Goal: Transaction & Acquisition: Purchase product/service

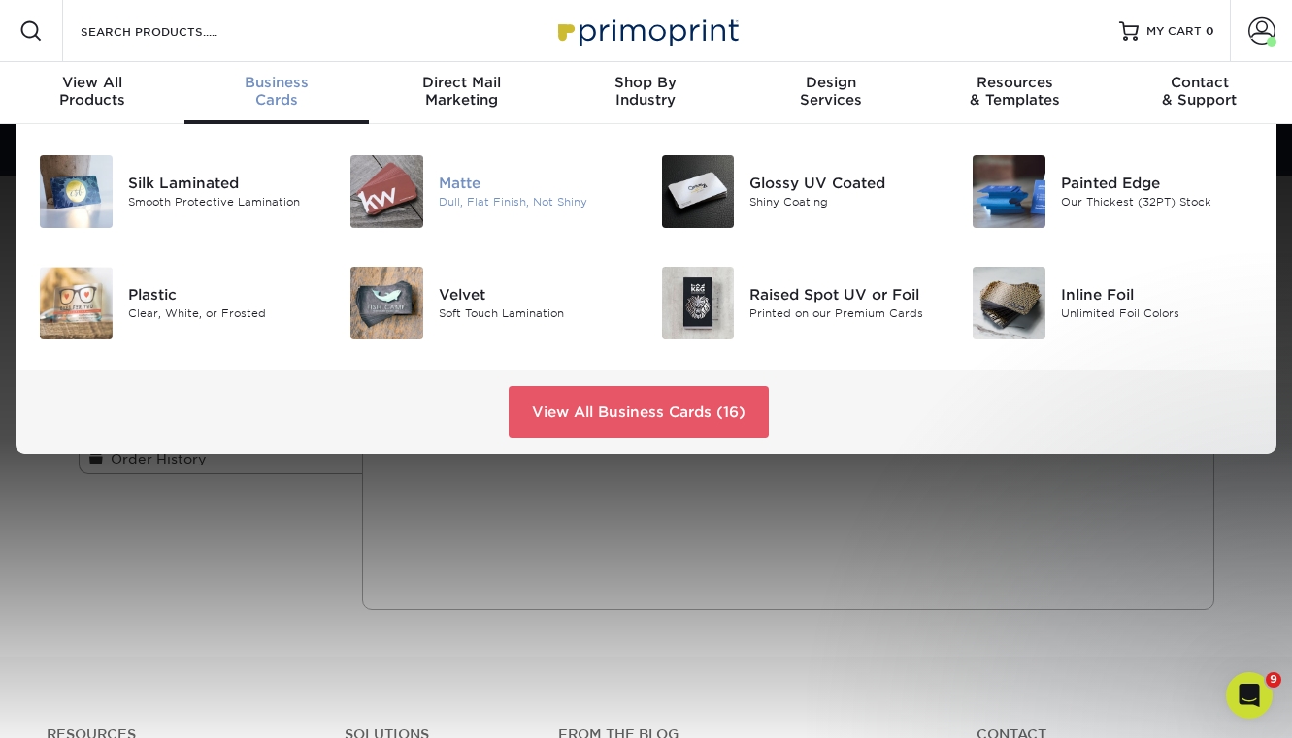
click at [374, 175] on img at bounding box center [386, 191] width 73 height 73
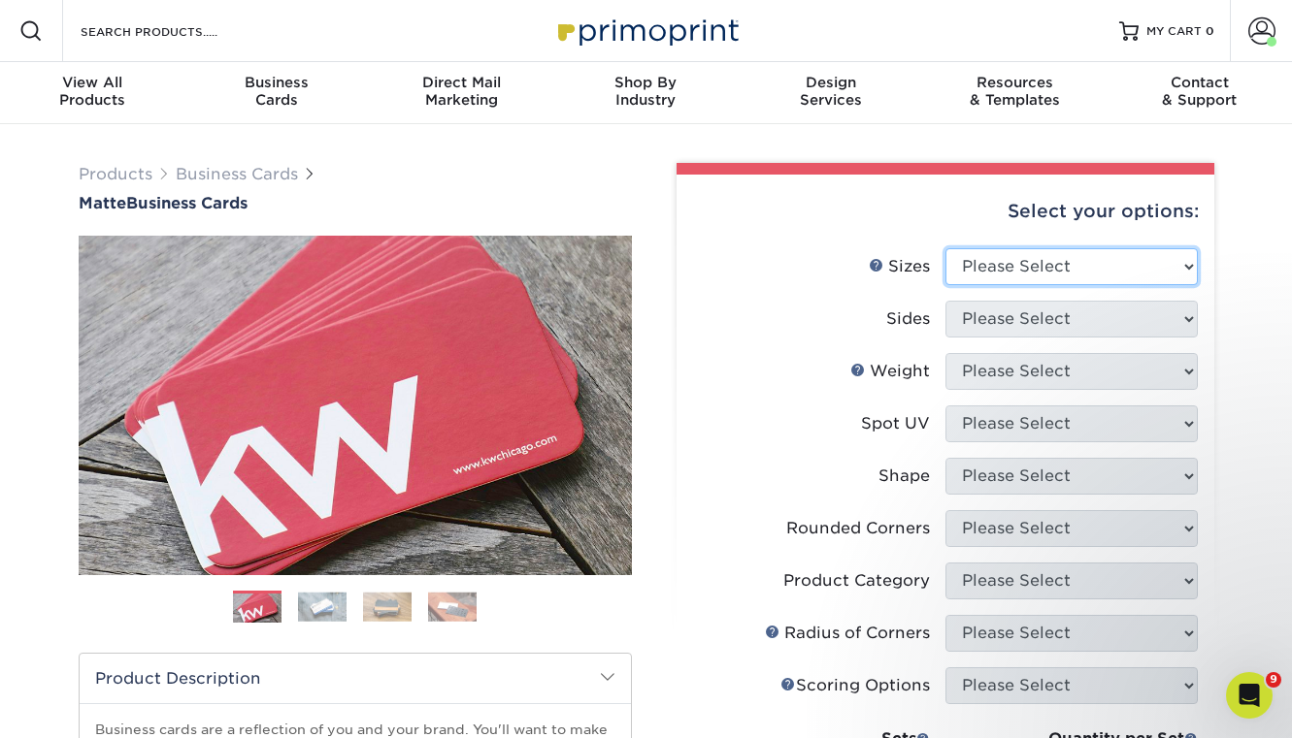
click at [1144, 262] on select "Please Select 1.5" x 3.5" - Mini 1.75" x 3.5" - Mini 2" x 2" - Square 2" x 3" -…" at bounding box center [1071, 266] width 252 height 37
select select "2.00x3.50"
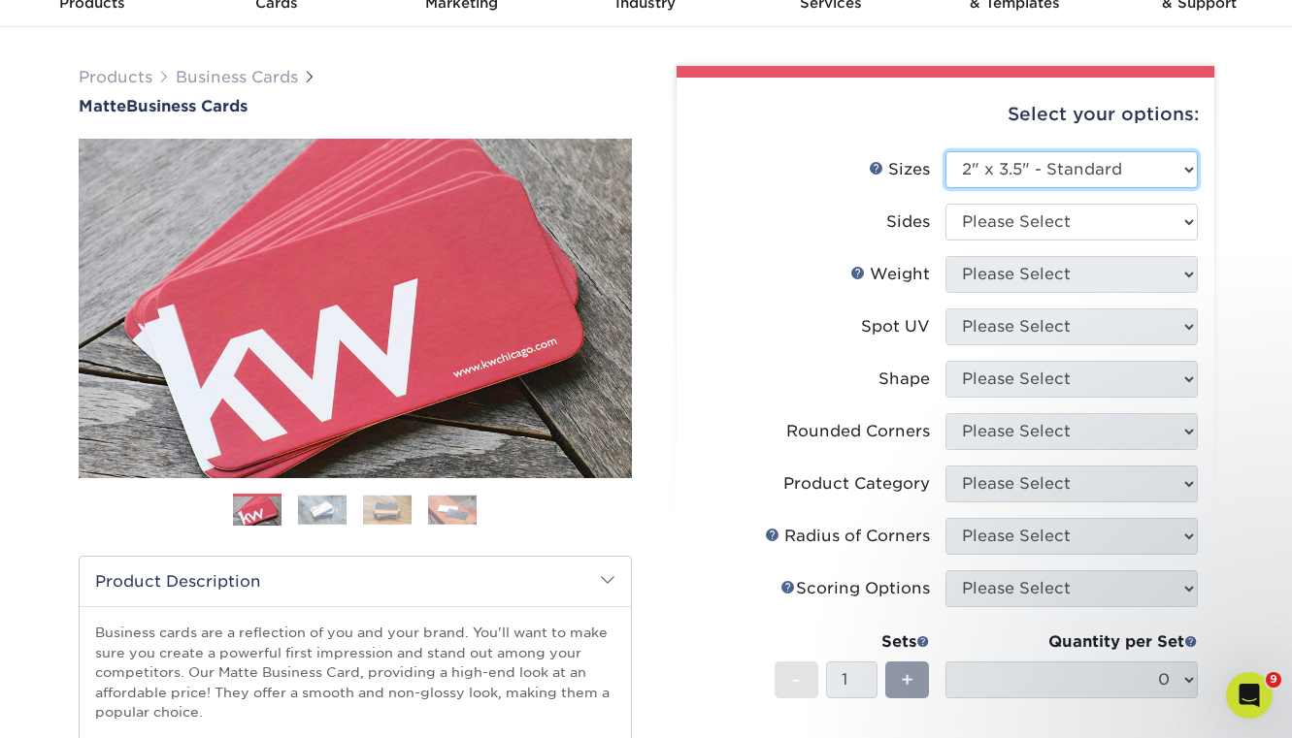
scroll to position [108, 0]
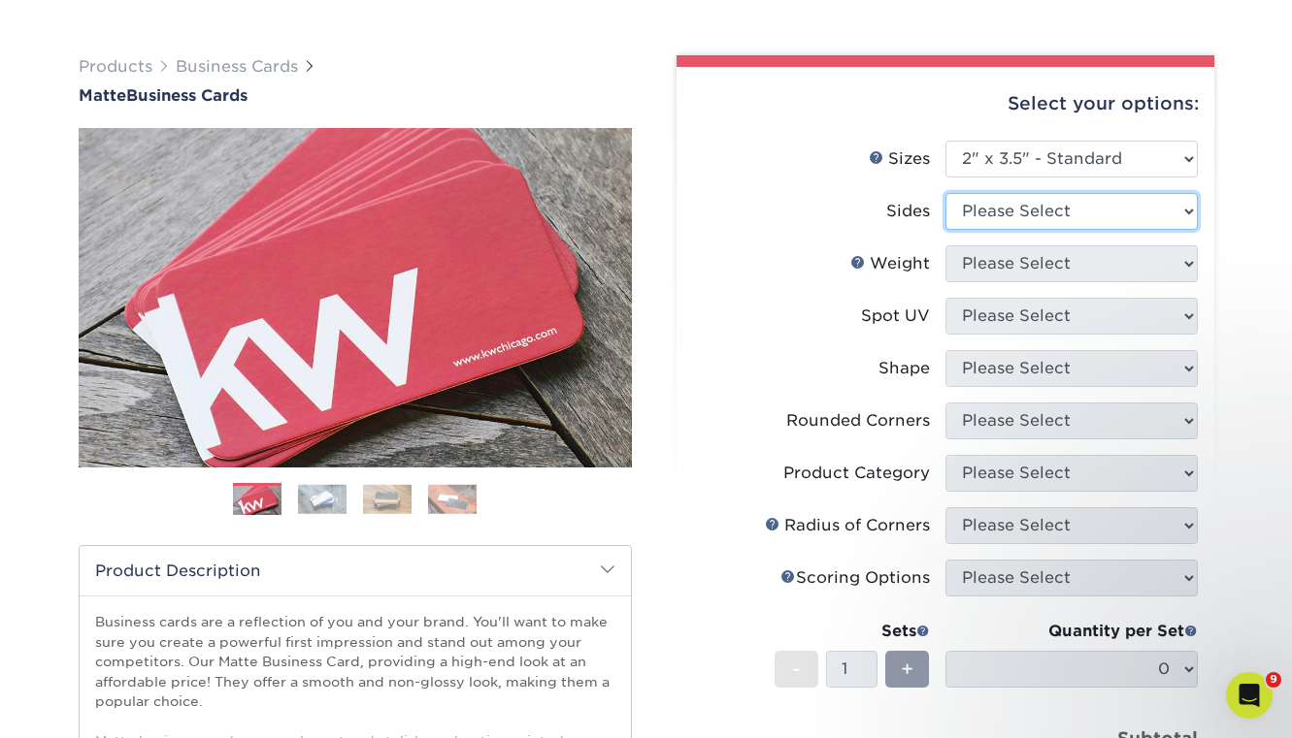
click at [1112, 214] on select "Please Select Print Both Sides Print Front Only" at bounding box center [1071, 211] width 252 height 37
select select "32d3c223-f82c-492b-b915-ba065a00862f"
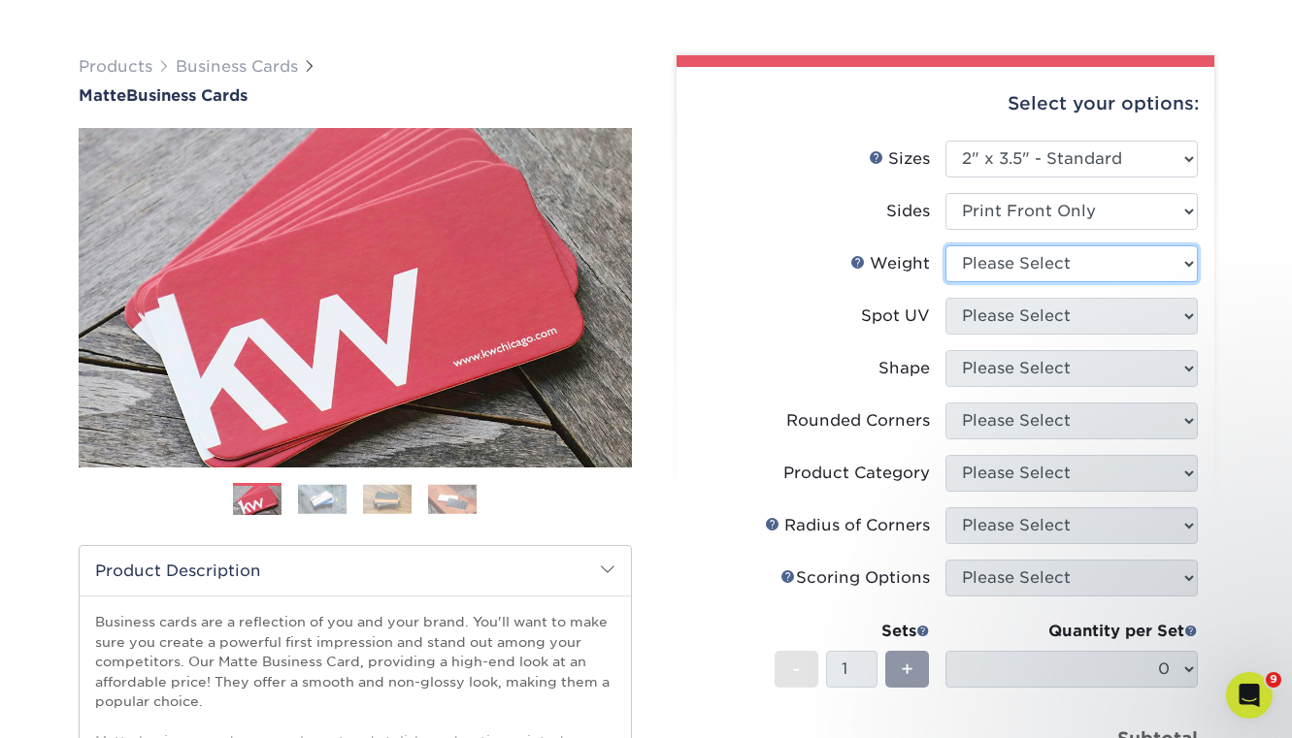
click at [1048, 267] on select "Please Select 16PT 14PT" at bounding box center [1071, 264] width 252 height 37
select select "16PT"
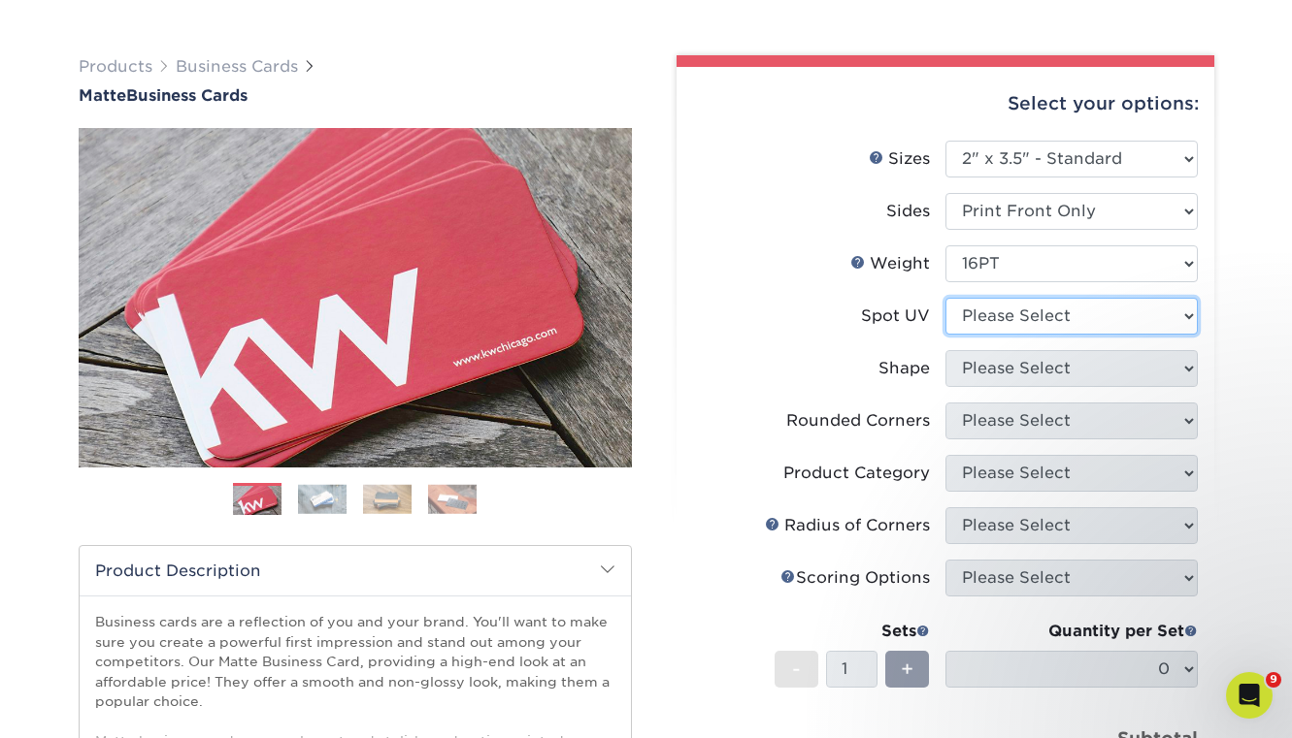
click at [1015, 320] on select "Please Select No Spot UV Front Only" at bounding box center [1071, 316] width 252 height 37
select select "1"
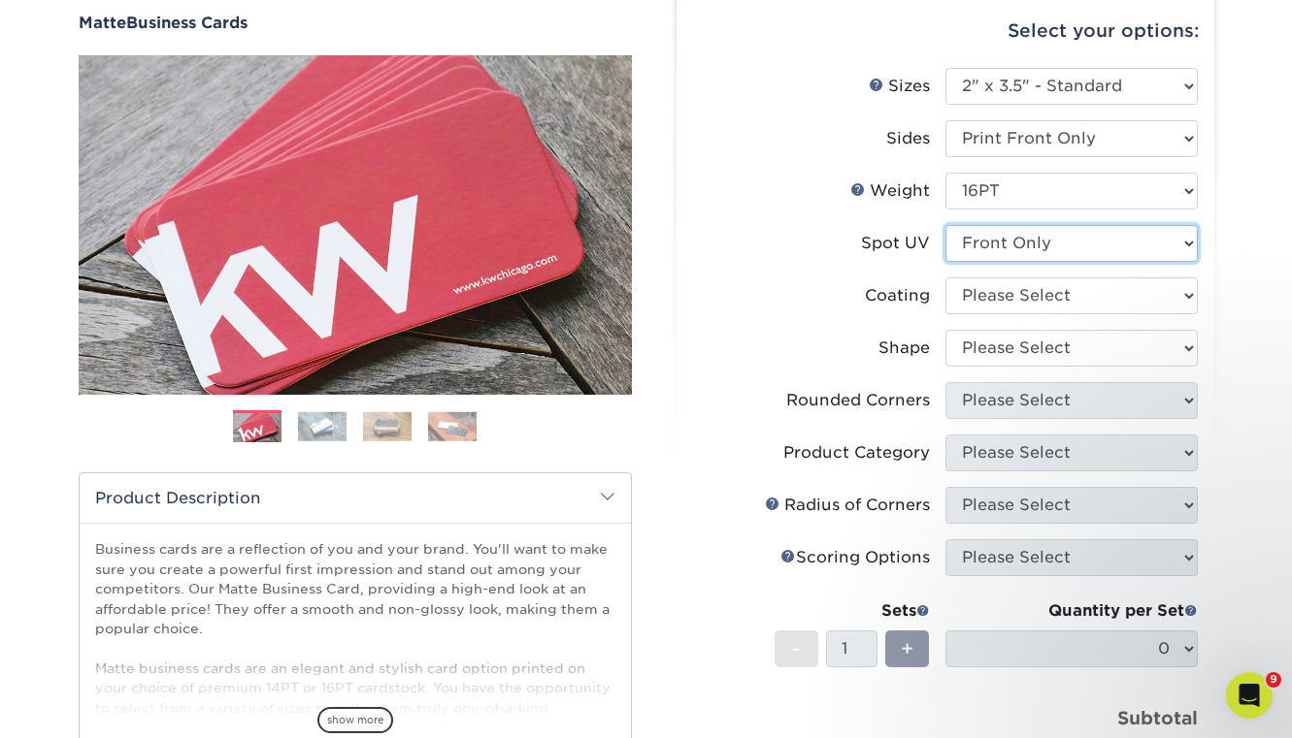
scroll to position [186, 0]
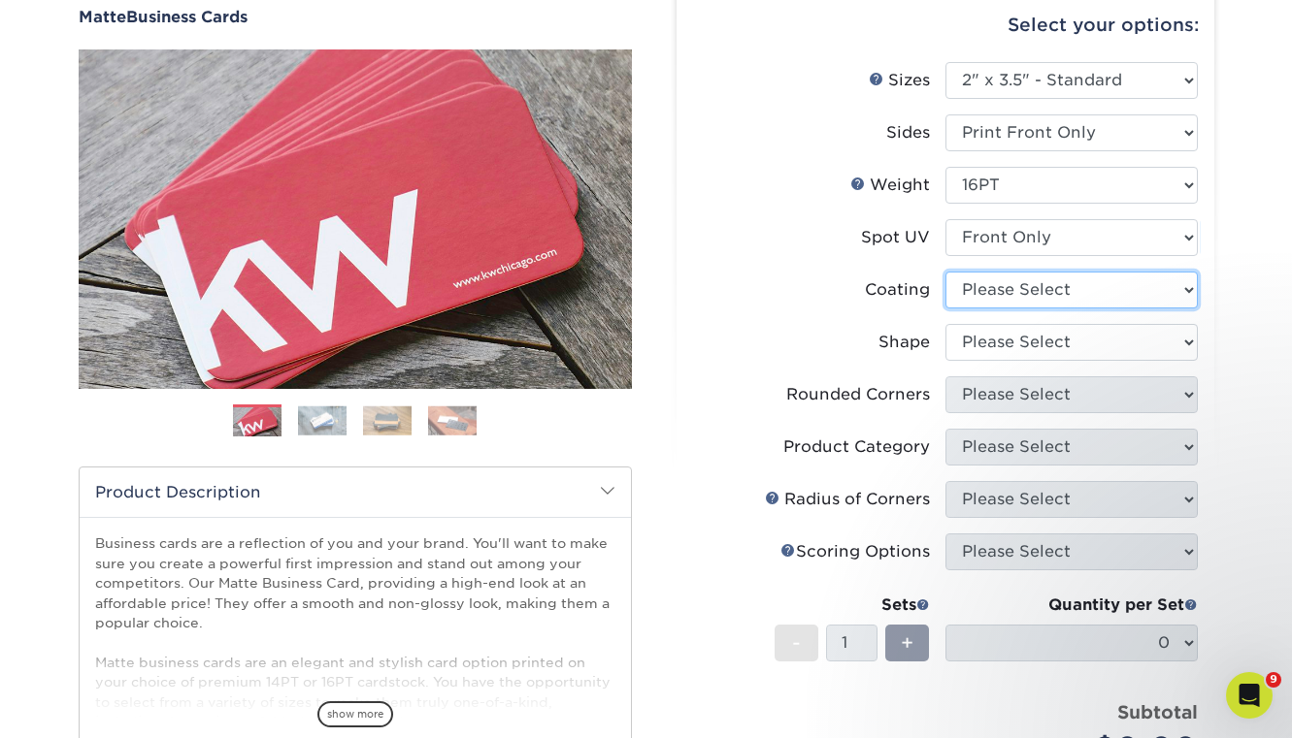
click at [1049, 288] on select at bounding box center [1071, 290] width 252 height 37
select select "121bb7b5-3b4d-429f-bd8d-bbf80e953313"
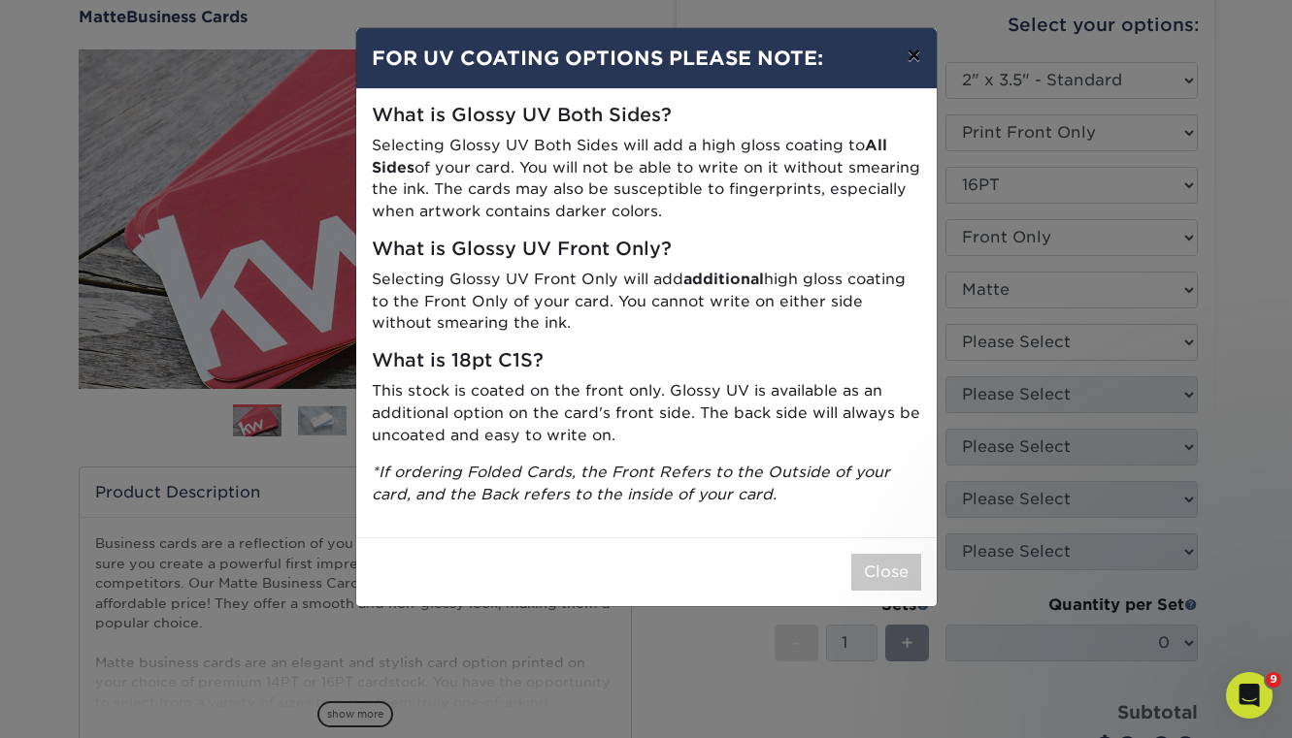
click at [910, 60] on button "×" at bounding box center [913, 55] width 45 height 54
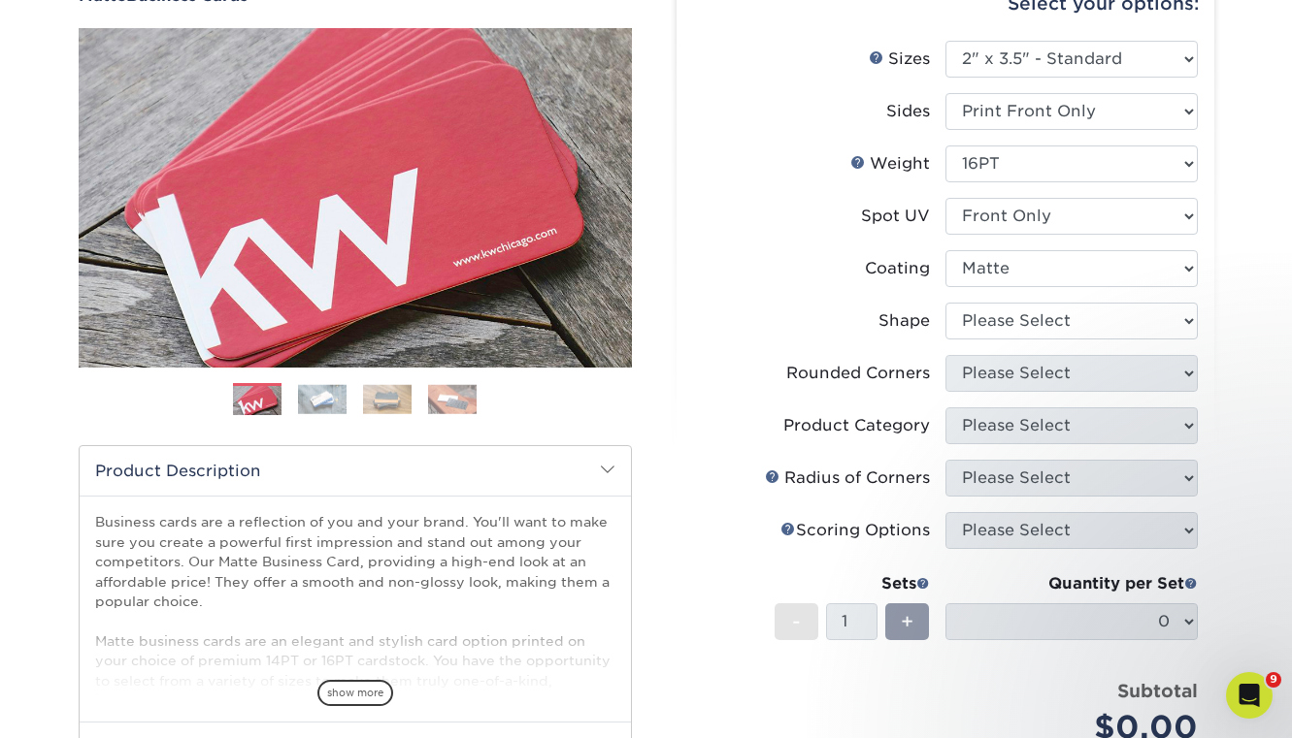
scroll to position [210, 0]
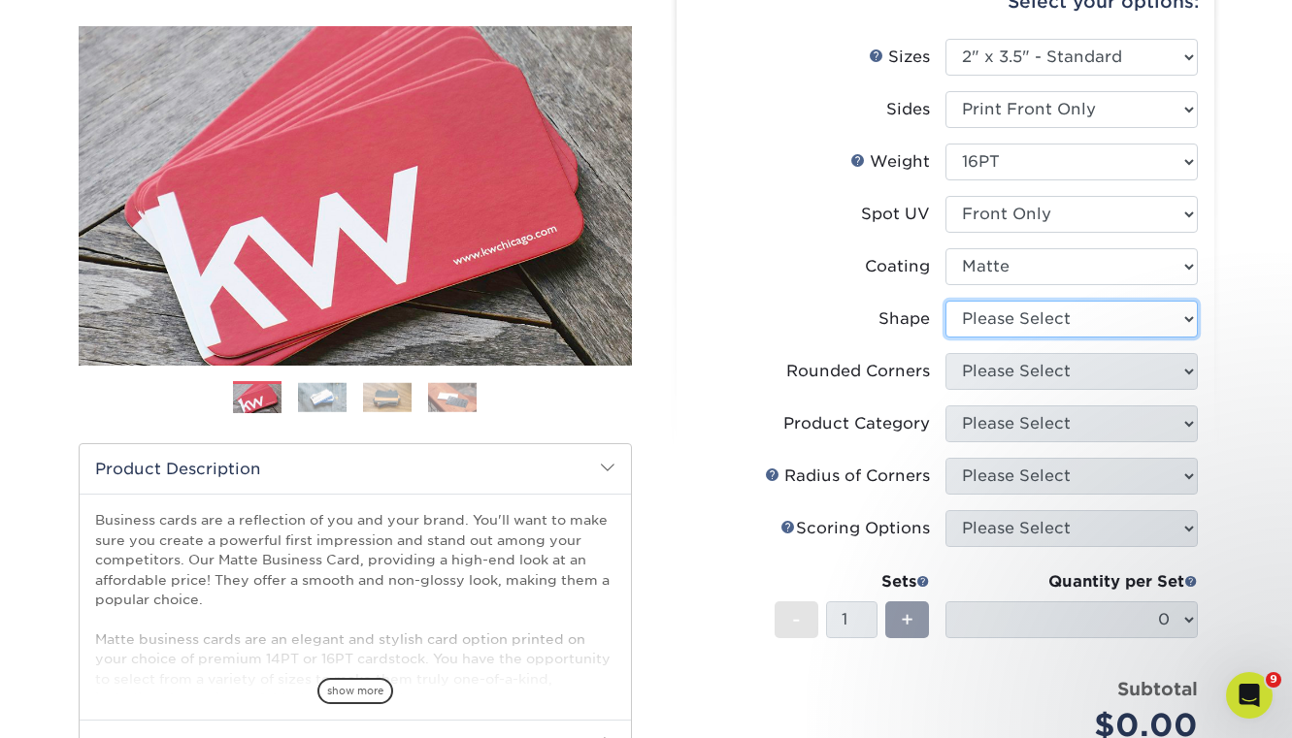
click at [1034, 308] on select "Please Select Standard" at bounding box center [1071, 319] width 252 height 37
select select "standard"
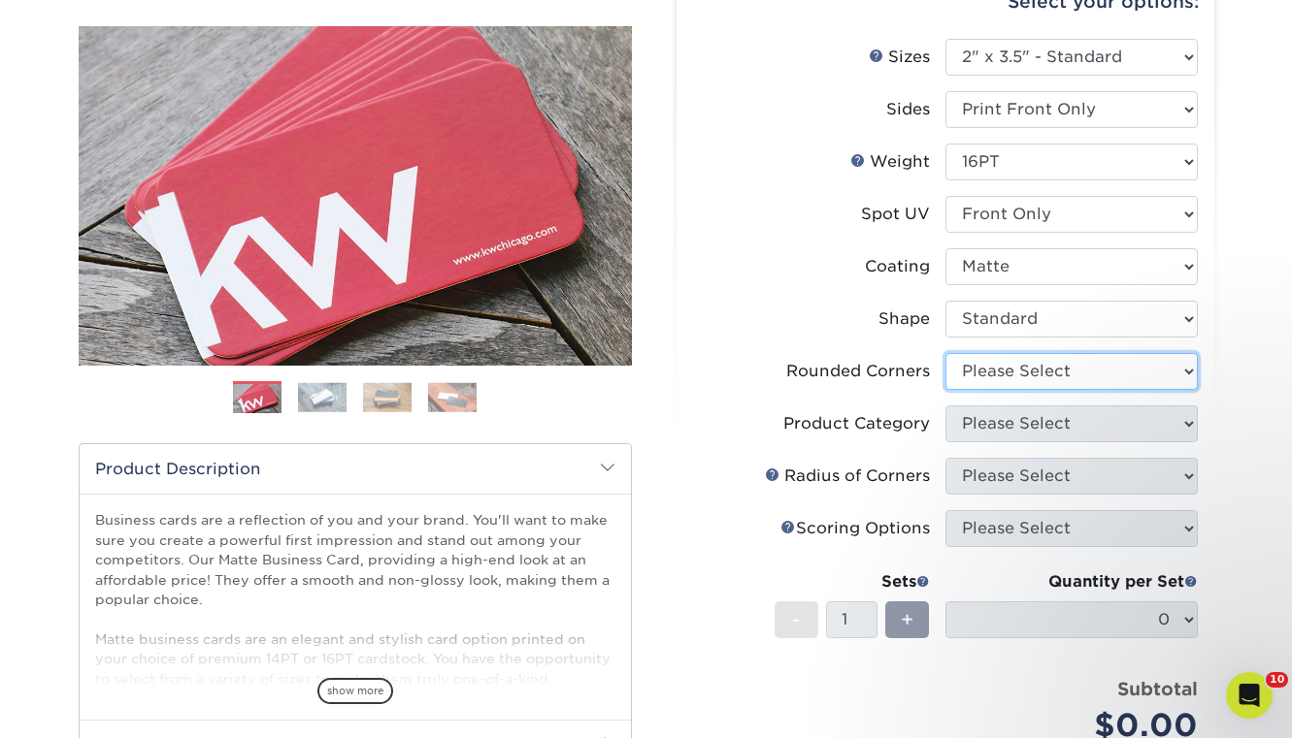
click at [1050, 369] on select "Please Select Yes - Round 2 Corners Yes - Round 4 Corners No" at bounding box center [1071, 371] width 252 height 37
select select "0"
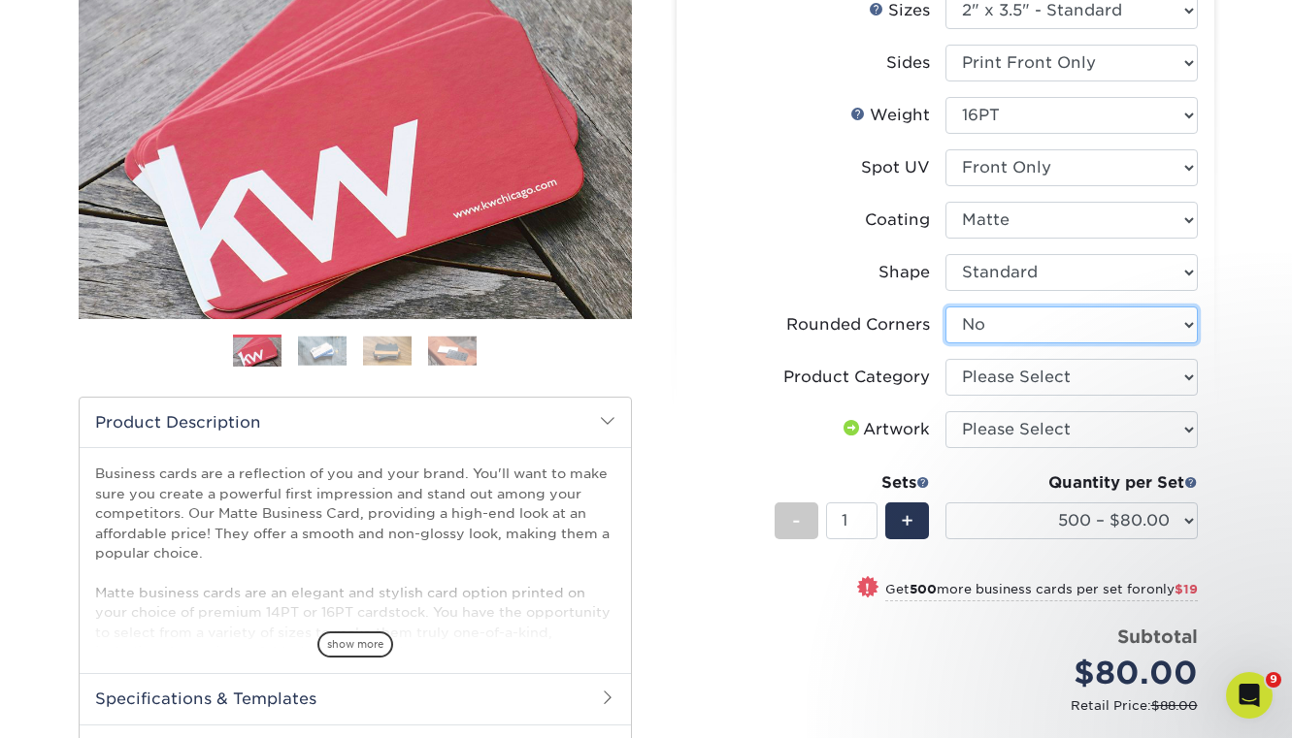
scroll to position [258, 0]
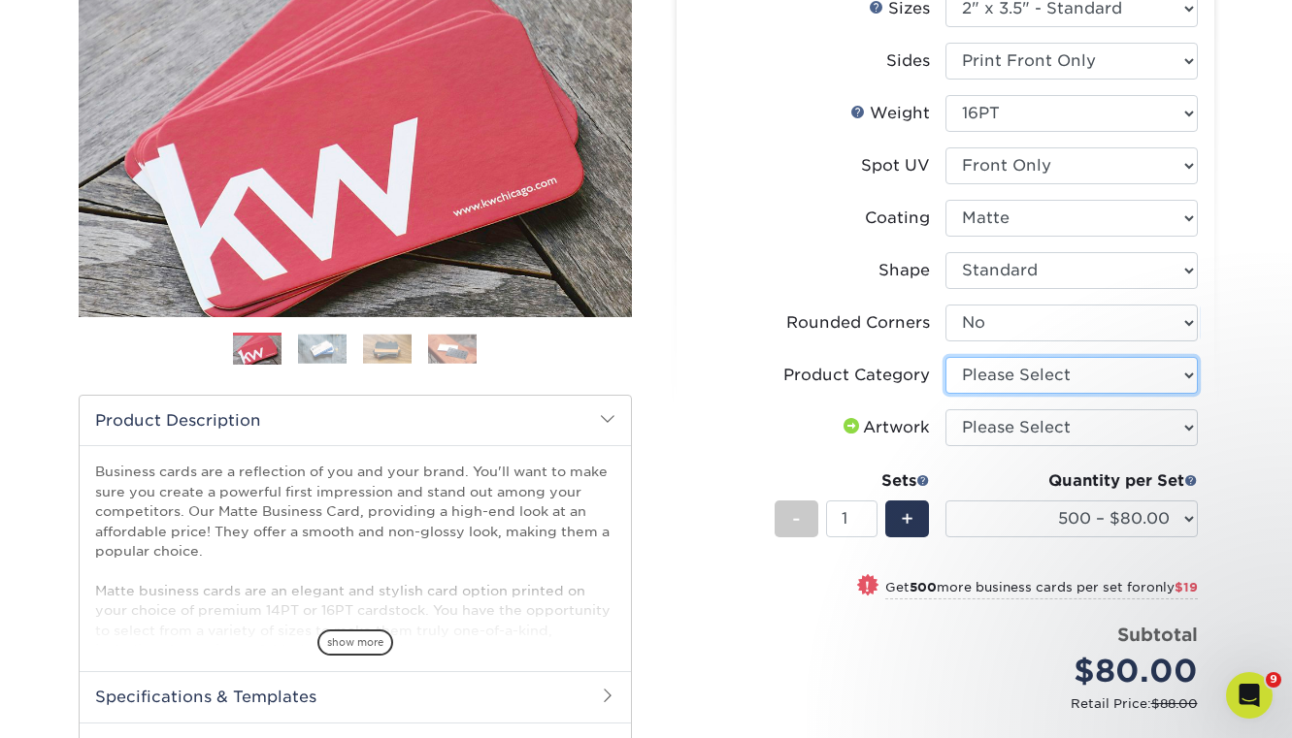
click at [1179, 378] on select "Please Select Business Cards" at bounding box center [1071, 375] width 252 height 37
select select "3b5148f1-0588-4f88-a218-97bcfdce65c1"
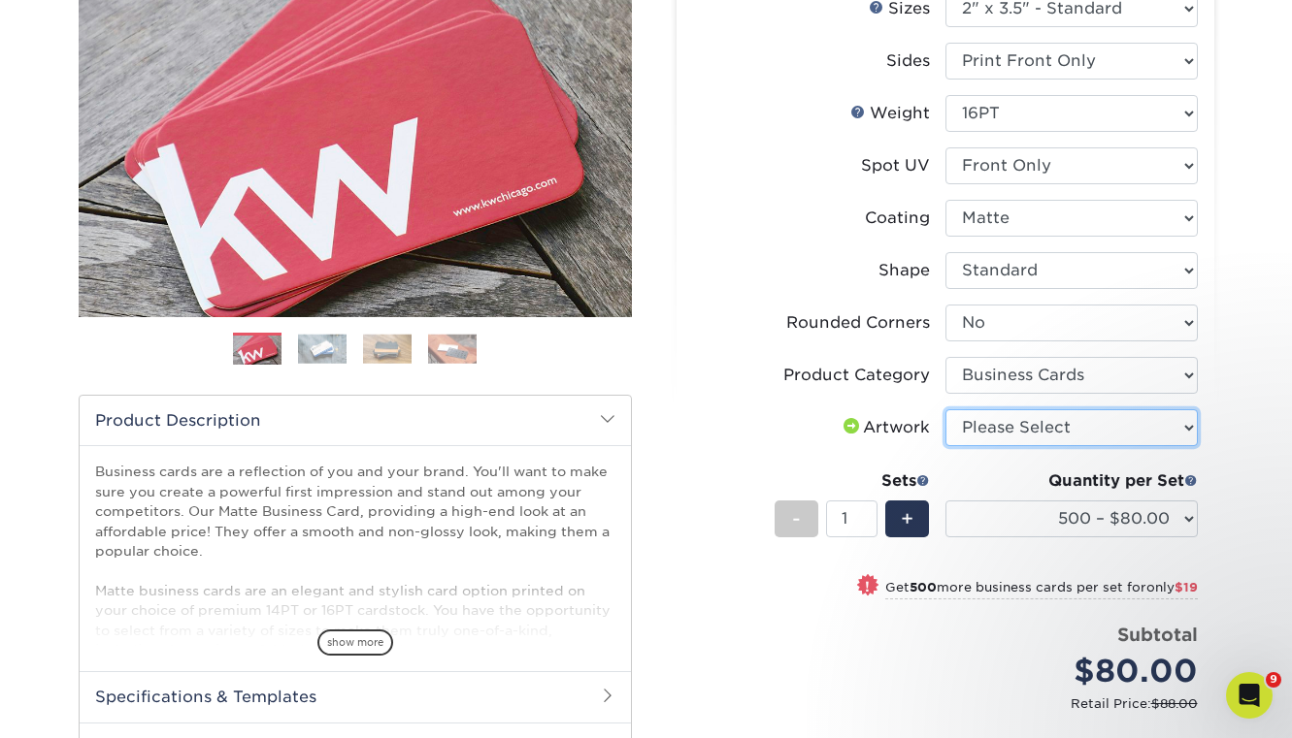
click at [984, 415] on select "Please Select I will upload files I need a design - $100" at bounding box center [1071, 428] width 252 height 37
select select "upload"
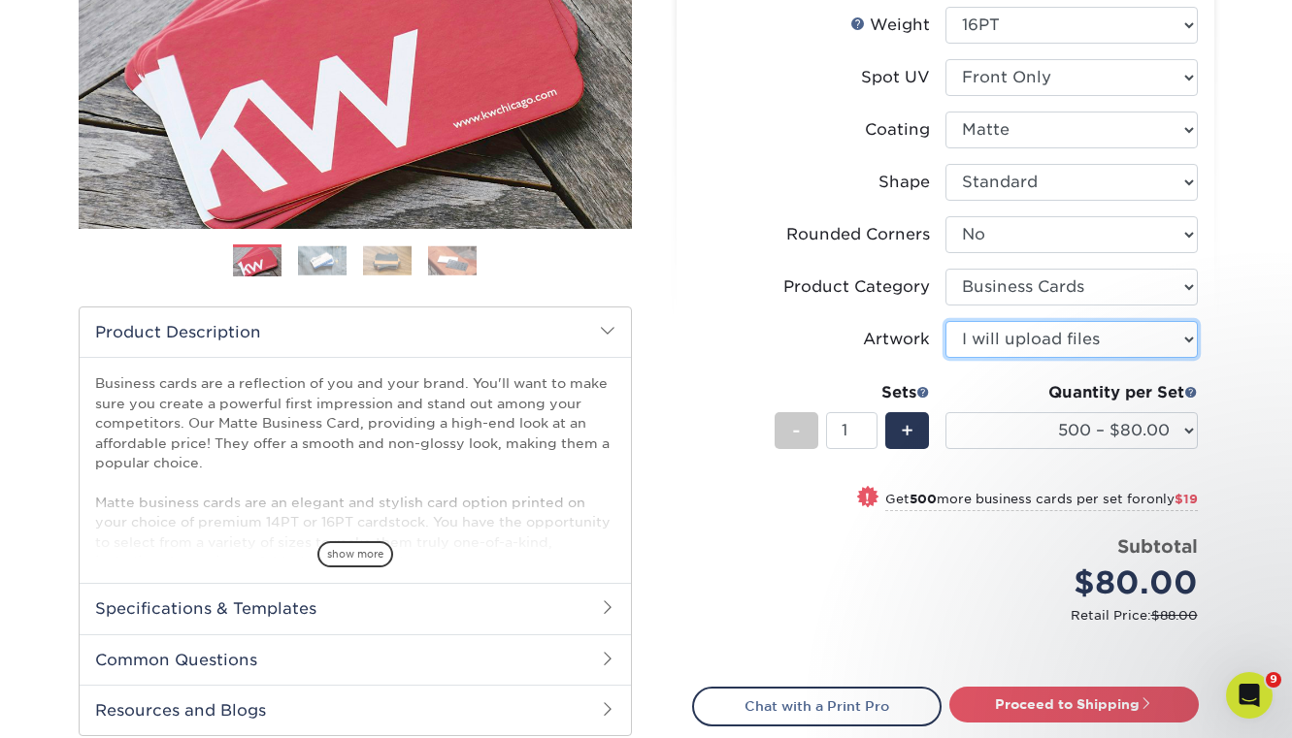
scroll to position [349, 0]
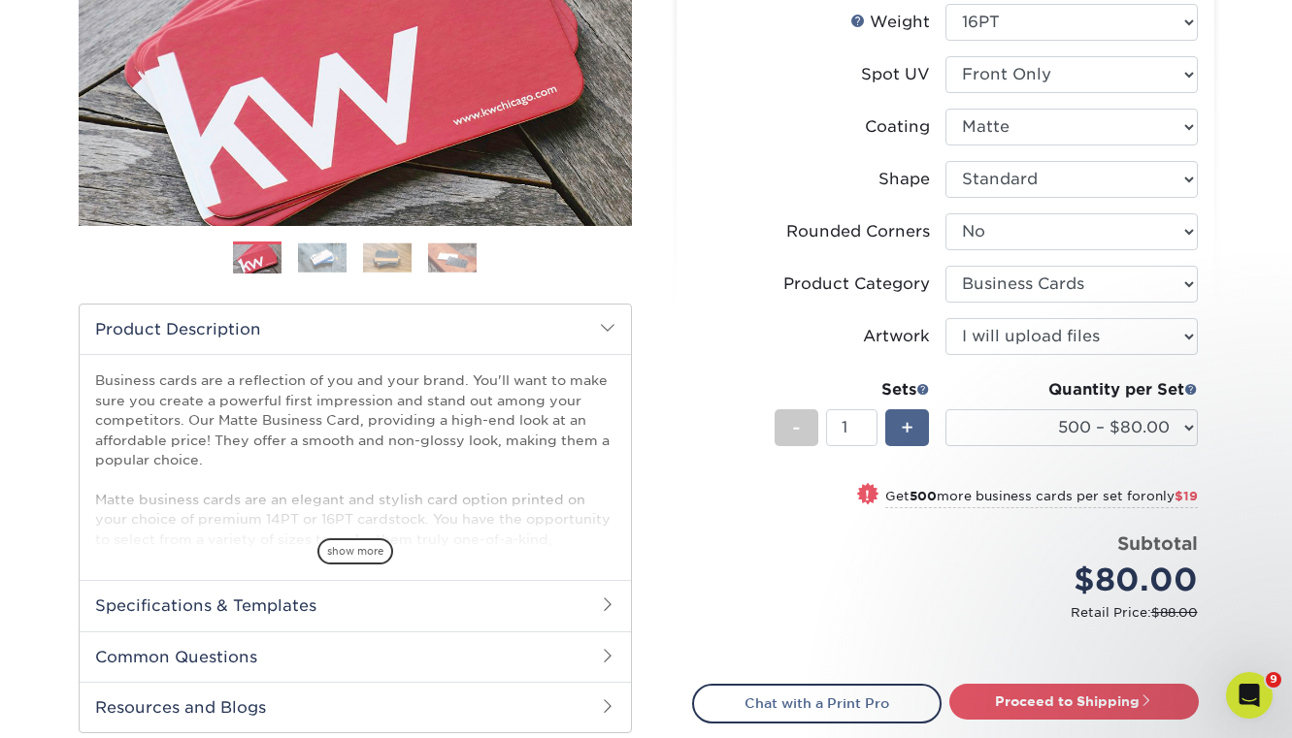
click at [909, 438] on span "+" at bounding box center [907, 427] width 13 height 29
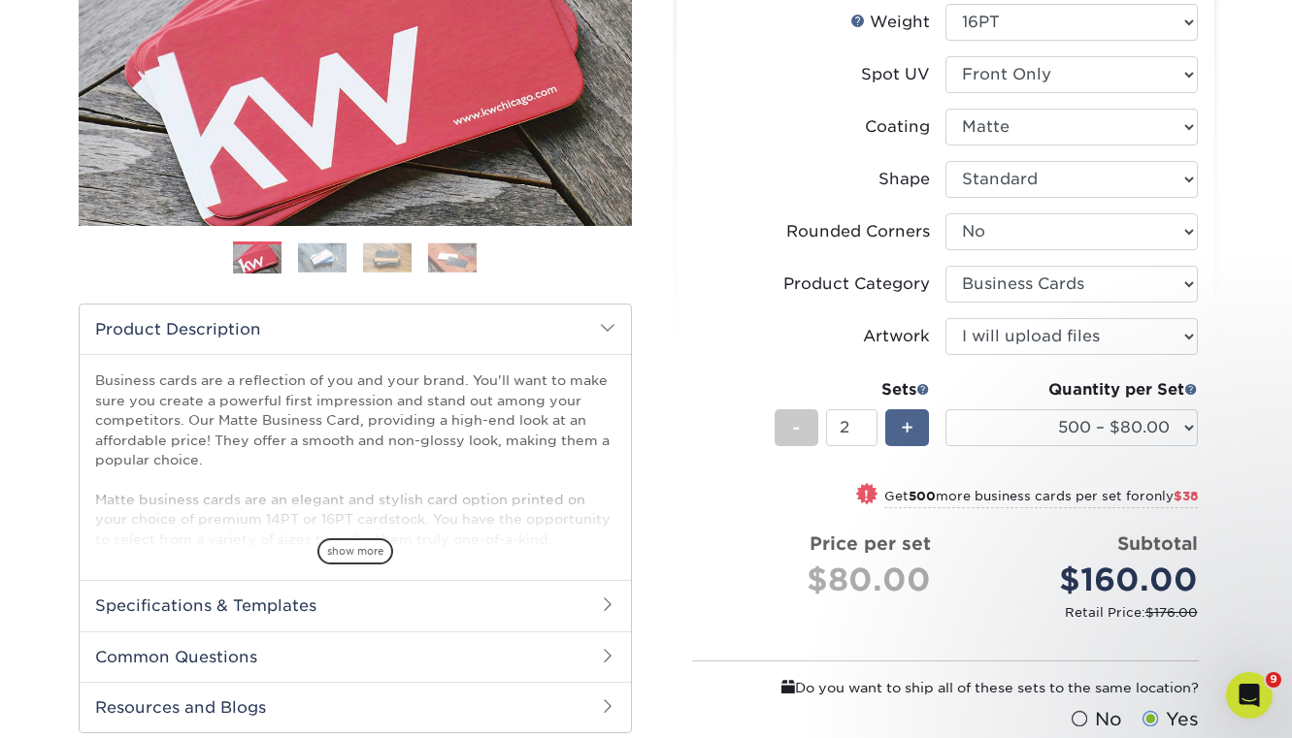
click at [909, 438] on span "+" at bounding box center [907, 427] width 13 height 29
type input "3"
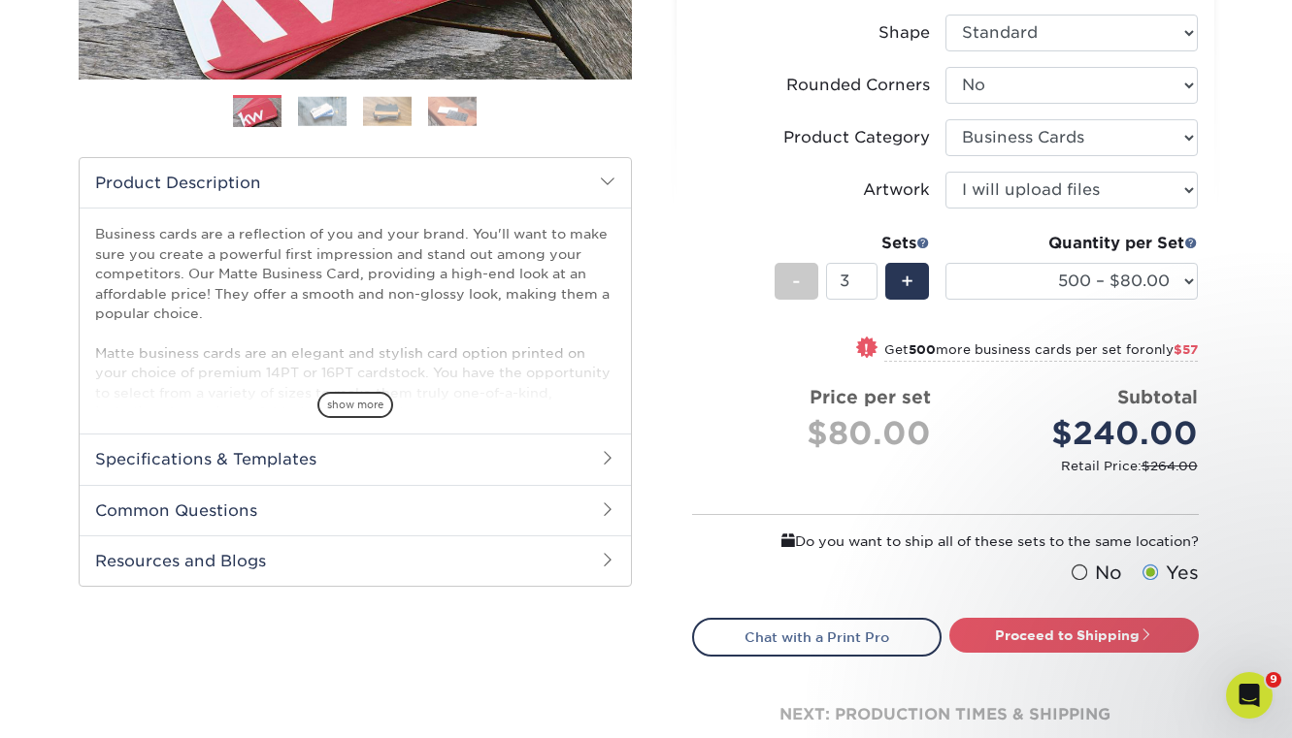
scroll to position [500, 0]
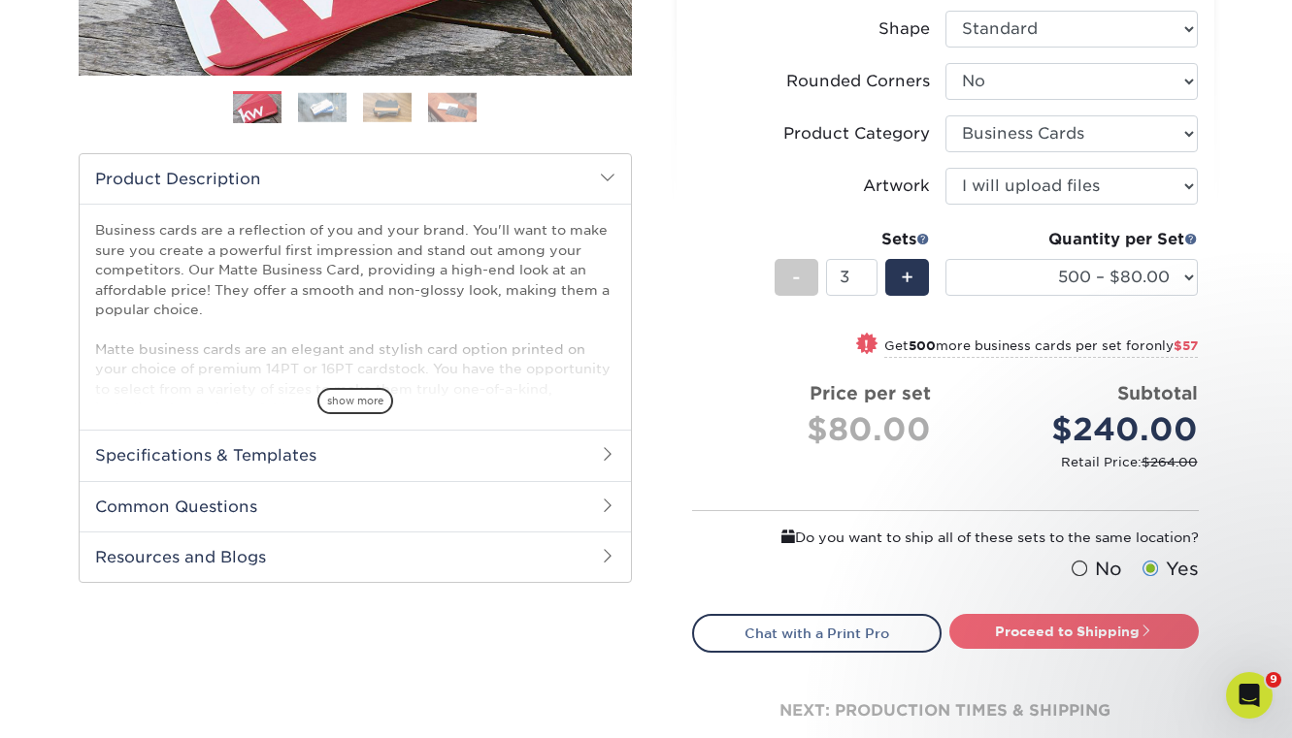
click at [1098, 626] on link "Proceed to Shipping" at bounding box center [1073, 631] width 249 height 35
type input "Set 1"
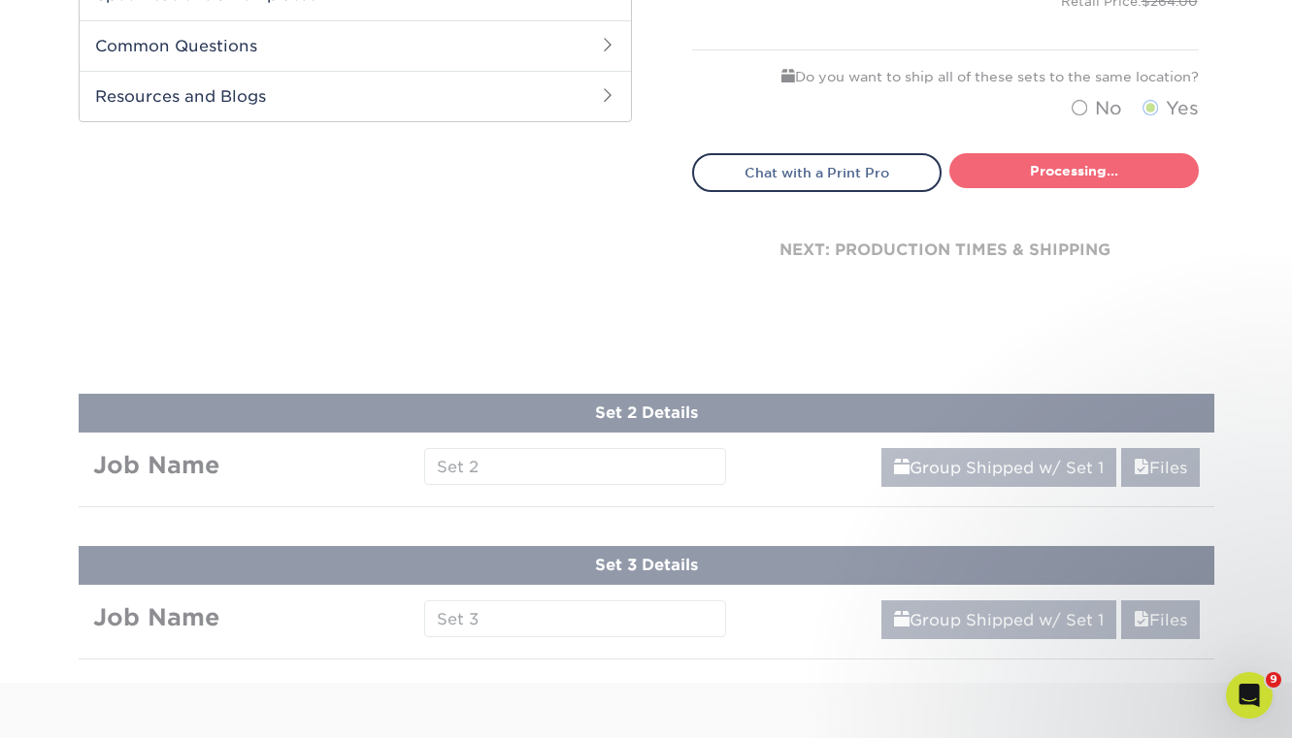
select select "30d837f4-1bc6-4010-aa71-f4bf2518e828"
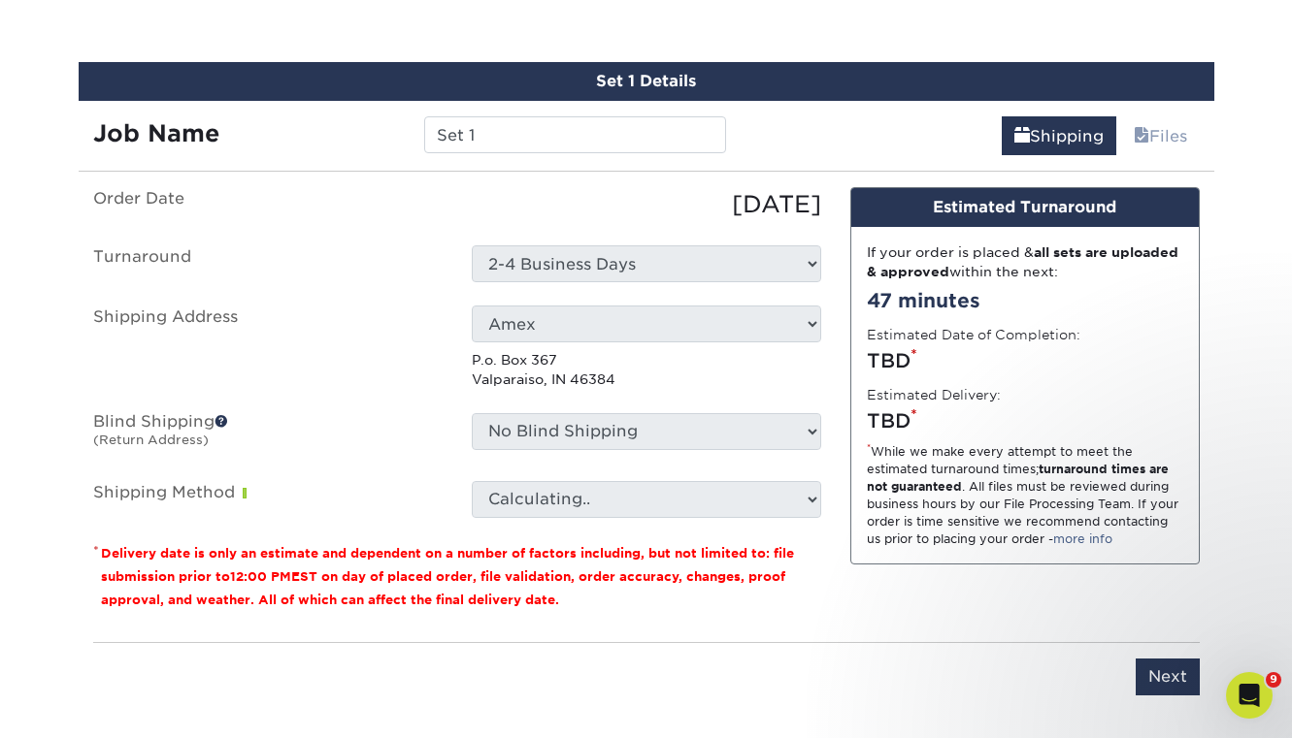
scroll to position [1165, 0]
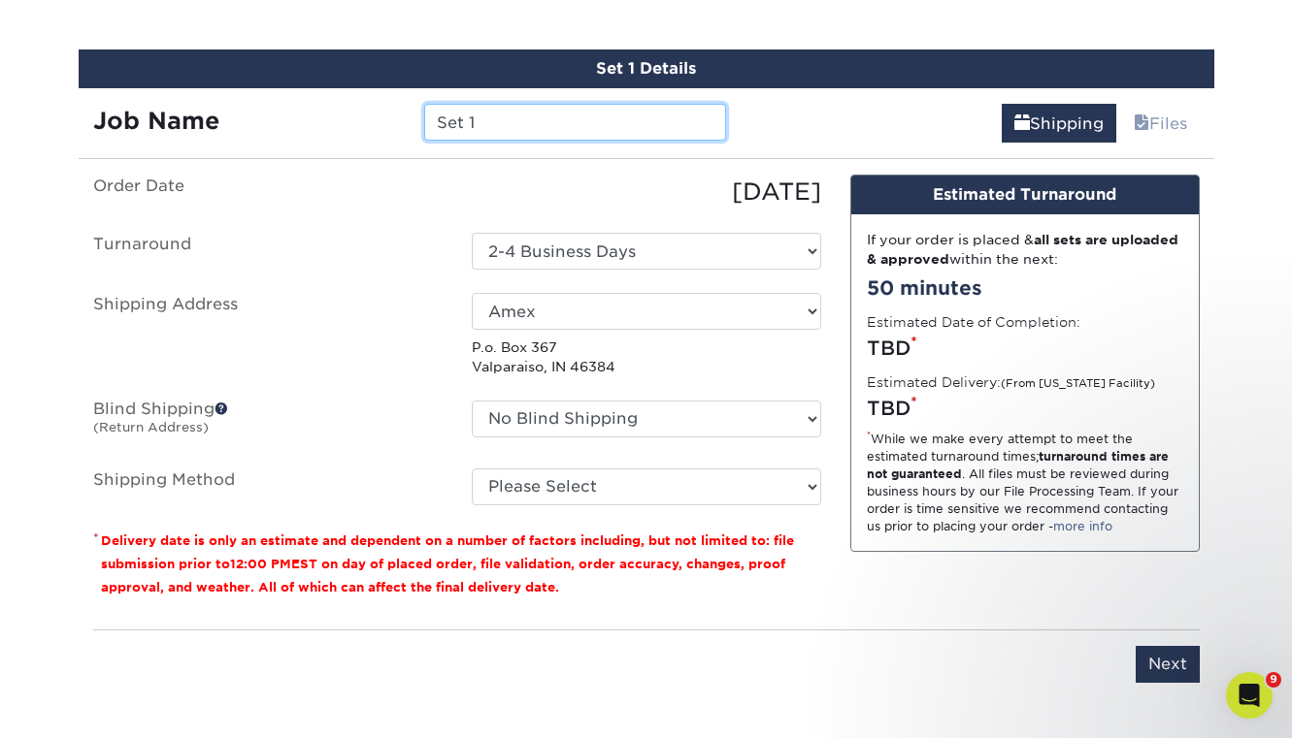
click at [496, 123] on input "Set 1" at bounding box center [575, 122] width 302 height 37
type input "Heinold & Feller Business Cards"
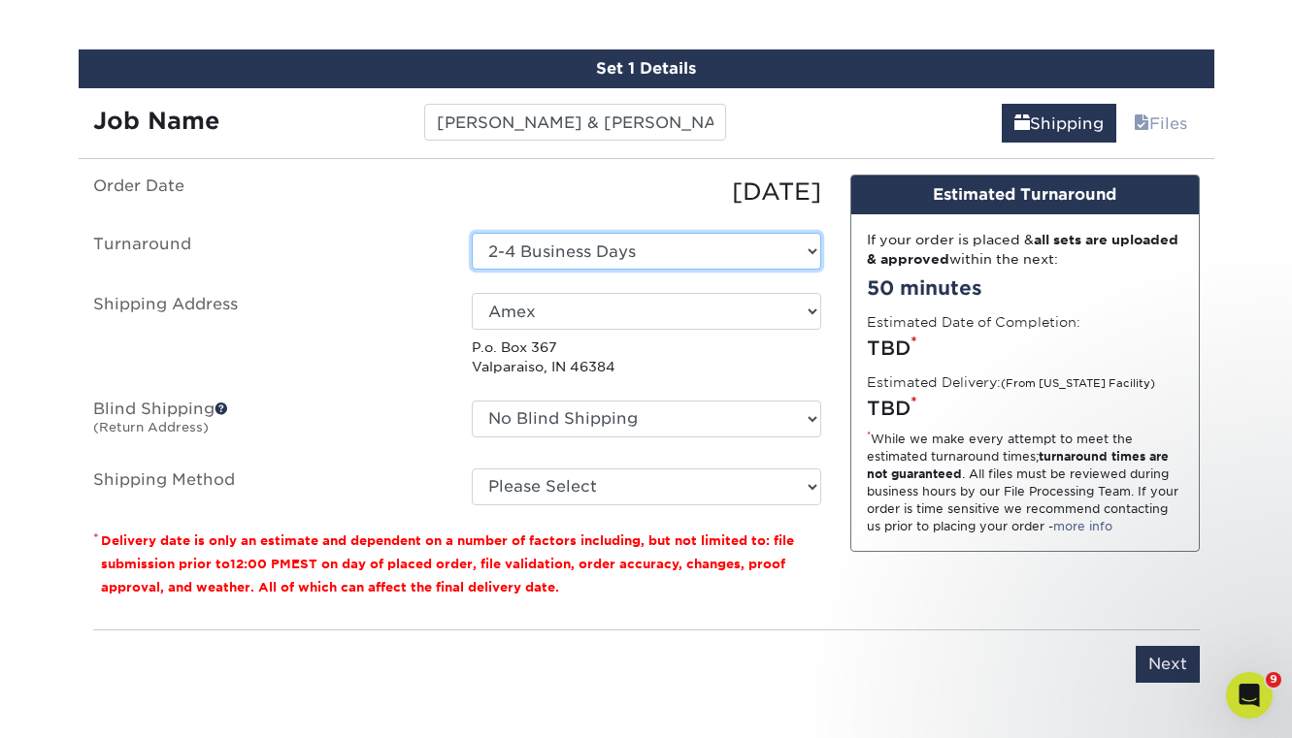
click at [650, 250] on select "Select One 2-4 Business Days" at bounding box center [646, 251] width 349 height 37
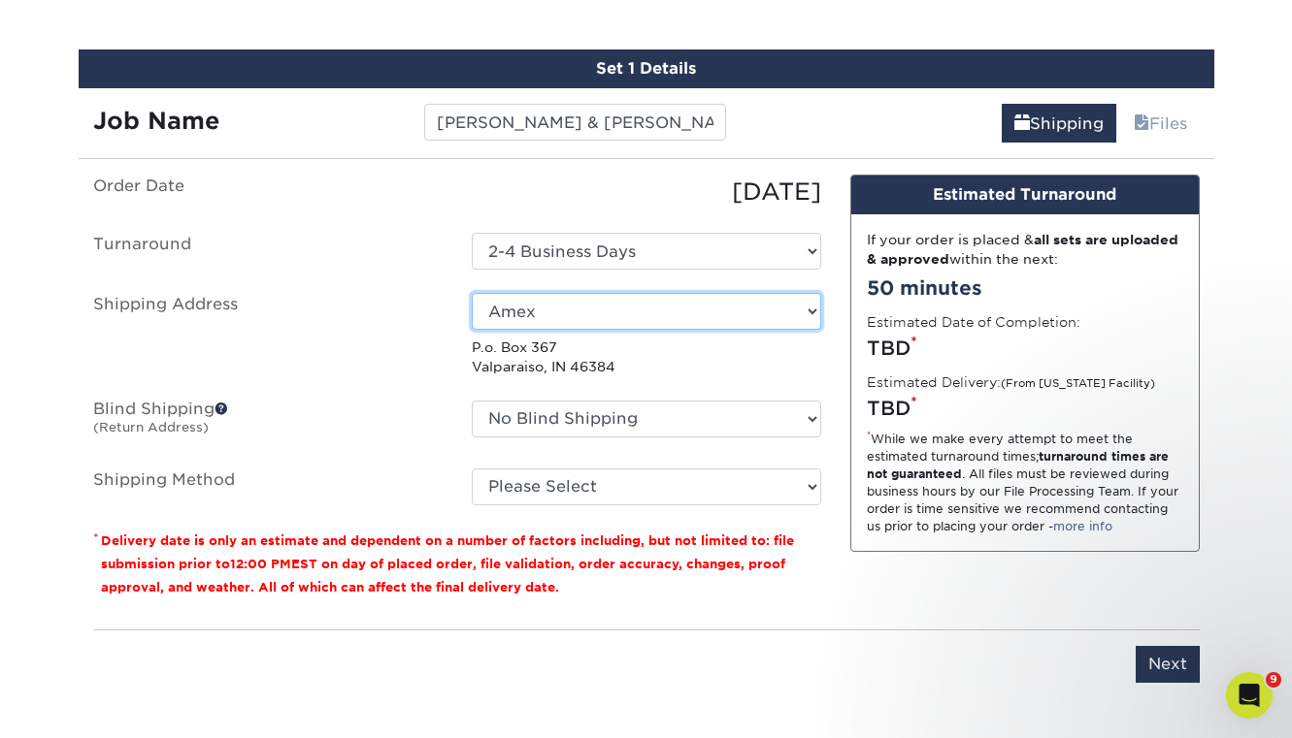
click at [586, 313] on select "Select One Amex Awards America Blastcamp Catherine's Bridal Boutique Chris' Hou…" at bounding box center [646, 311] width 349 height 37
select select "27514"
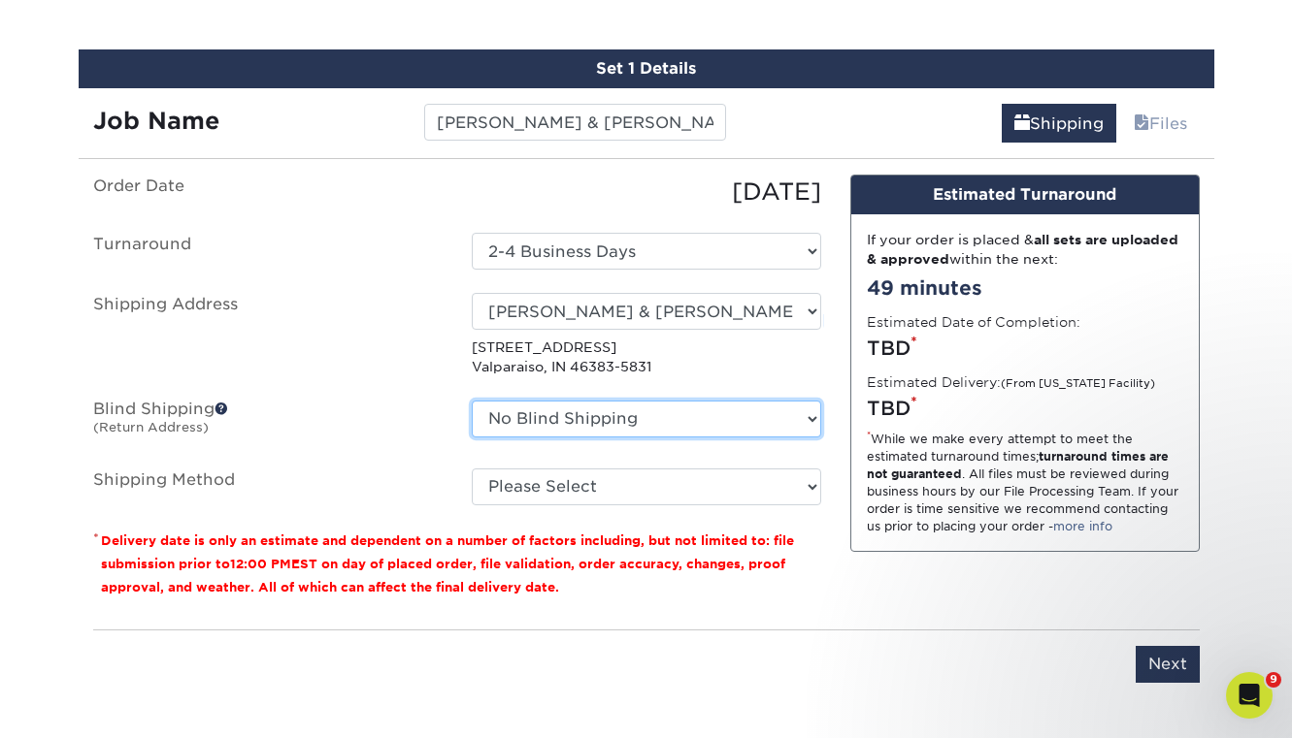
click at [496, 419] on select "No Blind Shipping Amex Awards America Blastcamp Catherine's Bridal Boutique Chr…" at bounding box center [646, 419] width 349 height 37
click at [402, 421] on label "Blind Shipping (Return Address)" at bounding box center [268, 423] width 378 height 45
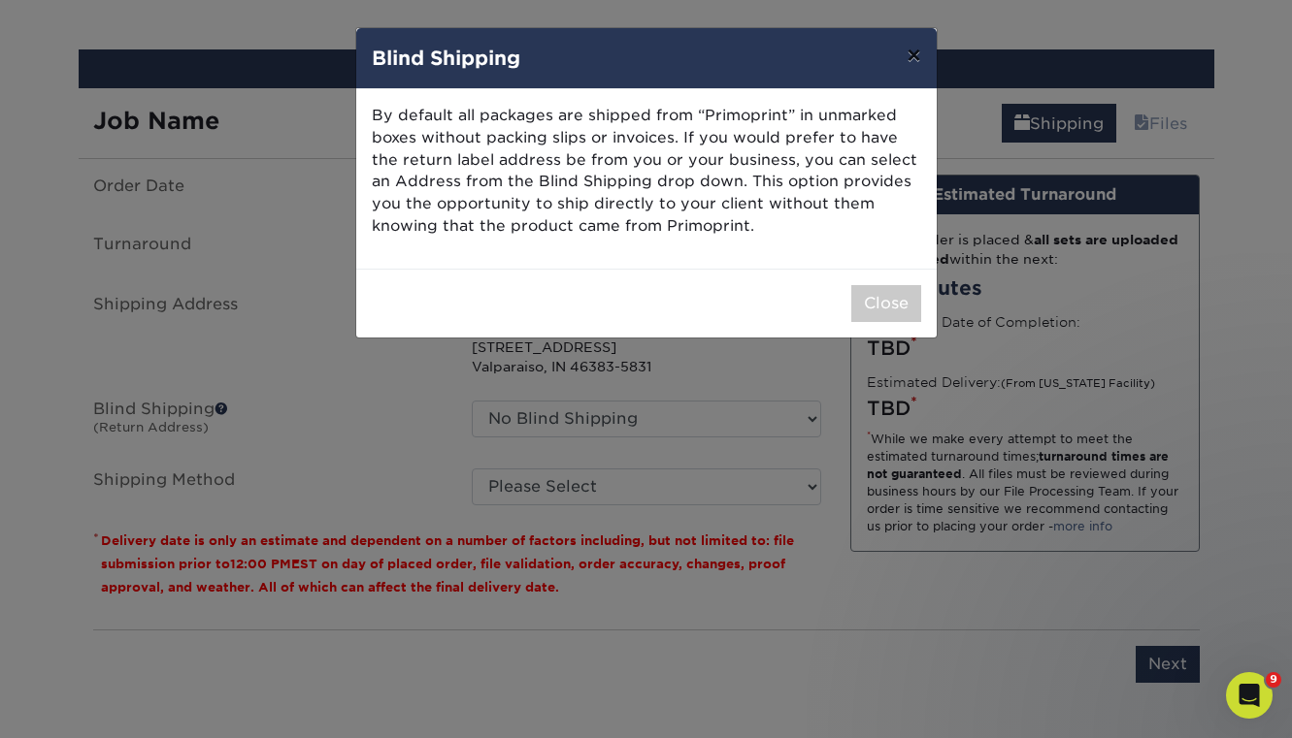
click at [915, 55] on button "×" at bounding box center [913, 55] width 45 height 54
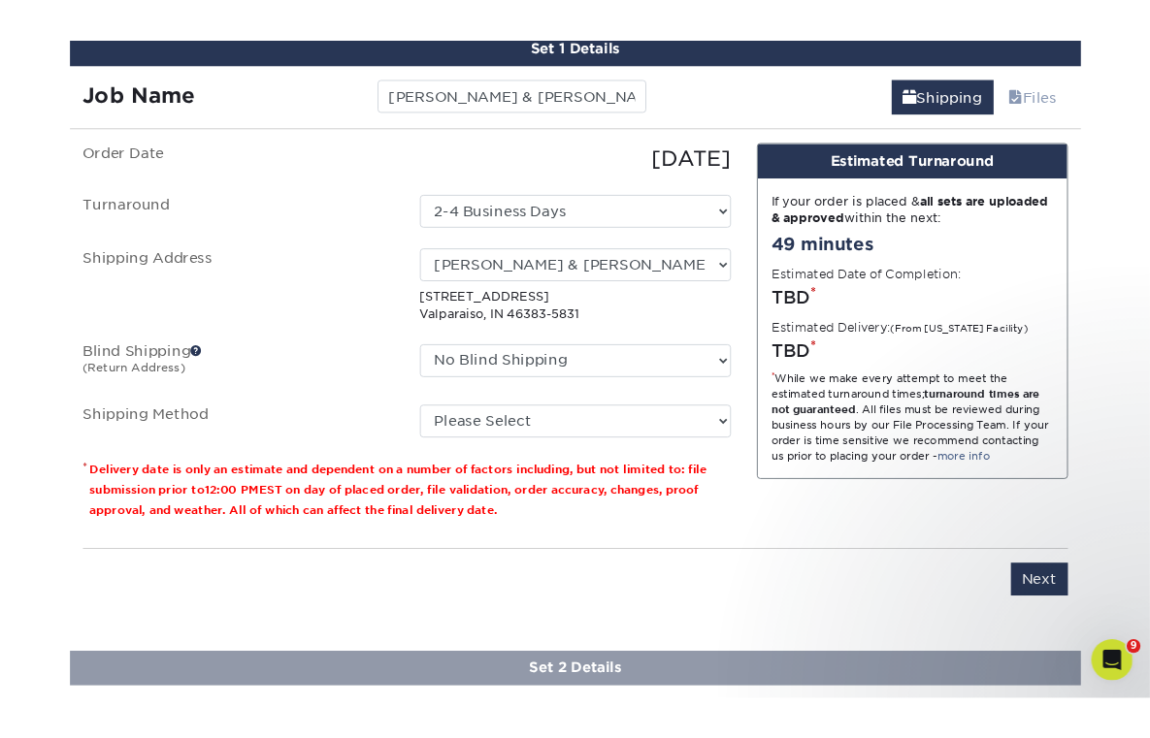
scroll to position [1230, 0]
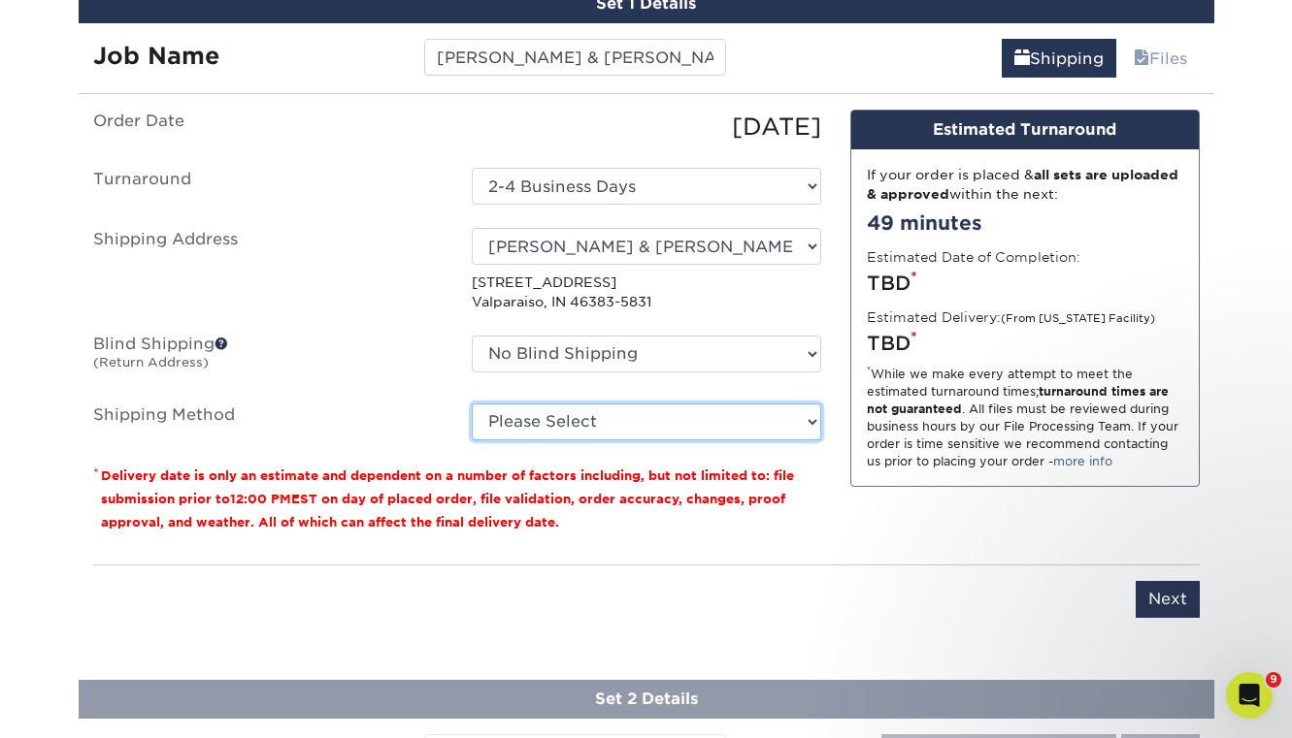
click at [613, 420] on select "Please Select Ground Shipping (+$15.58) 3 Day Shipping Service (+$21.58) 2 Day …" at bounding box center [646, 422] width 349 height 37
select select "03"
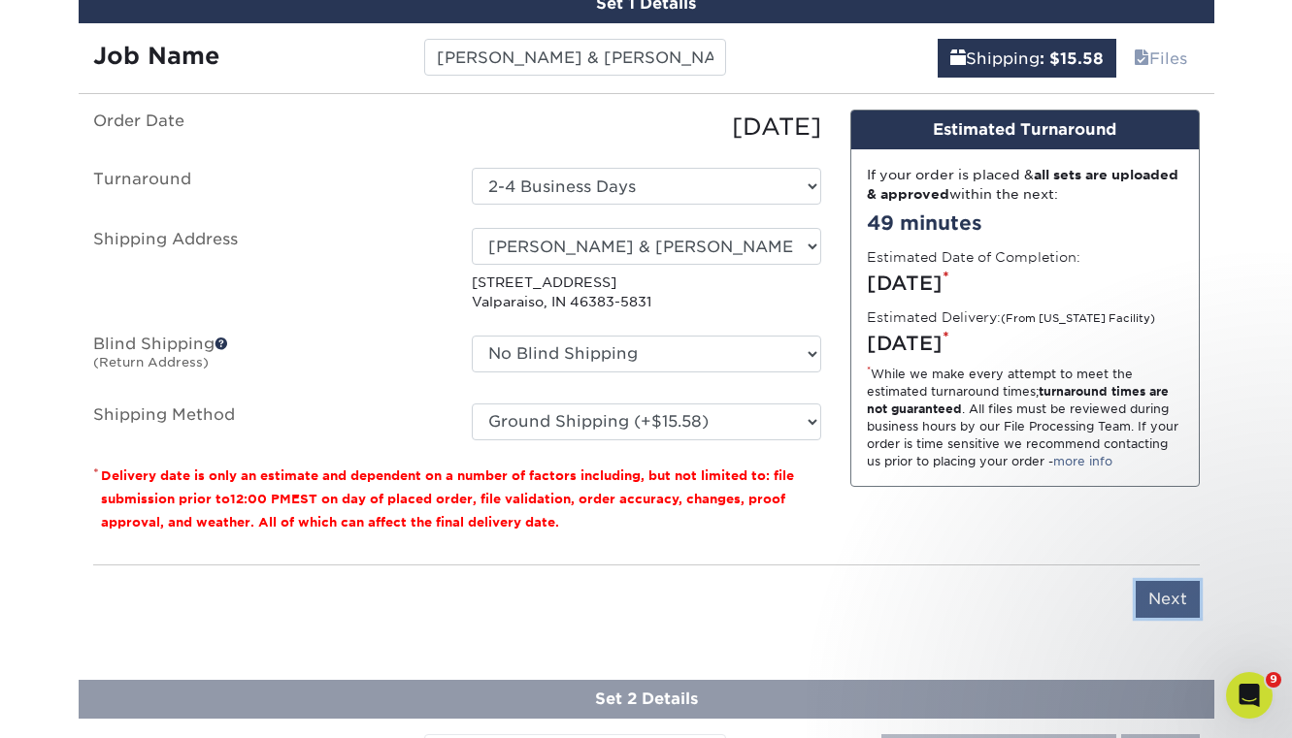
click at [1191, 601] on input "Next" at bounding box center [1167, 599] width 64 height 37
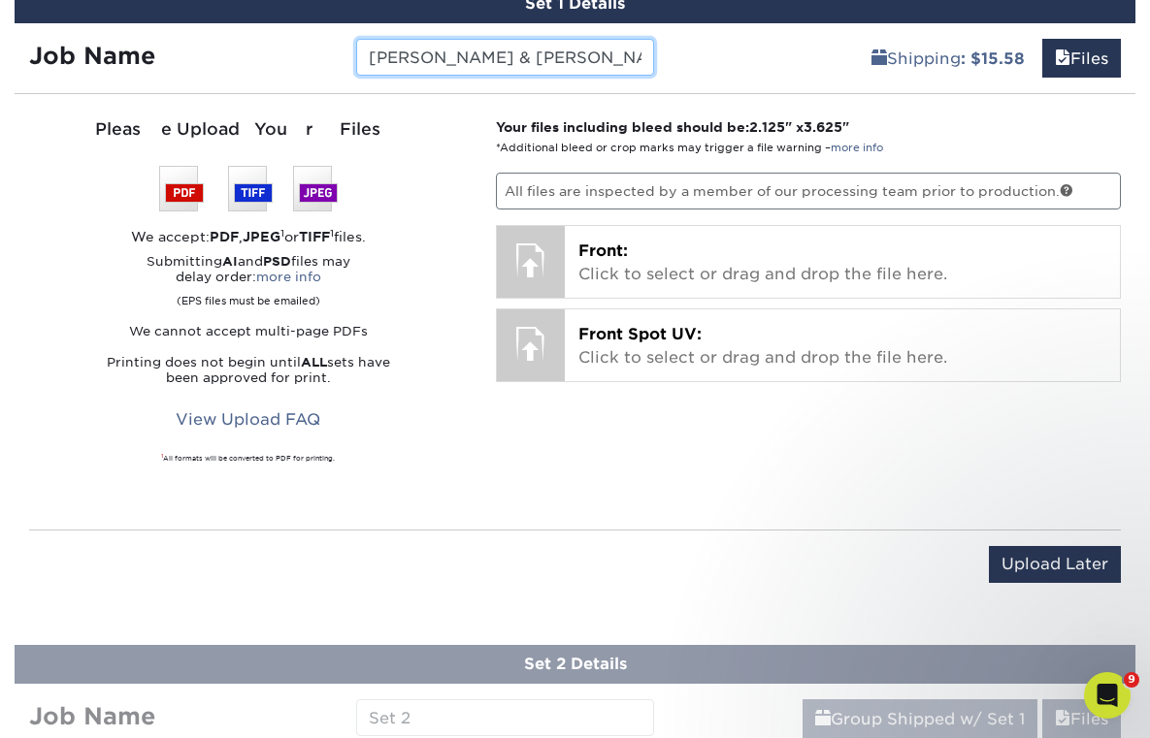
click at [630, 59] on input "[PERSON_NAME] & [PERSON_NAME] Business Cards" at bounding box center [505, 57] width 298 height 37
type input "Heinold & Feller Business Cards - Ronnie"
click at [709, 470] on div "Your files including bleed should be: 2.125 " x 3.625 " *Additional bleed or cr…" at bounding box center [808, 311] width 654 height 389
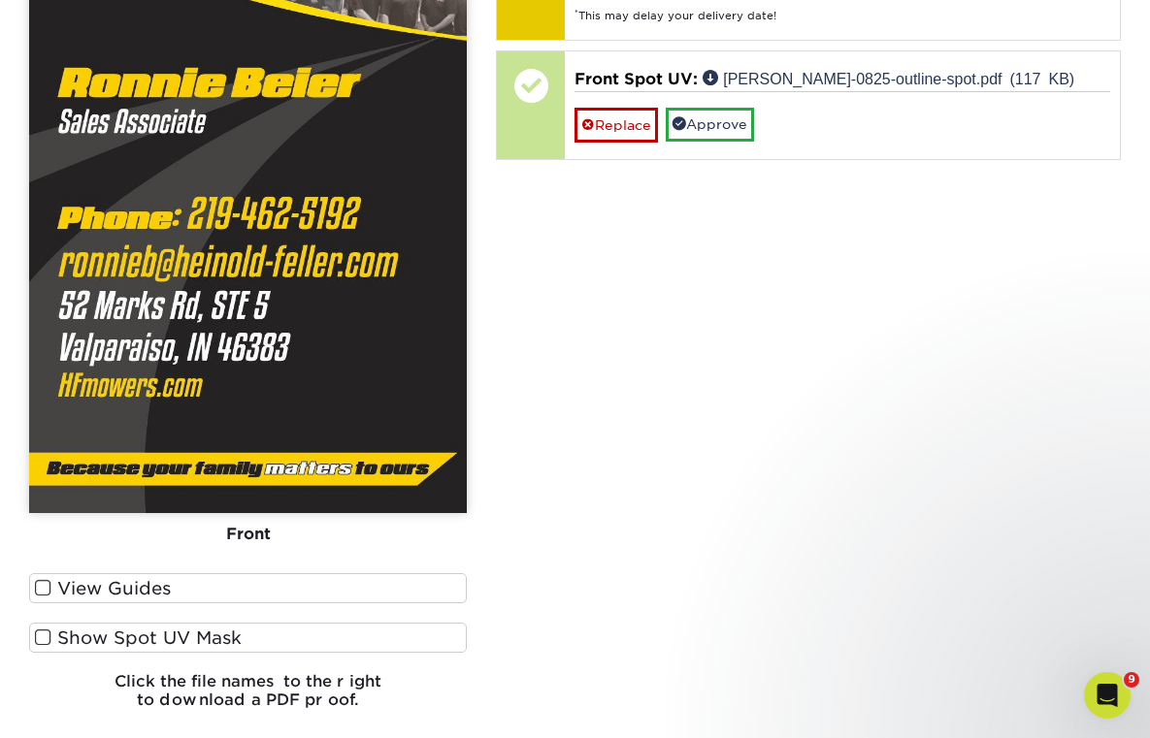
click at [290, 585] on label "View Guides" at bounding box center [248, 589] width 438 height 30
click at [0, 0] on input "View Guides" at bounding box center [0, 0] width 0 height 0
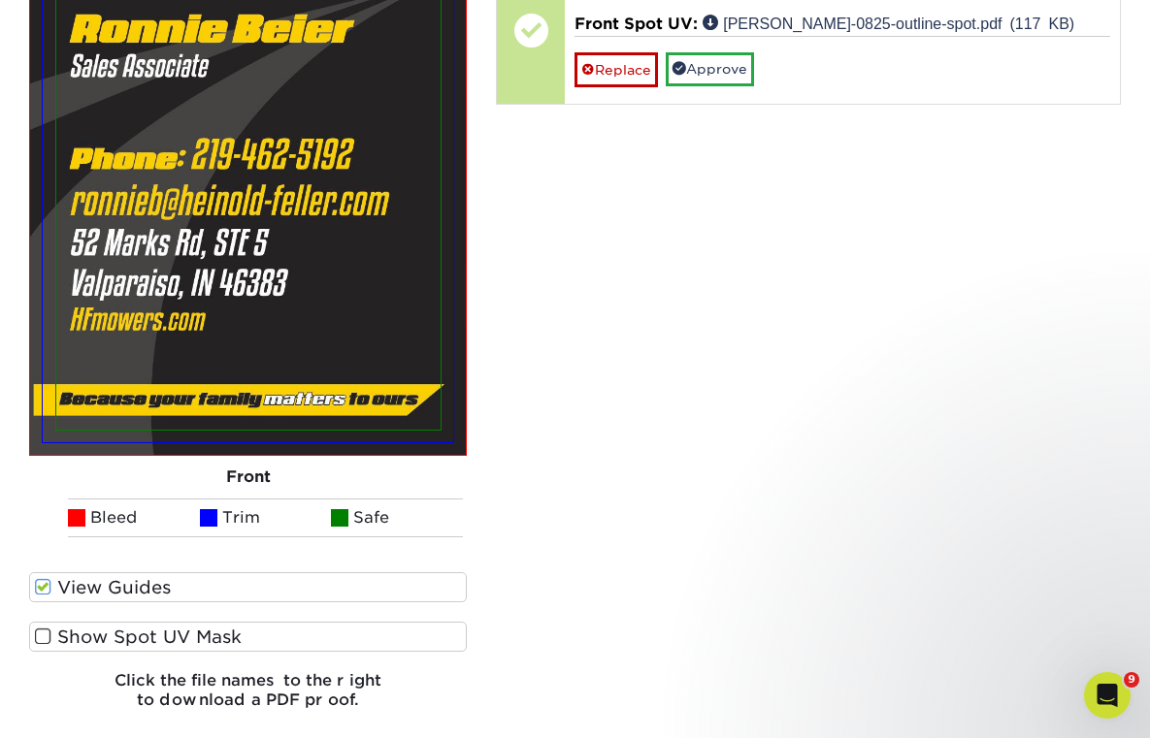
click at [260, 645] on label "Show Spot UV Mask" at bounding box center [248, 637] width 438 height 30
click at [0, 0] on input "Show Spot UV Mask" at bounding box center [0, 0] width 0 height 0
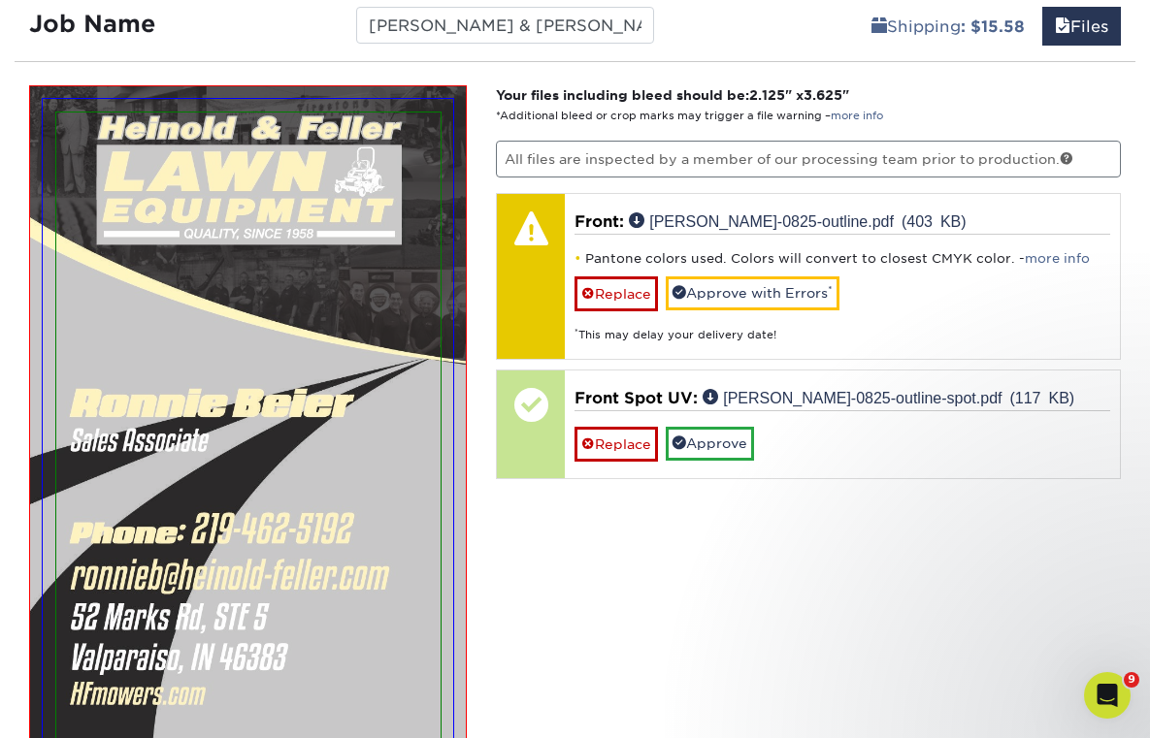
scroll to position [1258, 0]
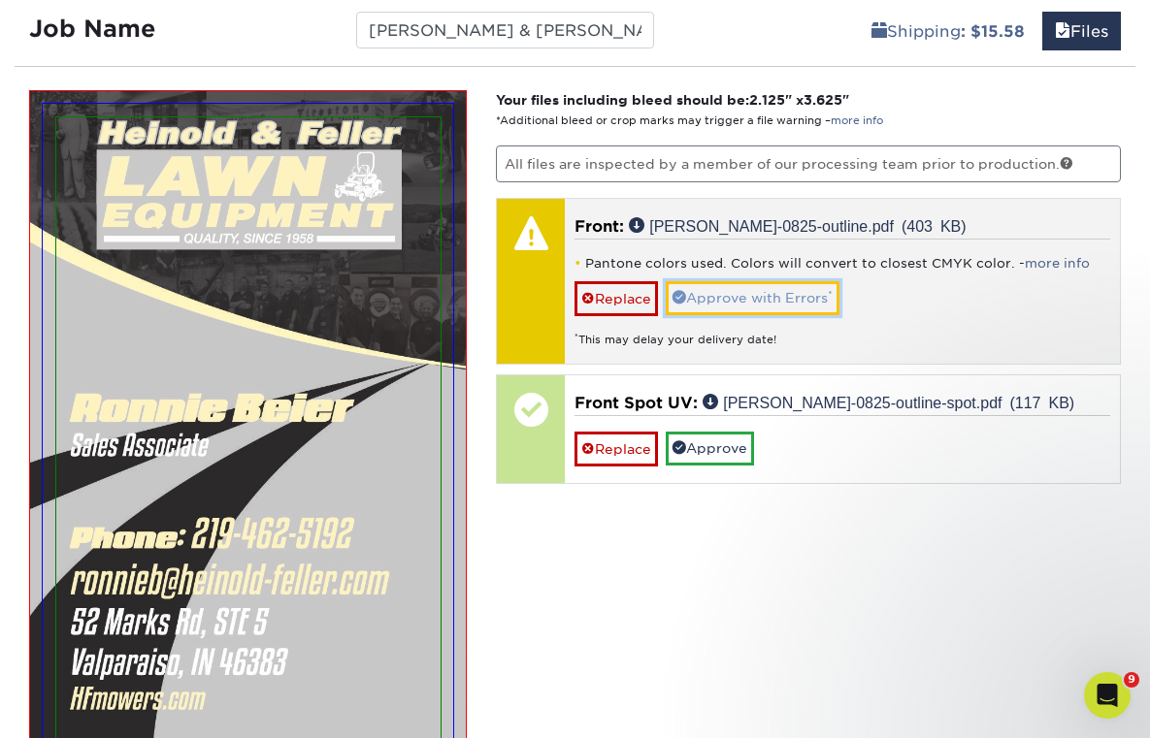
click at [736, 295] on link "Approve with Errors *" at bounding box center [753, 297] width 174 height 33
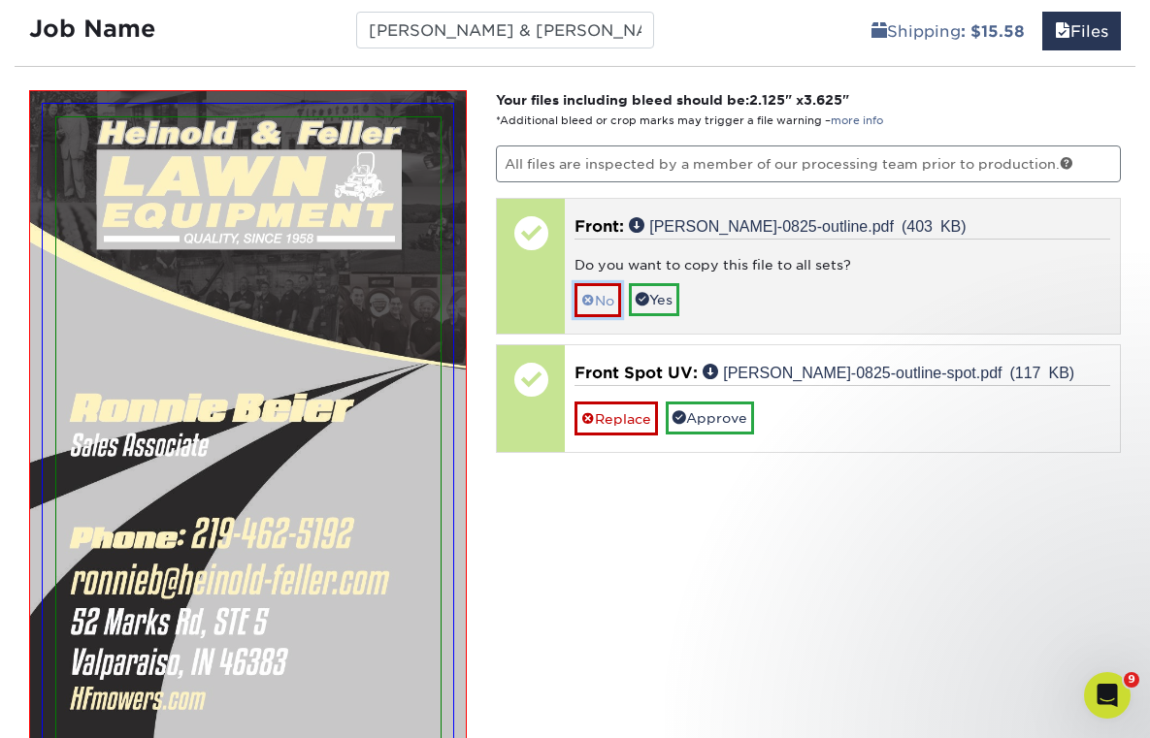
click at [607, 303] on link "No" at bounding box center [597, 300] width 47 height 34
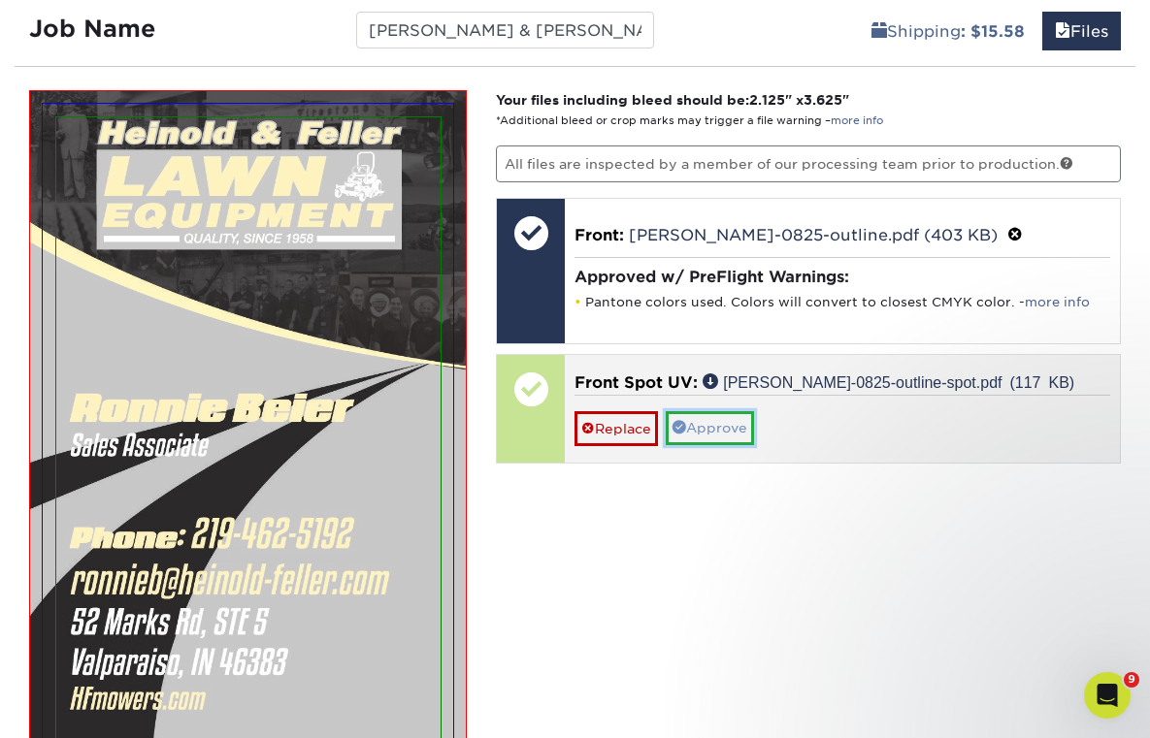
click at [717, 433] on link "Approve" at bounding box center [710, 427] width 88 height 33
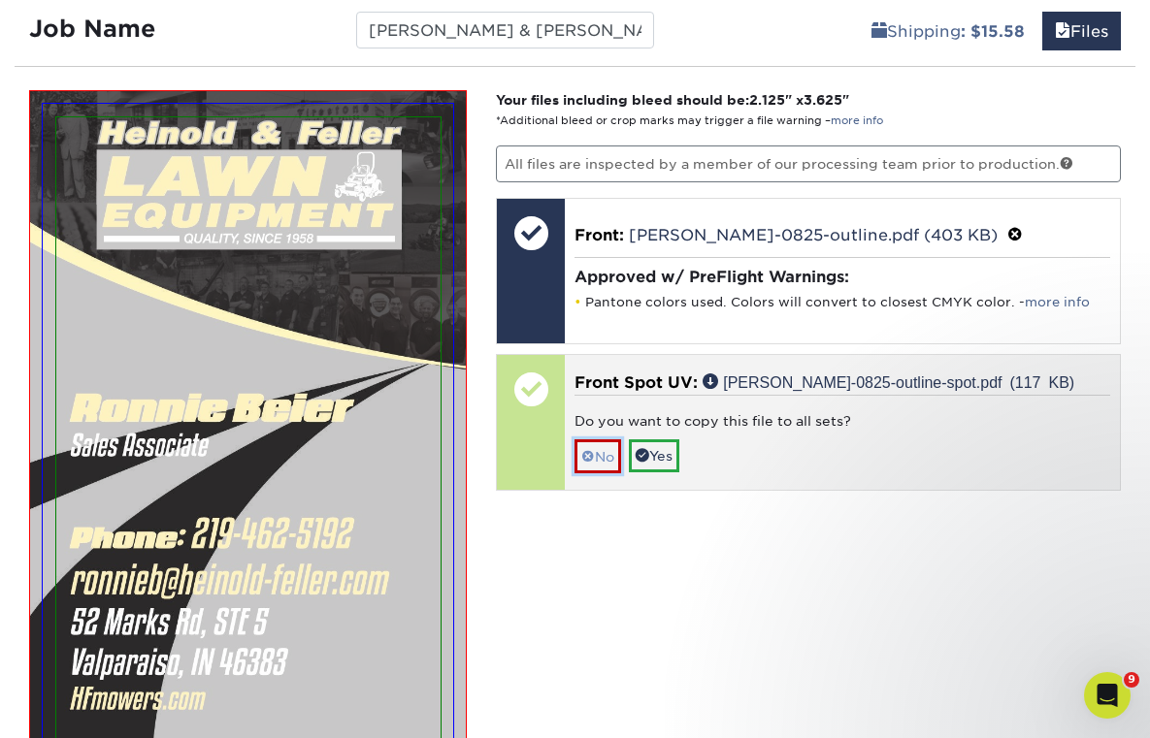
click at [593, 454] on span at bounding box center [588, 457] width 14 height 16
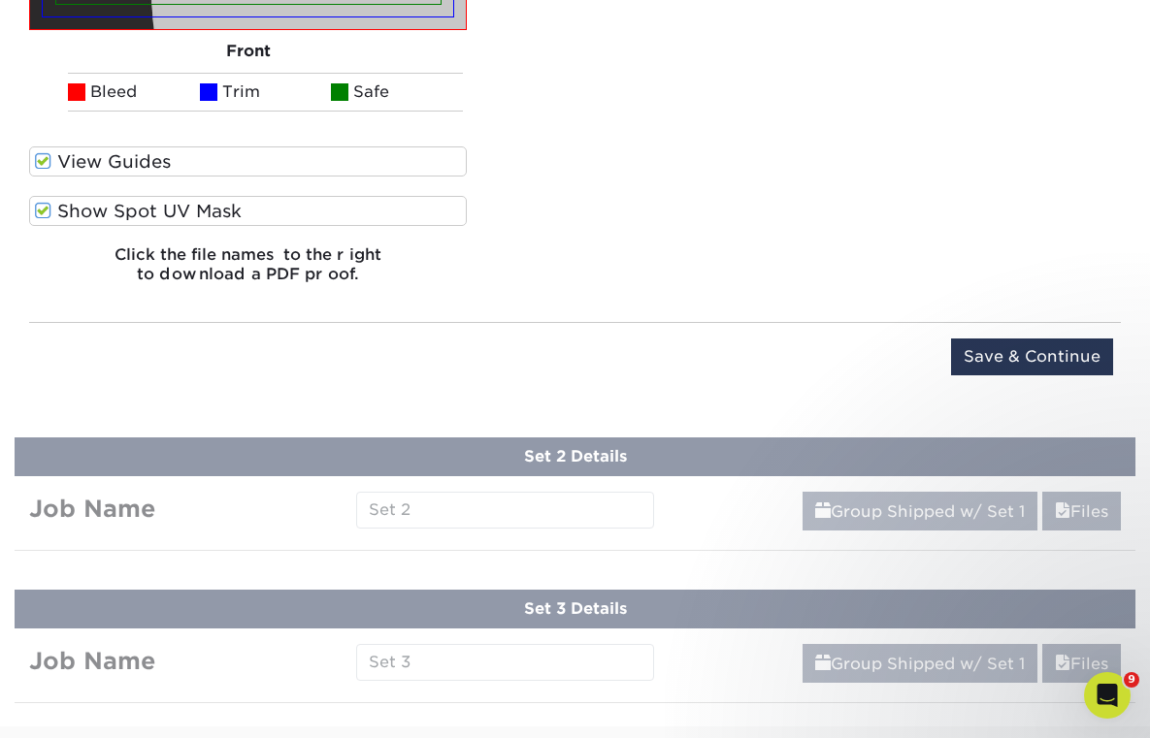
scroll to position [2065, 0]
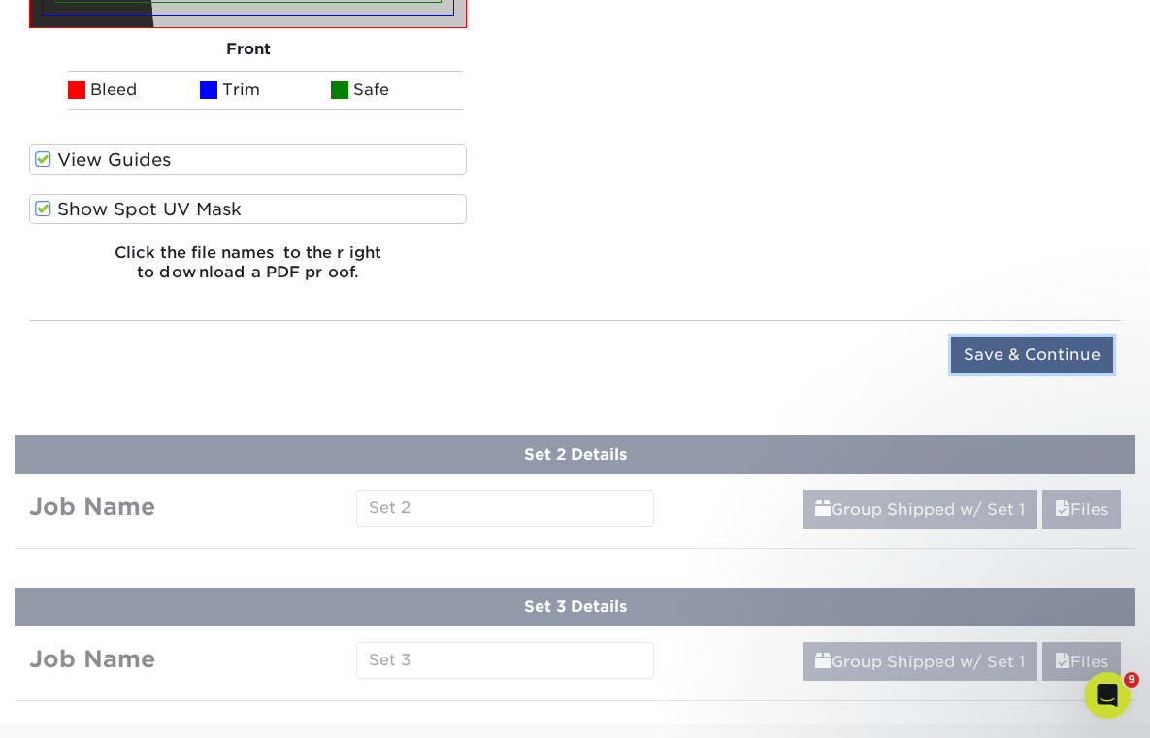
click at [990, 353] on input "Save & Continue" at bounding box center [1032, 355] width 162 height 37
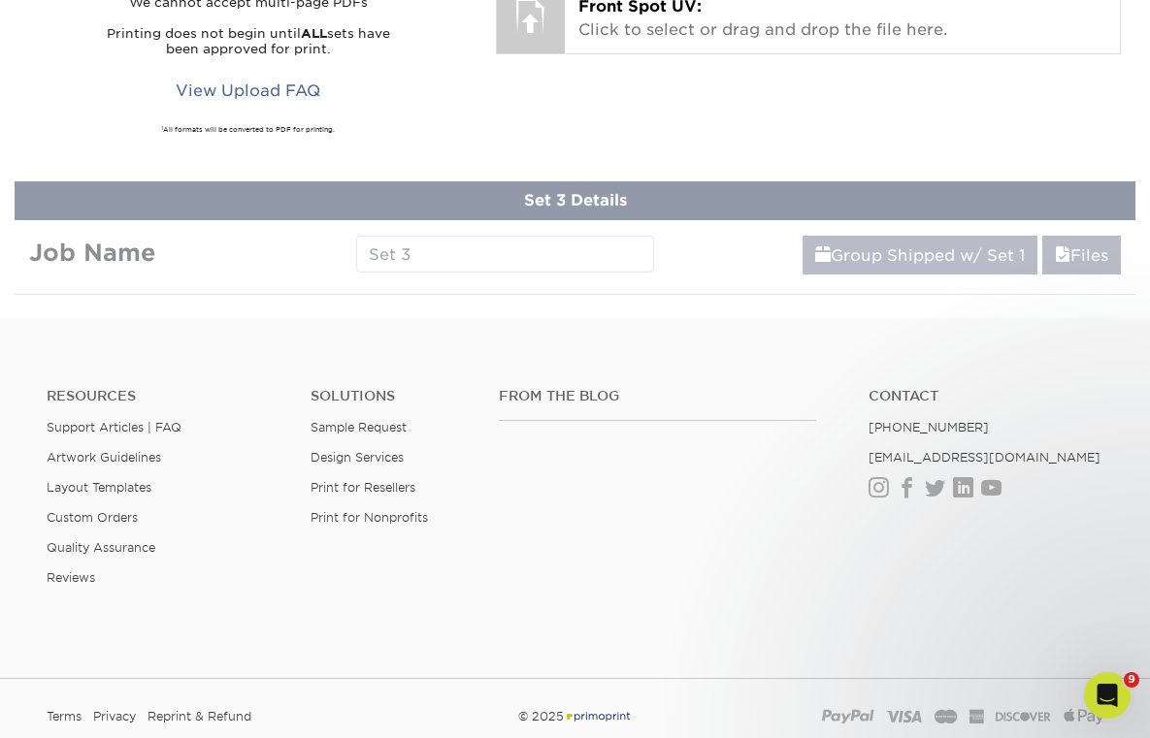
scroll to position [1066, 0]
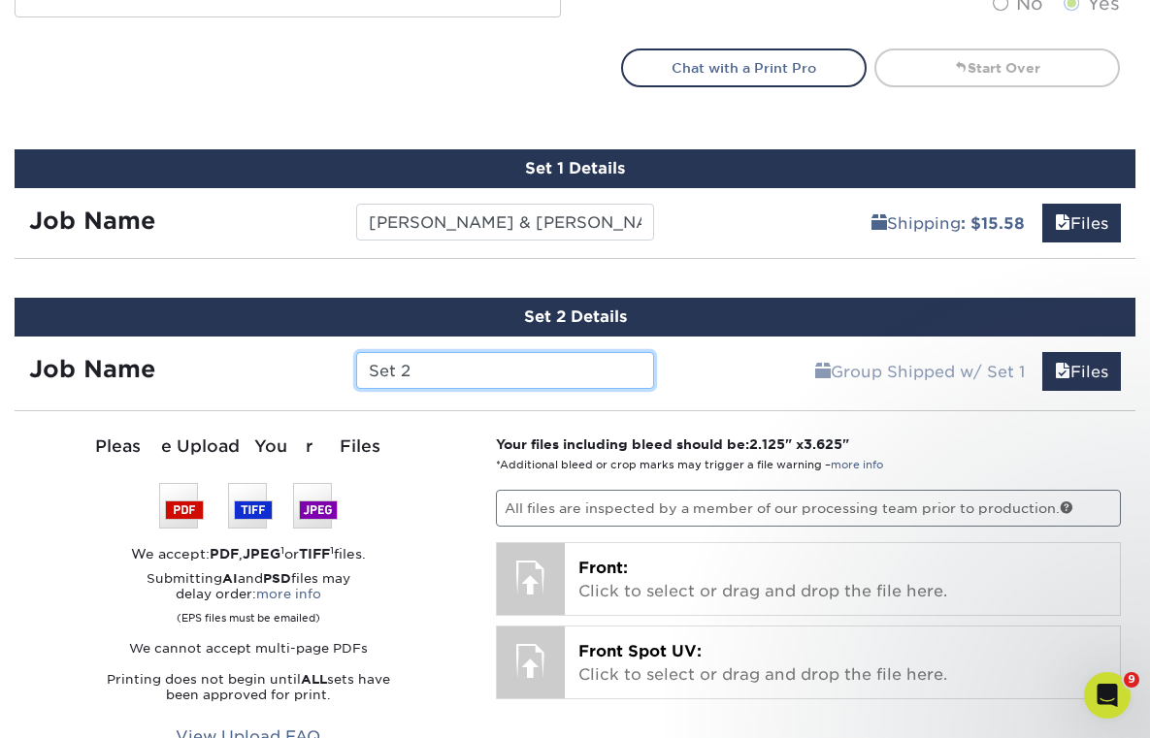
click at [431, 371] on input "Set 2" at bounding box center [505, 370] width 298 height 37
type input "Heinold & Feller Business Card - Kevin"
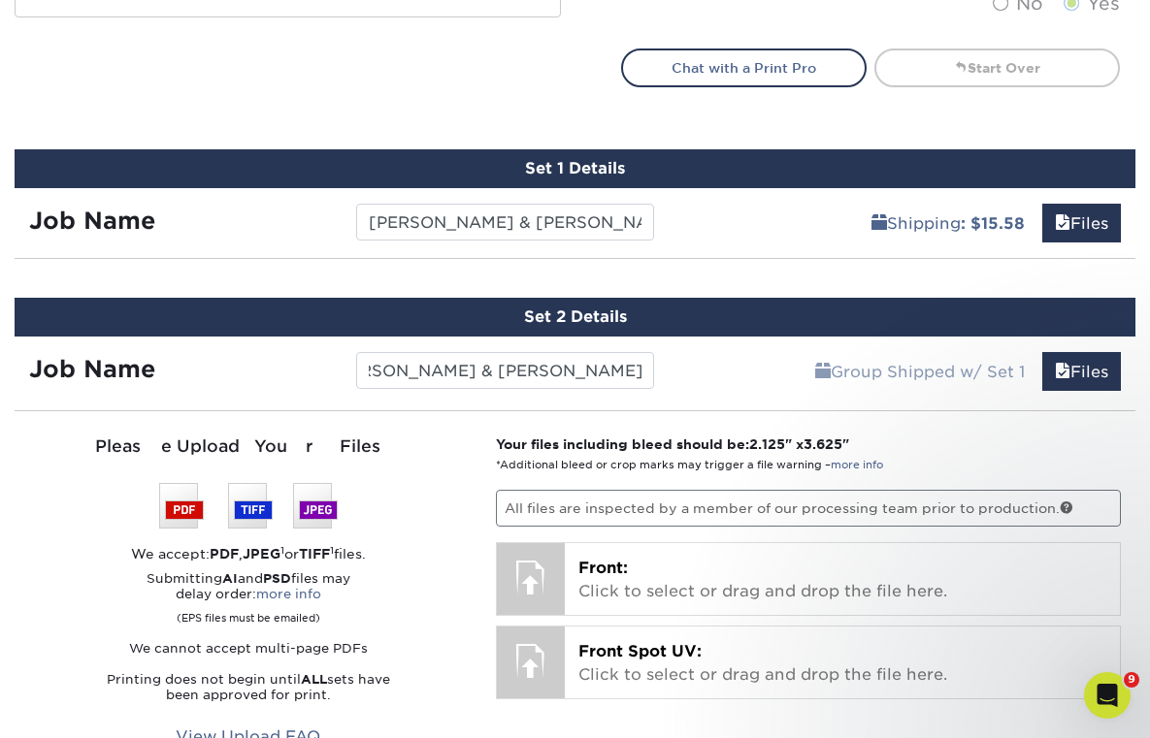
click at [376, 483] on div "Please Upload Your Files We accept: PDF , JPEG 1 or TIFF 1 files. Submitting AI…" at bounding box center [248, 629] width 438 height 389
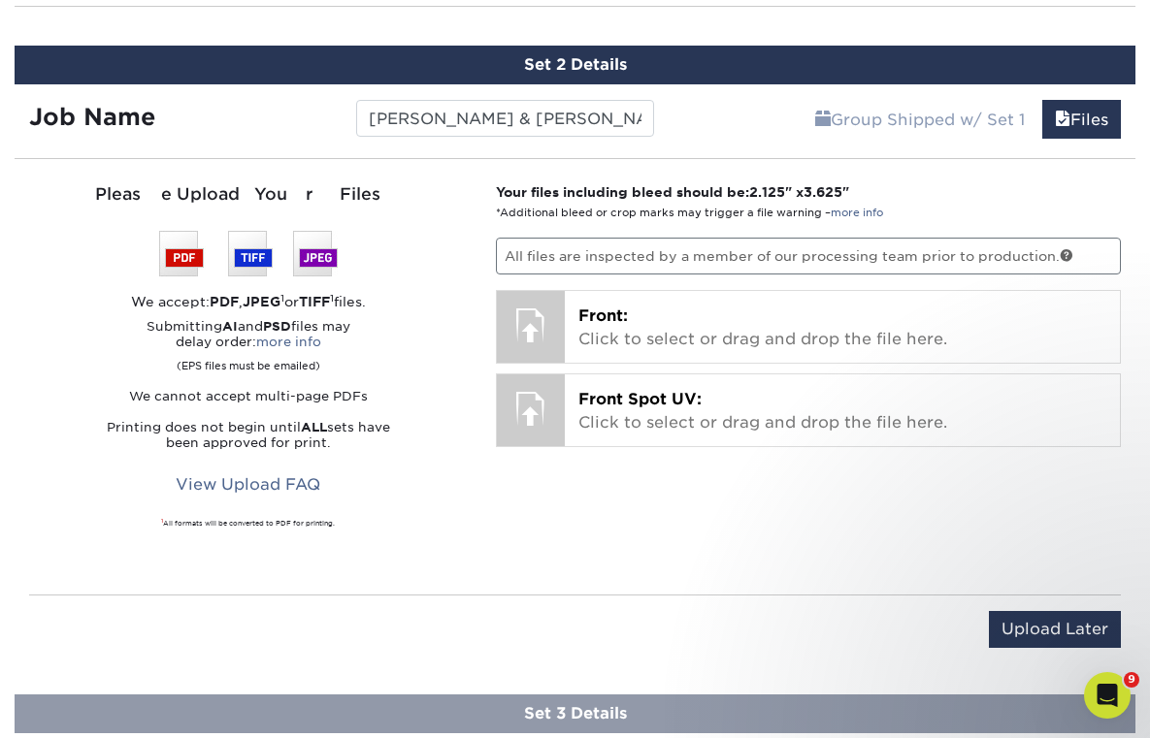
scroll to position [1320, 0]
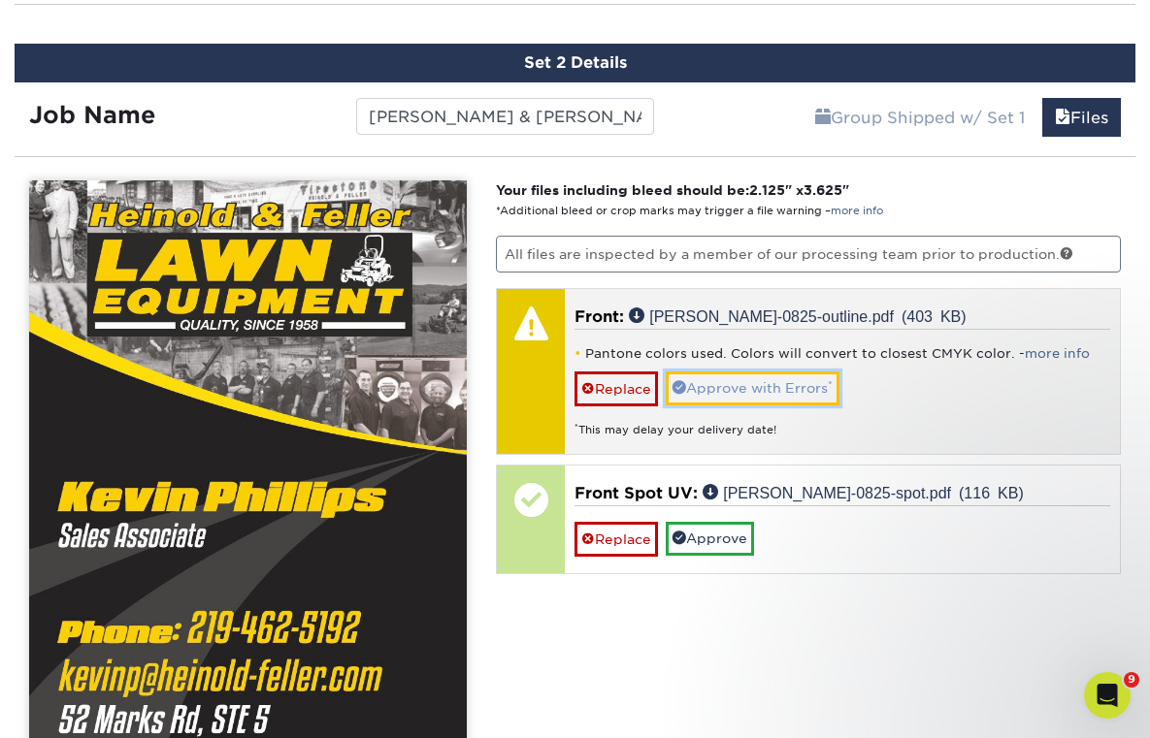
click at [771, 391] on link "Approve with Errors *" at bounding box center [753, 388] width 174 height 33
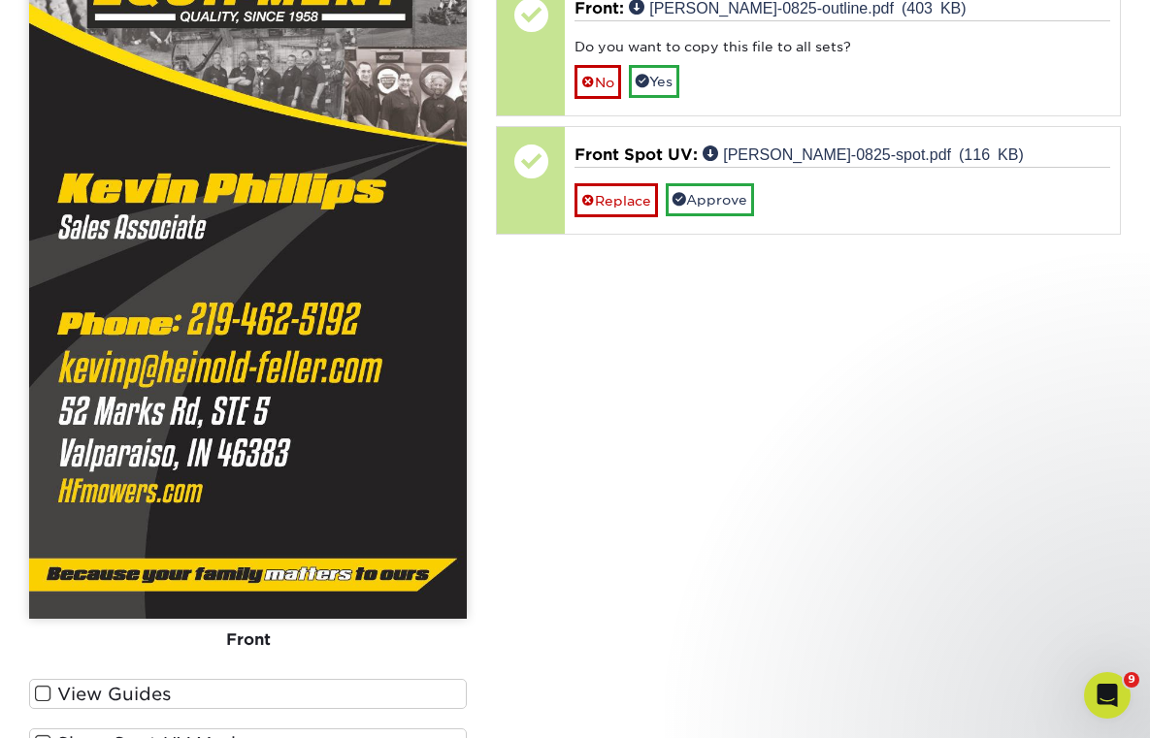
scroll to position [1736, 0]
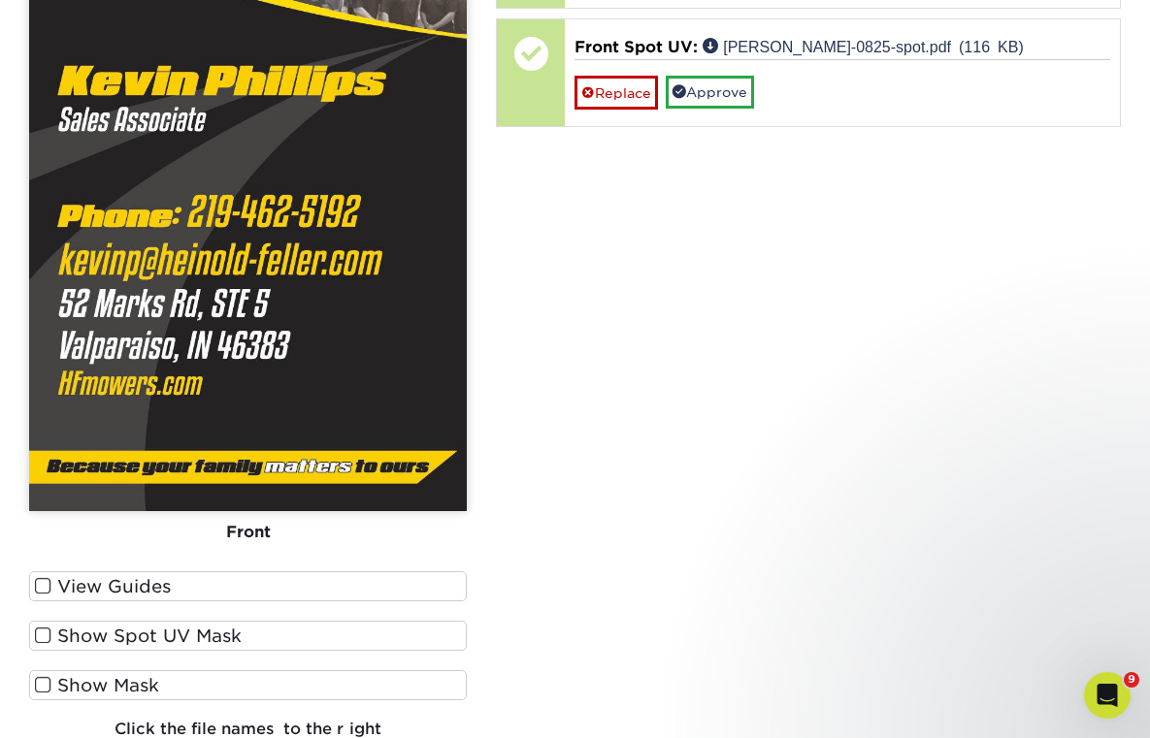
click at [277, 586] on label "View Guides" at bounding box center [248, 587] width 438 height 30
click at [0, 0] on input "View Guides" at bounding box center [0, 0] width 0 height 0
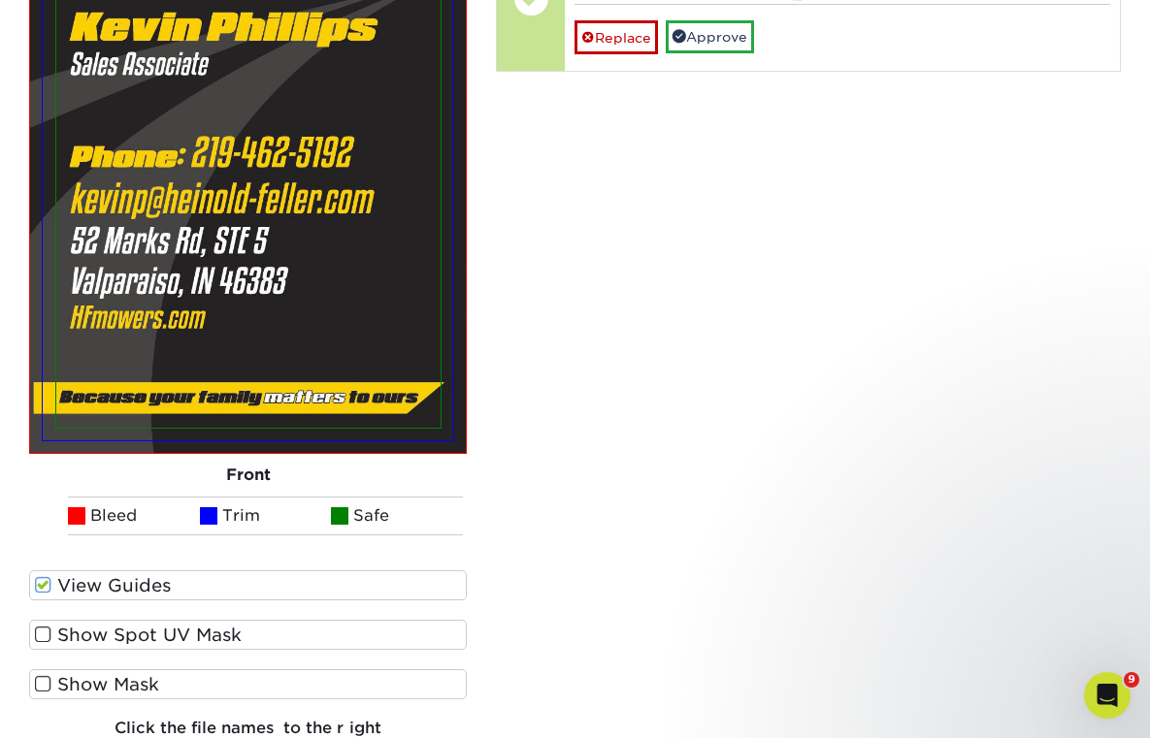
click at [256, 639] on label "Show Spot UV Mask" at bounding box center [248, 635] width 438 height 30
click at [0, 0] on input "Show Spot UV Mask" at bounding box center [0, 0] width 0 height 0
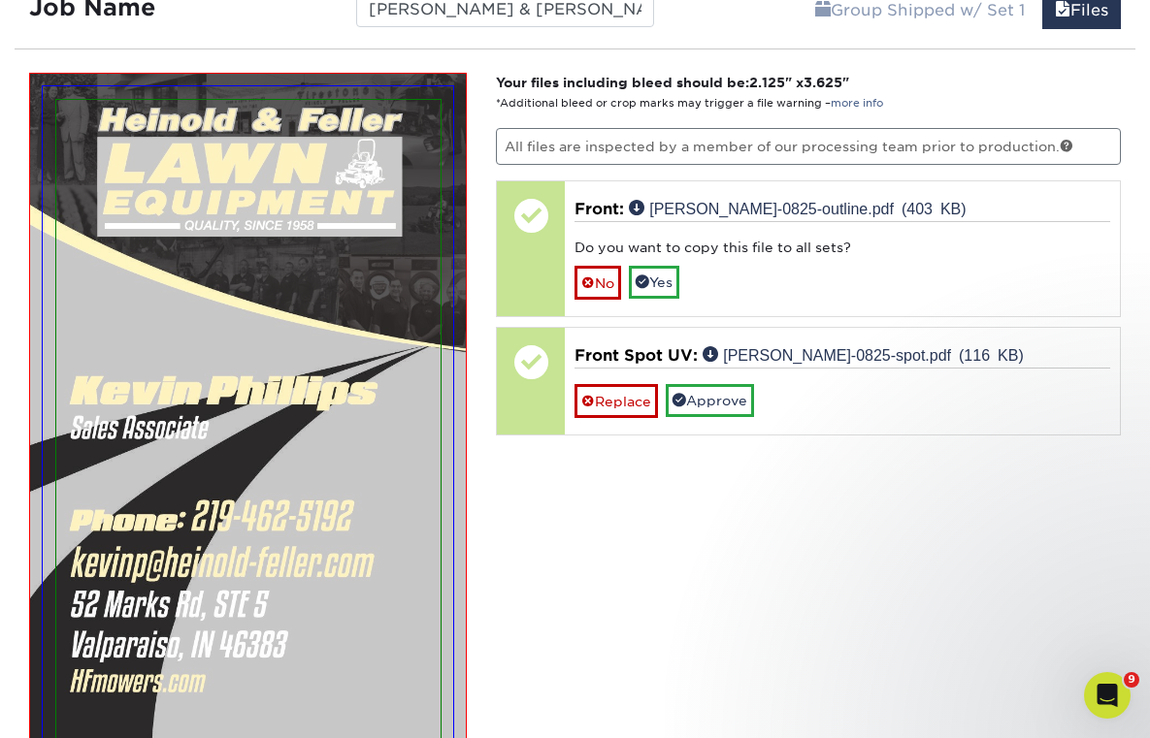
scroll to position [1405, 0]
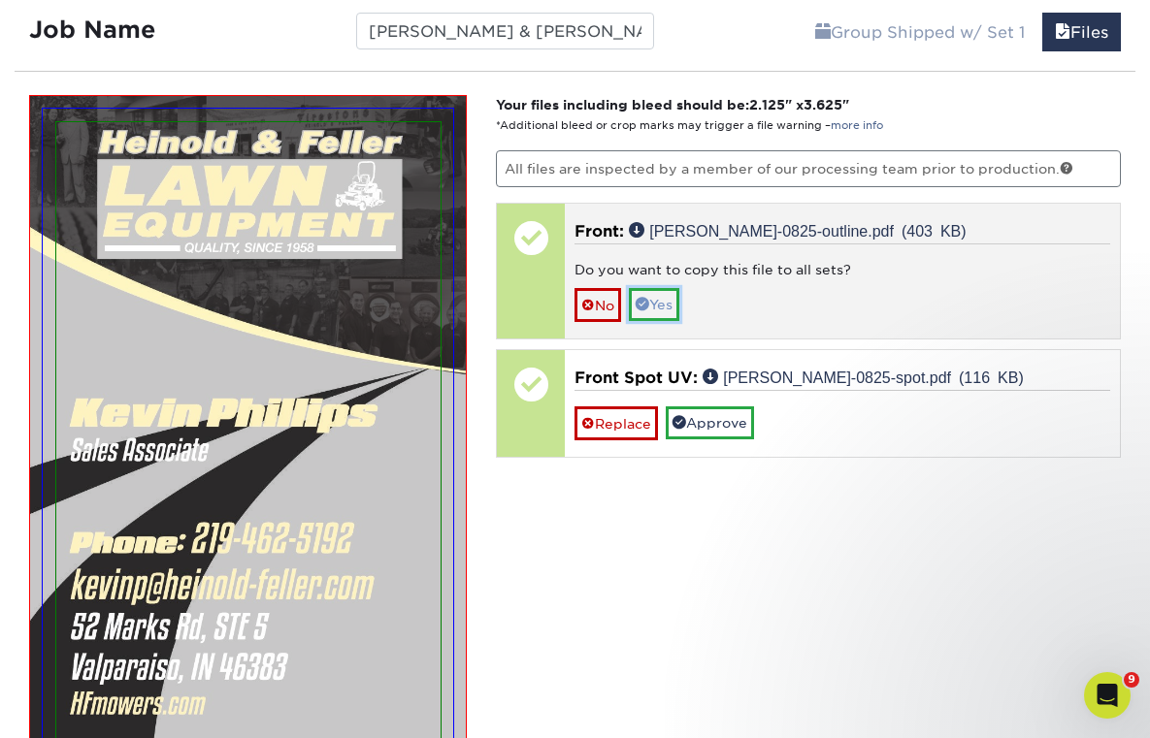
click at [669, 310] on link "Yes" at bounding box center [654, 304] width 50 height 33
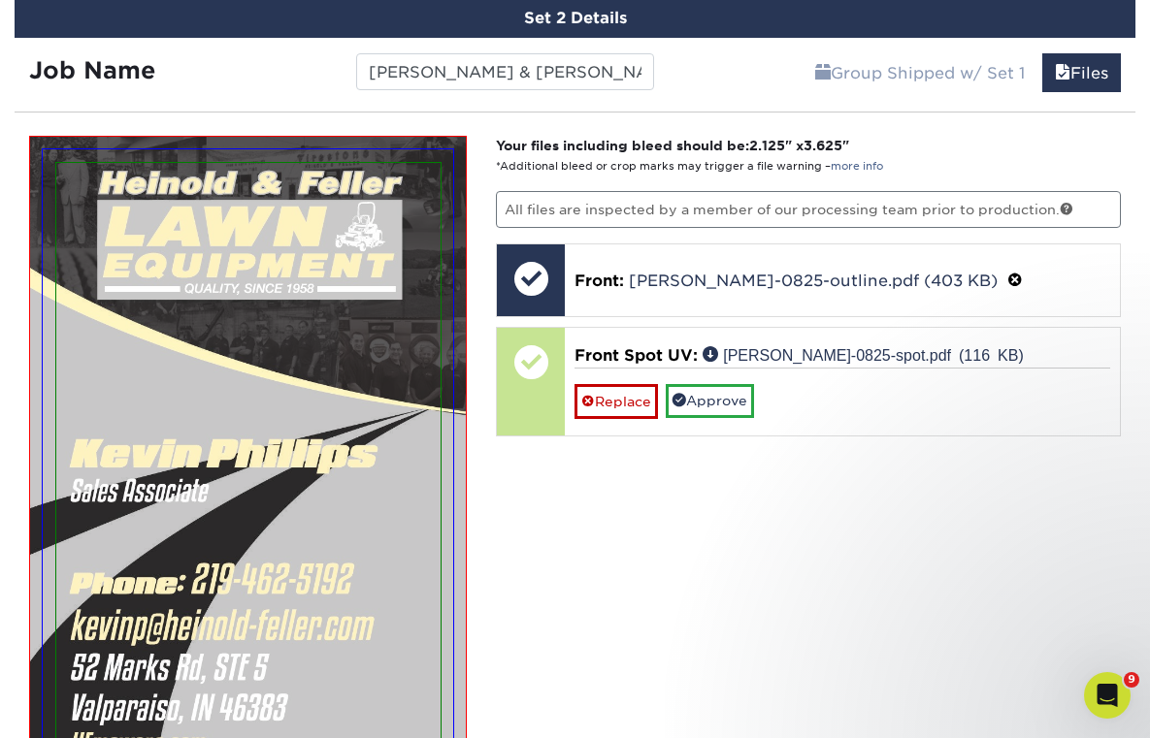
scroll to position [1362, 0]
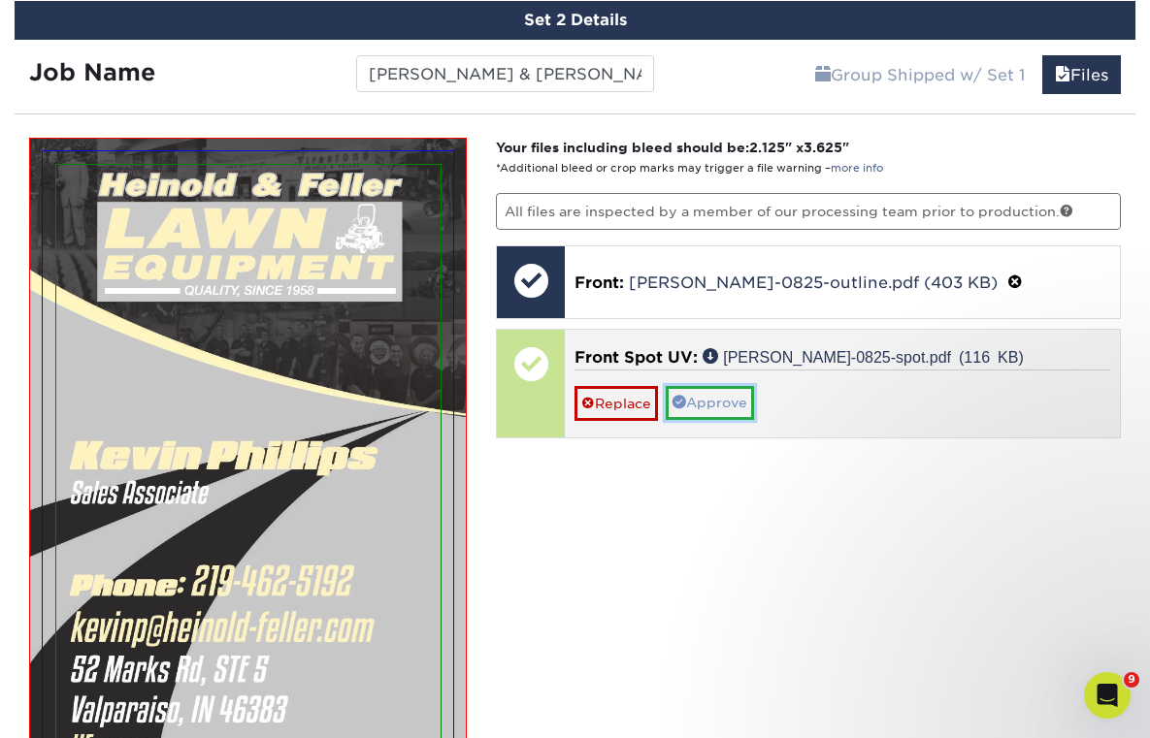
click at [726, 400] on link "Approve" at bounding box center [710, 402] width 88 height 33
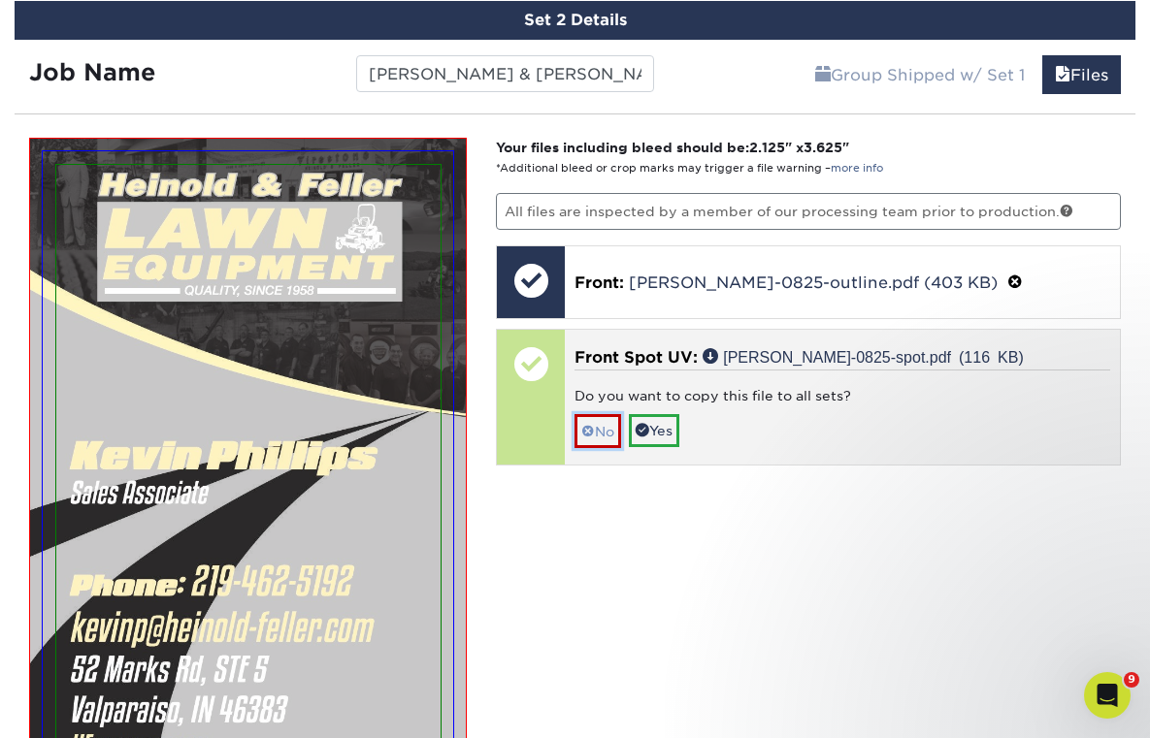
click at [607, 430] on link "No" at bounding box center [597, 431] width 47 height 34
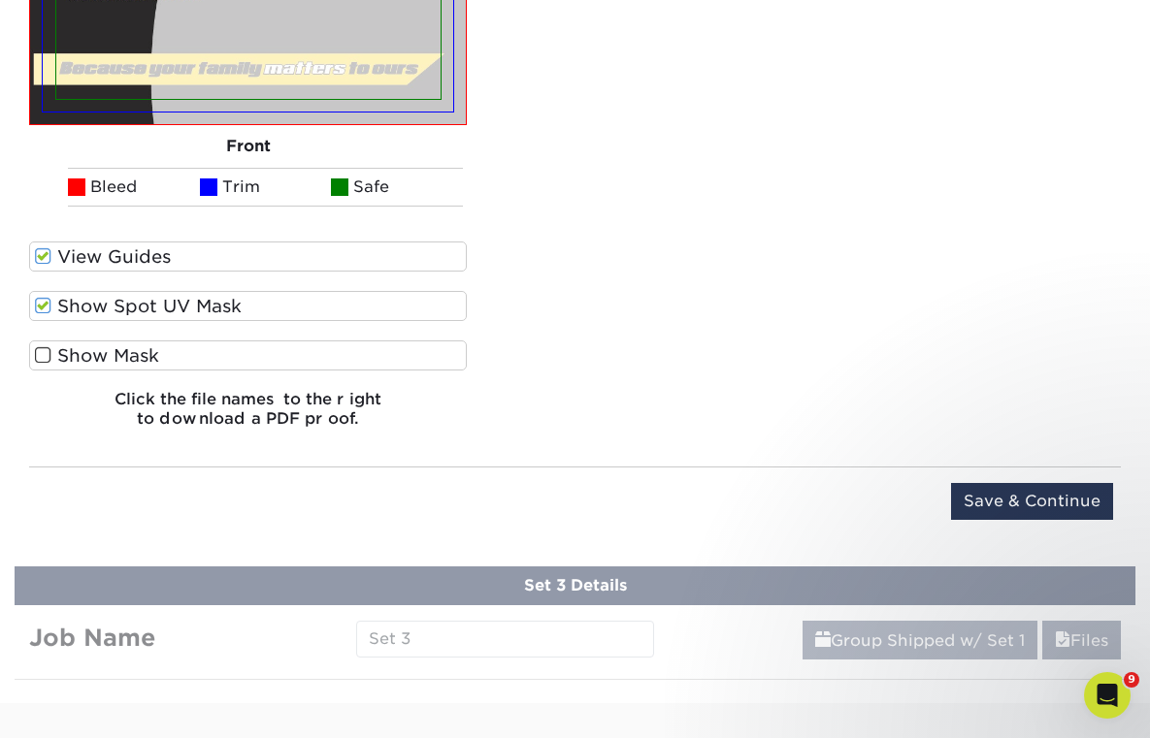
scroll to position [2124, 0]
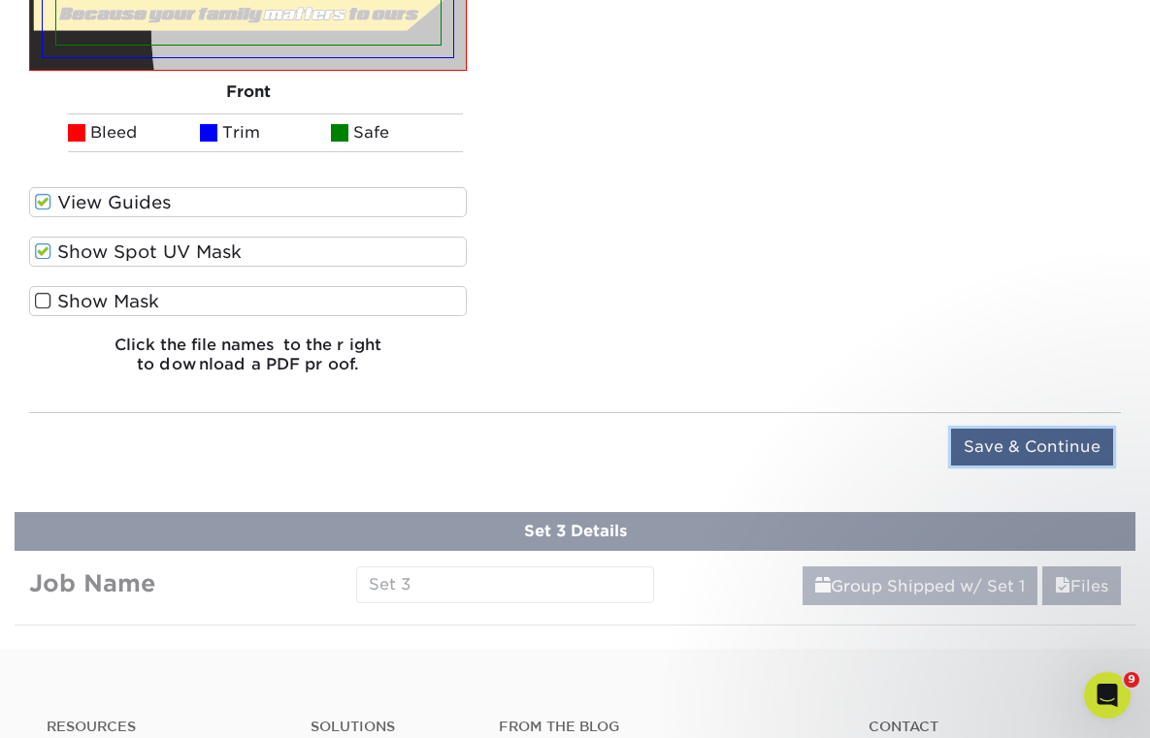
click at [1052, 449] on input "Save & Continue" at bounding box center [1032, 447] width 162 height 37
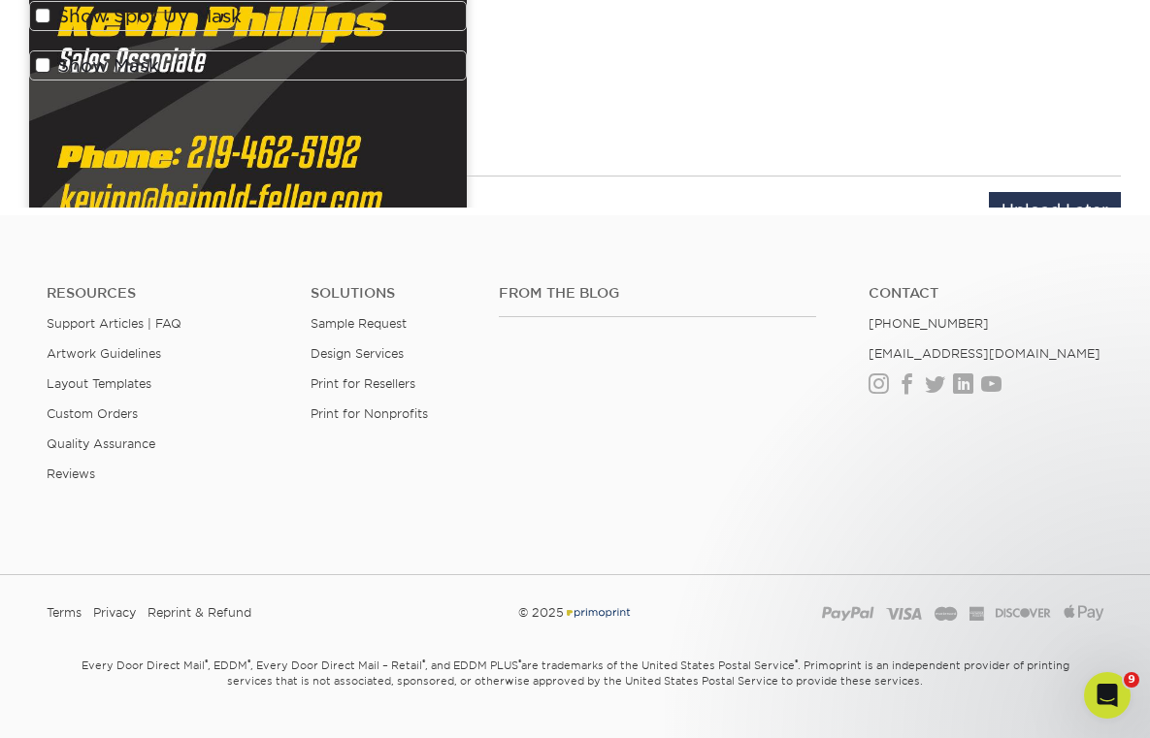
scroll to position [1218, 0]
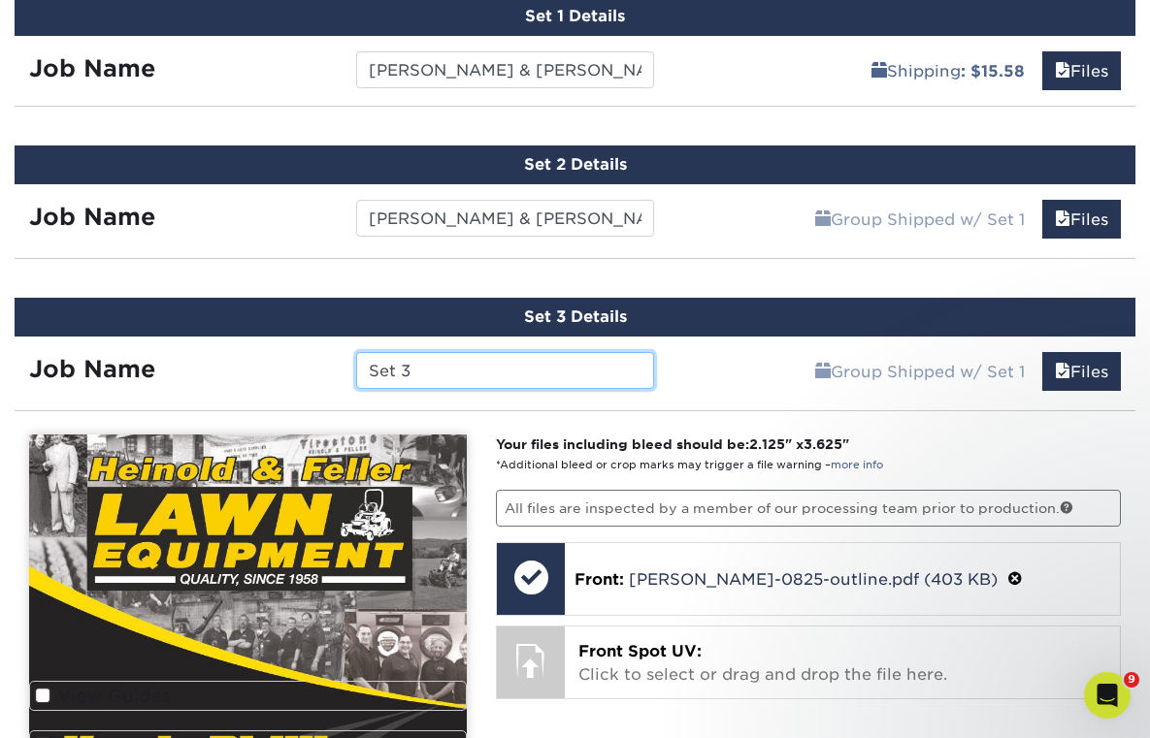
click at [455, 373] on input "Set 3" at bounding box center [505, 370] width 298 height 37
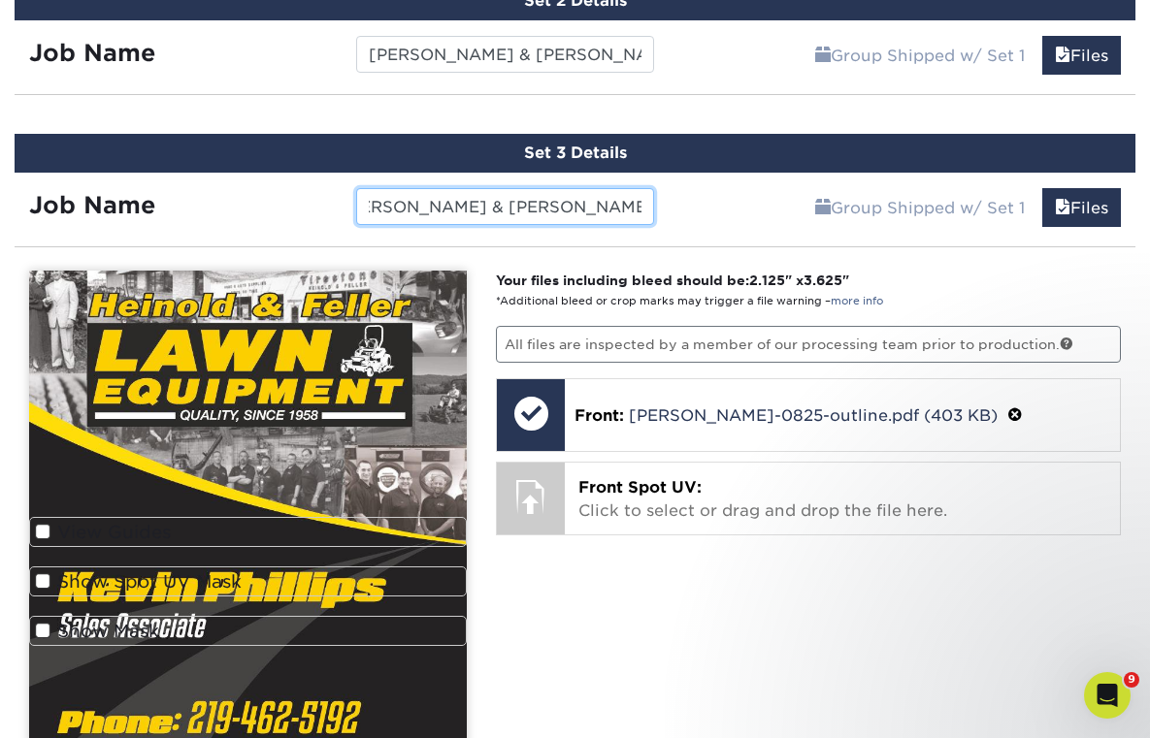
scroll to position [1403, 0]
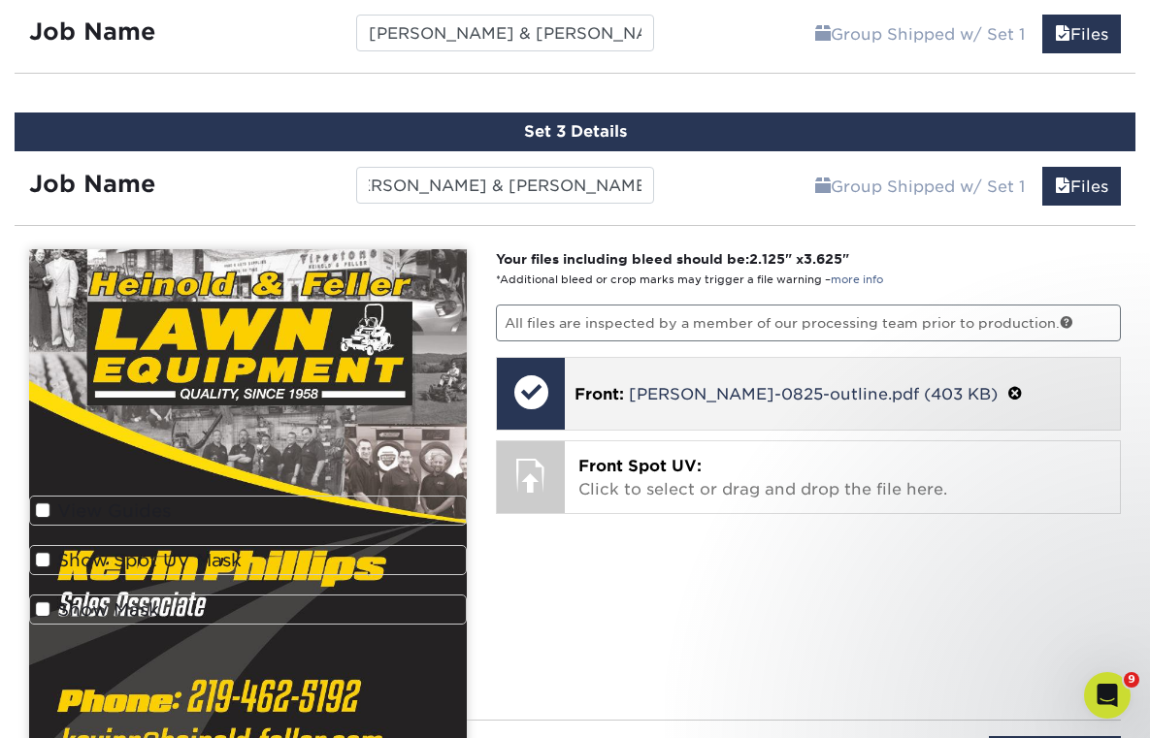
click at [1007, 390] on span at bounding box center [1015, 394] width 16 height 18
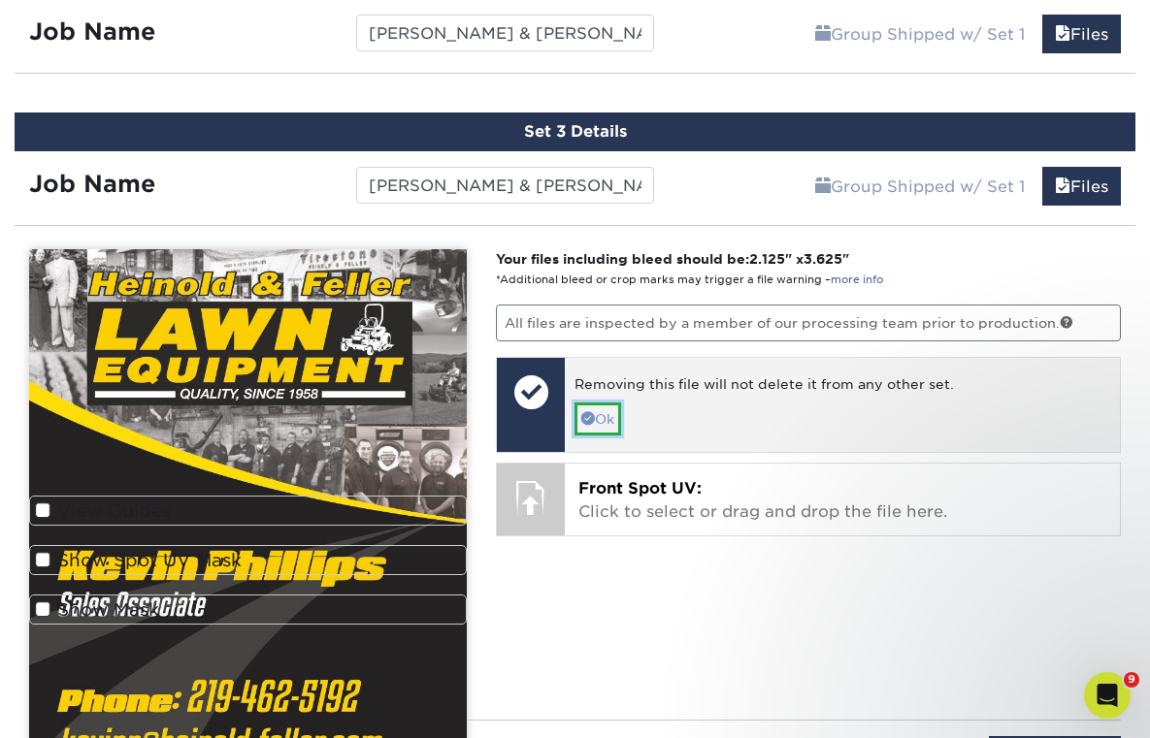
click at [602, 414] on link "Ok" at bounding box center [597, 419] width 47 height 33
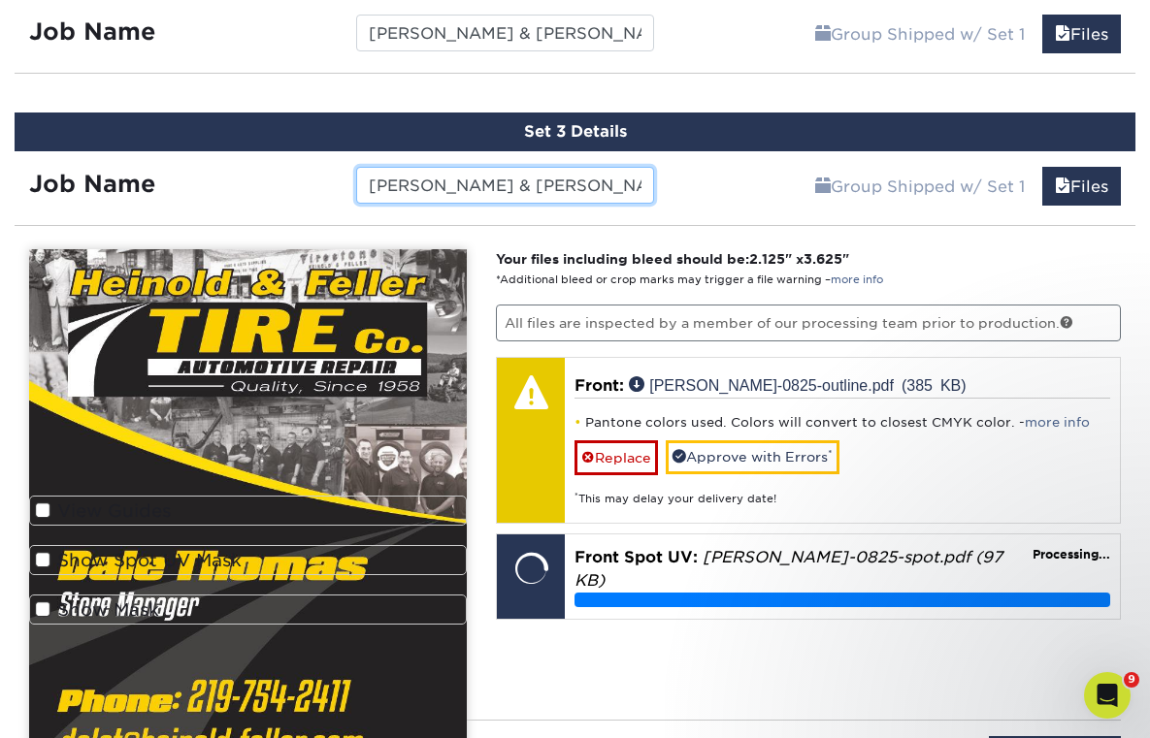
click at [633, 184] on input "Heinold & Feller Business Card - Sale" at bounding box center [505, 185] width 298 height 37
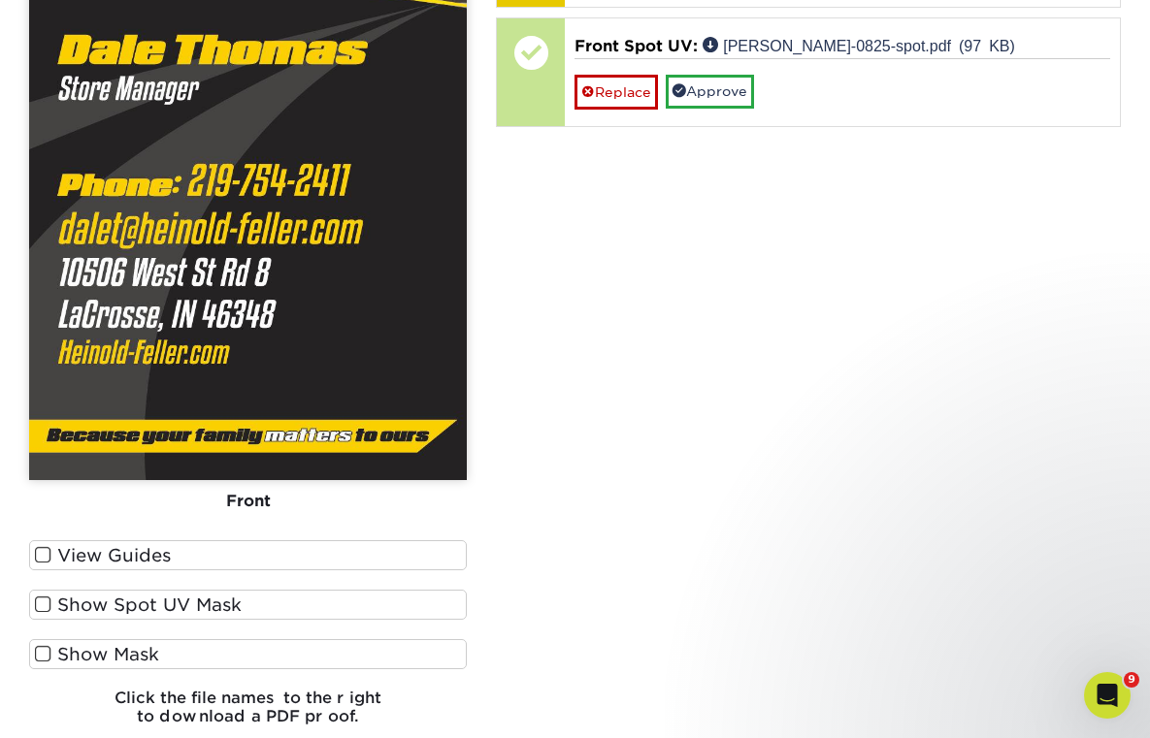
scroll to position [1928, 0]
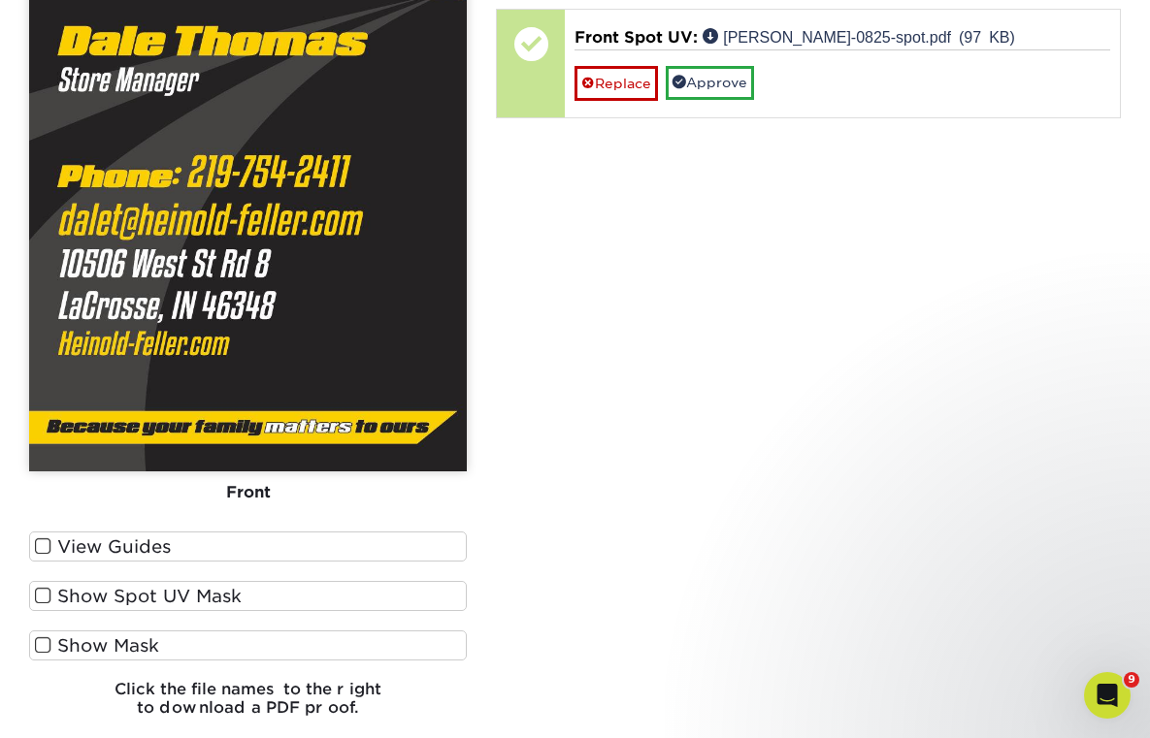
type input "Heinold & Feller Business Card - Dale"
click at [246, 549] on label "View Guides" at bounding box center [248, 547] width 438 height 30
click at [0, 0] on input "View Guides" at bounding box center [0, 0] width 0 height 0
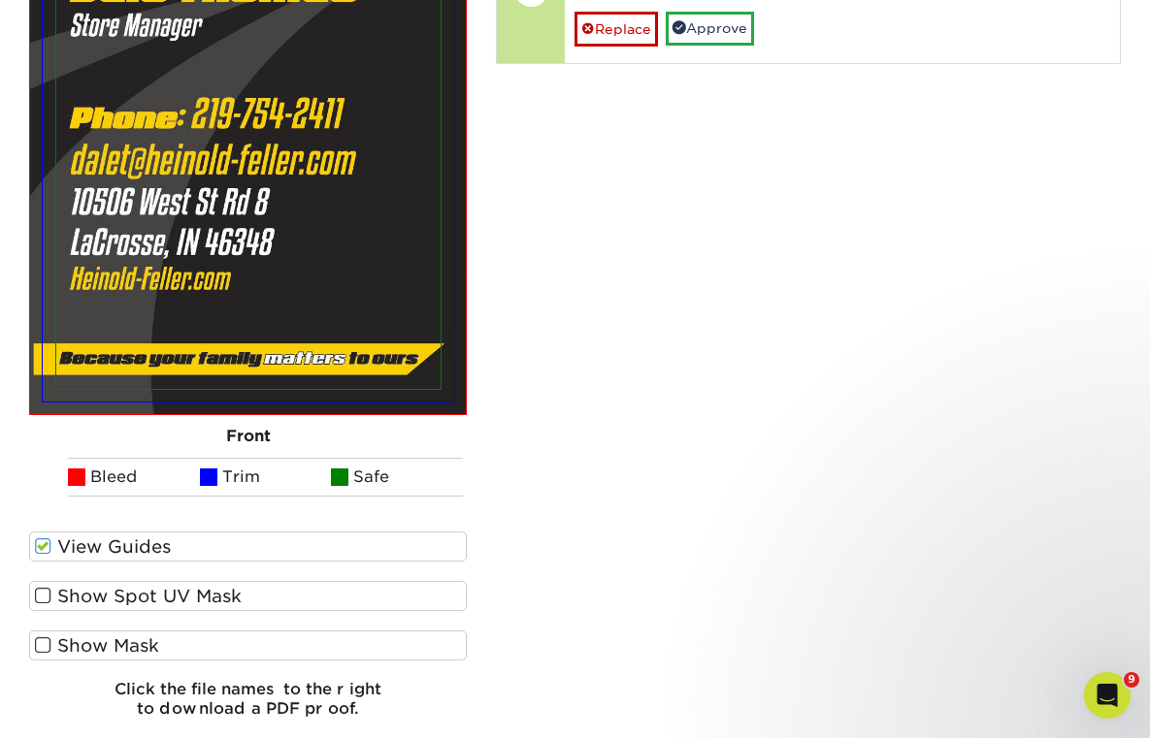
click at [223, 590] on label "Show Spot UV Mask" at bounding box center [248, 596] width 438 height 30
click at [0, 0] on input "Show Spot UV Mask" at bounding box center [0, 0] width 0 height 0
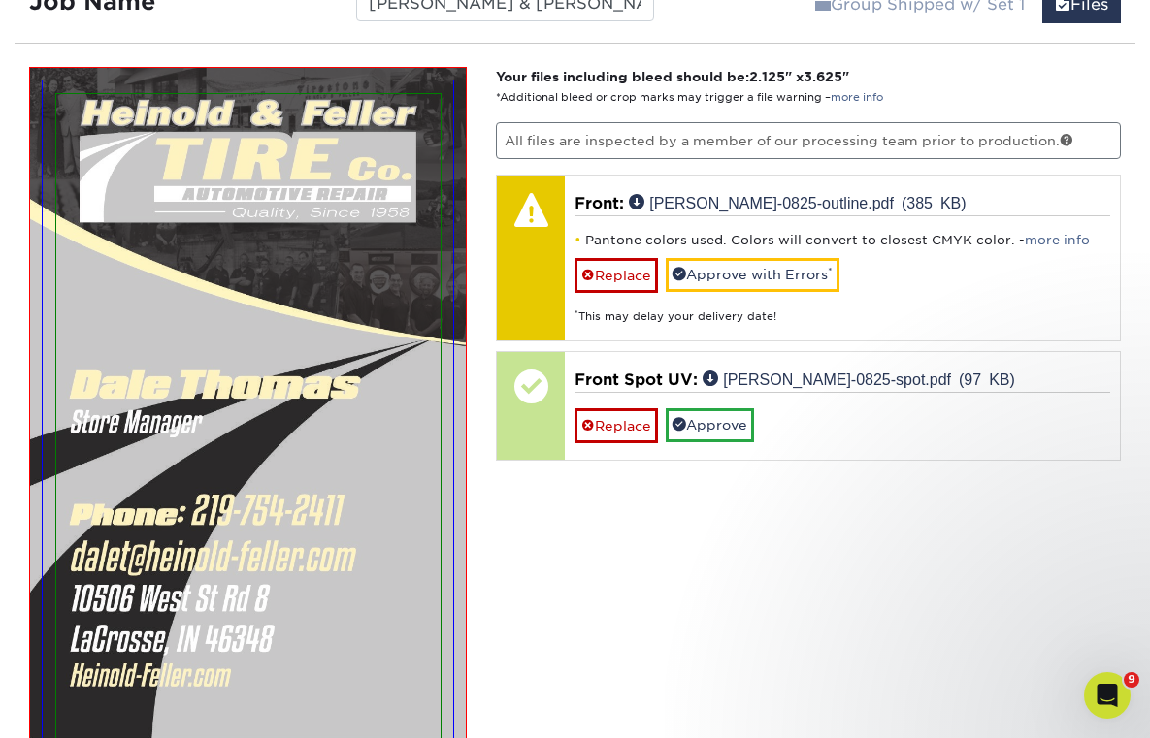
scroll to position [1585, 0]
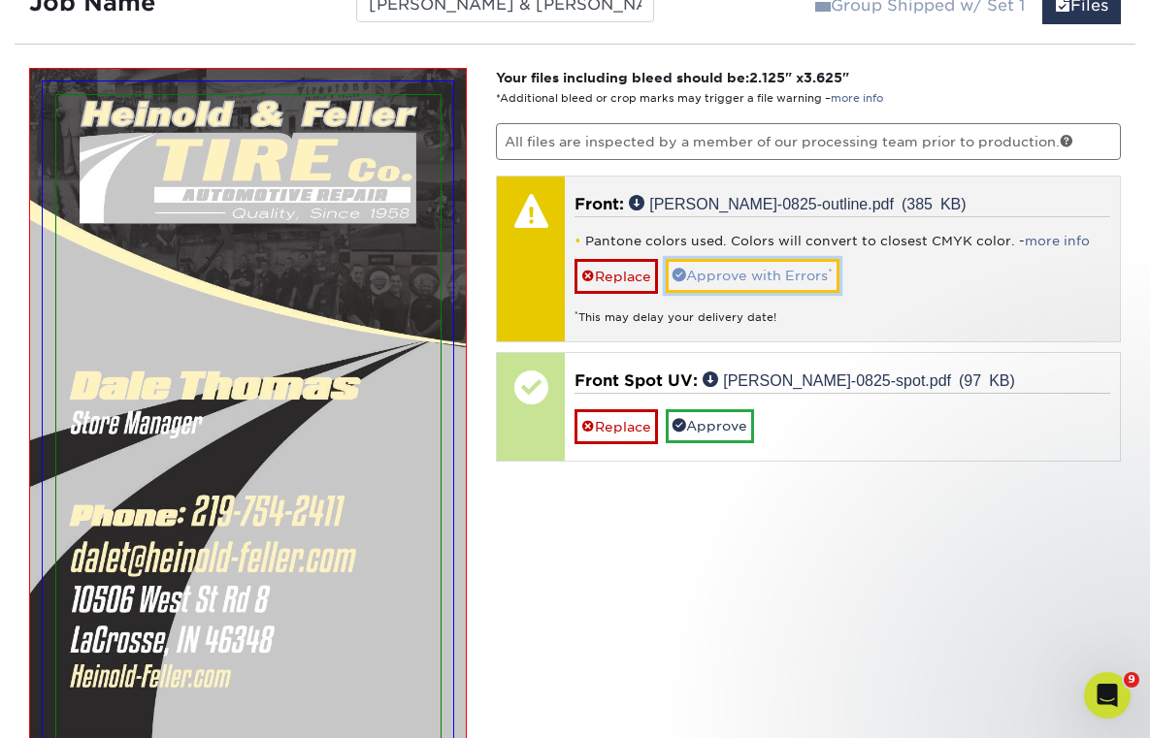
click at [743, 270] on link "Approve with Errors *" at bounding box center [753, 275] width 174 height 33
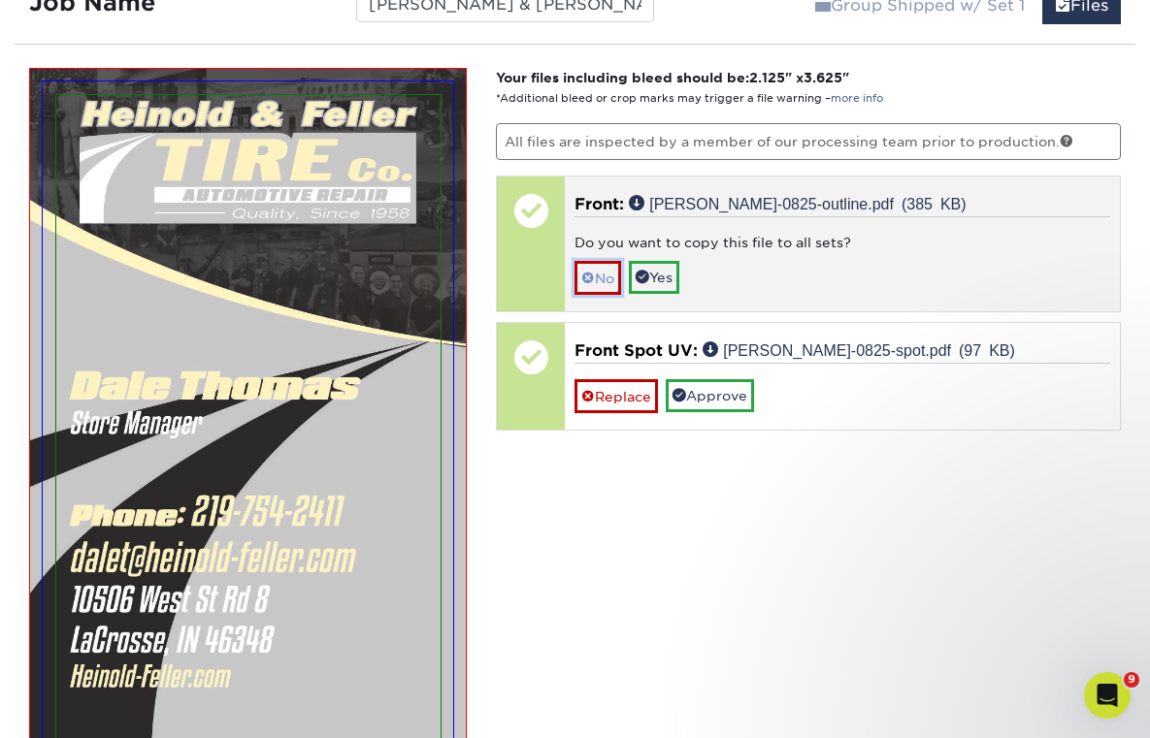
click at [611, 271] on link "No" at bounding box center [597, 278] width 47 height 34
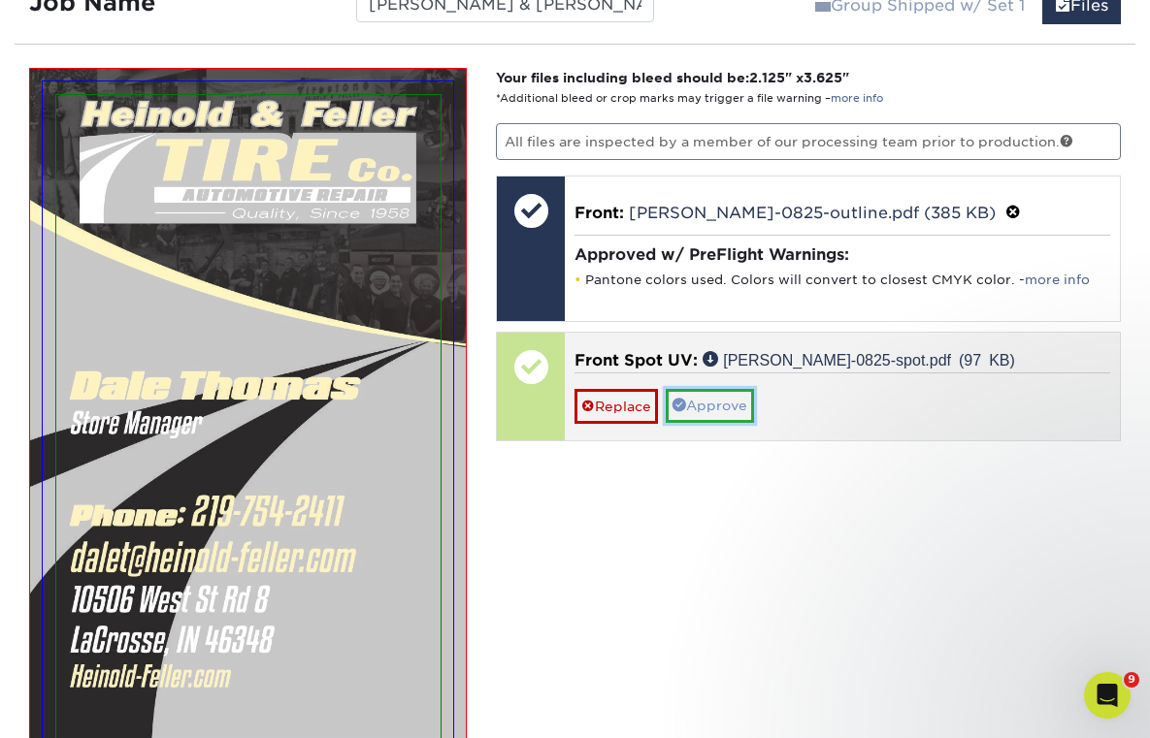
click at [735, 409] on link "Approve" at bounding box center [710, 405] width 88 height 33
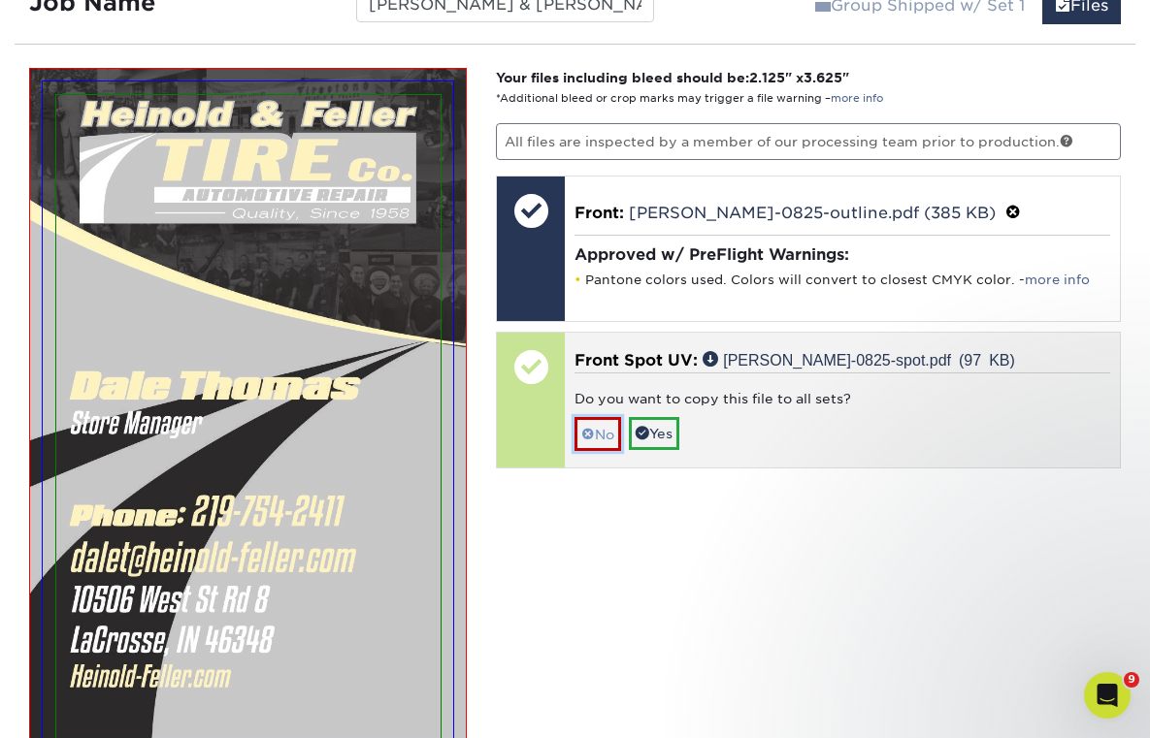
click at [609, 431] on link "No" at bounding box center [597, 434] width 47 height 34
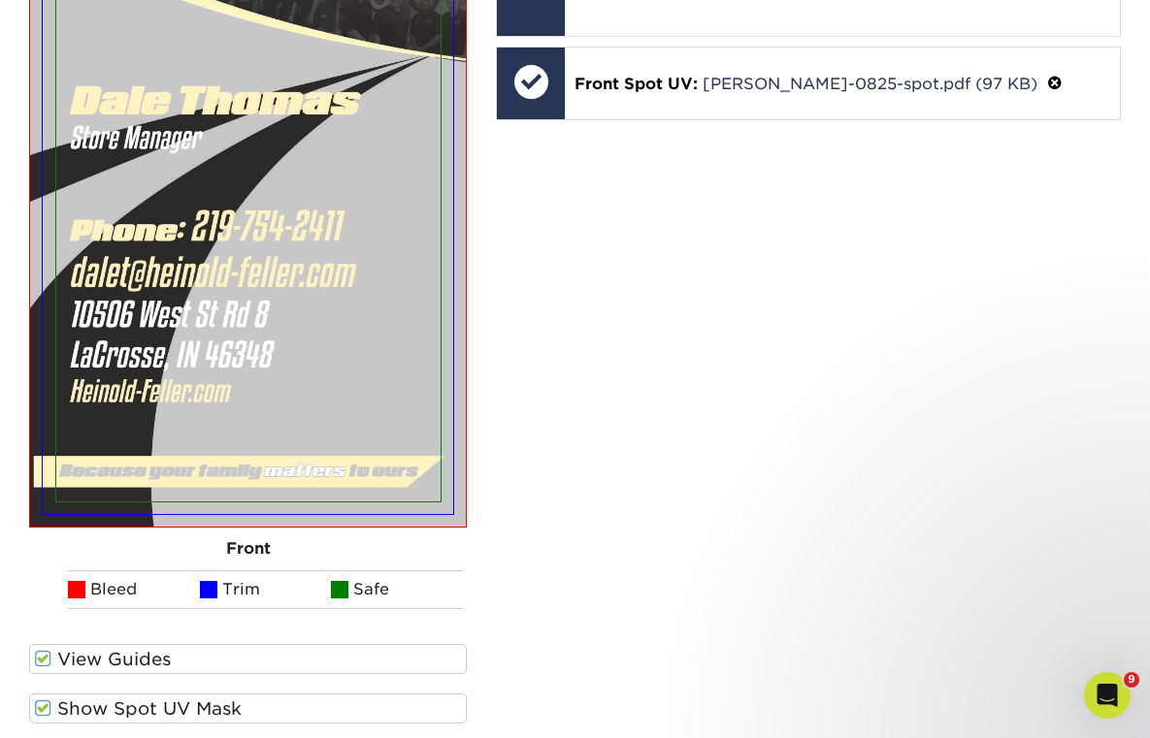
scroll to position [2117, 0]
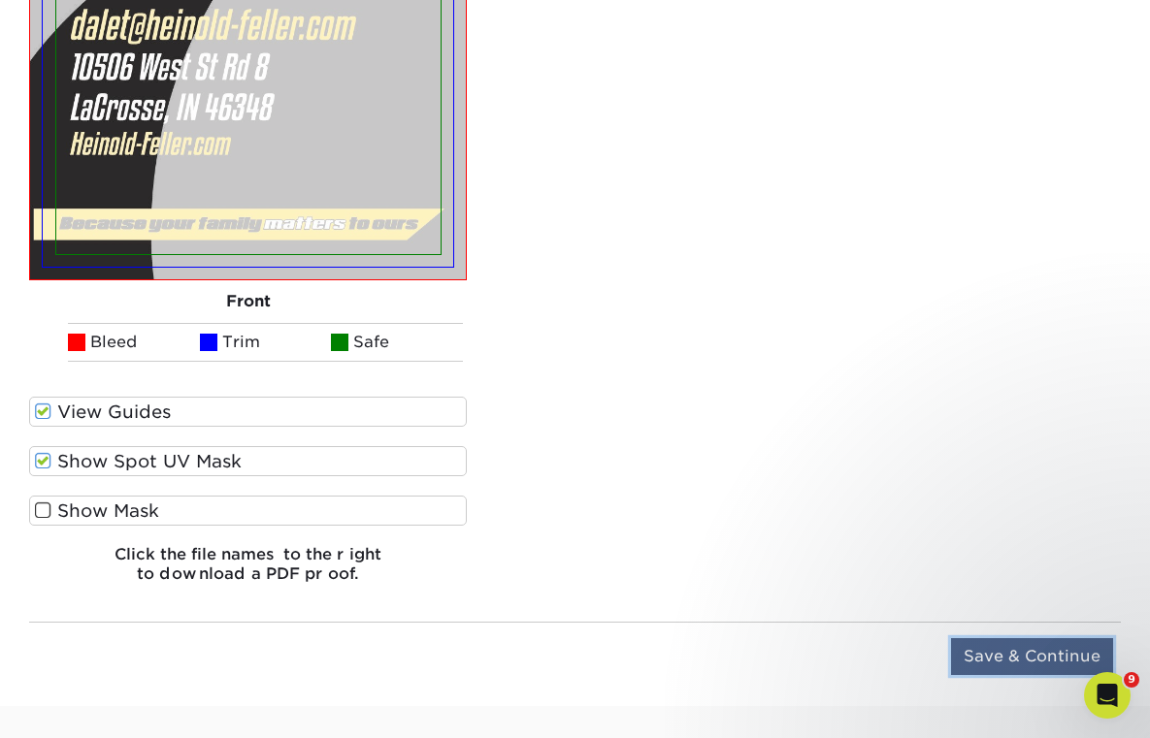
click at [1015, 646] on input "Save & Continue" at bounding box center [1032, 657] width 162 height 37
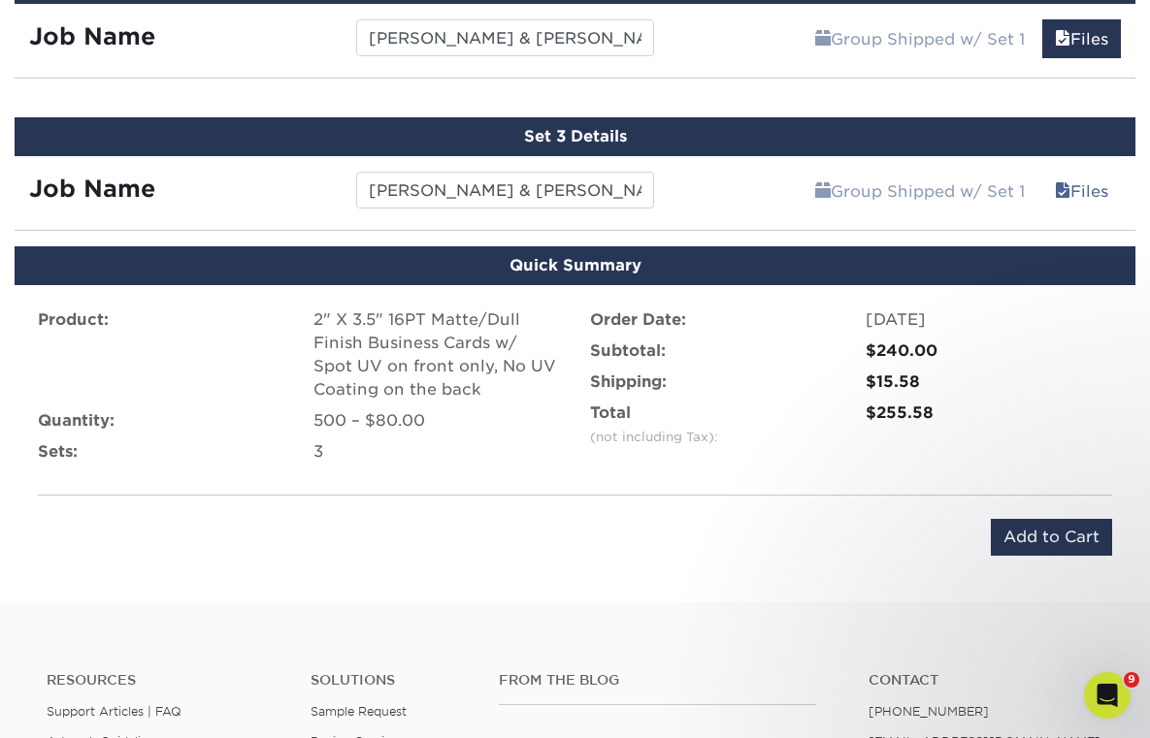
scroll to position [1393, 0]
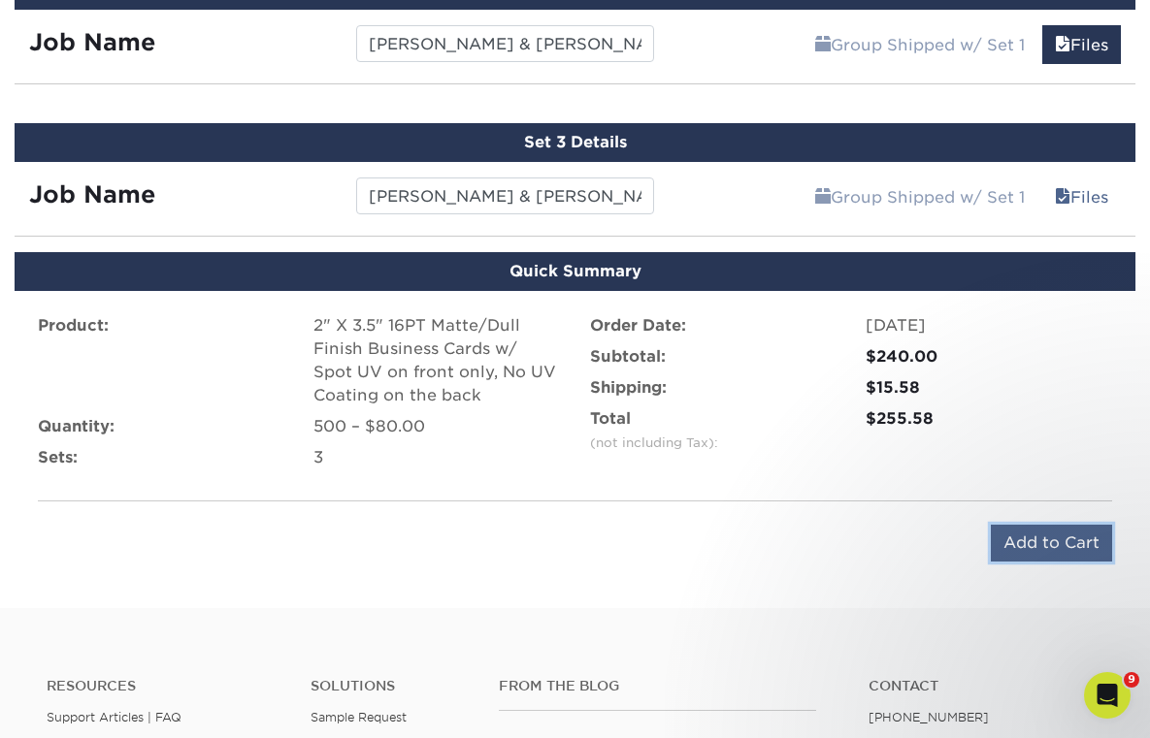
click at [1024, 542] on input "Add to Cart" at bounding box center [1051, 543] width 121 height 37
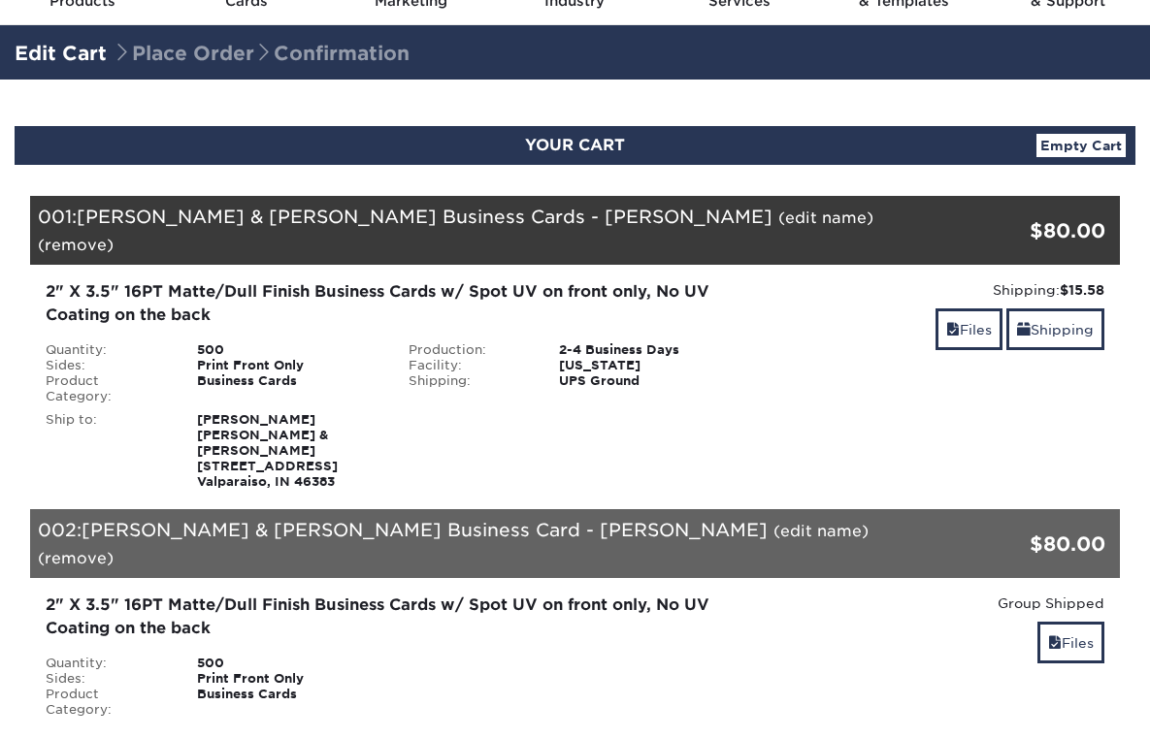
scroll to position [105, 0]
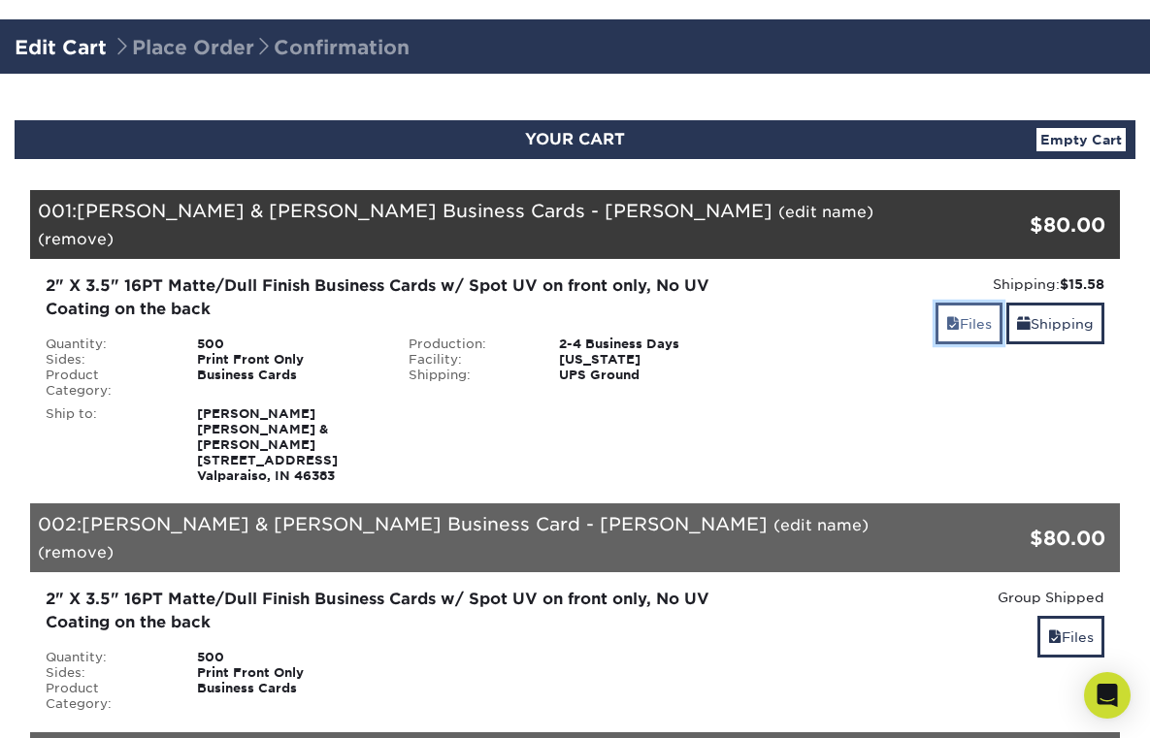
click at [983, 303] on link "Files" at bounding box center [968, 324] width 67 height 42
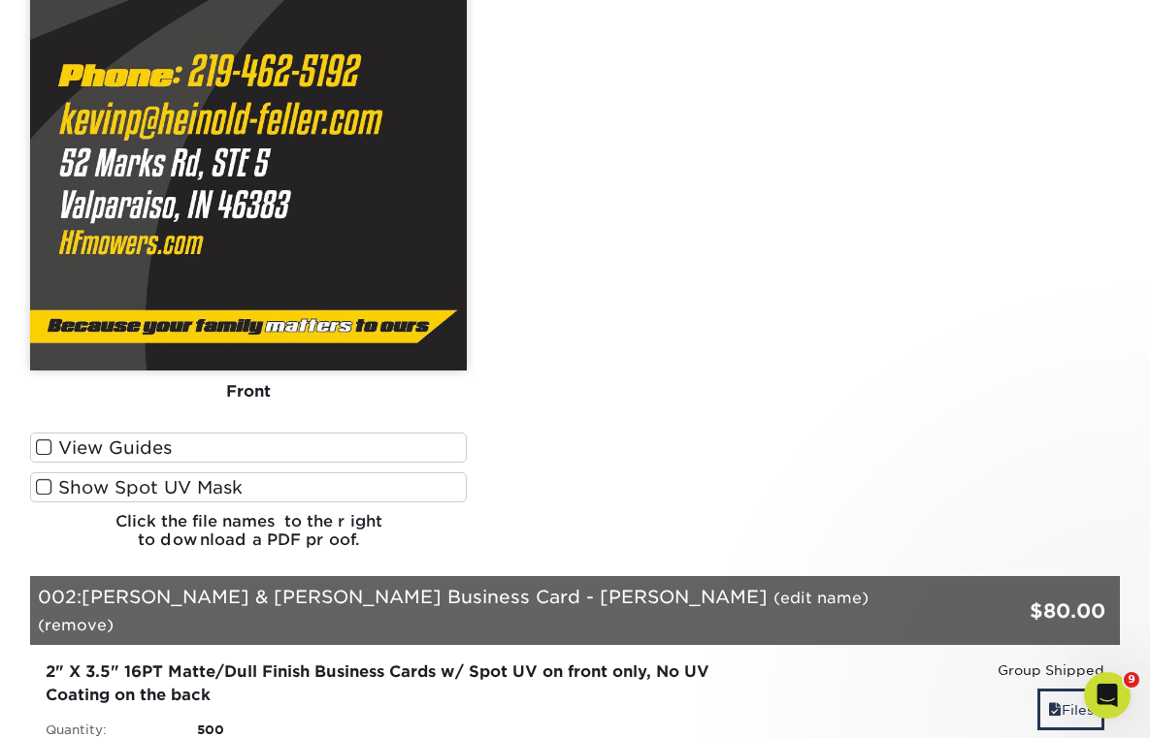
scroll to position [0, 0]
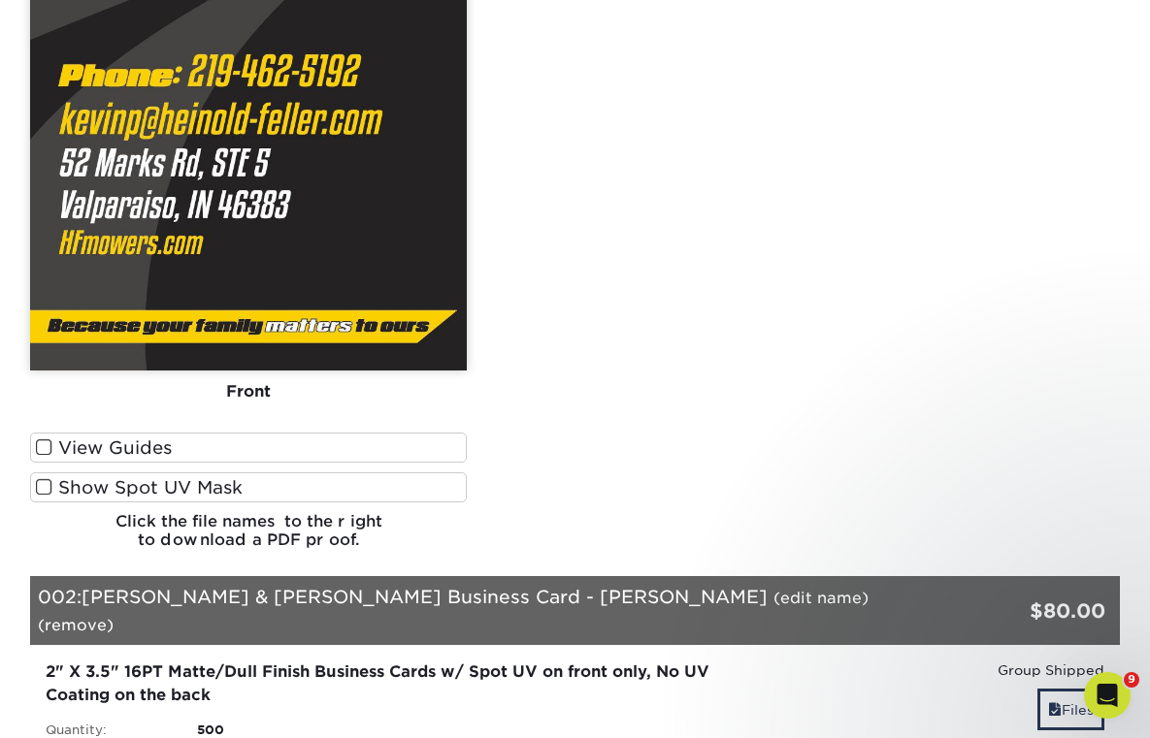
click at [341, 433] on label "View Guides" at bounding box center [248, 448] width 437 height 30
click at [0, 0] on input "View Guides" at bounding box center [0, 0] width 0 height 0
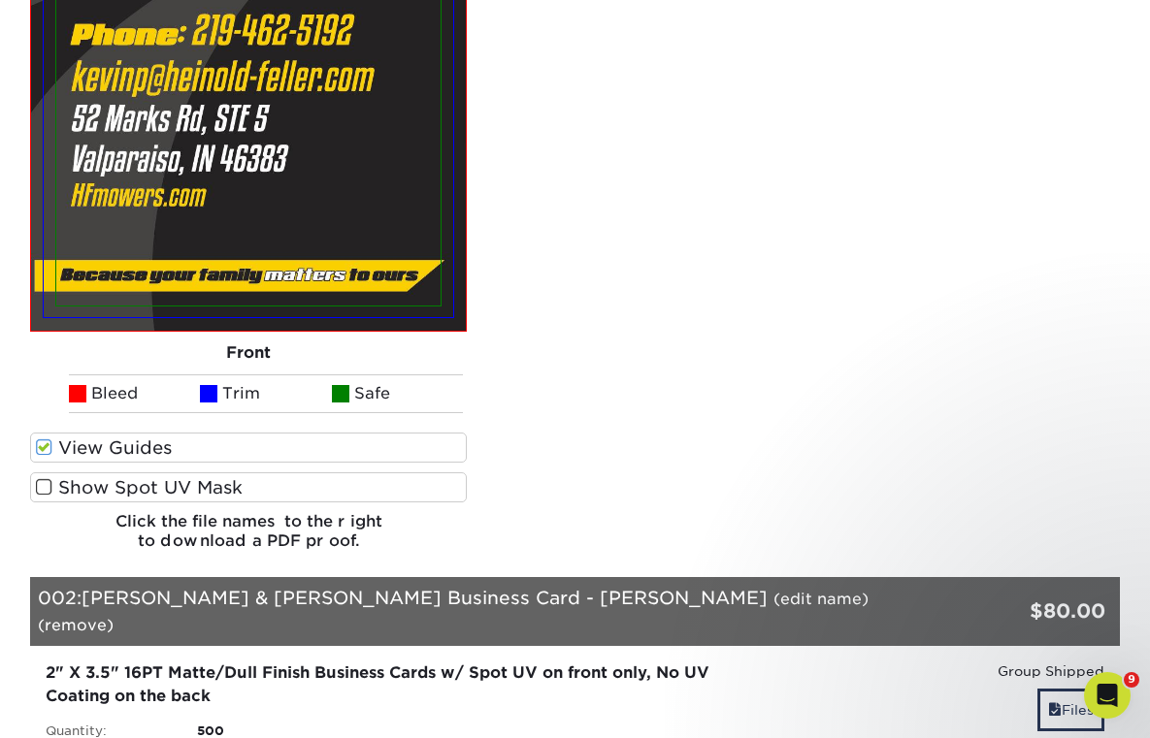
scroll to position [1038, 0]
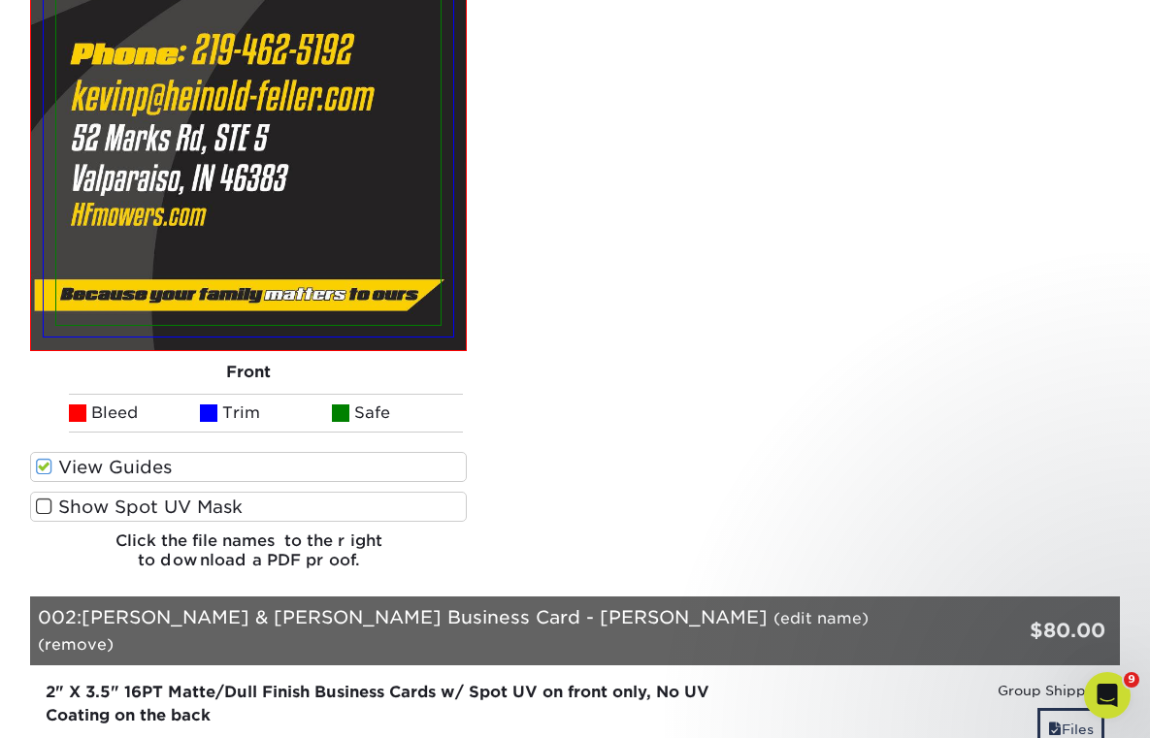
click at [369, 492] on label "Show Spot UV Mask" at bounding box center [248, 507] width 437 height 30
click at [0, 0] on input "Show Spot UV Mask" at bounding box center [0, 0] width 0 height 0
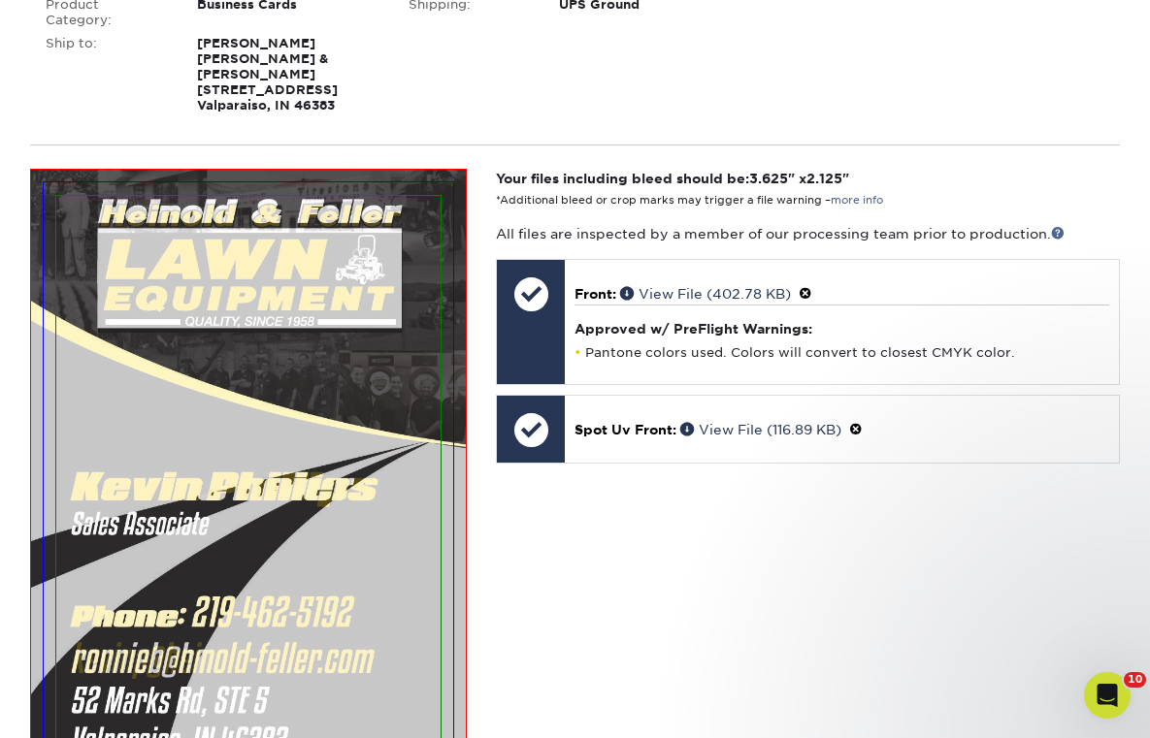
scroll to position [479, 0]
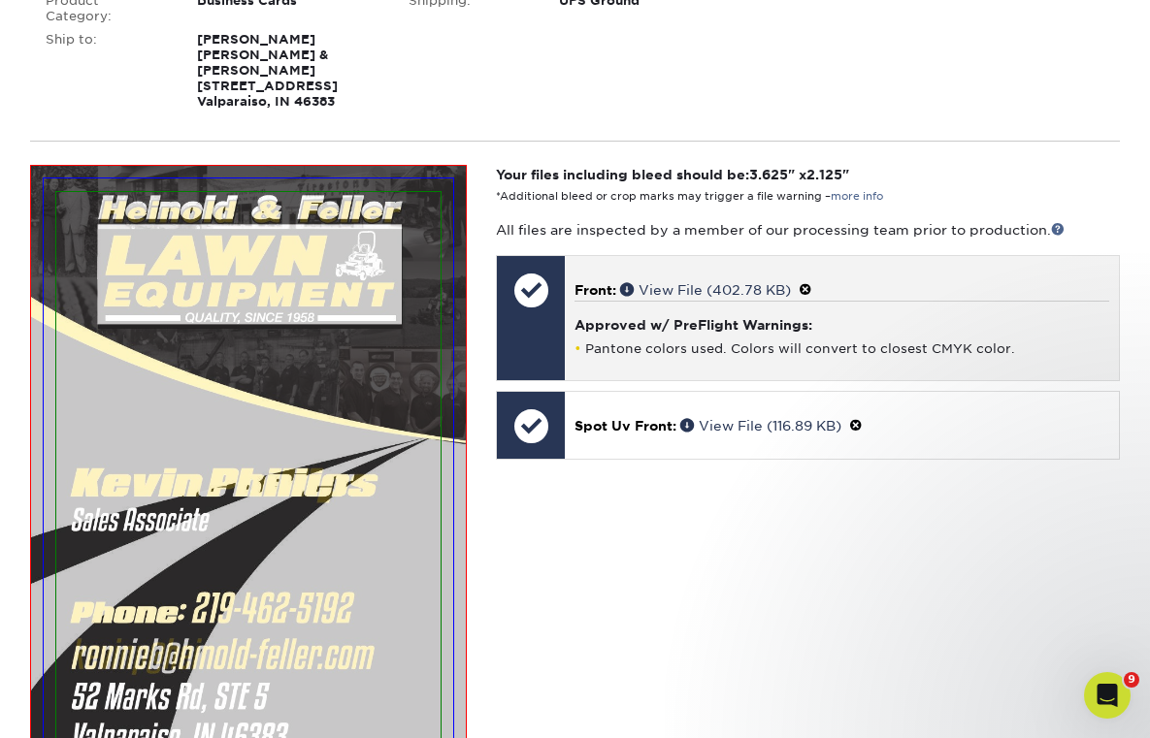
click at [812, 282] on span at bounding box center [806, 290] width 14 height 16
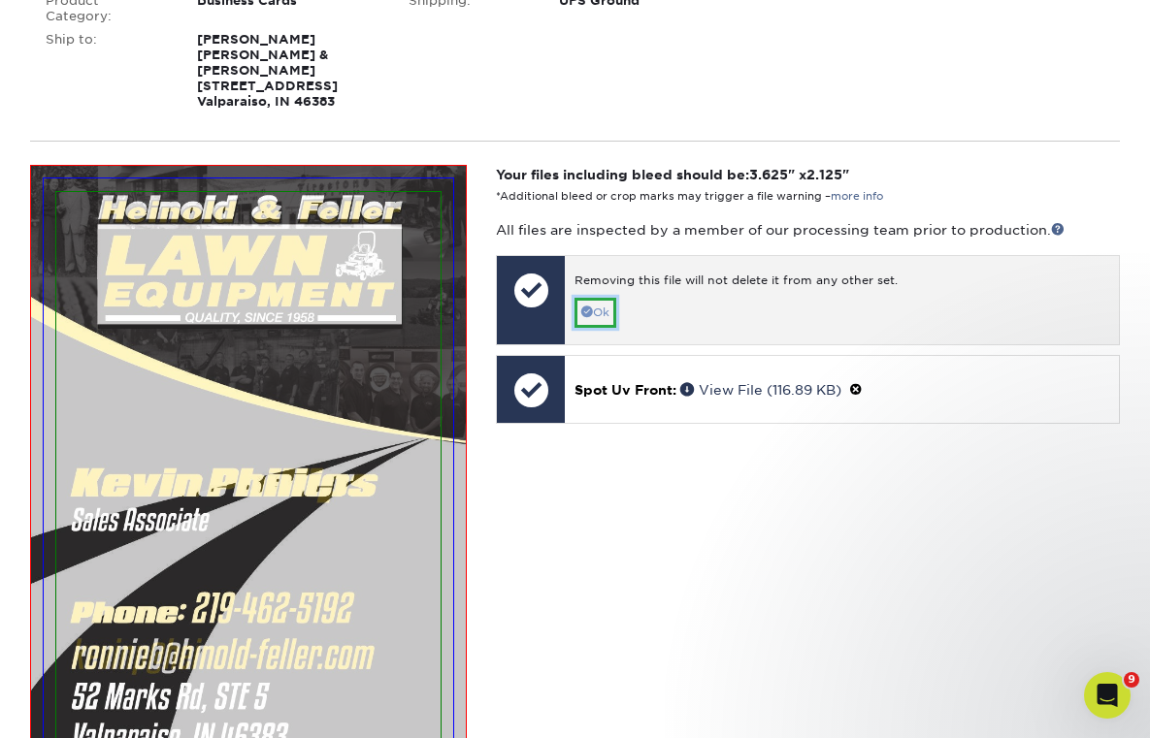
click at [609, 298] on link "Ok" at bounding box center [595, 313] width 42 height 30
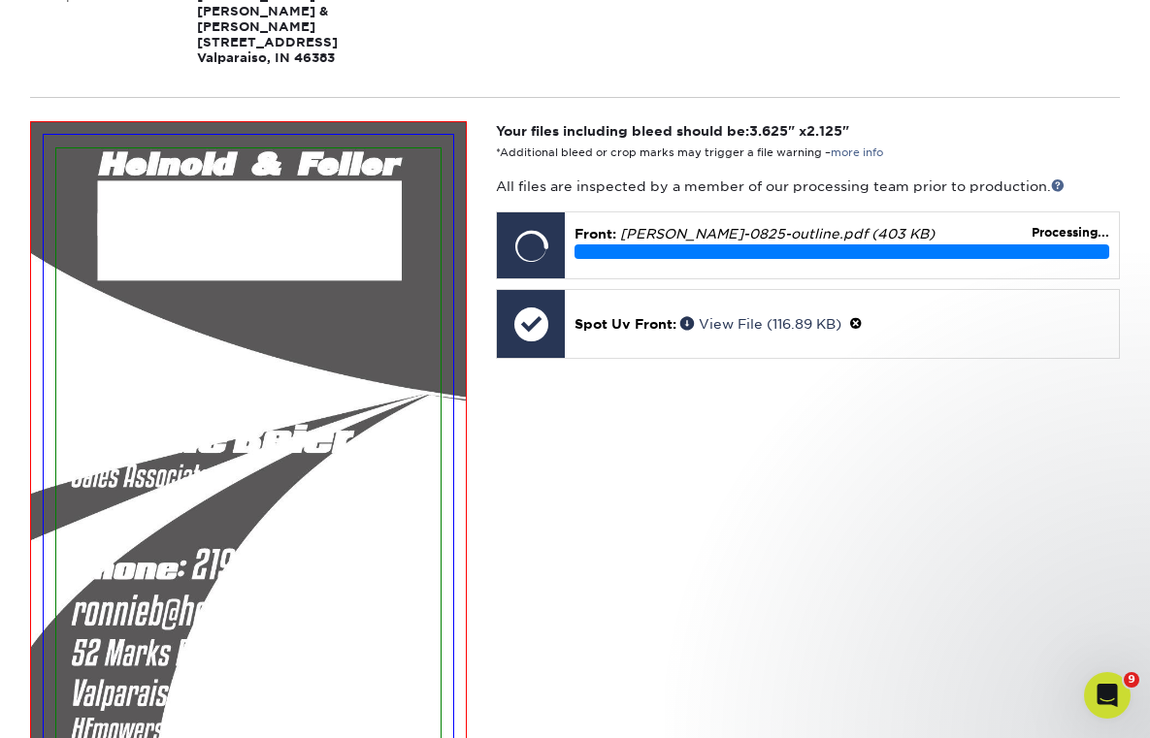
scroll to position [559, 0]
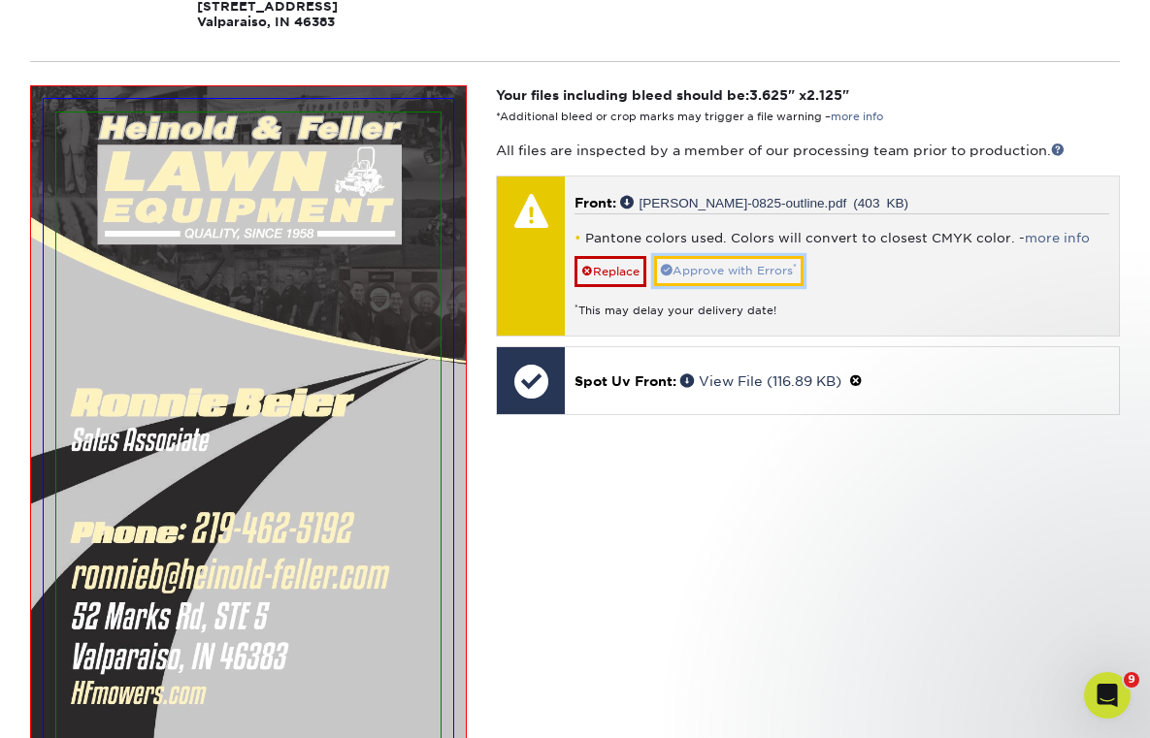
click at [717, 256] on link "Approve with Errors *" at bounding box center [728, 271] width 149 height 30
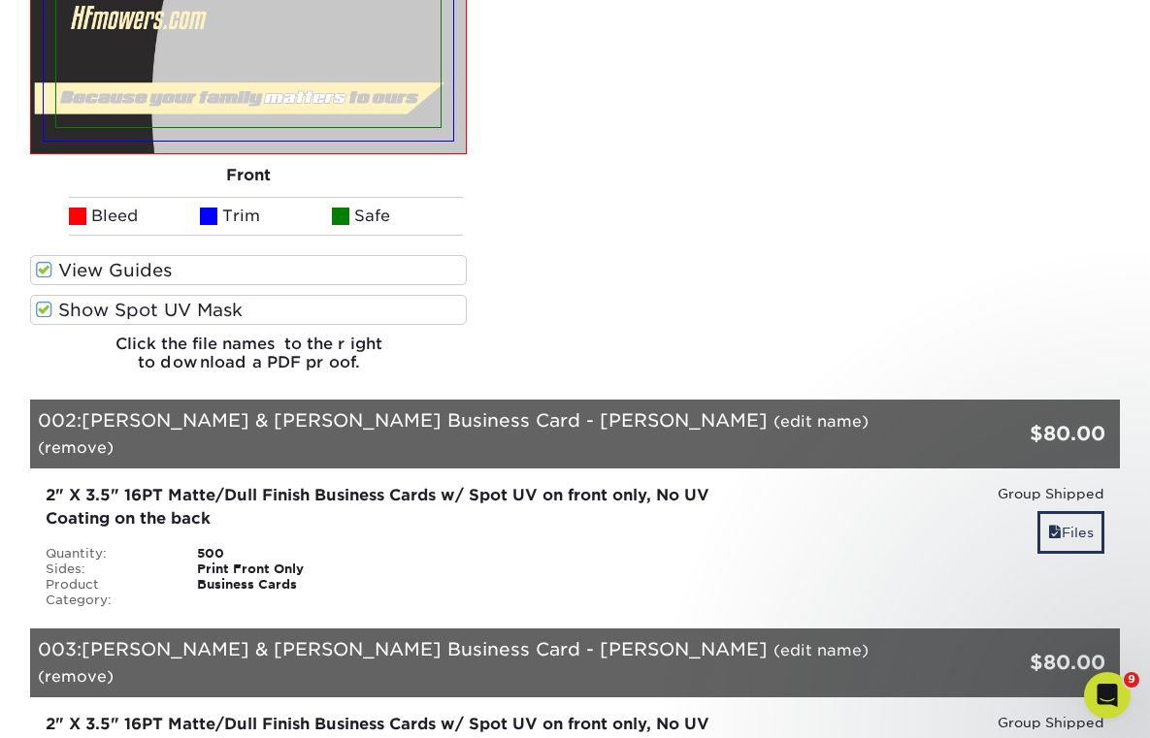
scroll to position [1247, 0]
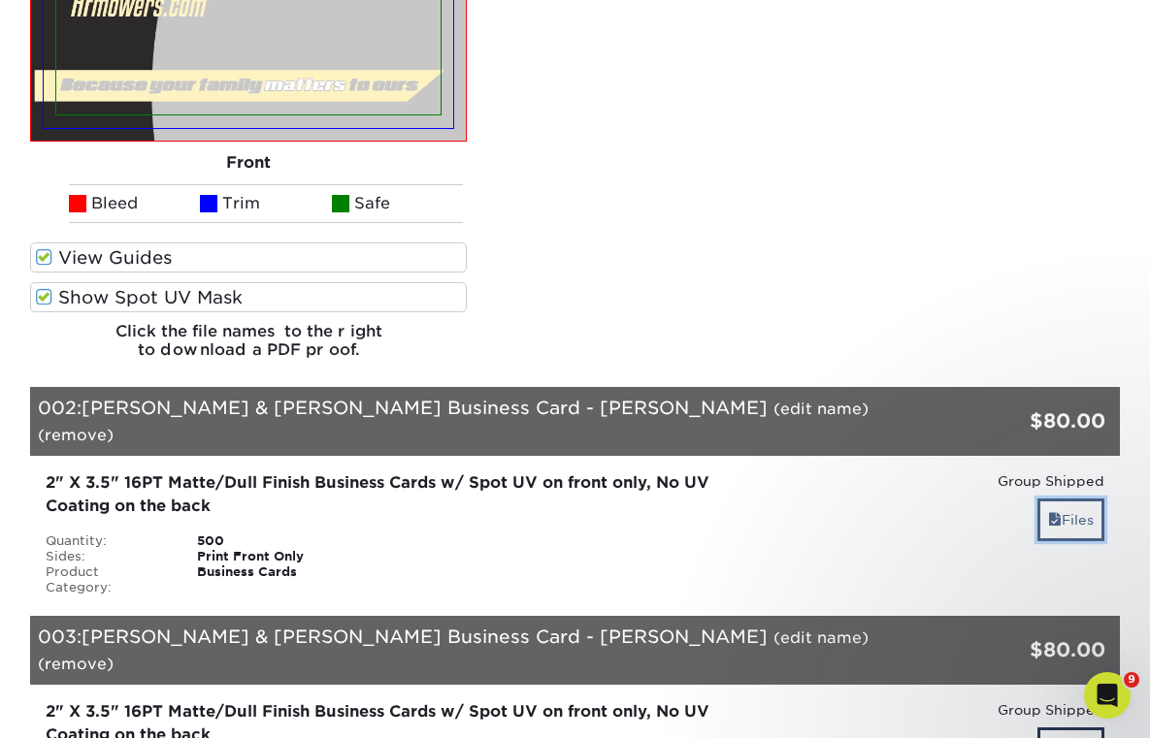
click at [1066, 499] on link "Files" at bounding box center [1070, 520] width 67 height 42
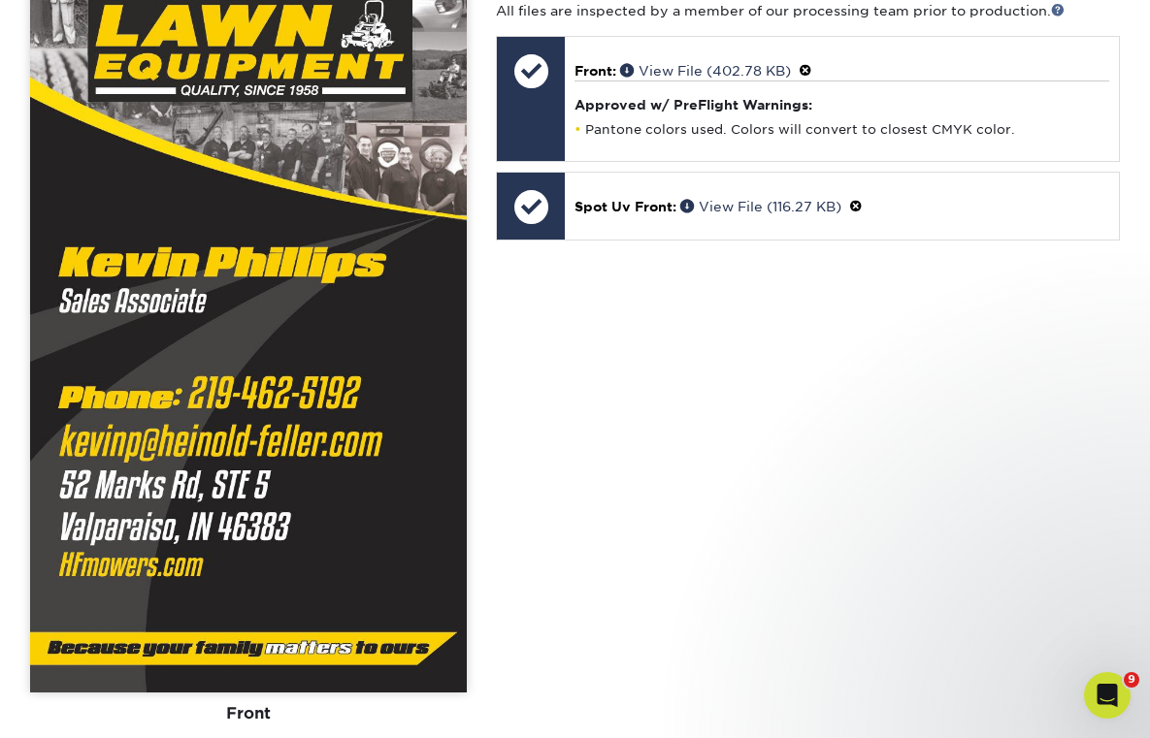
scroll to position [2084, 0]
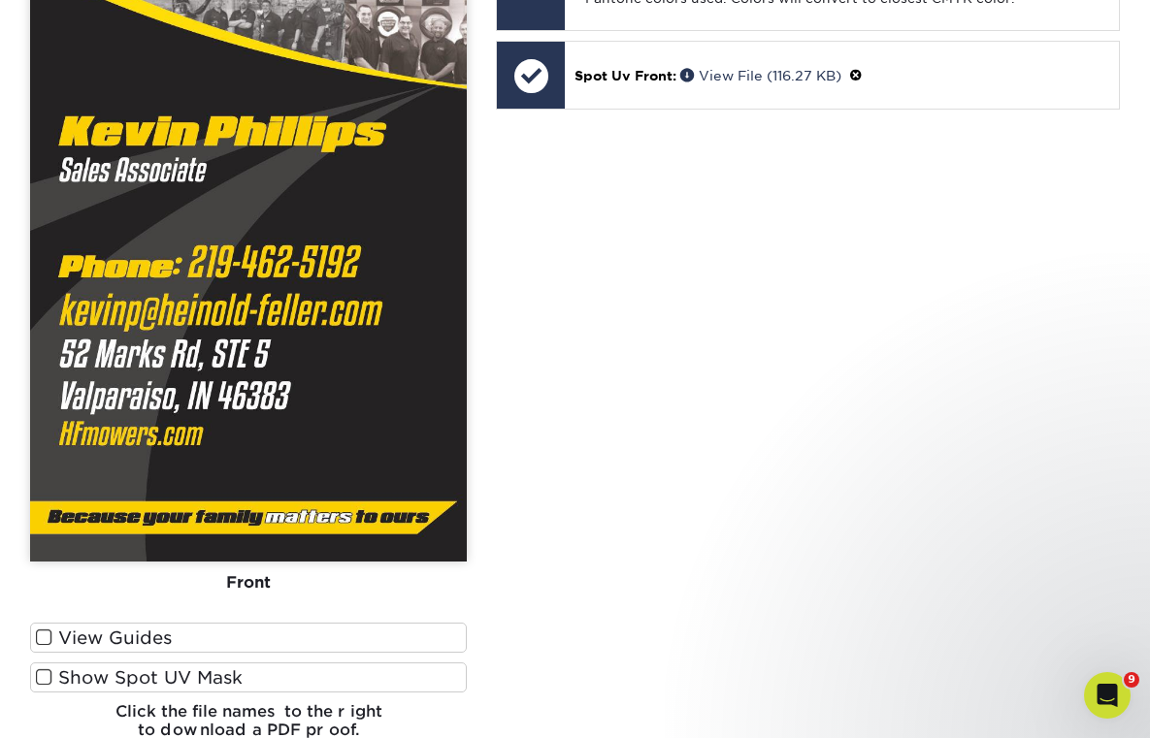
click at [254, 623] on label "View Guides" at bounding box center [248, 638] width 437 height 30
click at [0, 0] on input "View Guides" at bounding box center [0, 0] width 0 height 0
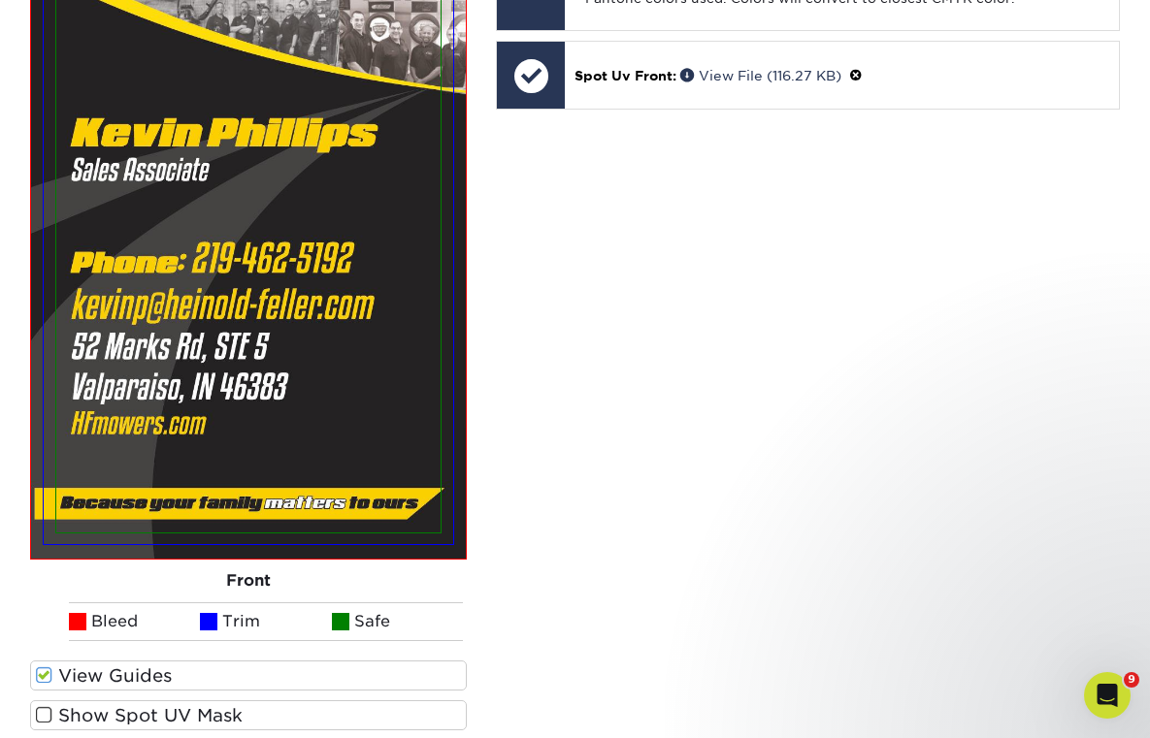
scroll to position [2122, 0]
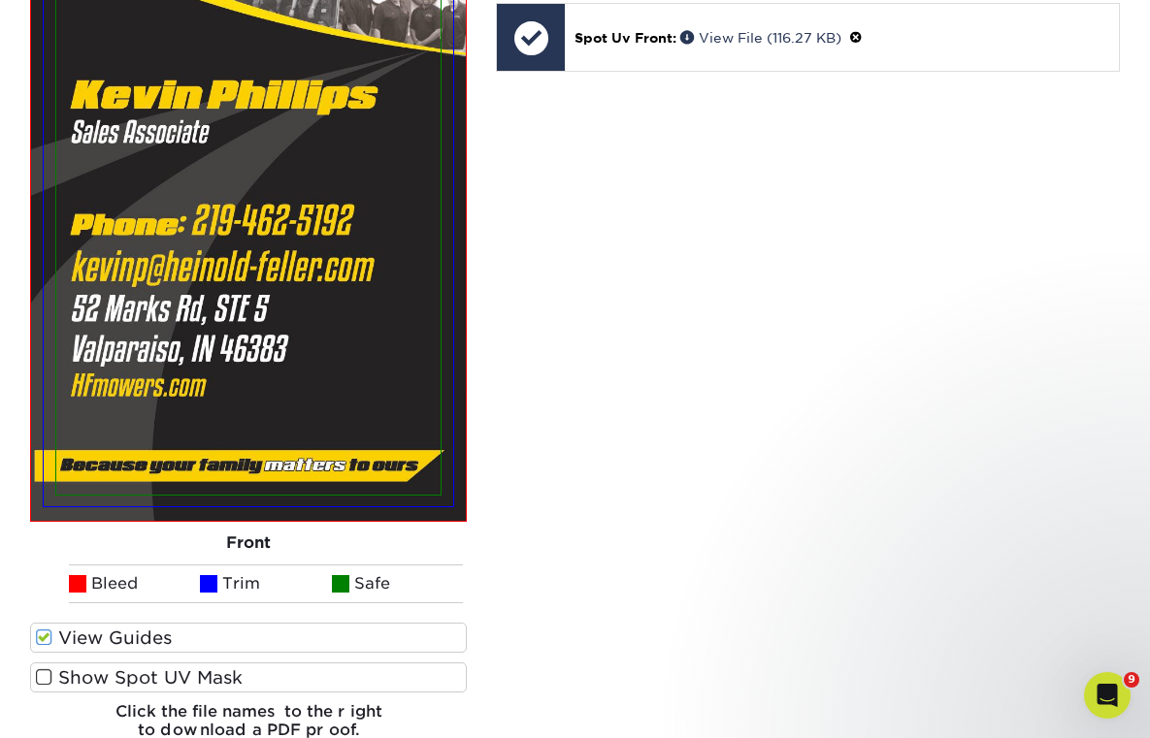
click at [271, 663] on label "Show Spot UV Mask" at bounding box center [248, 678] width 437 height 30
click at [0, 0] on input "Show Spot UV Mask" at bounding box center [0, 0] width 0 height 0
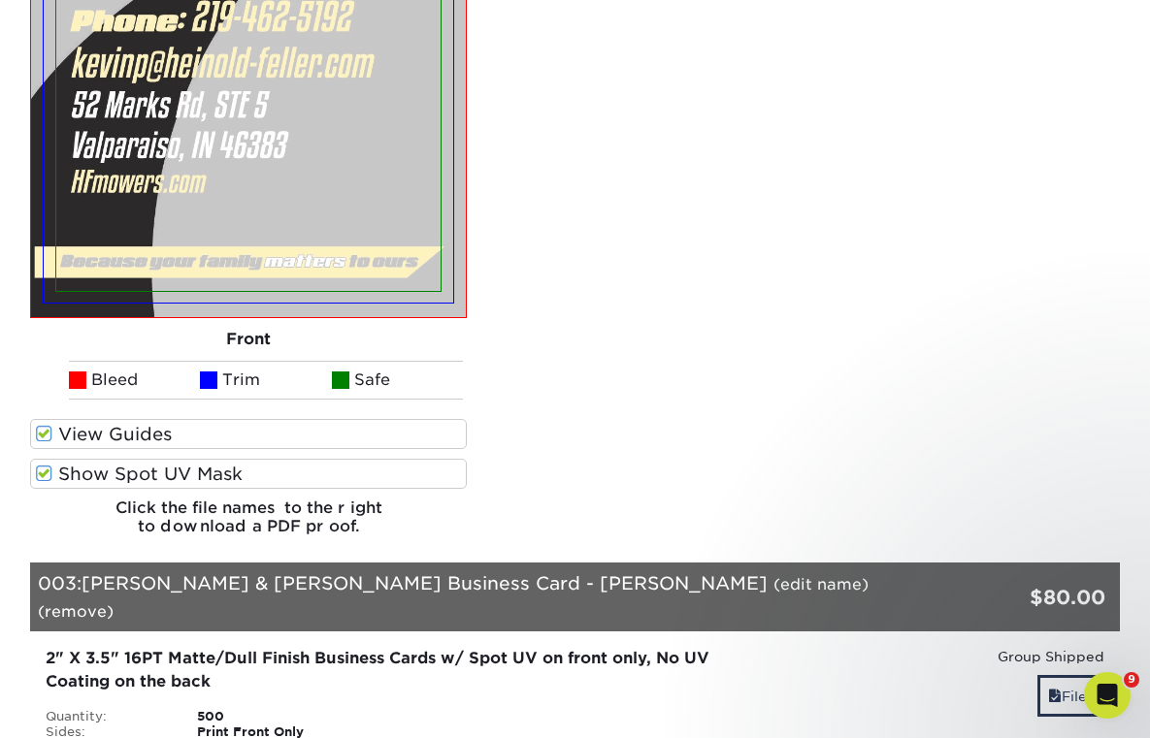
scroll to position [2652, 0]
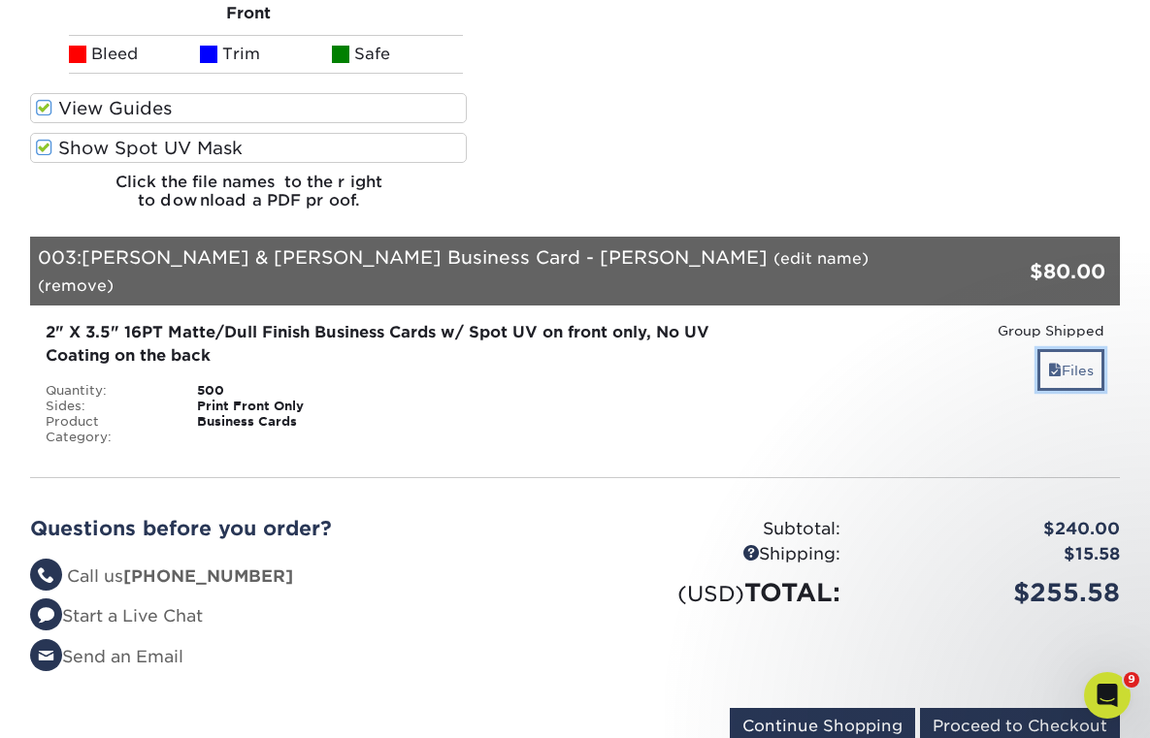
click at [1056, 363] on span at bounding box center [1055, 371] width 14 height 16
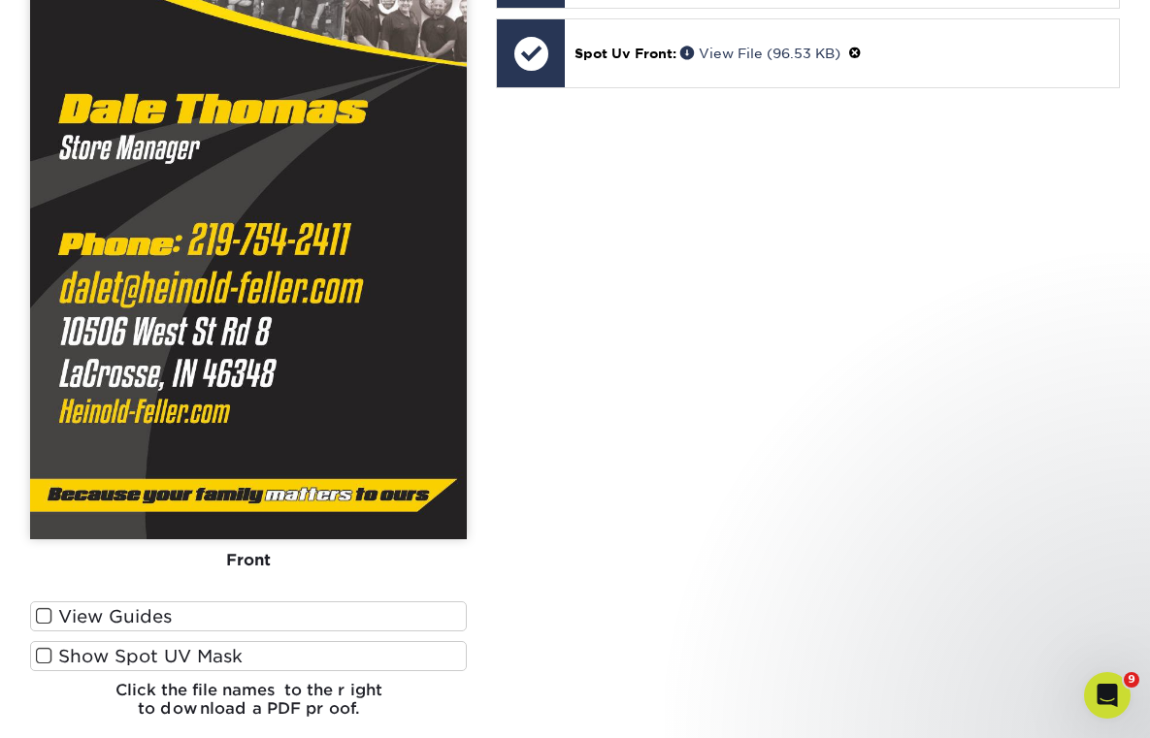
click at [248, 602] on label "View Guides" at bounding box center [248, 617] width 437 height 30
click at [0, 0] on input "View Guides" at bounding box center [0, 0] width 0 height 0
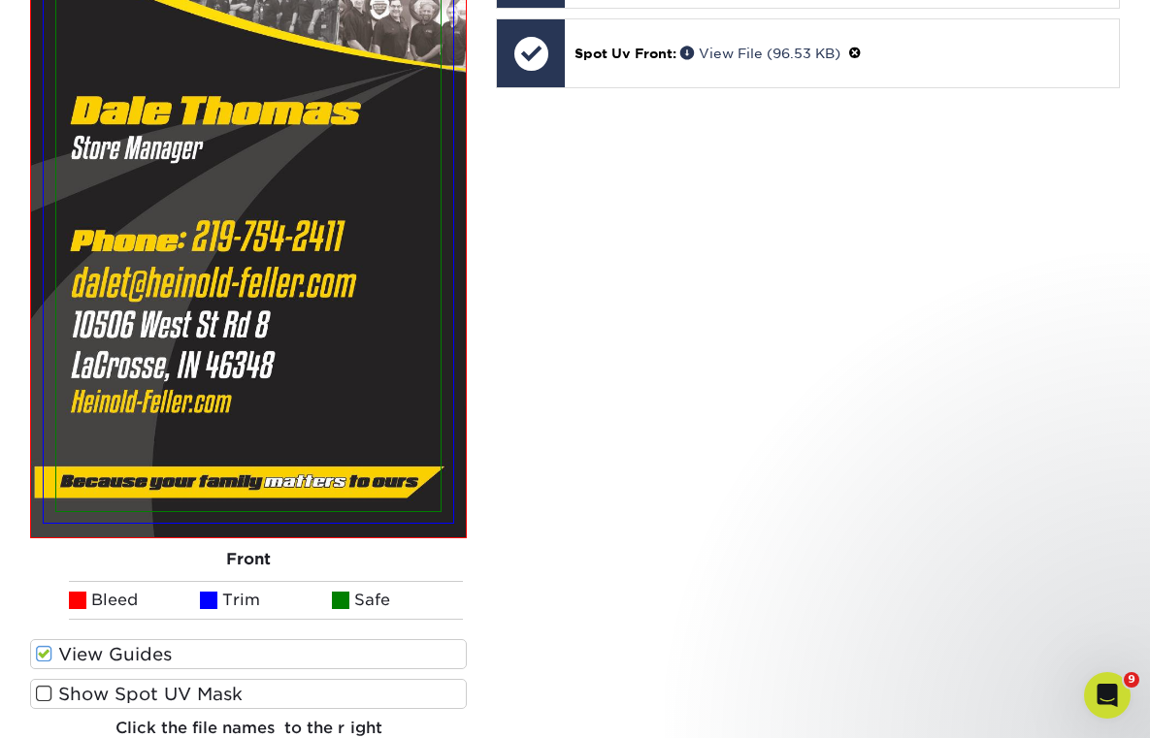
scroll to position [3399, 0]
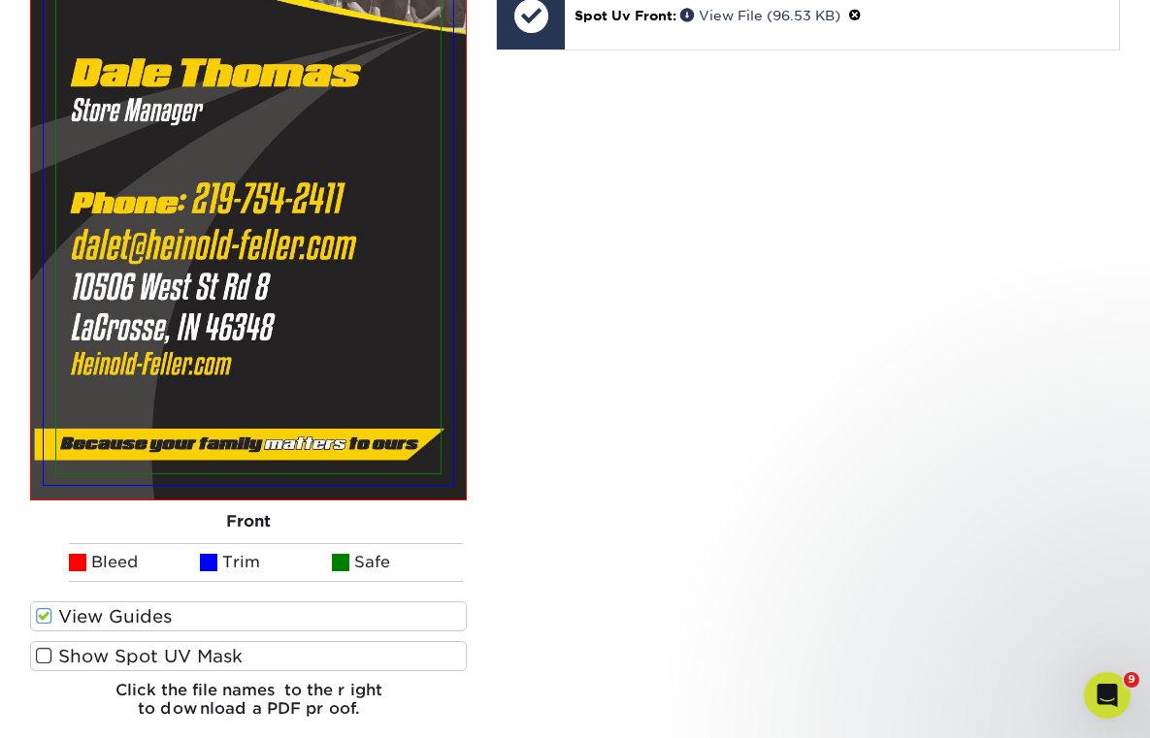
click at [232, 641] on label "Show Spot UV Mask" at bounding box center [248, 656] width 437 height 30
click at [0, 0] on input "Show Spot UV Mask" at bounding box center [0, 0] width 0 height 0
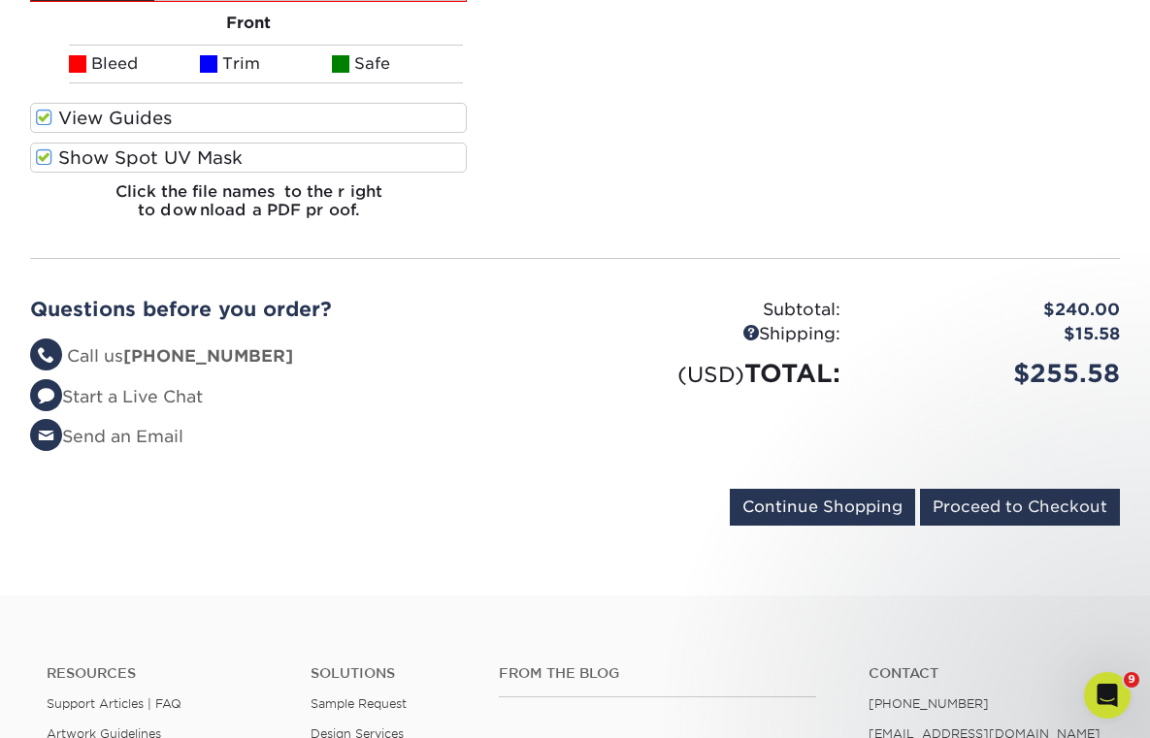
scroll to position [4075, 0]
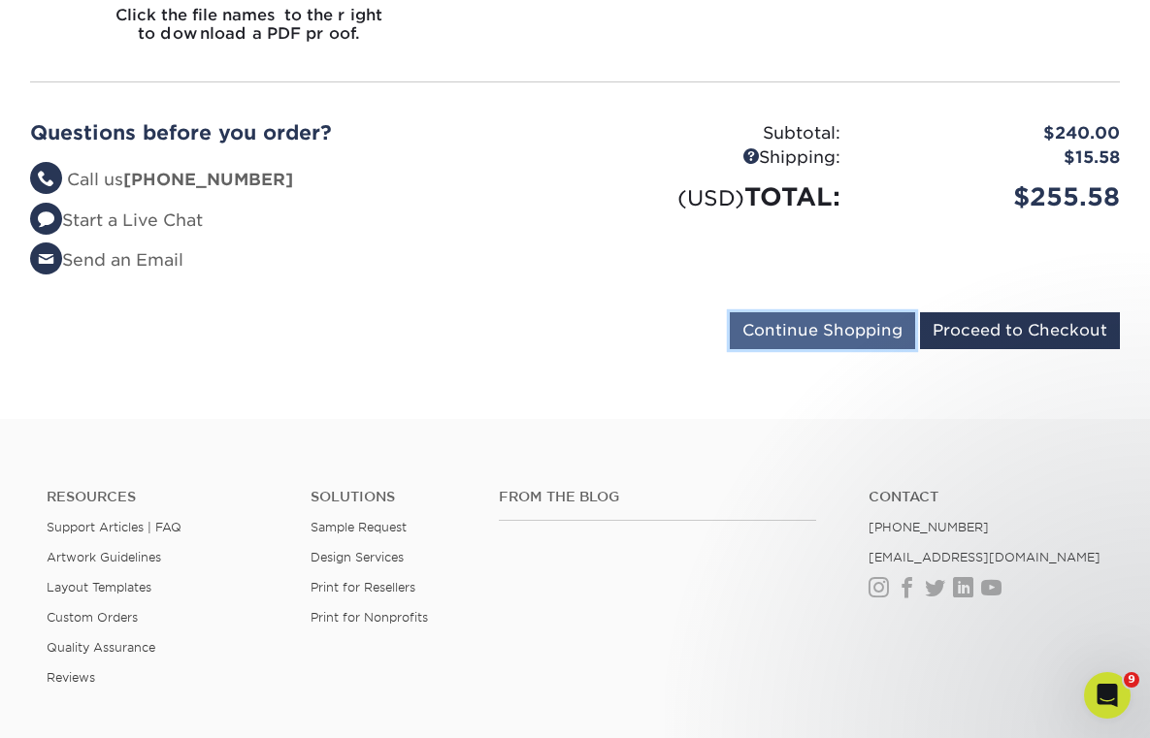
click at [842, 312] on input "Continue Shopping" at bounding box center [822, 330] width 185 height 37
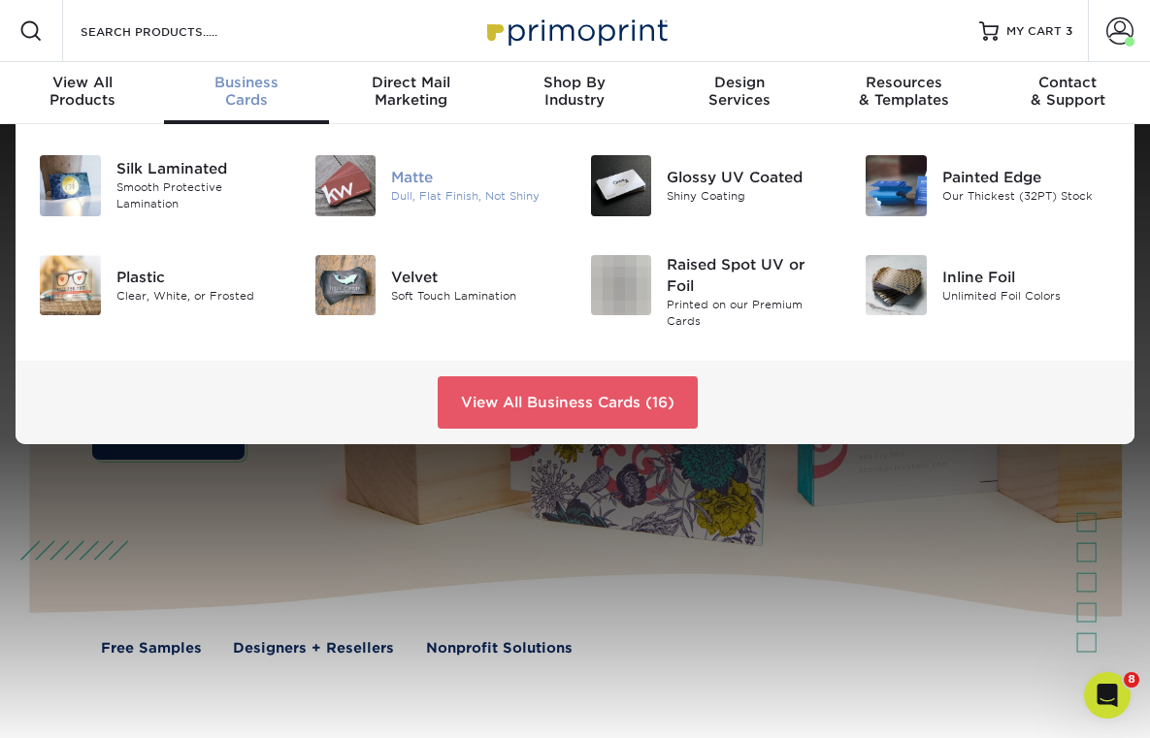
click at [364, 188] on img at bounding box center [345, 185] width 61 height 61
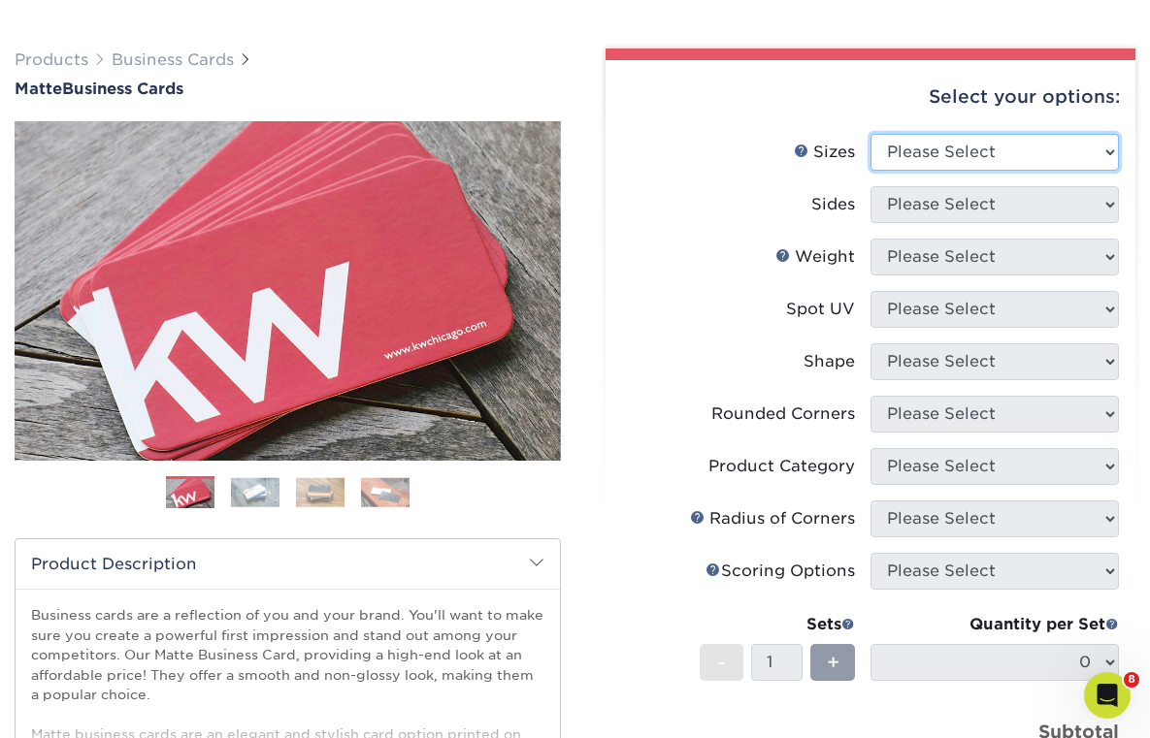
click at [939, 153] on select "Please Select 1.5" x 3.5" - Mini 1.75" x 3.5" - Mini 2" x 2" - Square 2" x 3" -…" at bounding box center [994, 152] width 248 height 37
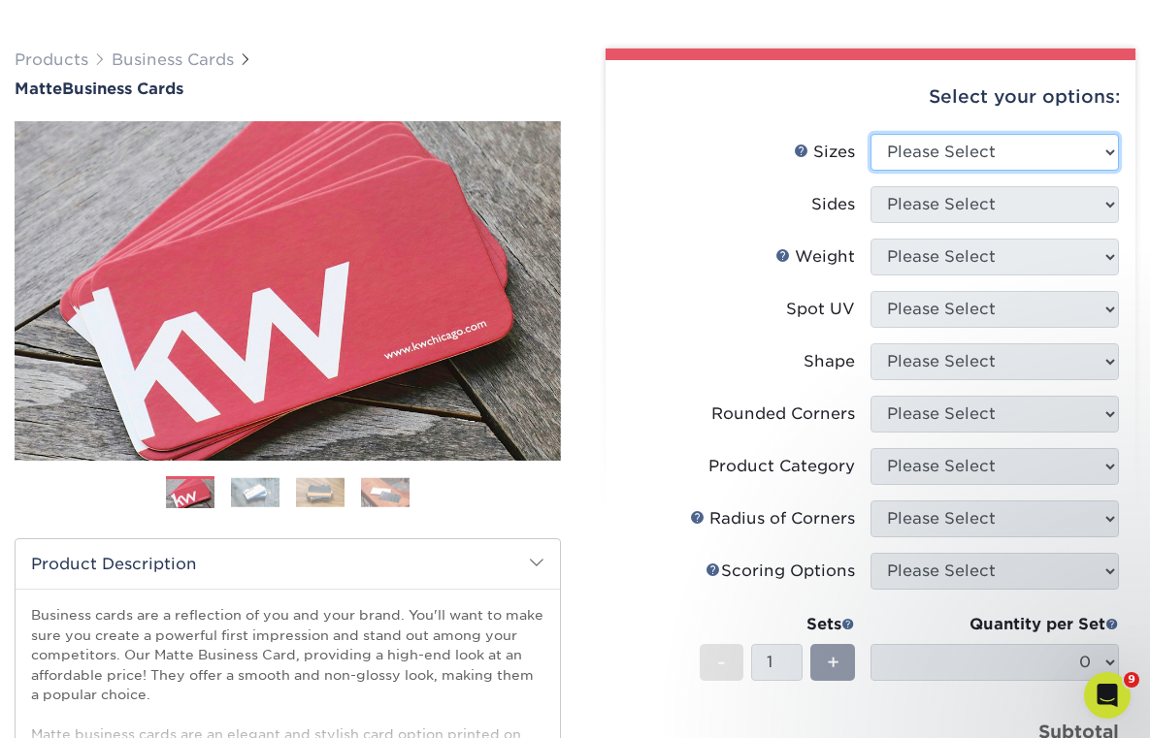
select select "2.00x3.50"
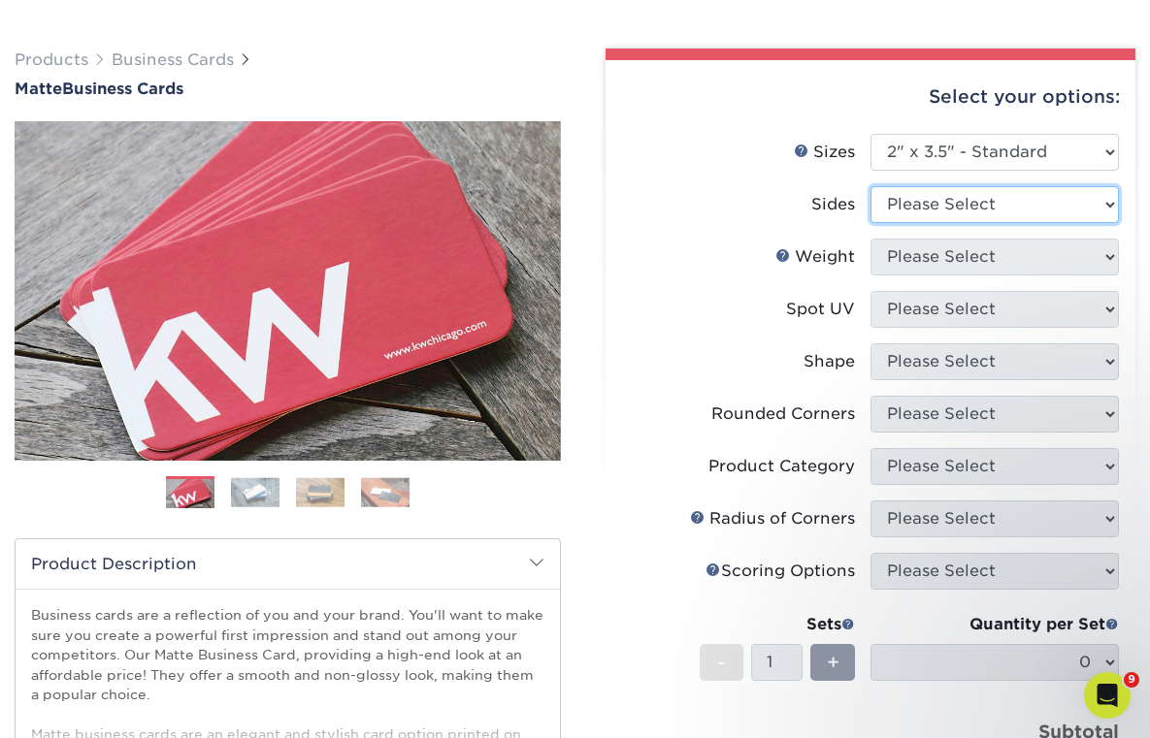
click at [956, 196] on select "Please Select Print Both Sides Print Front Only" at bounding box center [994, 204] width 248 height 37
select select "32d3c223-f82c-492b-b915-ba065a00862f"
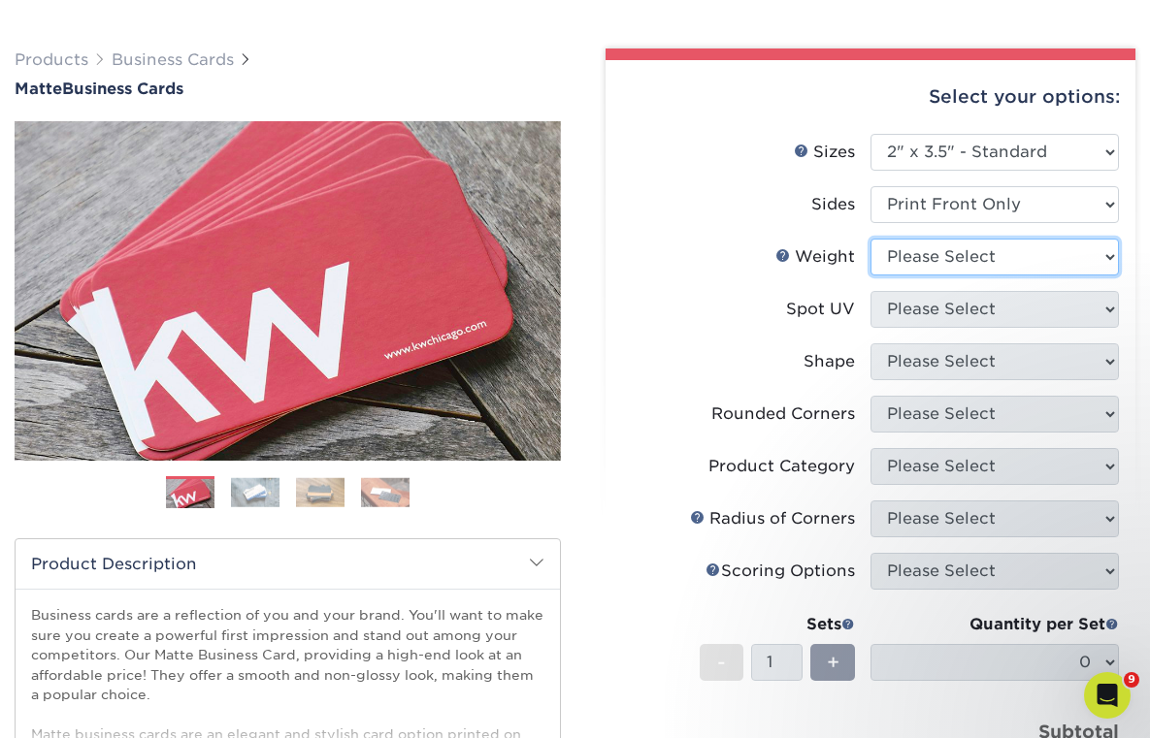
click at [912, 263] on select "Please Select 16PT 14PT" at bounding box center [994, 257] width 248 height 37
select select "16PT"
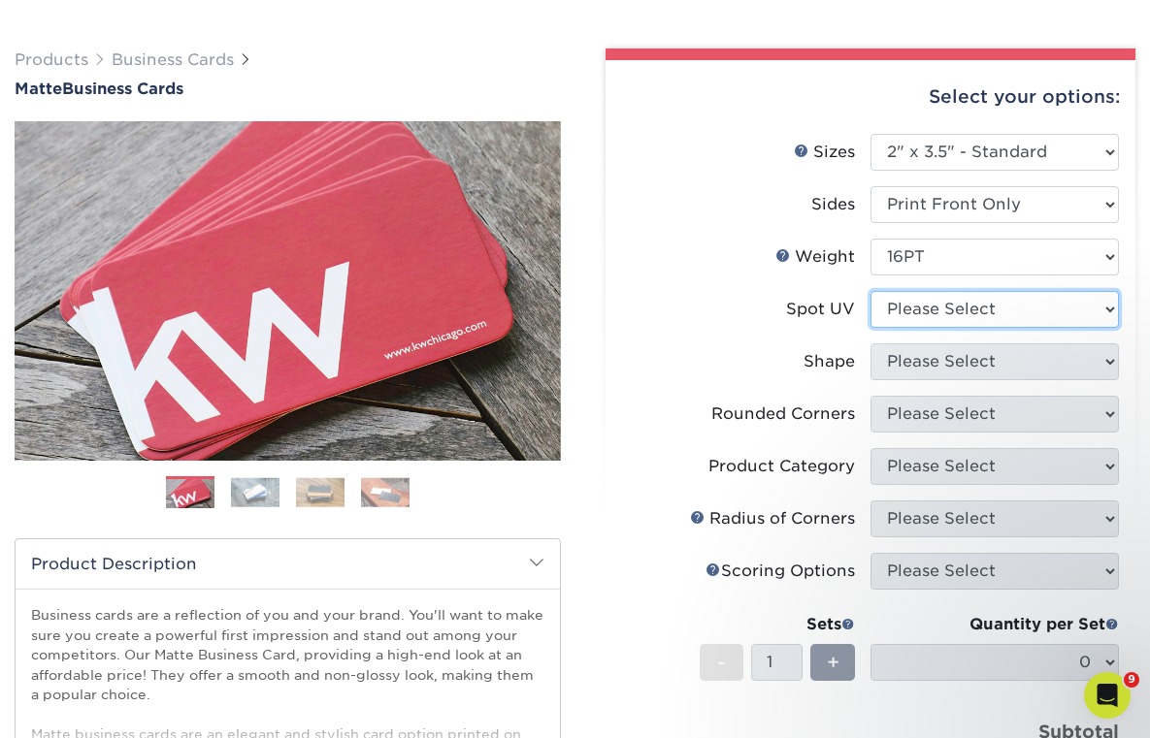
click at [908, 308] on select "Please Select No Spot UV Front Only" at bounding box center [994, 309] width 248 height 37
select select "1"
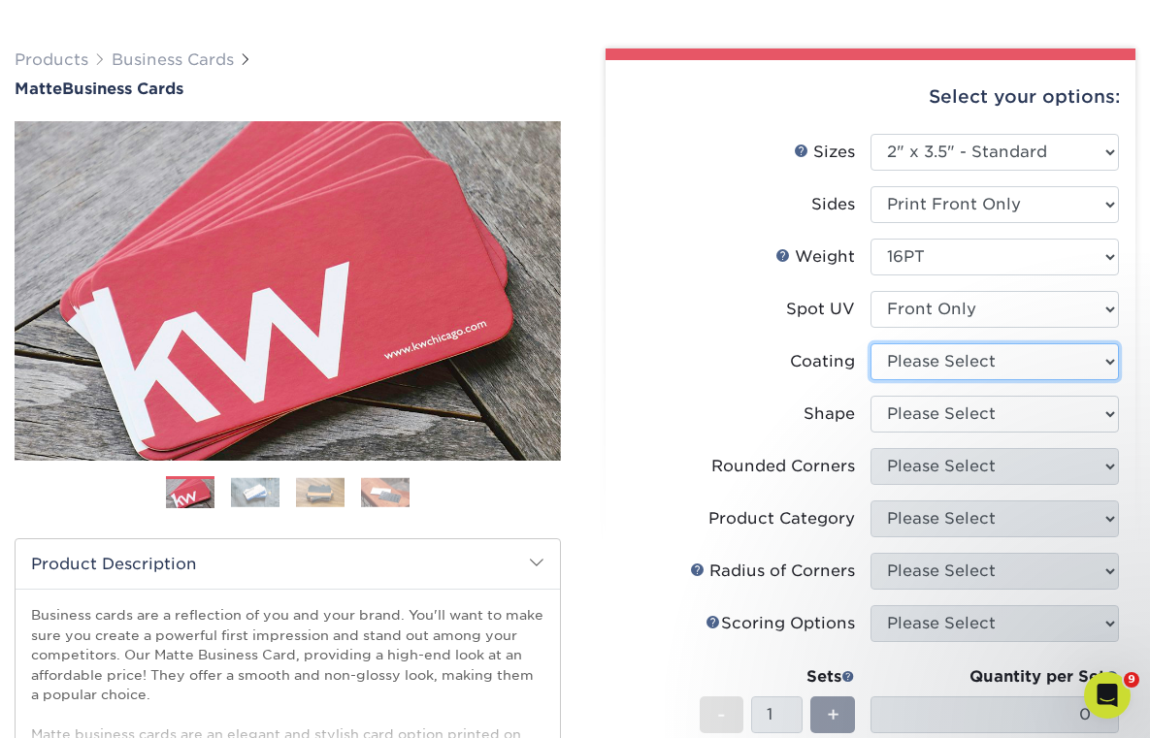
click at [883, 362] on select at bounding box center [994, 362] width 248 height 37
select select "121bb7b5-3b4d-429f-bd8d-bbf80e953313"
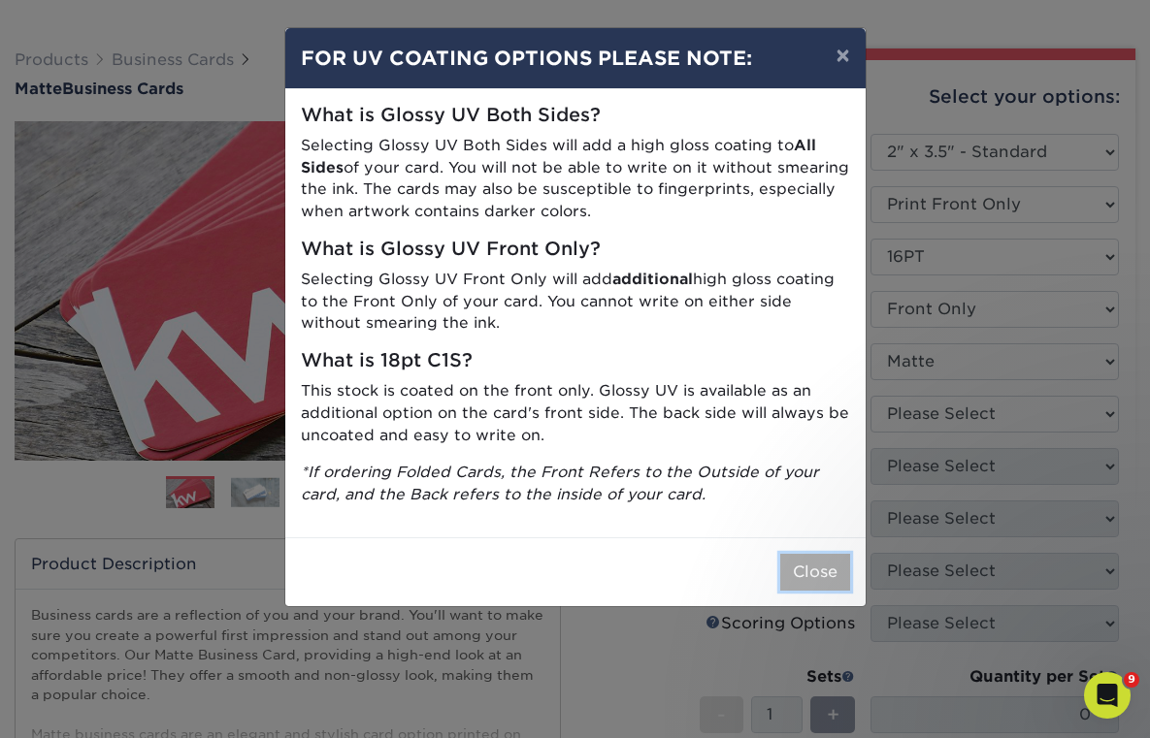
click at [828, 571] on button "Close" at bounding box center [815, 572] width 70 height 37
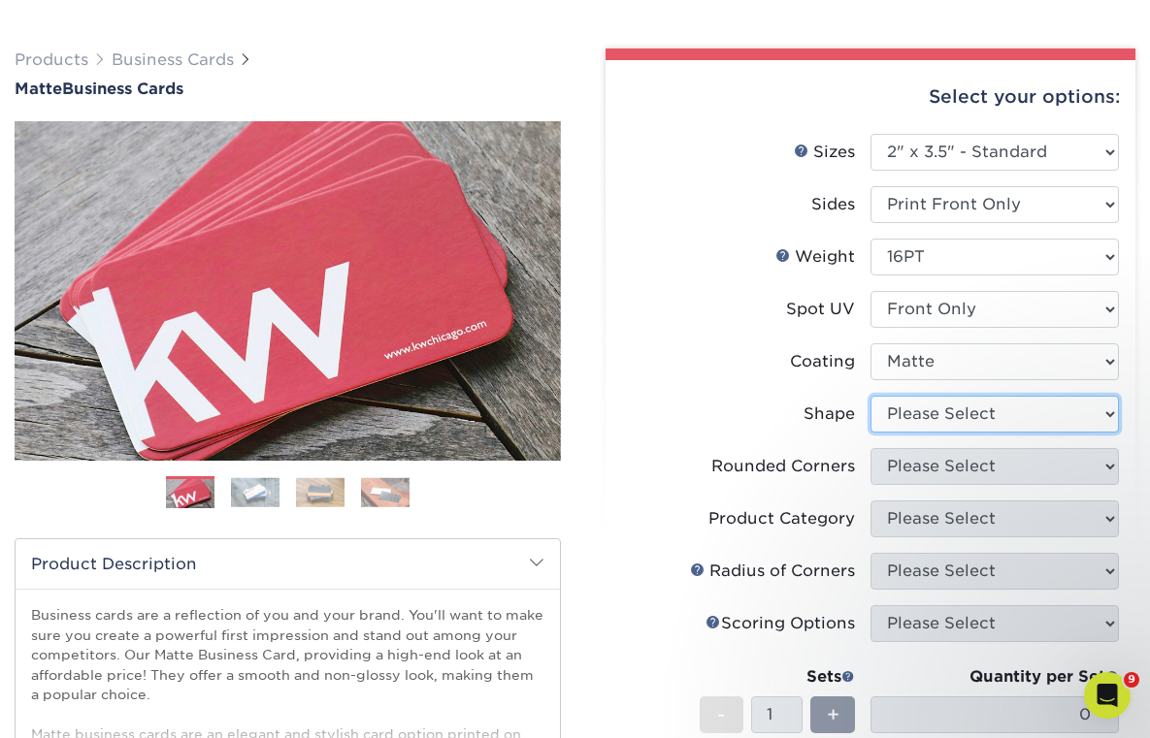
click at [940, 410] on select "Please Select Standard" at bounding box center [994, 414] width 248 height 37
select select "standard"
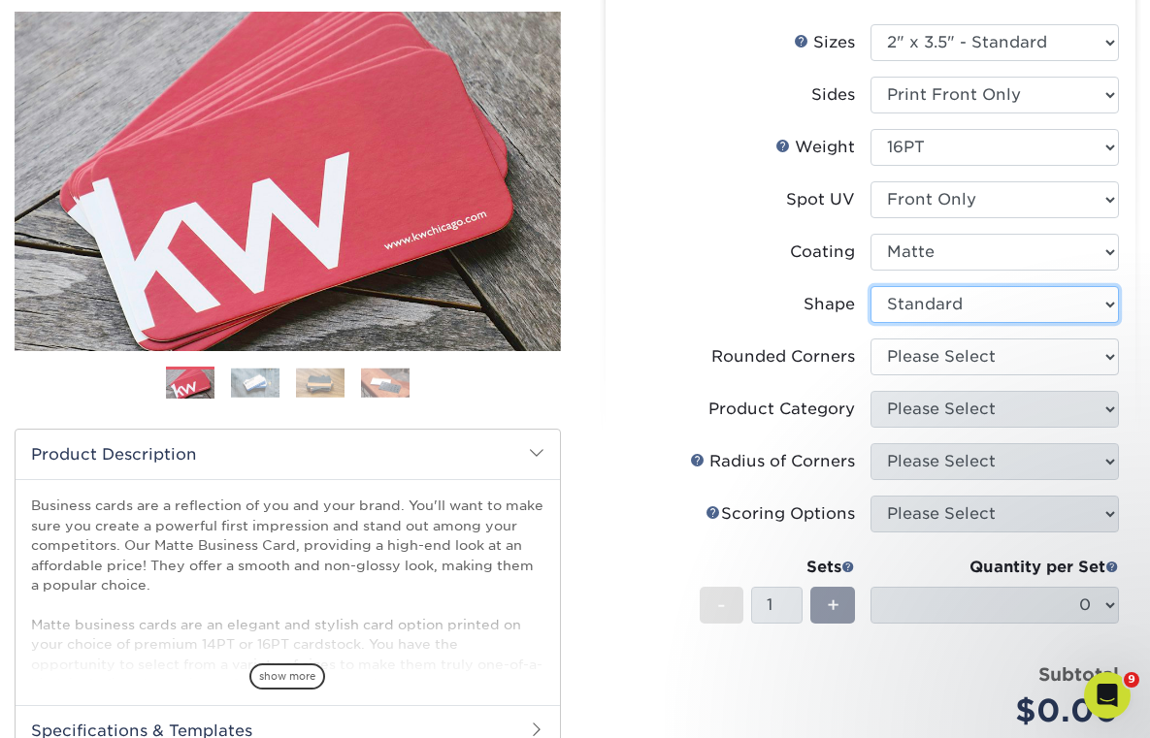
scroll to position [244, 0]
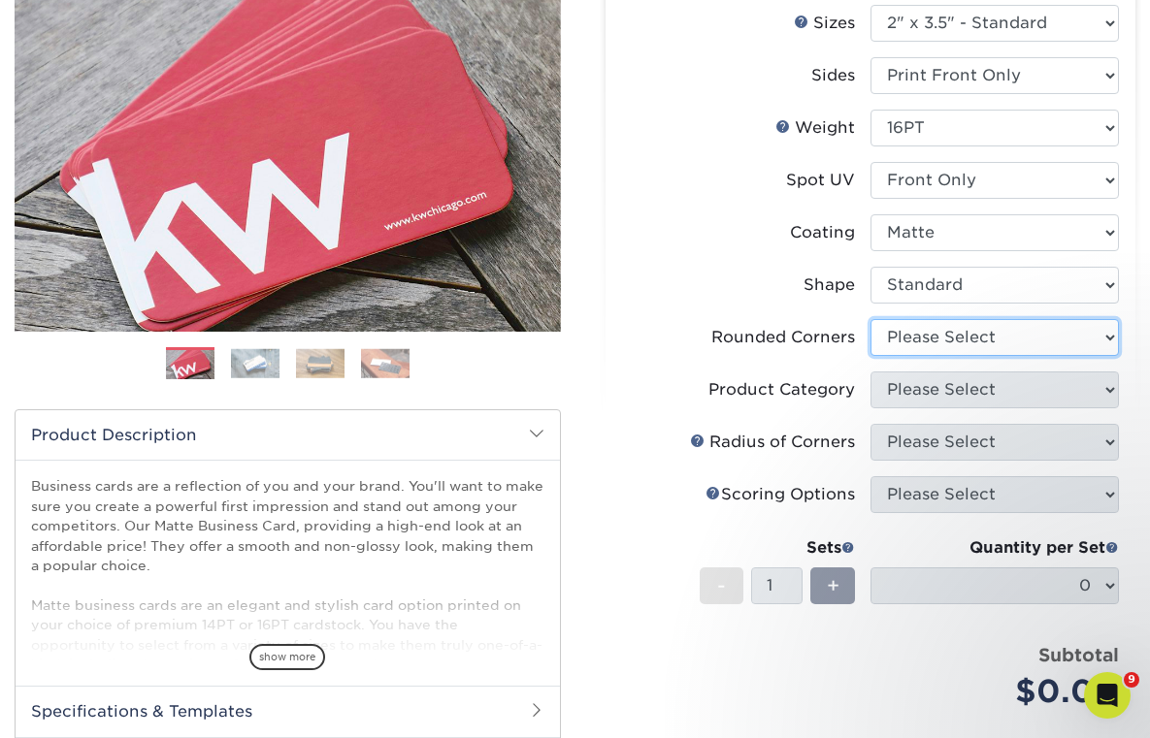
click at [924, 342] on select "Please Select Yes - Round 2 Corners Yes - Round 4 Corners No" at bounding box center [994, 337] width 248 height 37
select select "0"
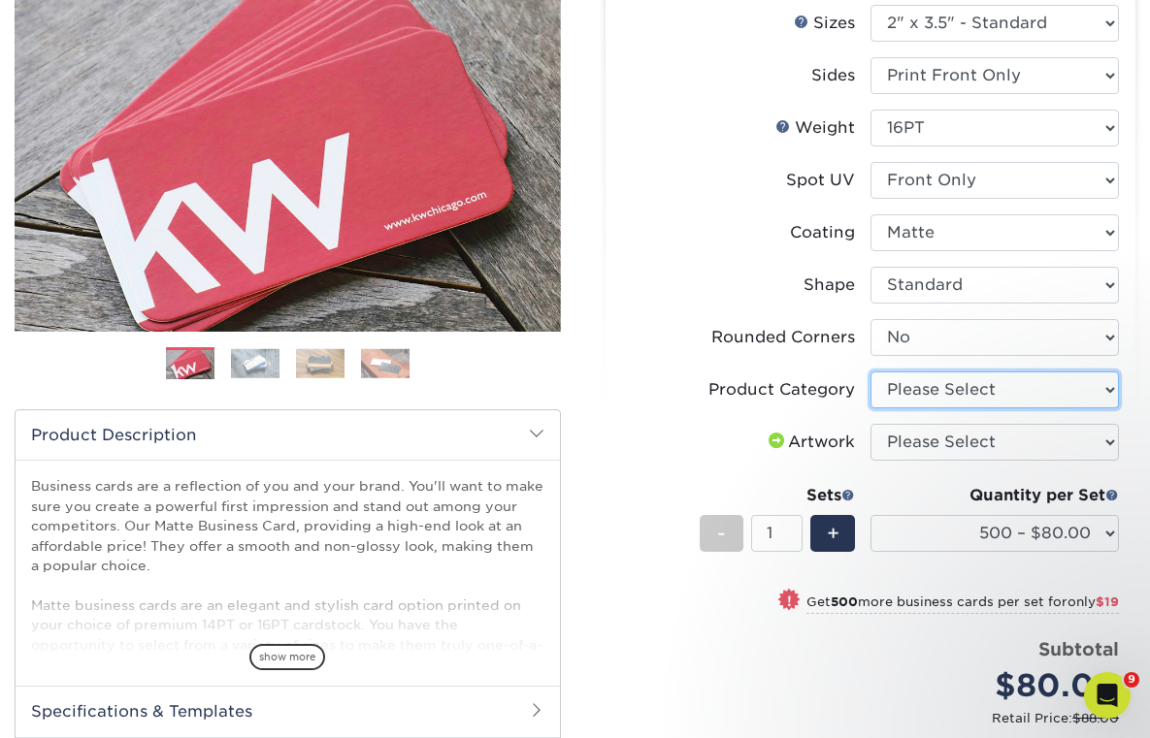
click at [922, 384] on select "Please Select Business Cards" at bounding box center [994, 390] width 248 height 37
select select "3b5148f1-0588-4f88-a218-97bcfdce65c1"
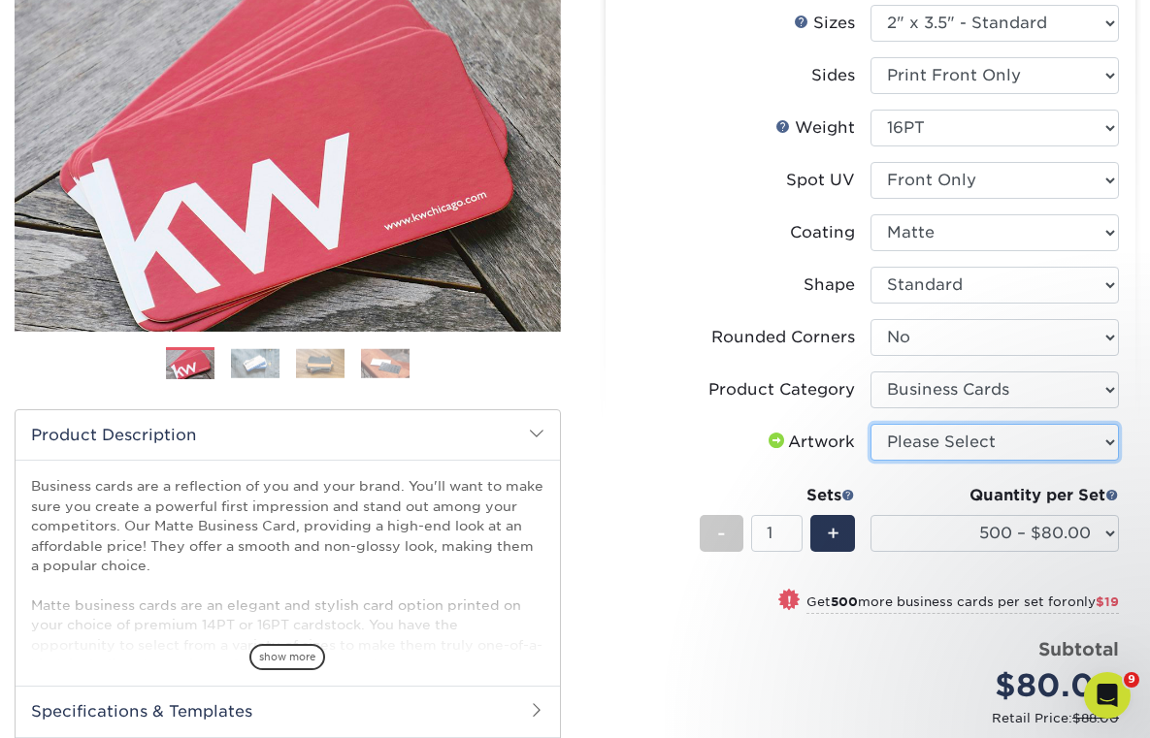
click at [931, 440] on select "Please Select I will upload files I need a design - $100" at bounding box center [994, 442] width 248 height 37
select select "upload"
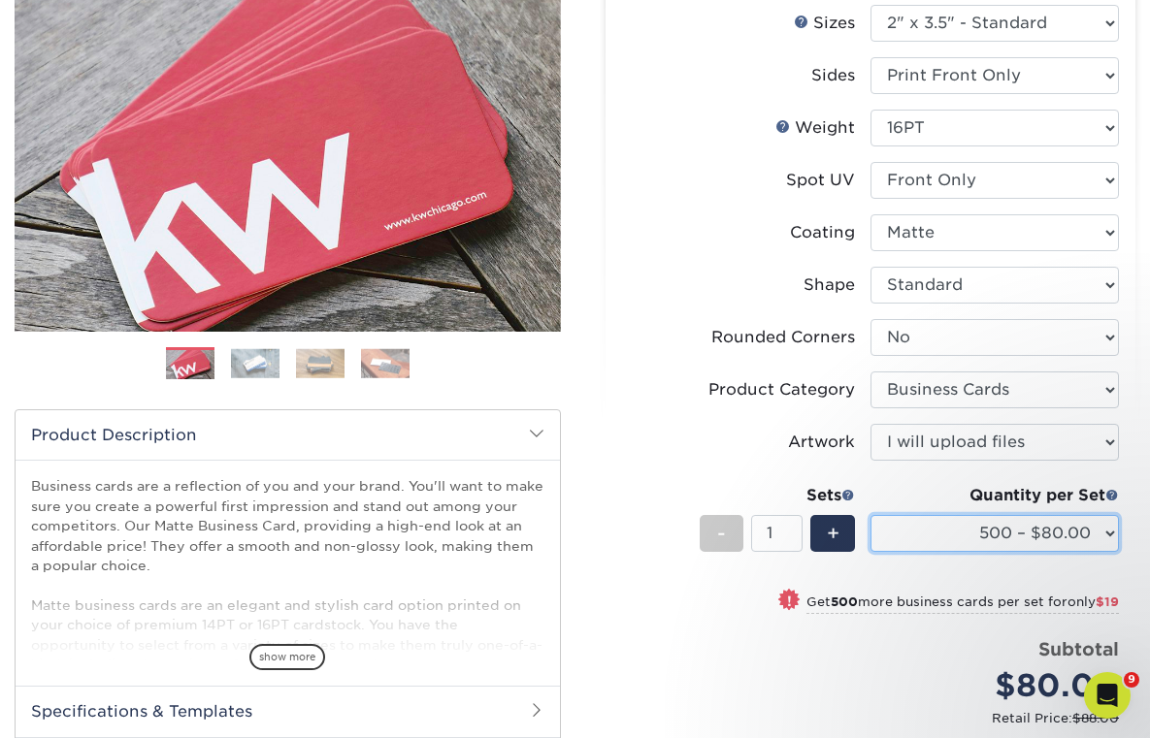
click at [1102, 539] on select "500 – $80.00 1000 – $99.00 2500 – $187.00 5000 – $254.00 10000 – $558.00 15000 …" at bounding box center [994, 533] width 248 height 37
select select "1000 – $99.00"
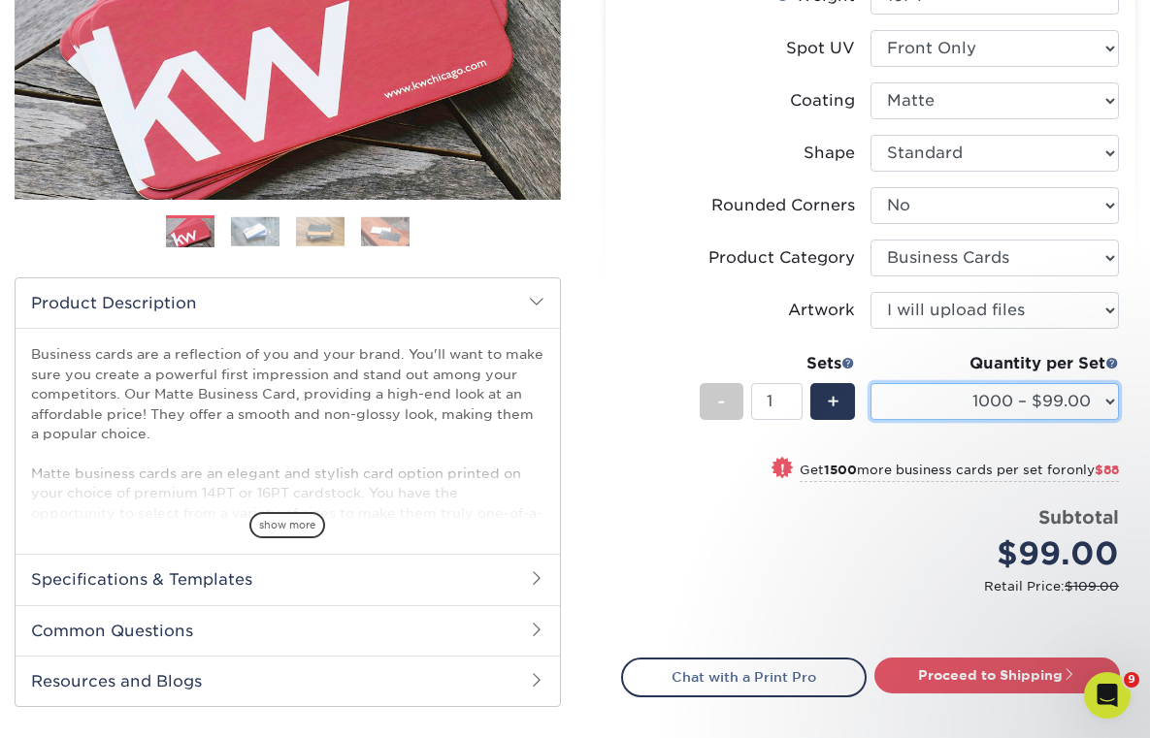
scroll to position [382, 0]
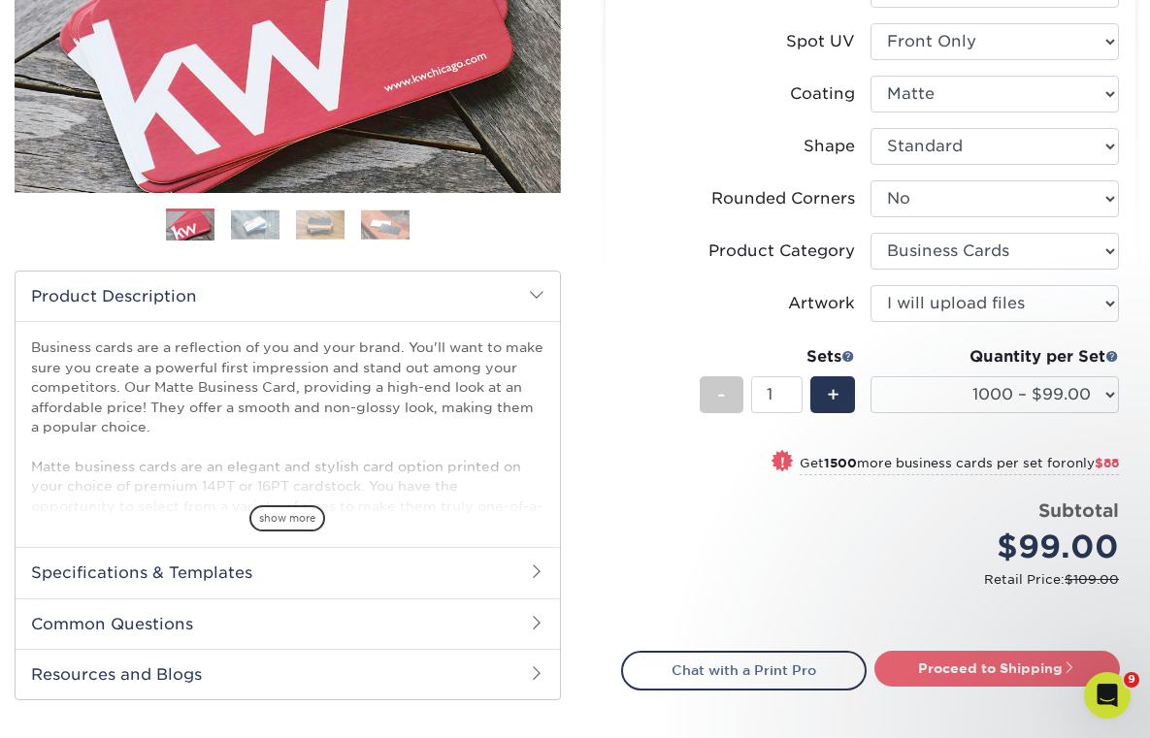
click at [910, 660] on link "Proceed to Shipping" at bounding box center [997, 668] width 246 height 35
type input "Set 1"
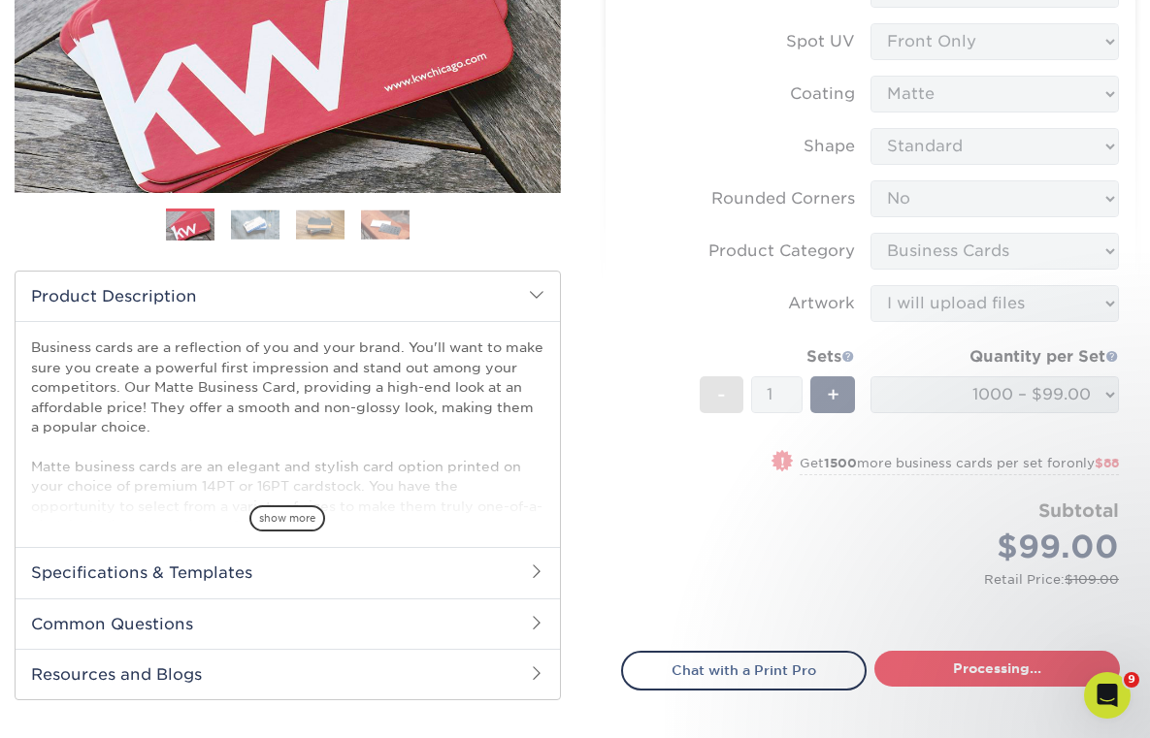
select select "fbbfef5e-b394-4757-a434-33c1850e5cbb"
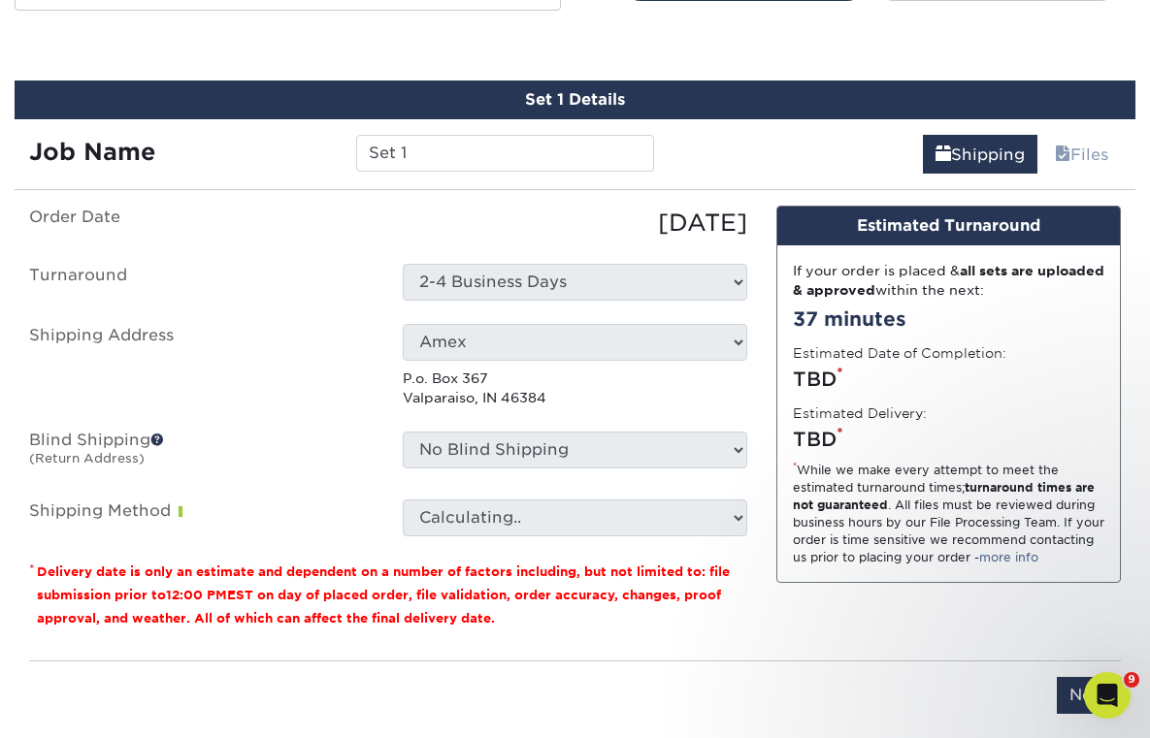
scroll to position [1086, 0]
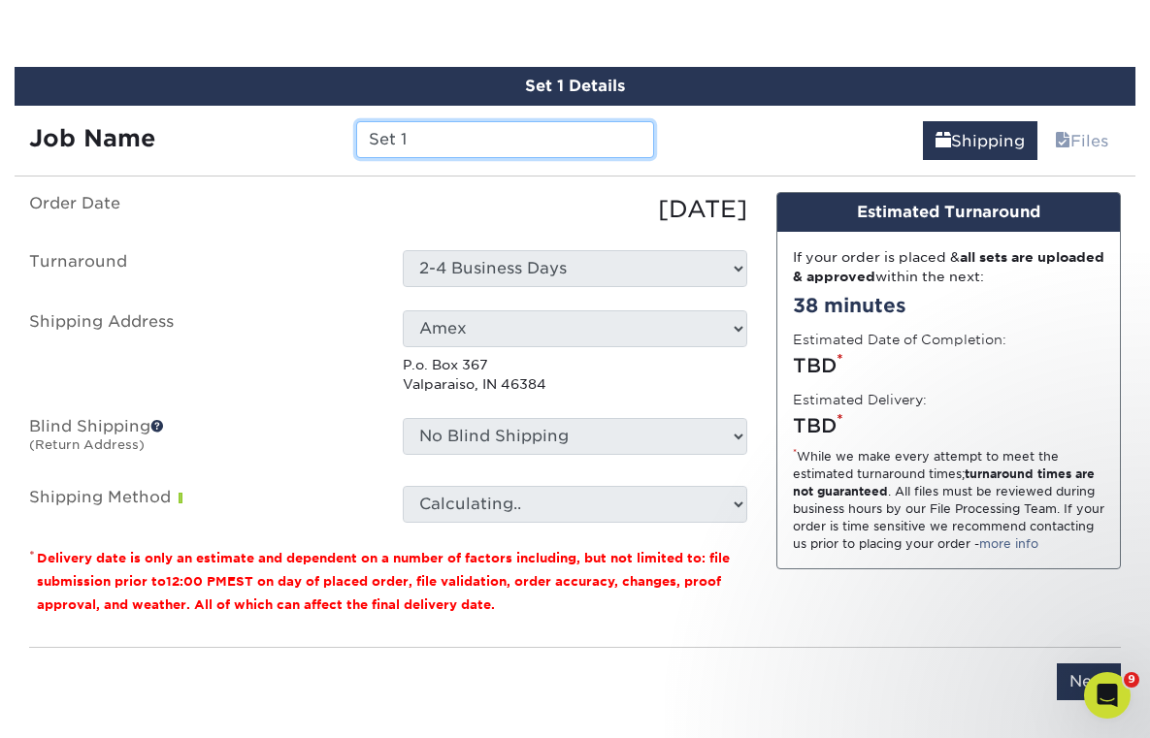
click at [449, 147] on input "Set 1" at bounding box center [505, 139] width 298 height 37
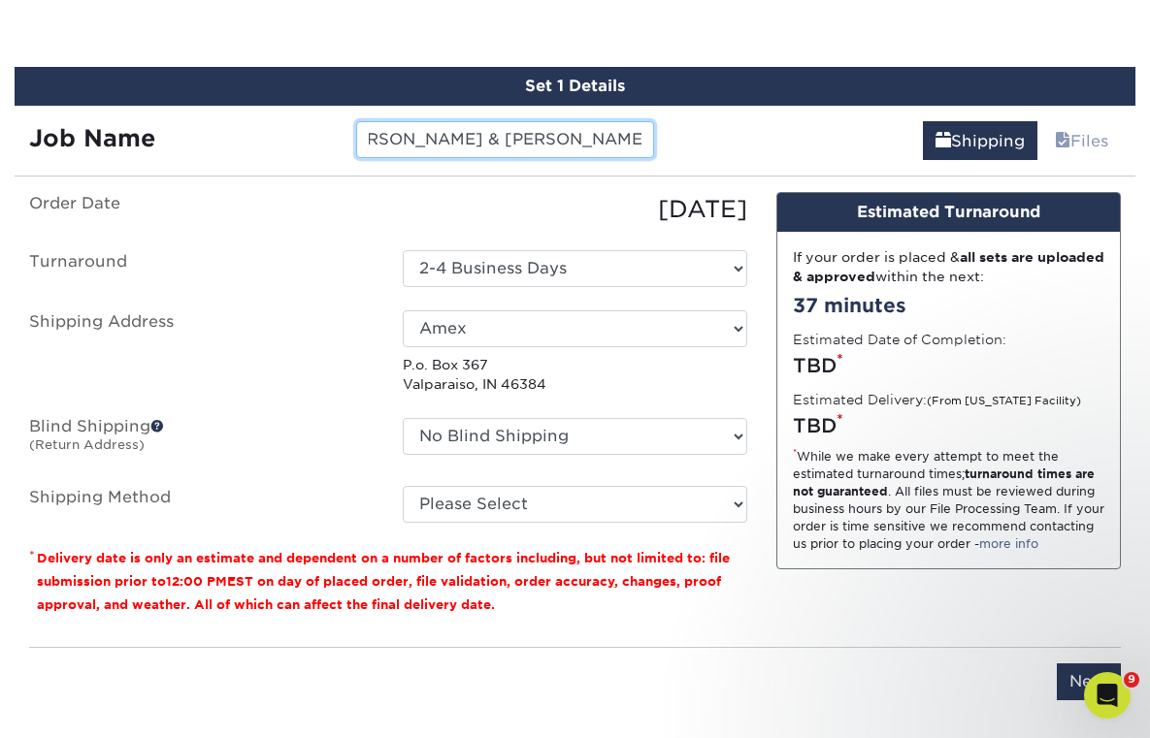
scroll to position [0, 42]
type input "[PERSON_NAME] & [PERSON_NAME] Business Cards - [PERSON_NAME]"
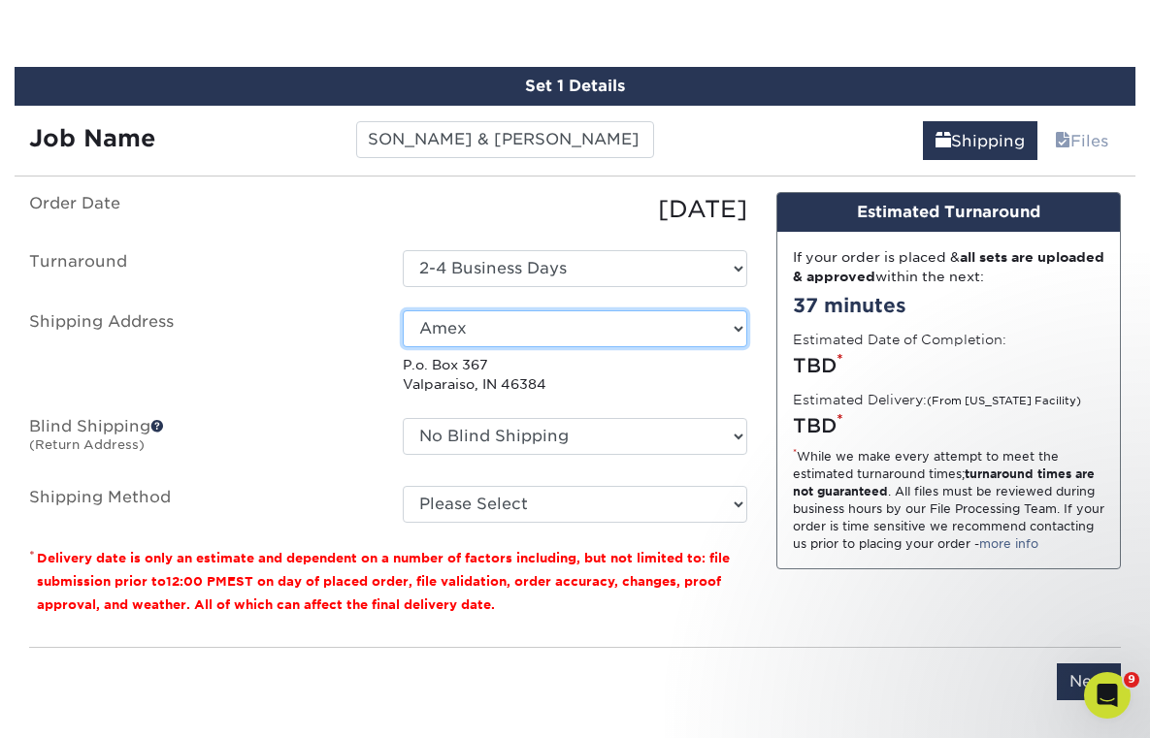
click at [486, 322] on select "Select One Amex Awards America Blastcamp Catherine's Bridal Boutique Chris' Hou…" at bounding box center [575, 329] width 344 height 37
select select "27514"
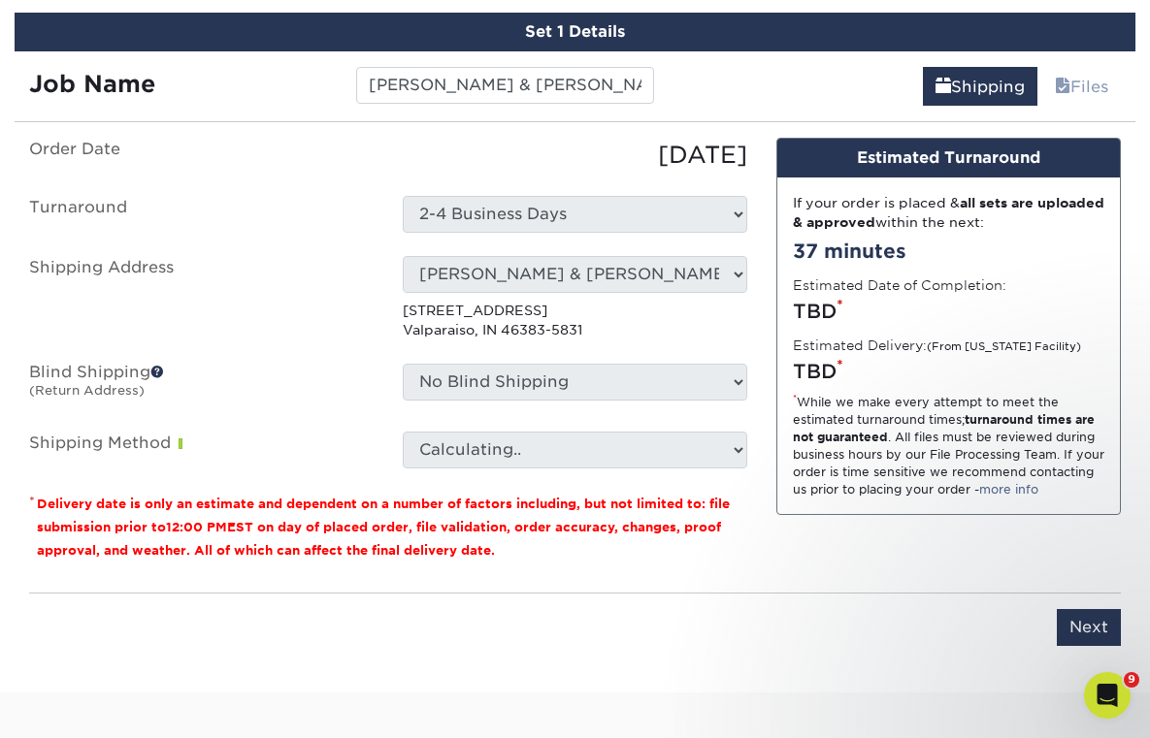
scroll to position [1144, 0]
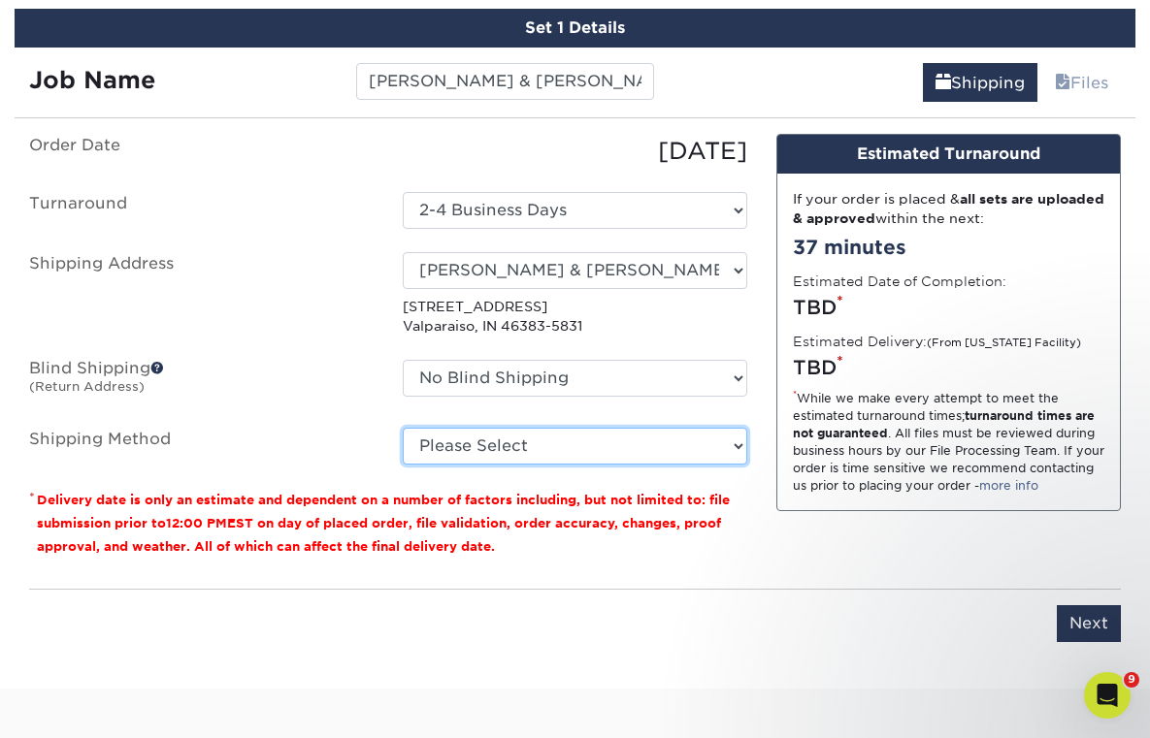
click at [447, 453] on select "Please Select Ground Shipping (+$8.96) 3 Day Shipping Service (+$17.93) 2 Day A…" at bounding box center [575, 446] width 344 height 37
select select "03"
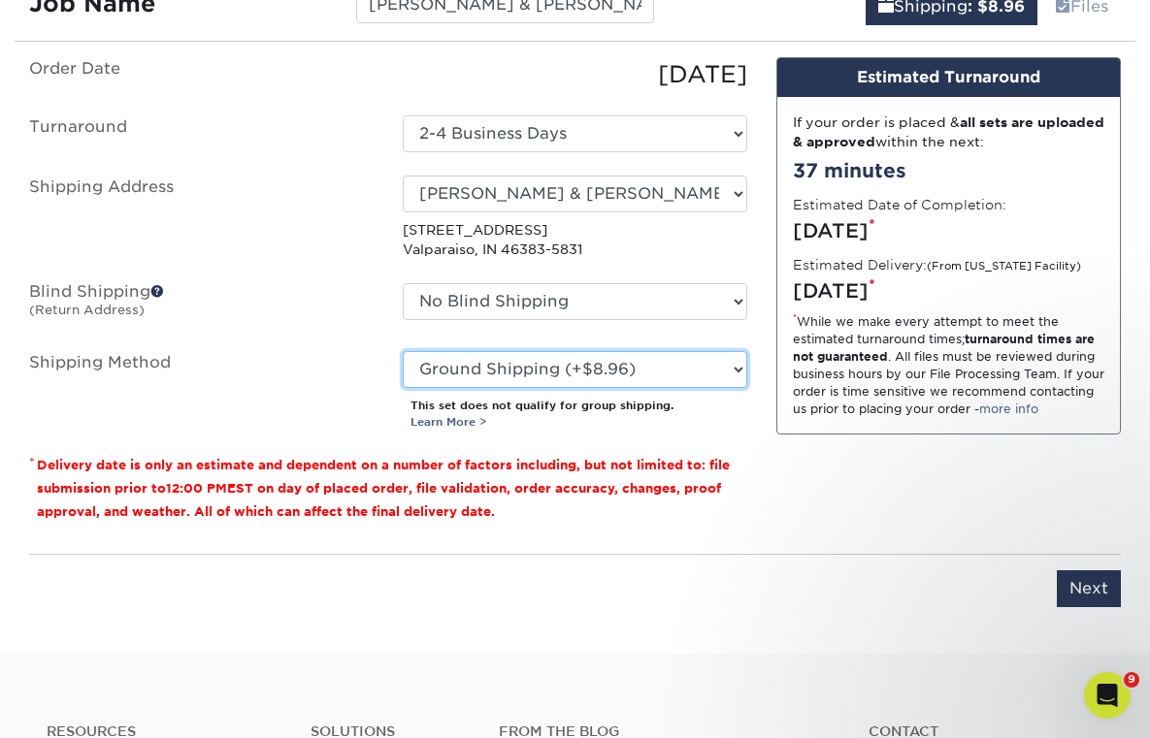
scroll to position [1223, 0]
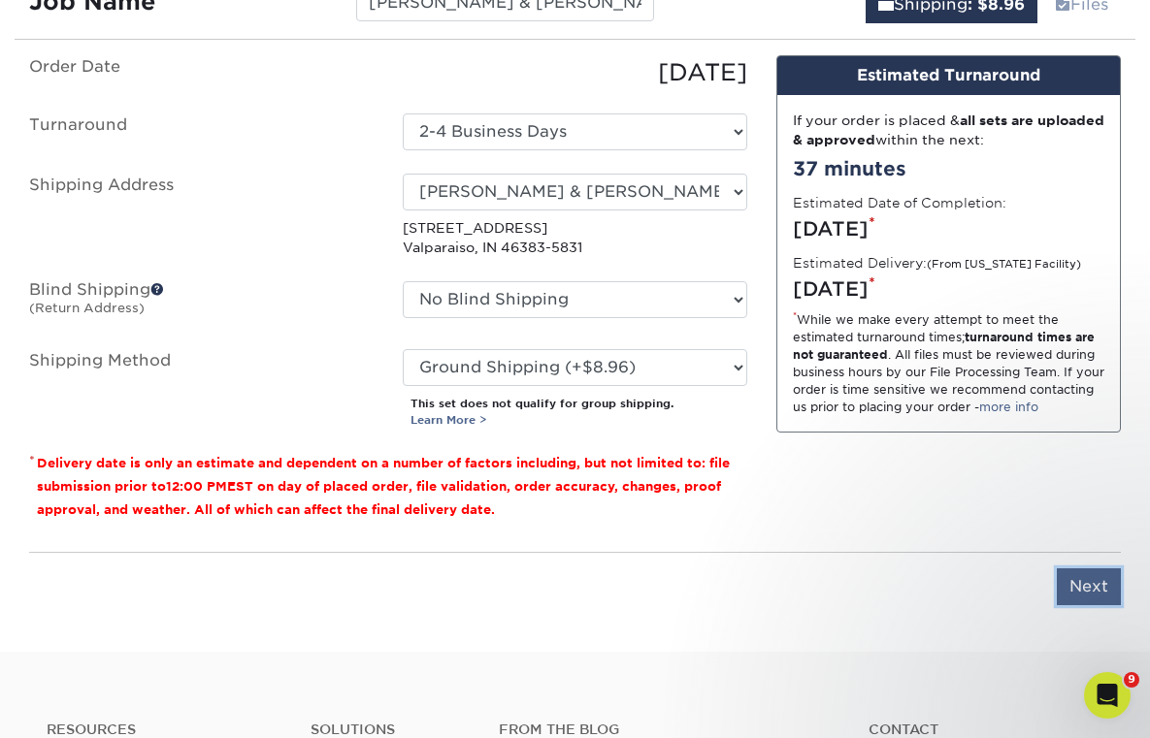
click at [1077, 589] on input "Next" at bounding box center [1089, 587] width 64 height 37
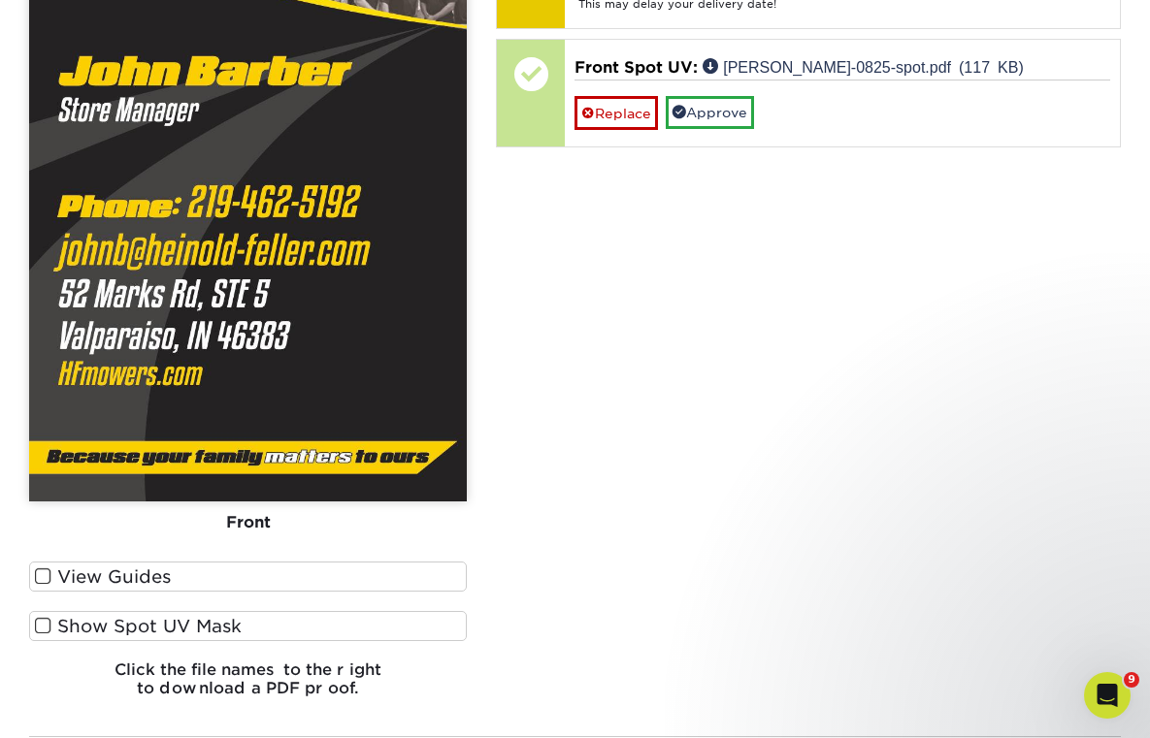
scroll to position [1546, 0]
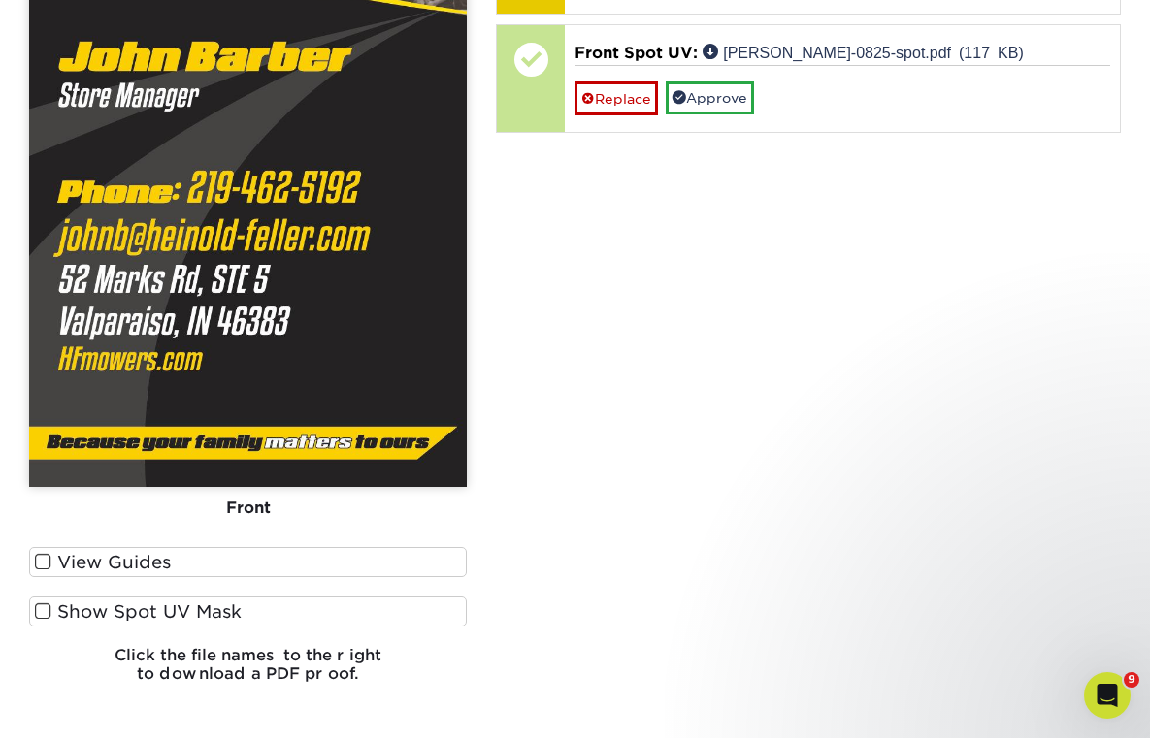
click at [263, 565] on label "View Guides" at bounding box center [248, 562] width 438 height 30
click at [0, 0] on input "View Guides" at bounding box center [0, 0] width 0 height 0
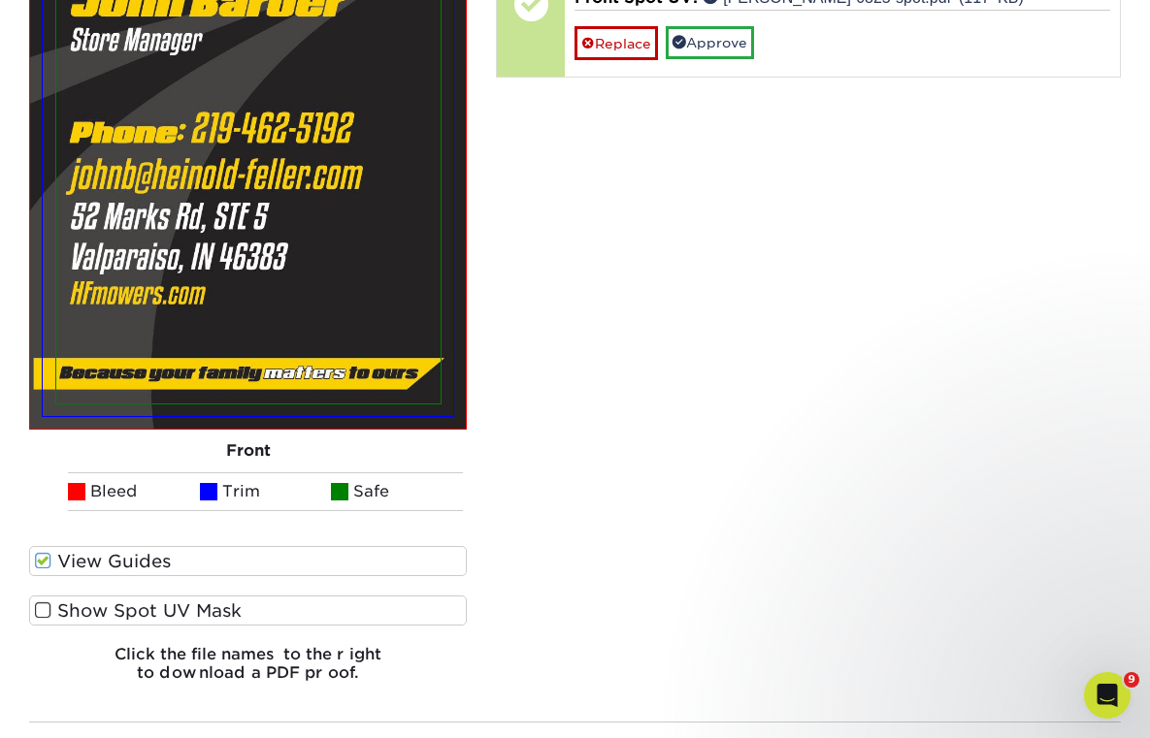
click at [244, 607] on label "Show Spot UV Mask" at bounding box center [248, 611] width 438 height 30
click at [0, 0] on input "Show Spot UV Mask" at bounding box center [0, 0] width 0 height 0
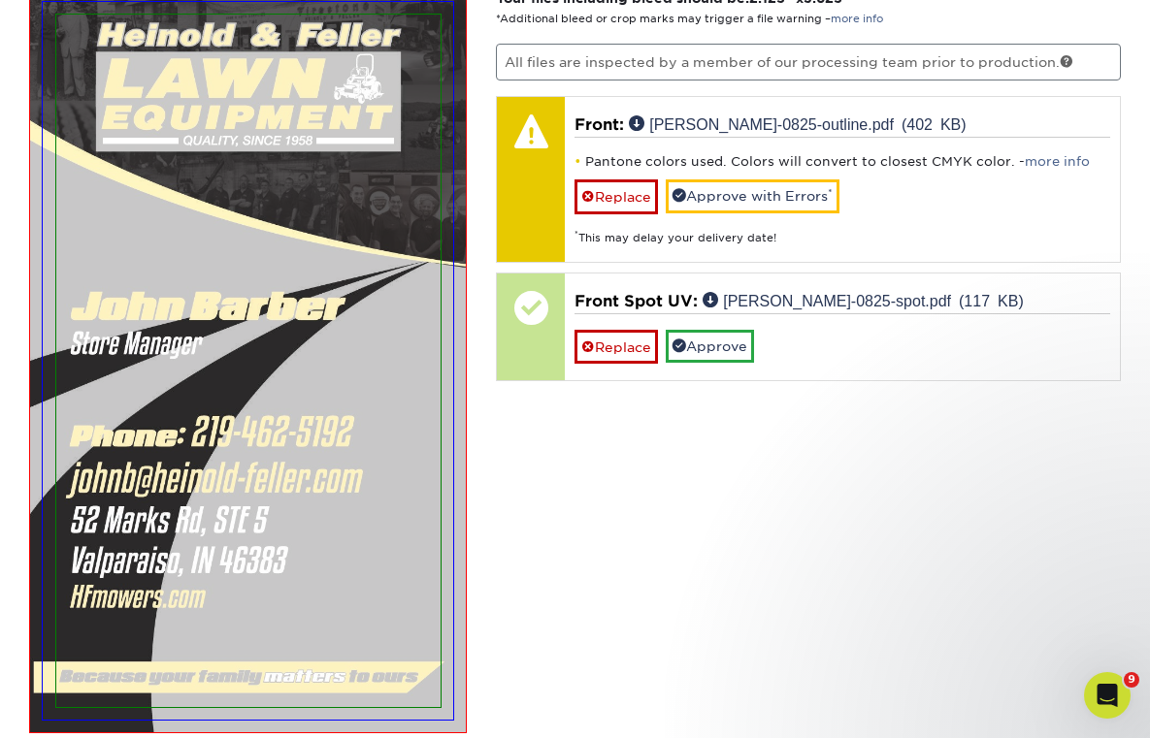
scroll to position [1303, 0]
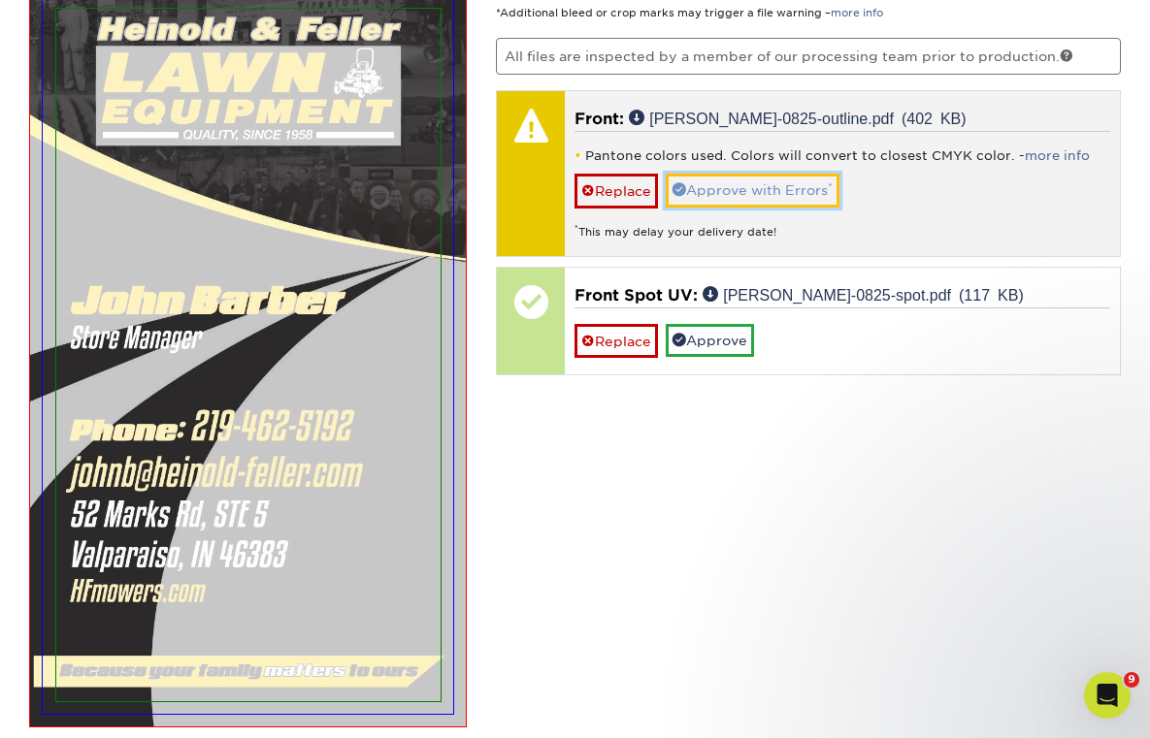
click at [760, 192] on link "Approve with Errors *" at bounding box center [753, 190] width 174 height 33
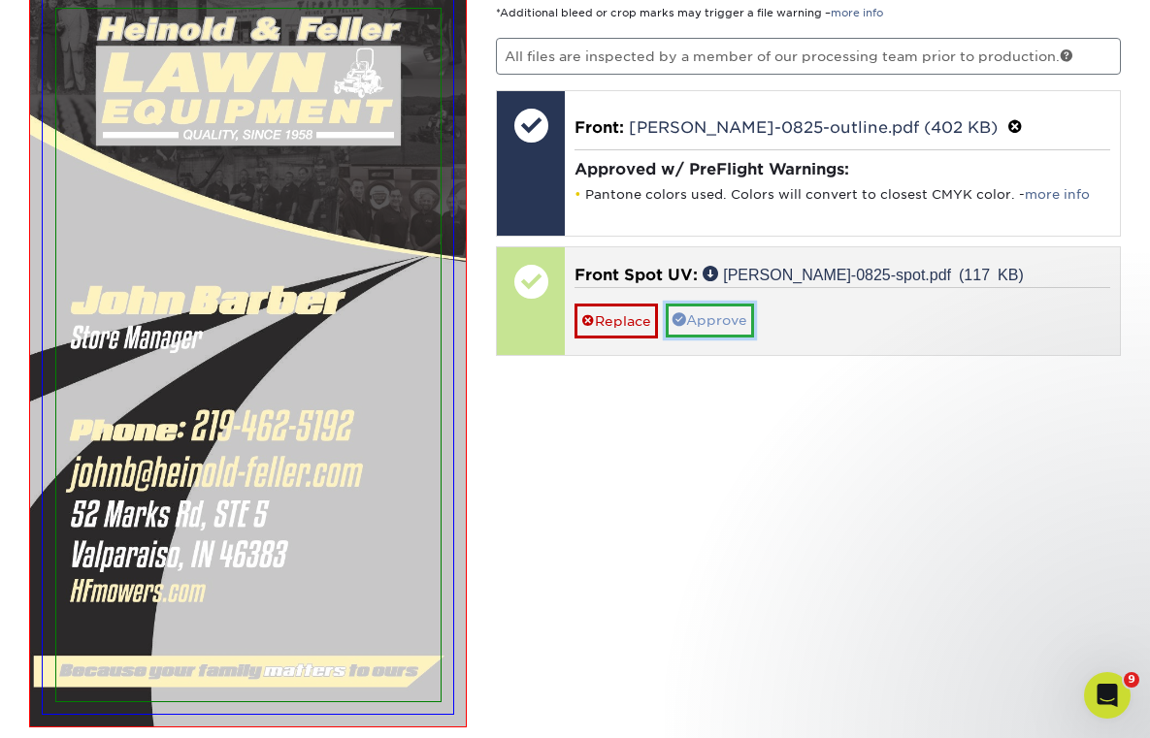
click at [717, 310] on link "Approve" at bounding box center [710, 320] width 88 height 33
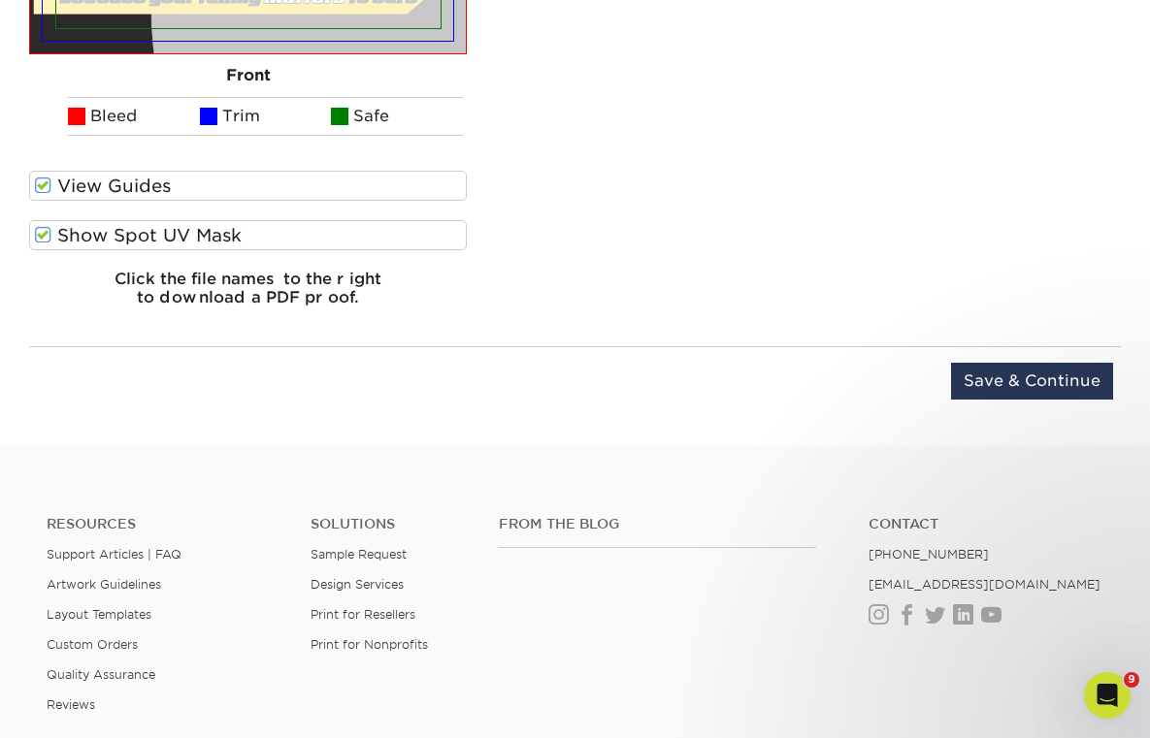
scroll to position [1984, 0]
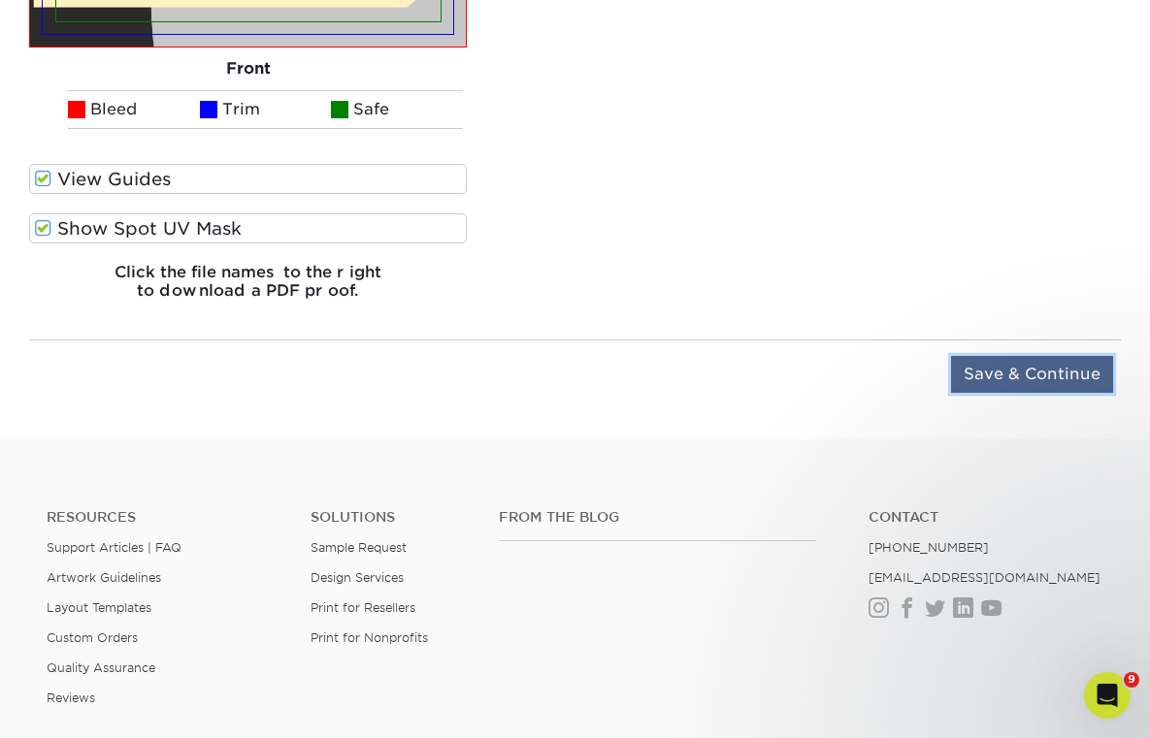
click at [989, 363] on input "Save & Continue" at bounding box center [1032, 374] width 162 height 37
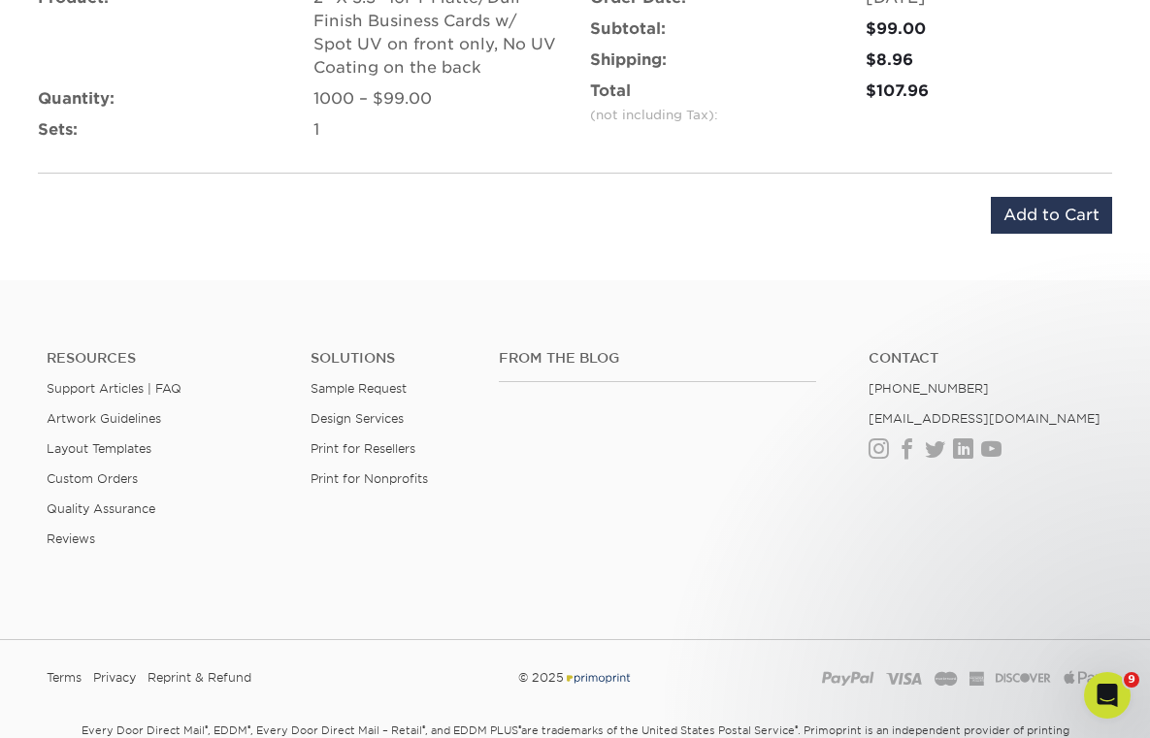
scroll to position [1328, 0]
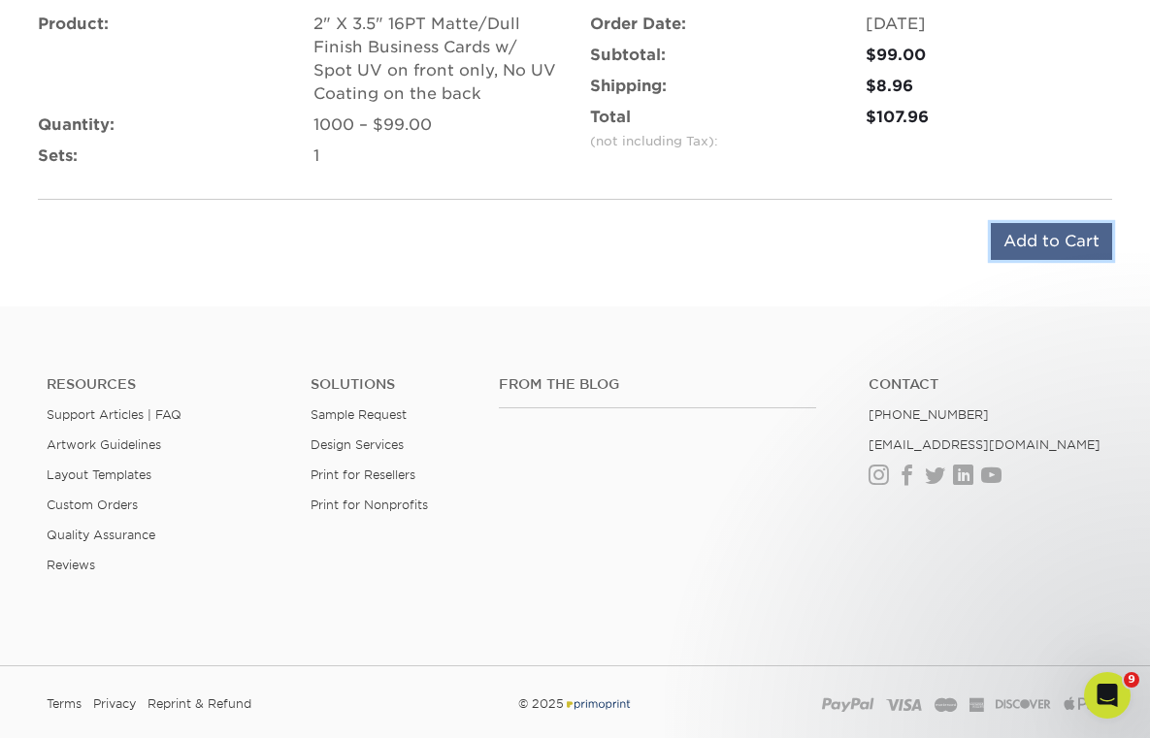
click at [1030, 239] on input "Add to Cart" at bounding box center [1051, 241] width 121 height 37
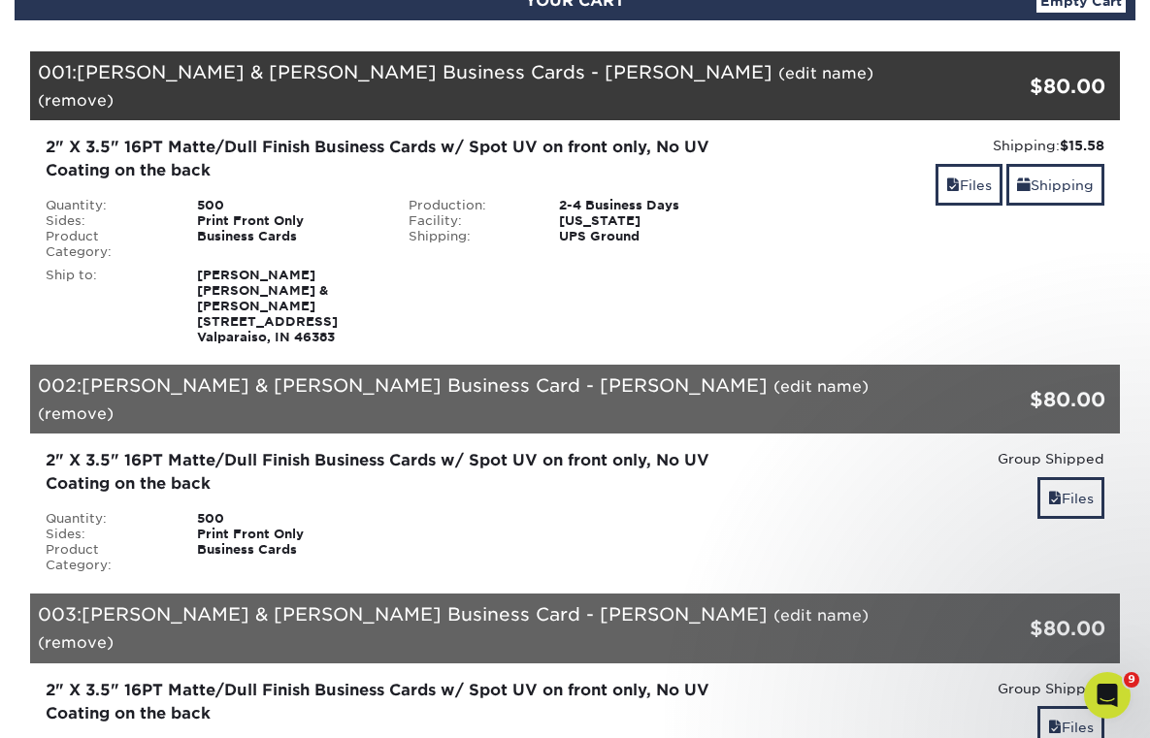
scroll to position [217, 0]
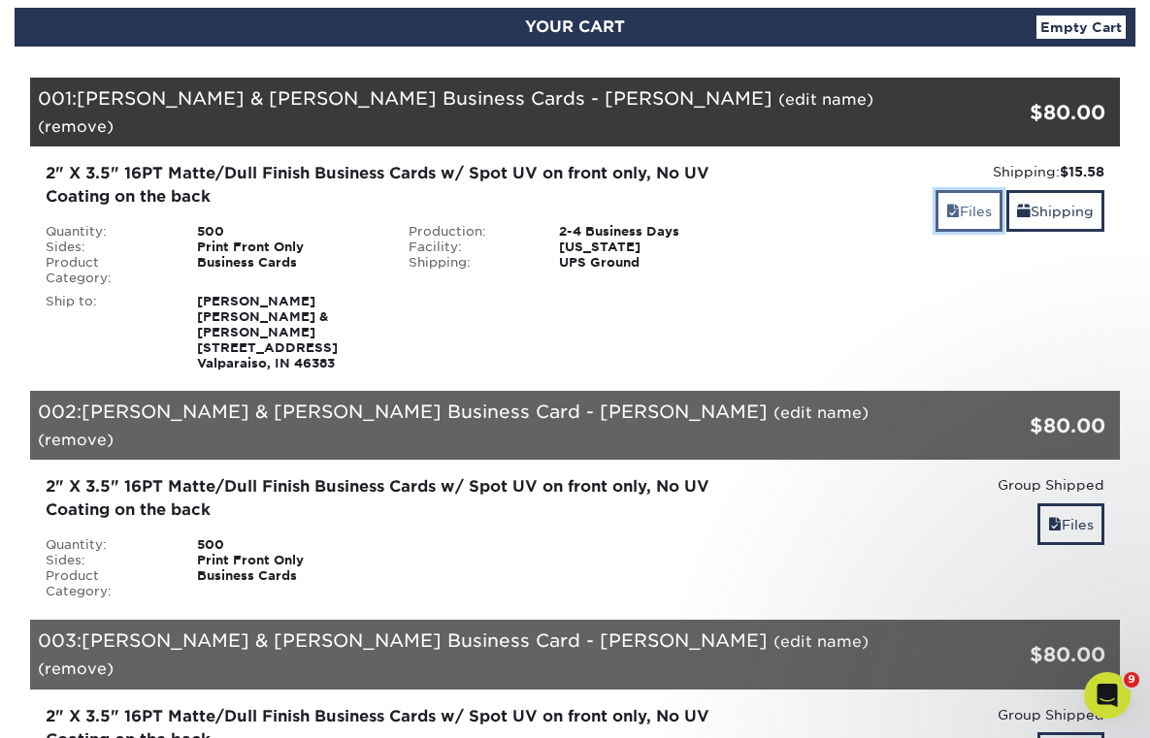
click at [977, 190] on link "Files" at bounding box center [968, 211] width 67 height 42
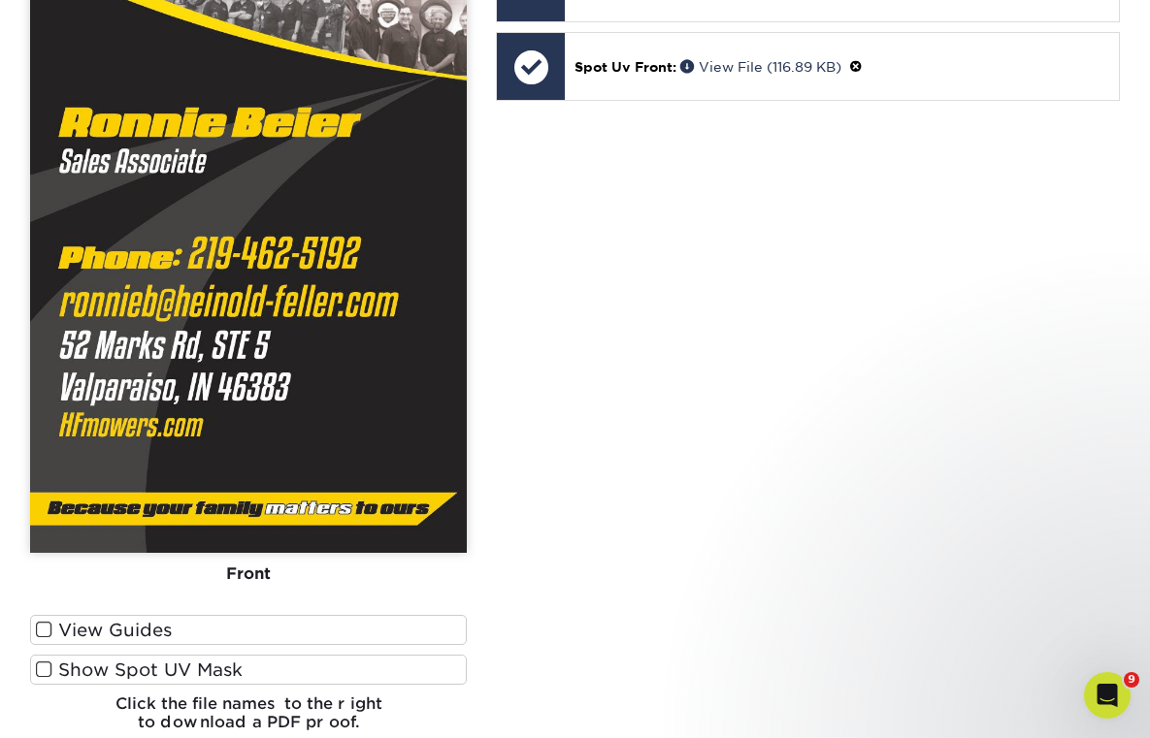
scroll to position [844, 0]
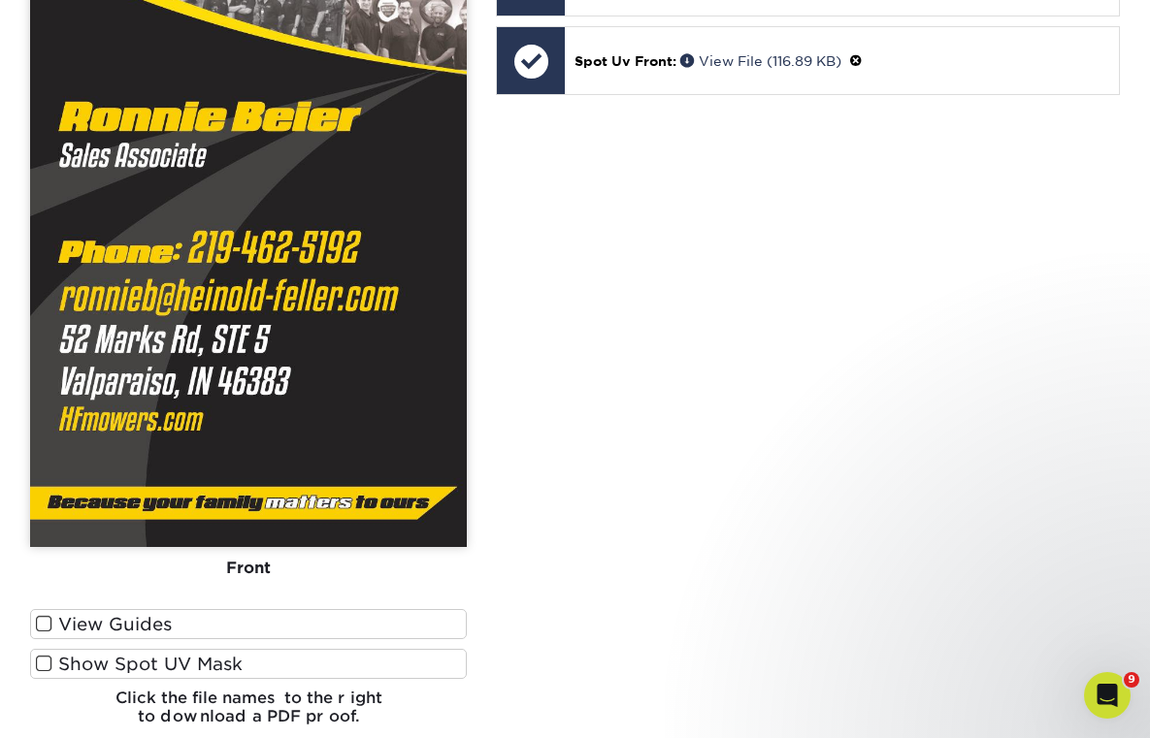
click at [383, 609] on label "View Guides" at bounding box center [248, 624] width 437 height 30
click at [0, 0] on input "View Guides" at bounding box center [0, 0] width 0 height 0
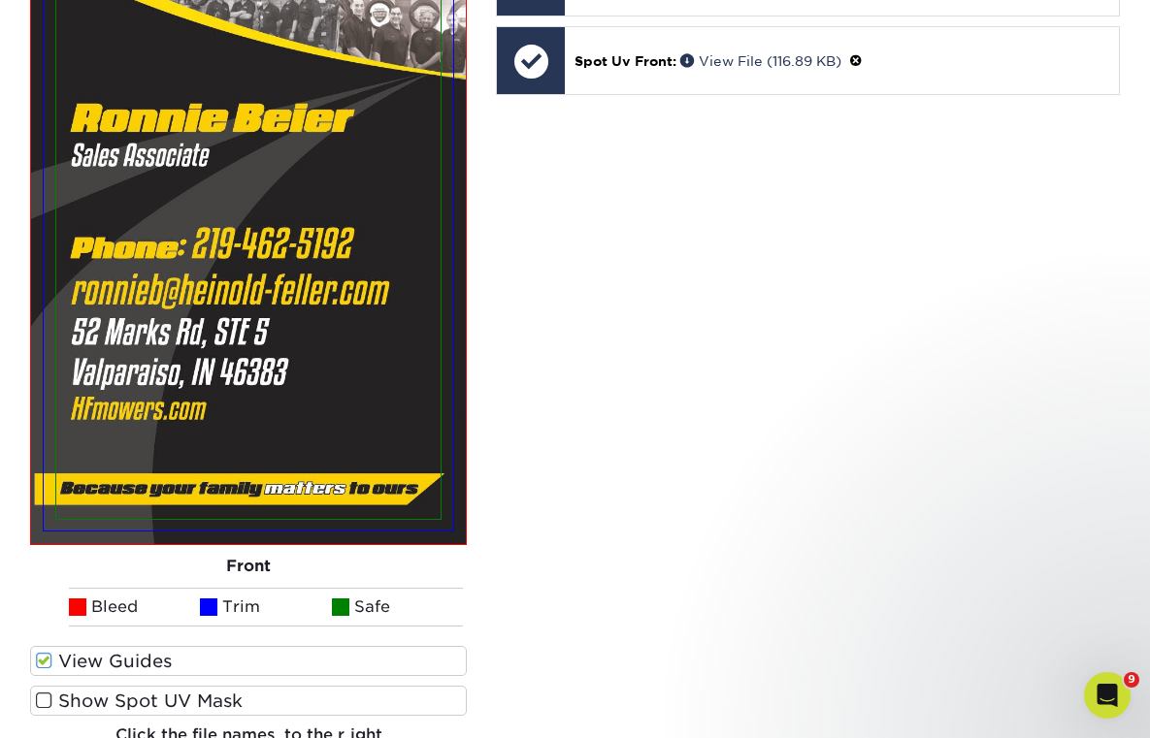
scroll to position [881, 0]
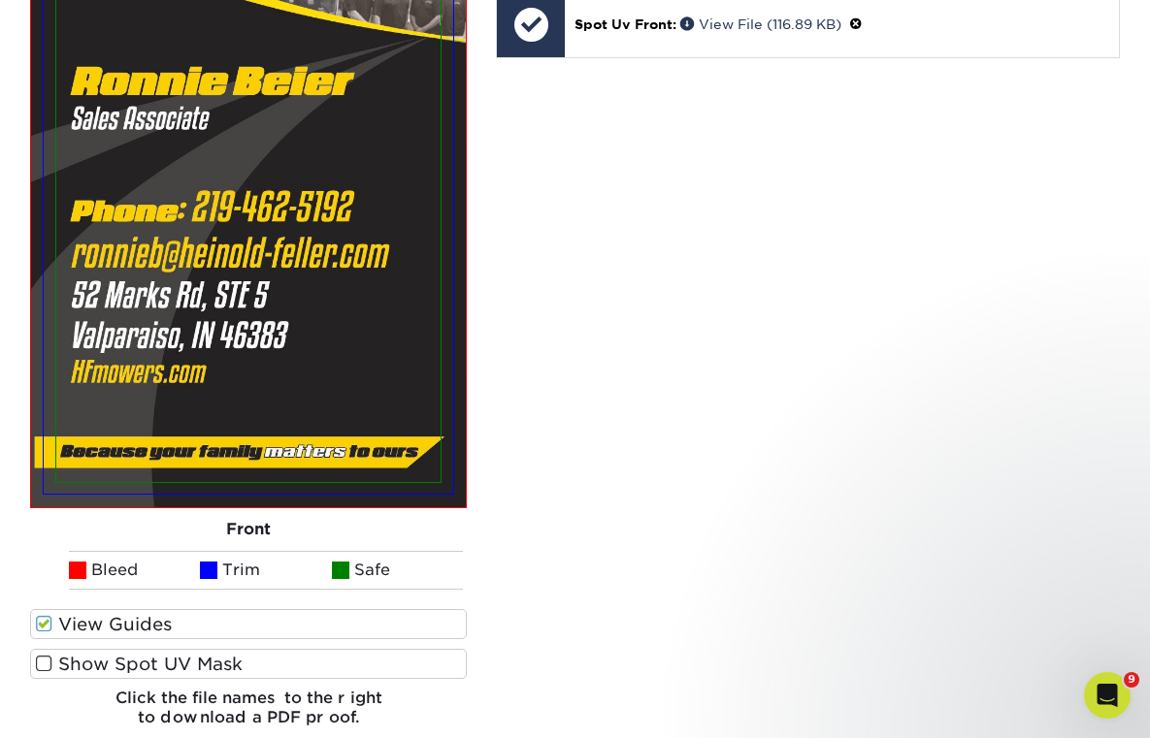
click at [383, 649] on label "Show Spot UV Mask" at bounding box center [248, 664] width 437 height 30
click at [0, 0] on input "Show Spot UV Mask" at bounding box center [0, 0] width 0 height 0
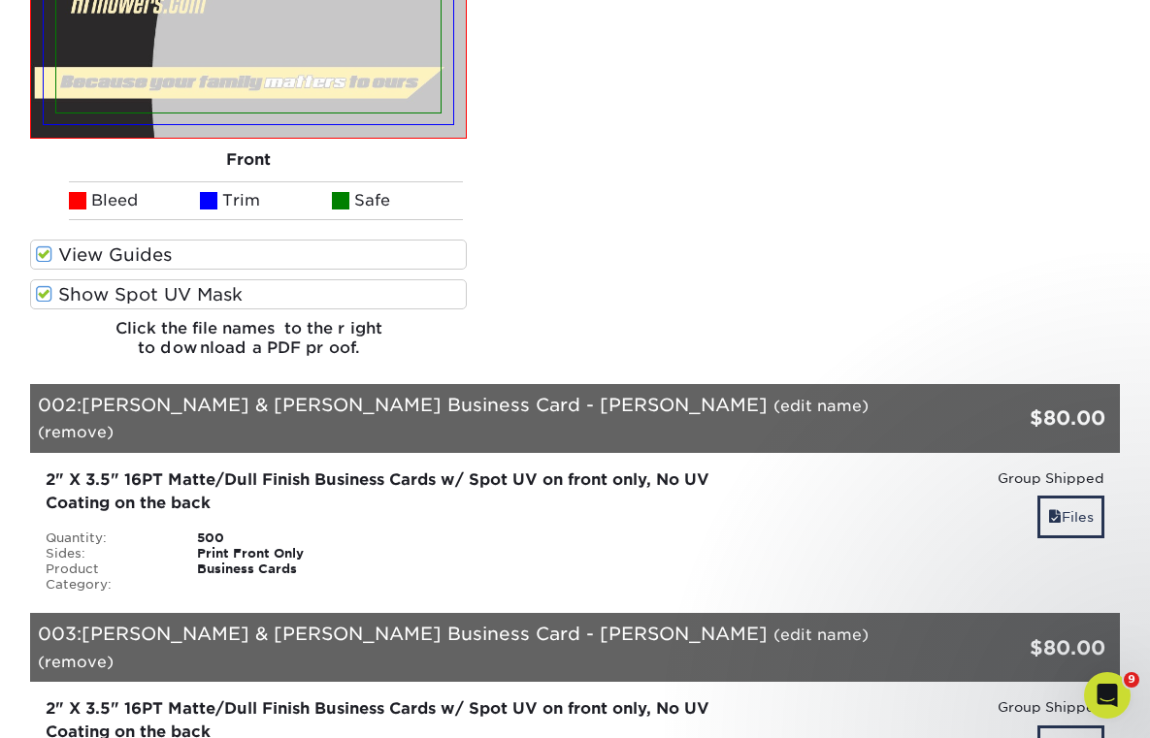
scroll to position [1324, 0]
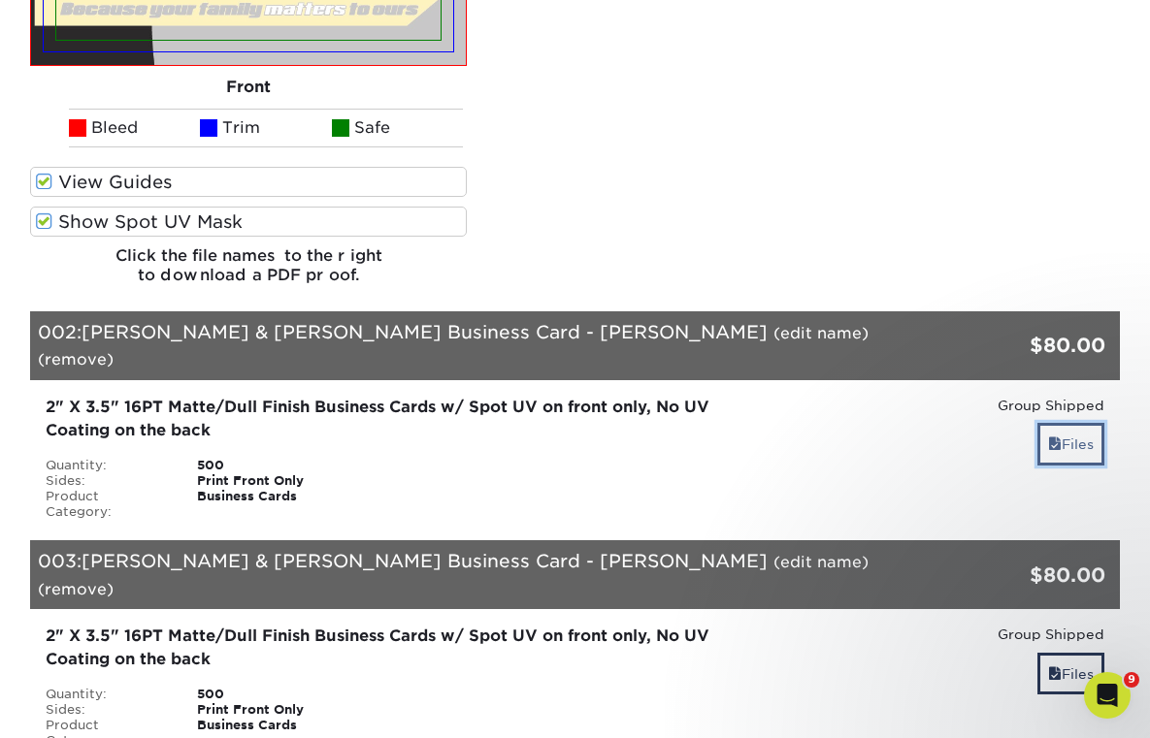
click at [1082, 423] on link "Files" at bounding box center [1070, 444] width 67 height 42
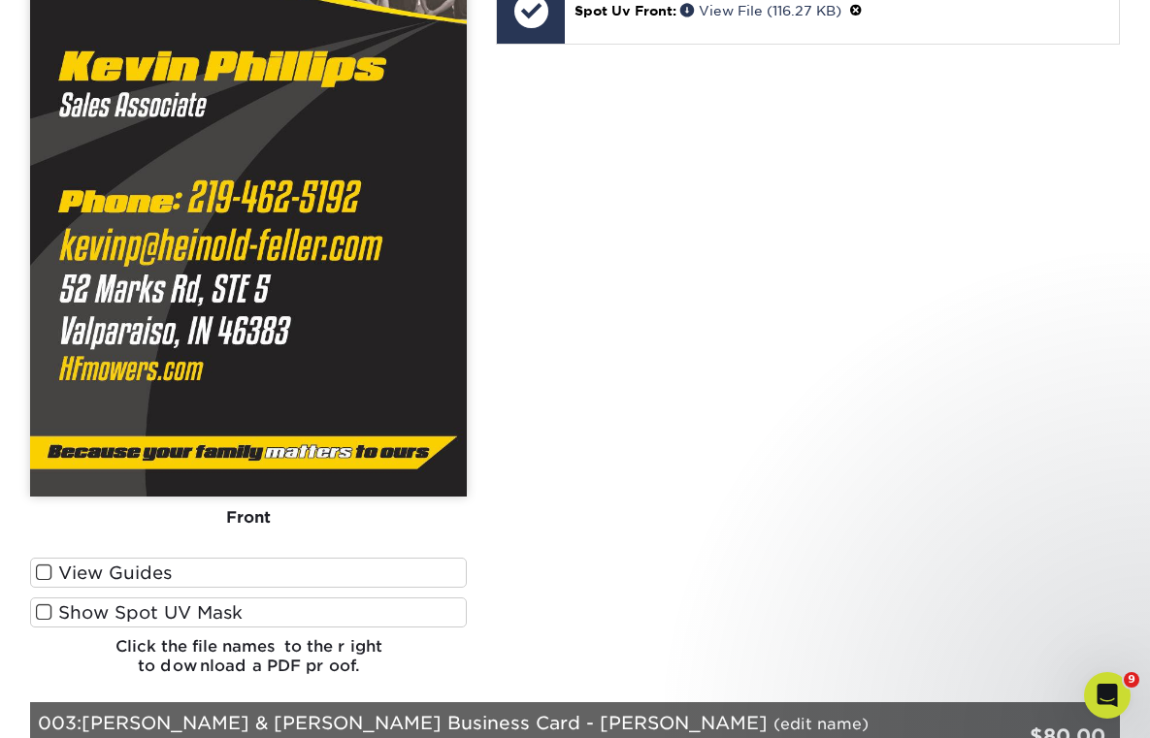
click at [350, 558] on label "View Guides" at bounding box center [248, 573] width 437 height 30
click at [0, 0] on input "View Guides" at bounding box center [0, 0] width 0 height 0
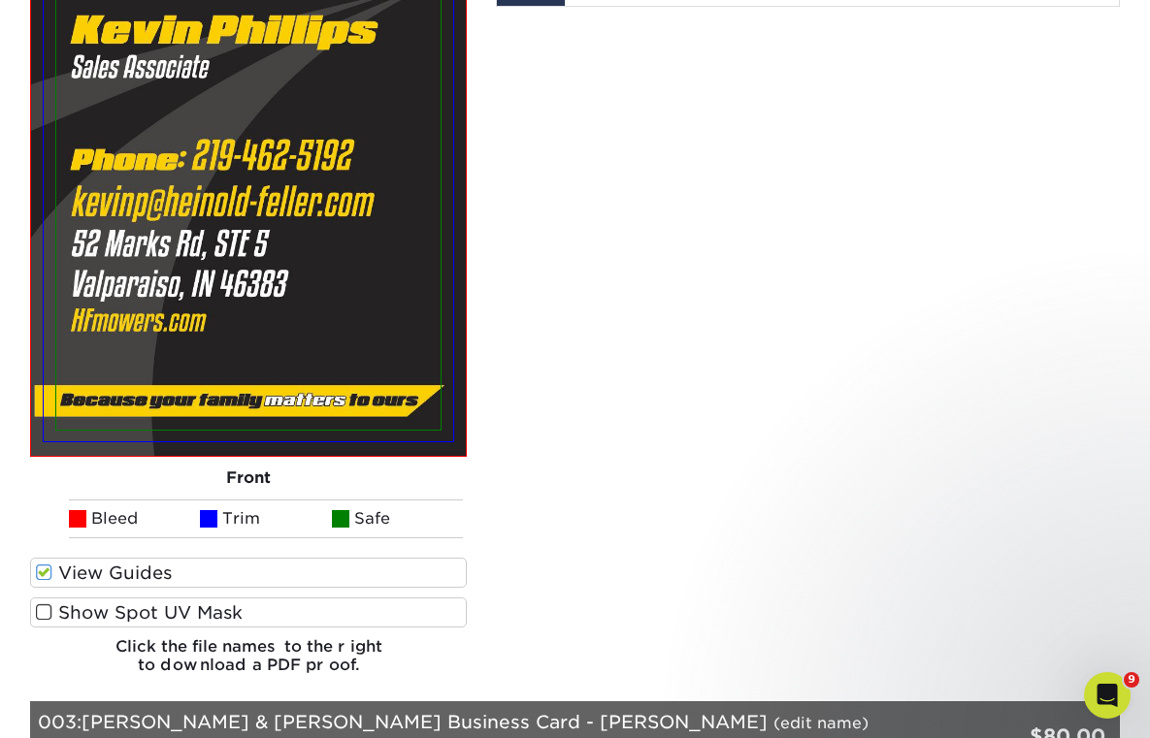
click at [355, 558] on div "View Guides Show Spot UV Mask" at bounding box center [248, 598] width 437 height 80
click at [383, 598] on label "Show Spot UV Mask" at bounding box center [248, 613] width 437 height 30
click at [0, 0] on input "Show Spot UV Mask" at bounding box center [0, 0] width 0 height 0
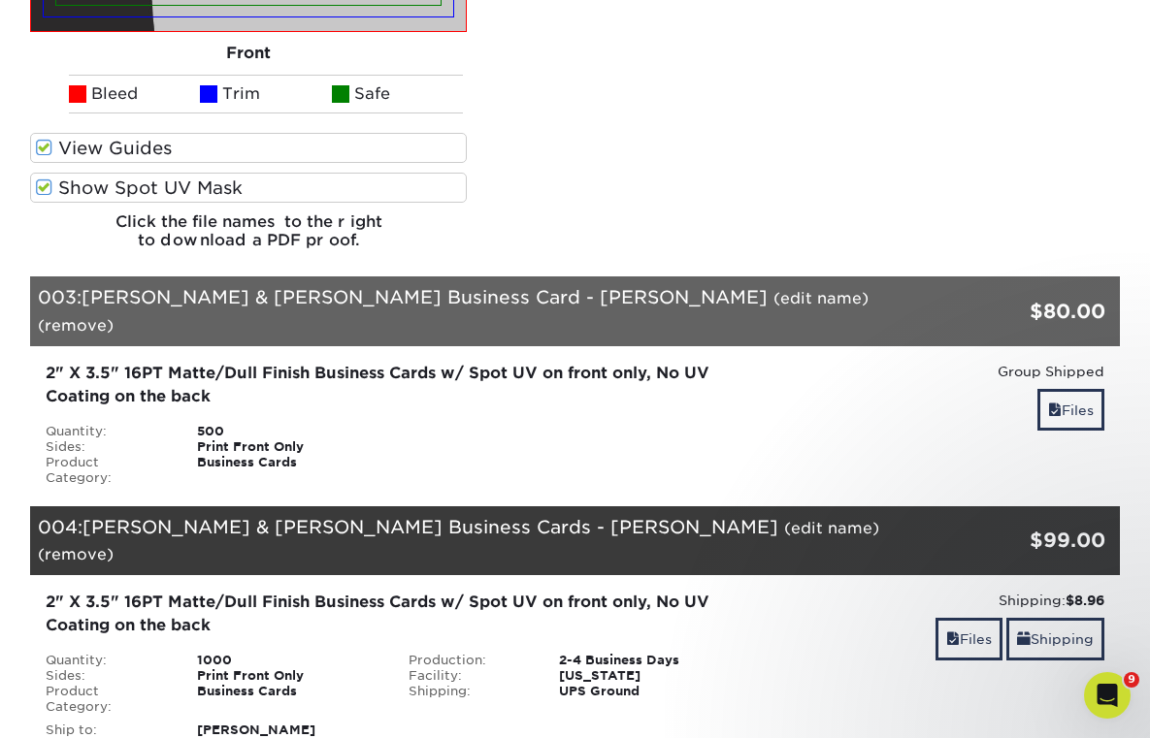
scroll to position [2686, 0]
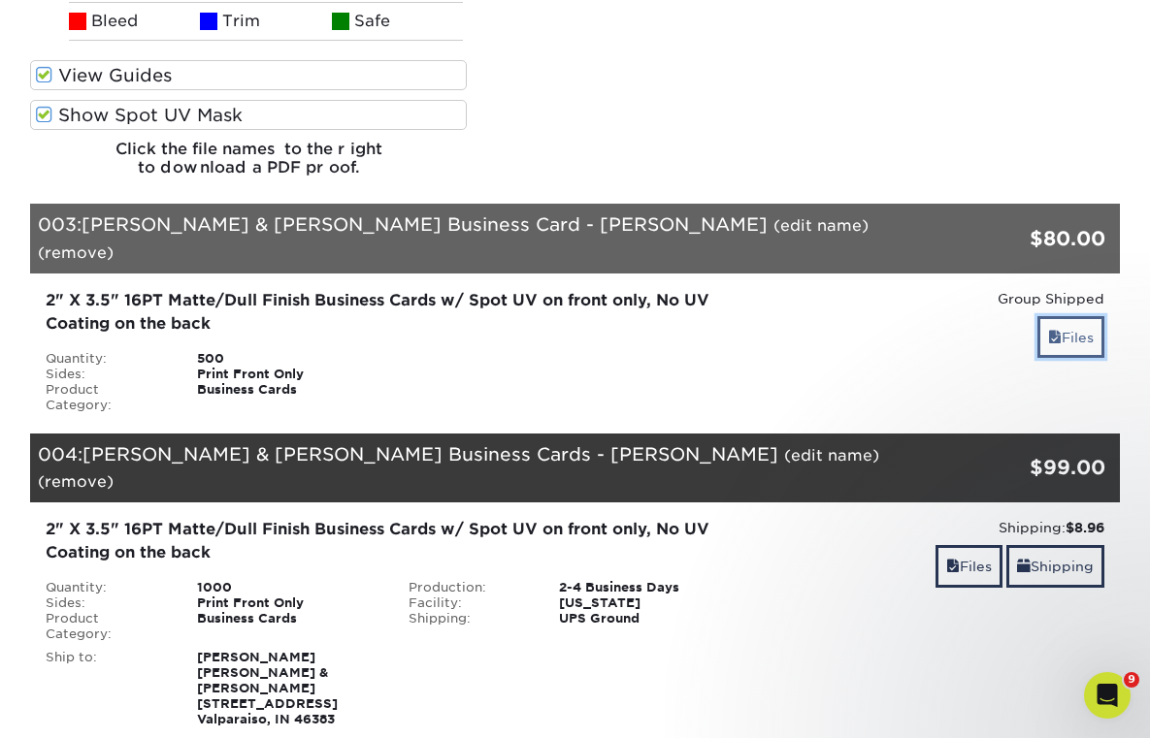
click at [1055, 330] on span at bounding box center [1055, 338] width 14 height 16
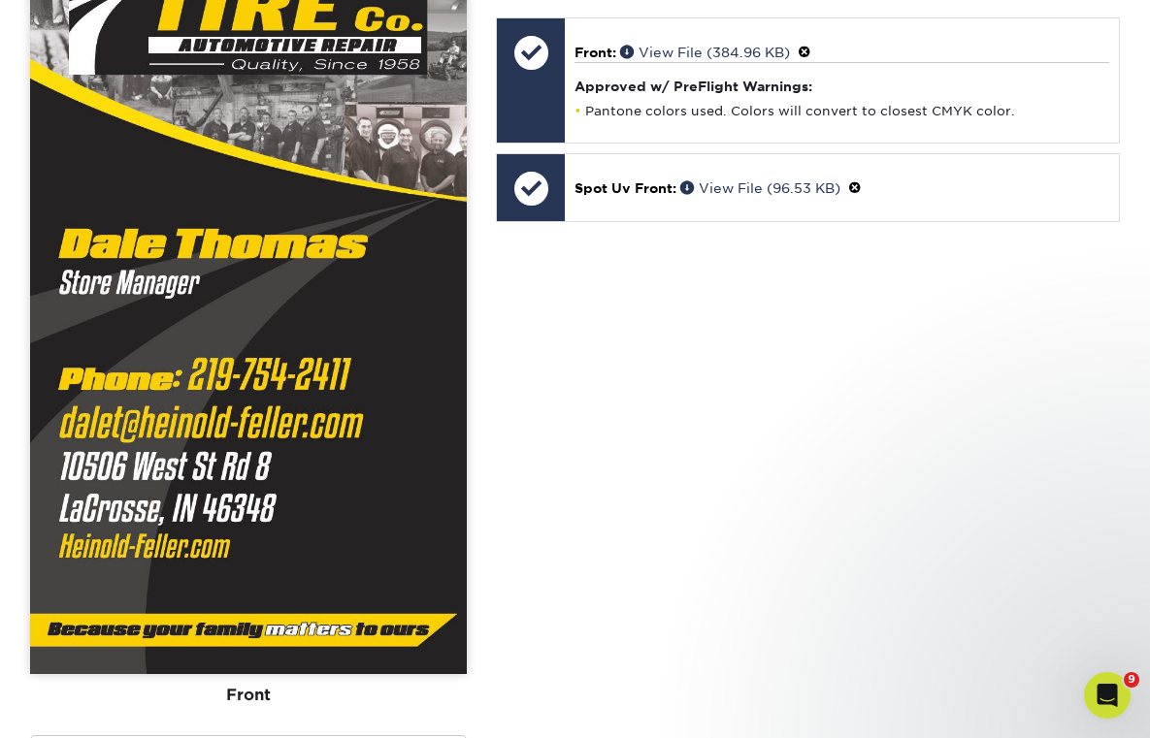
click at [278, 736] on label "View Guides" at bounding box center [248, 751] width 437 height 30
click at [0, 0] on input "View Guides" at bounding box center [0, 0] width 0 height 0
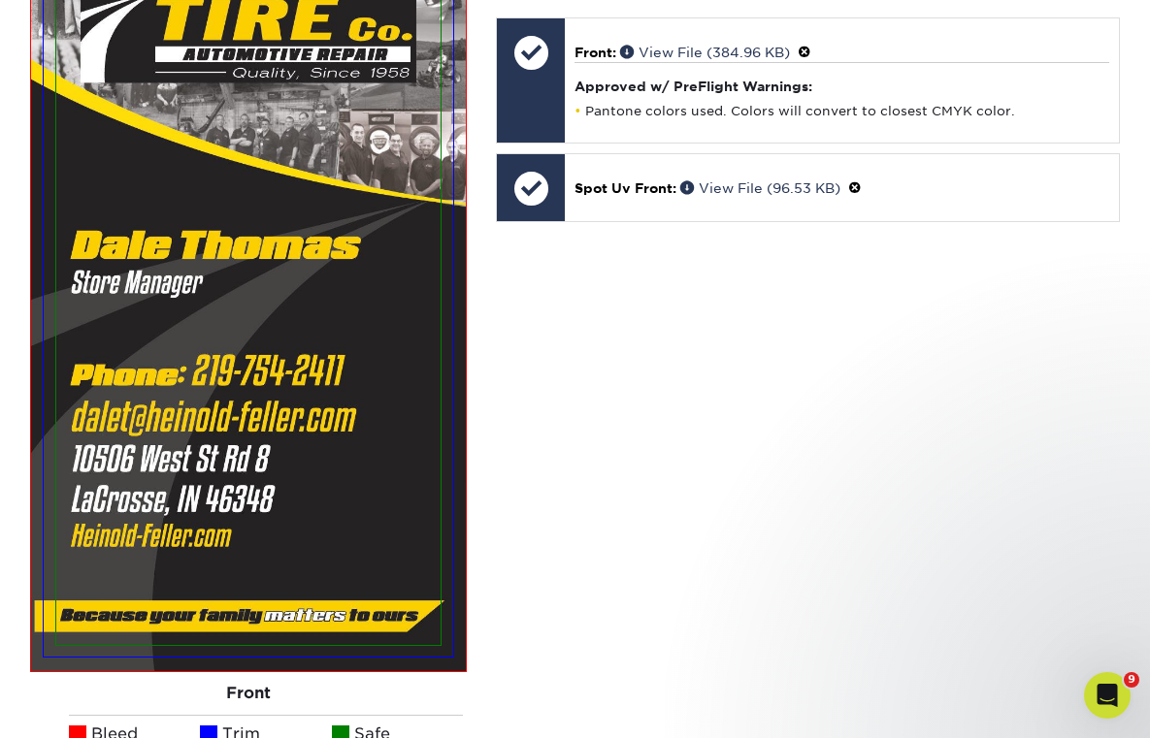
scroll to position [3265, 0]
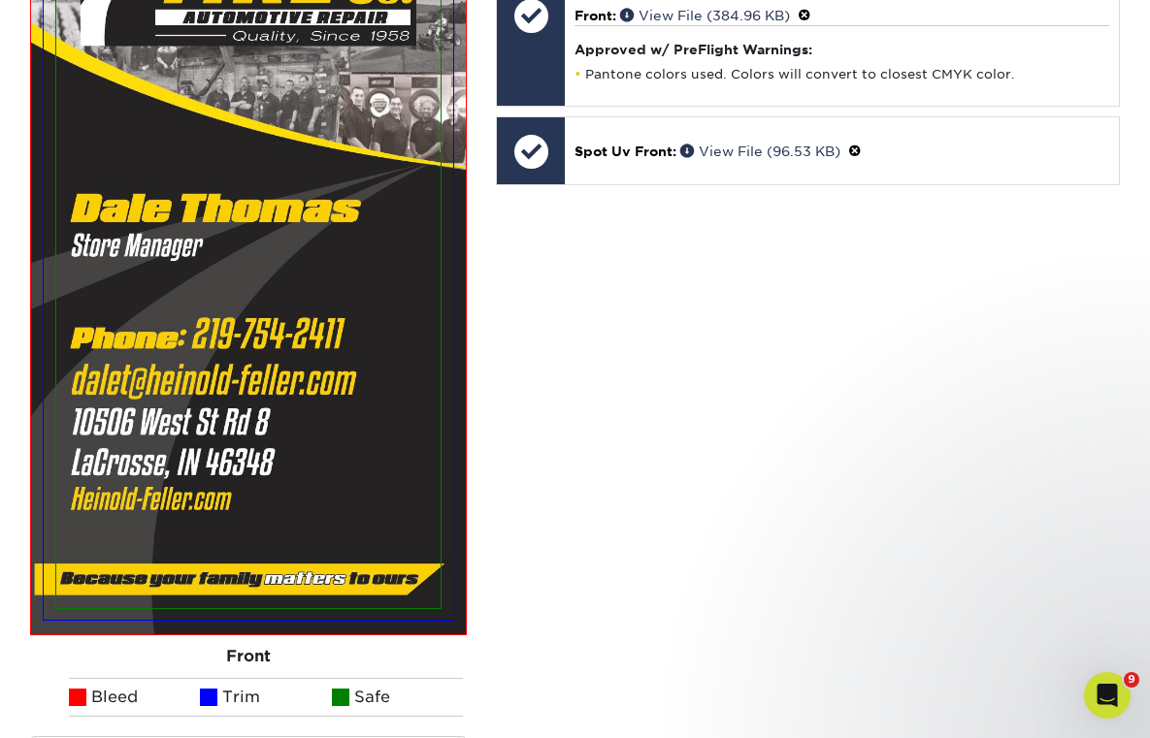
click at [0, 0] on input "Show Spot UV Mask" at bounding box center [0, 0] width 0 height 0
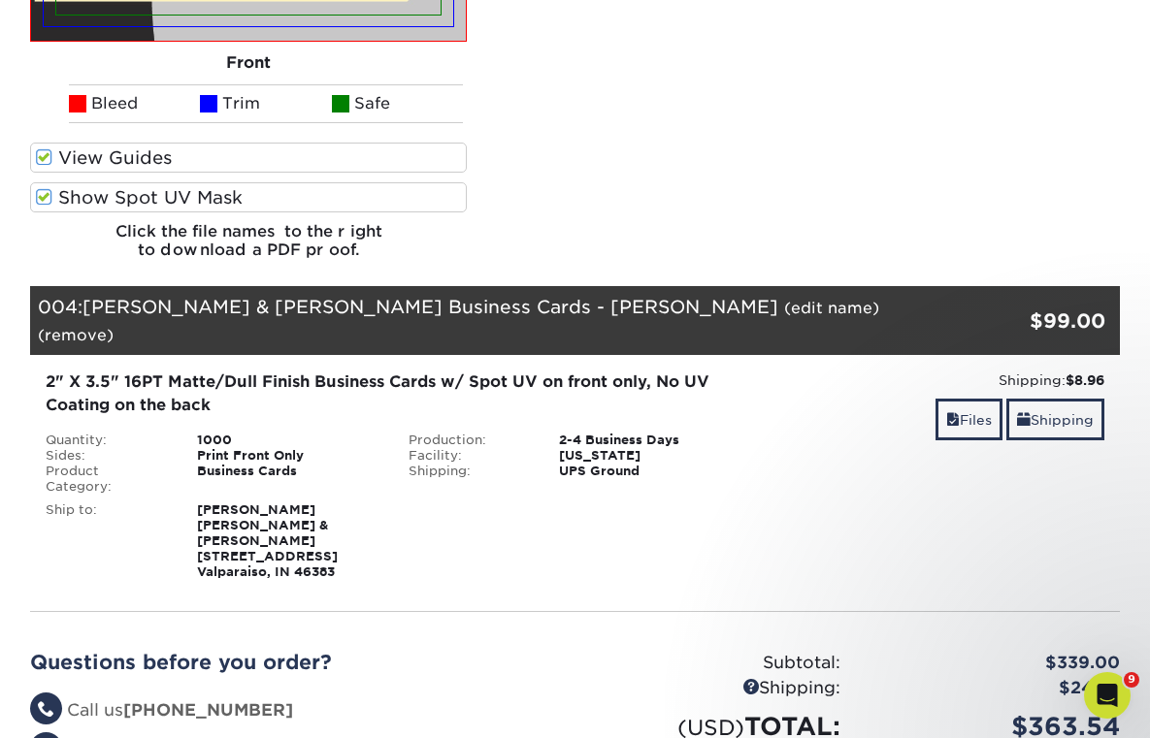
scroll to position [3877, 0]
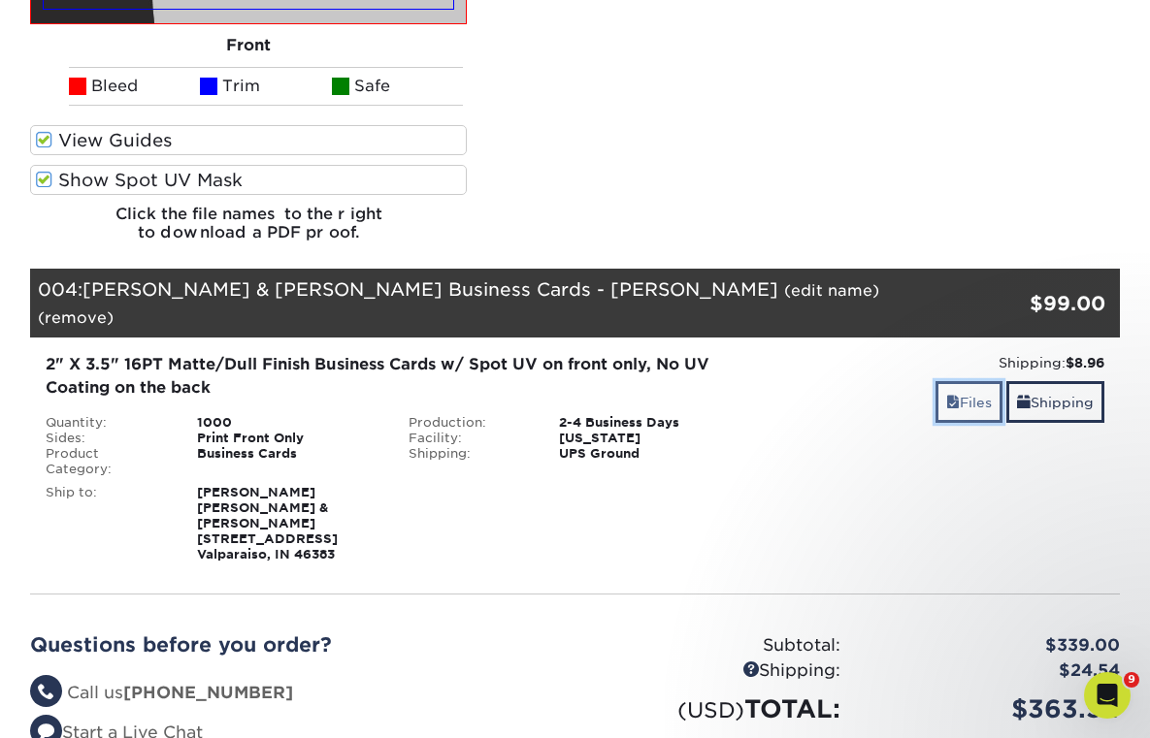
click at [951, 381] on link "Files" at bounding box center [968, 402] width 67 height 42
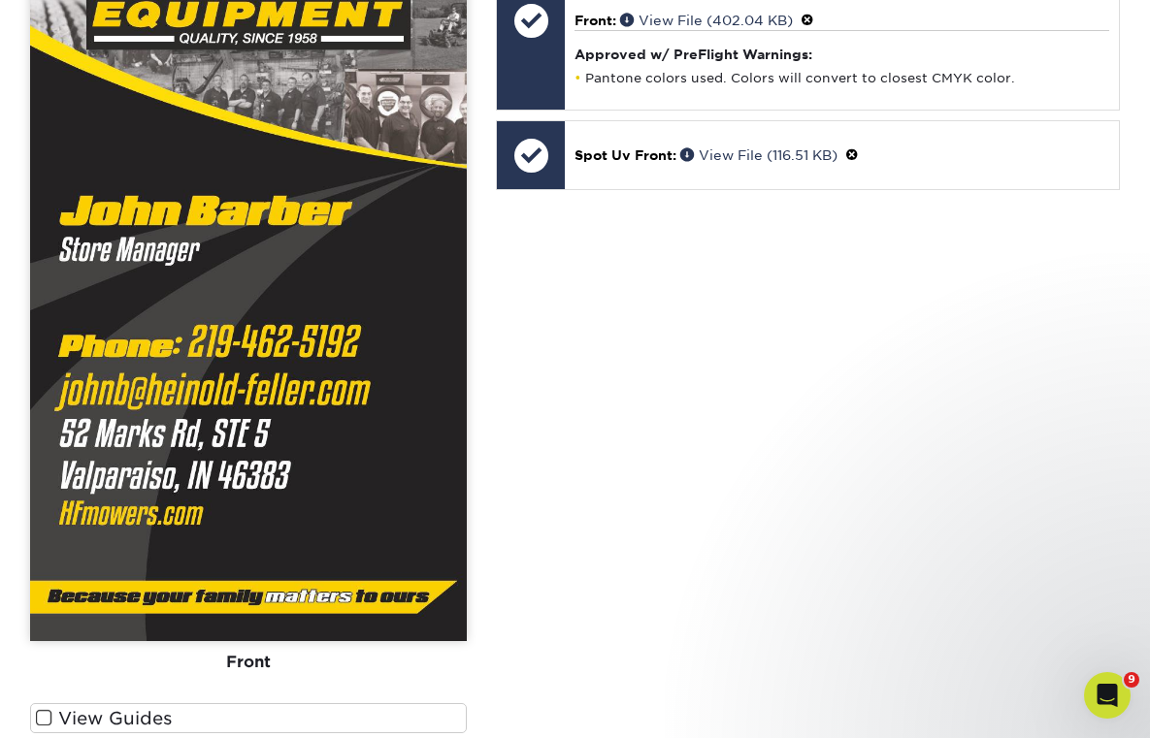
scroll to position [4640, 0]
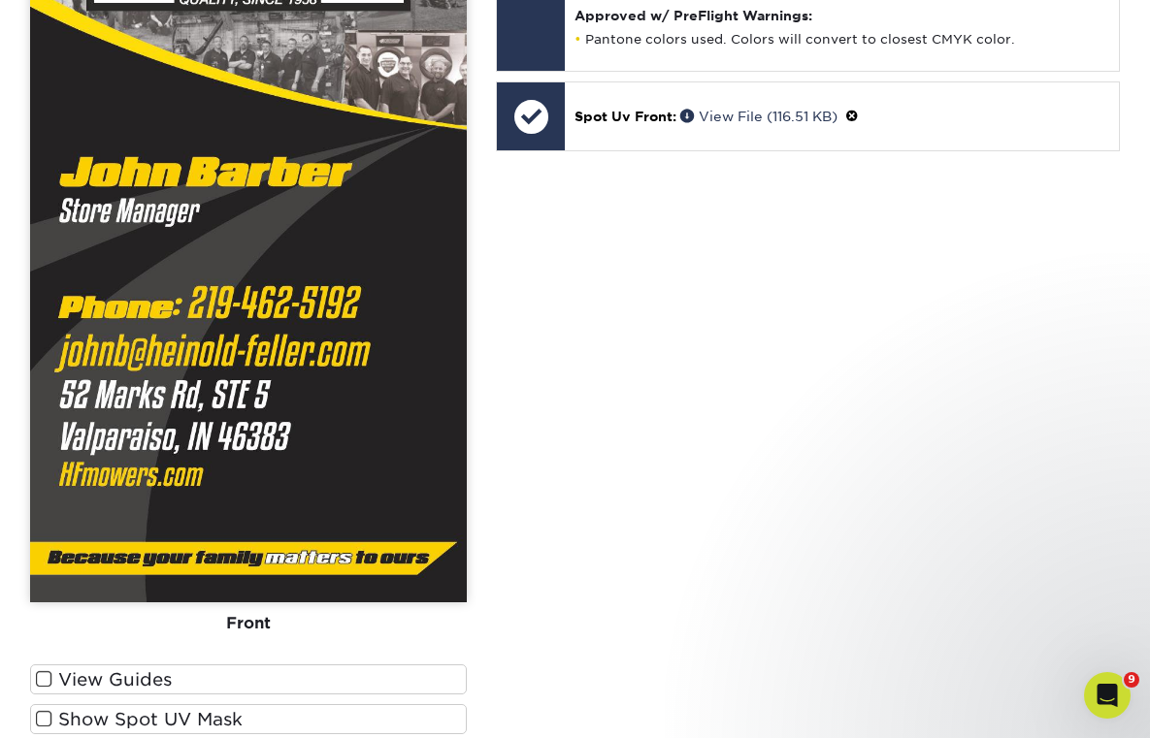
click at [379, 665] on label "View Guides" at bounding box center [248, 680] width 437 height 30
click at [0, 0] on input "View Guides" at bounding box center [0, 0] width 0 height 0
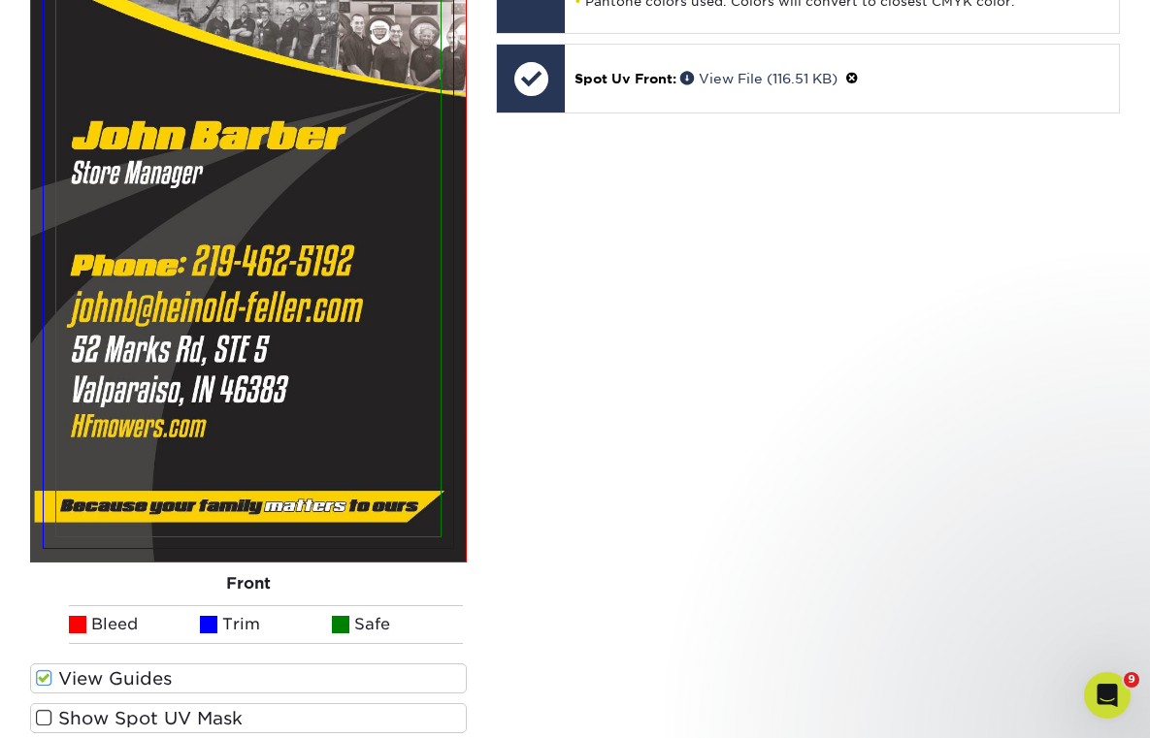
click at [371, 704] on label "Show Spot UV Mask" at bounding box center [248, 719] width 437 height 30
click at [0, 0] on input "Show Spot UV Mask" at bounding box center [0, 0] width 0 height 0
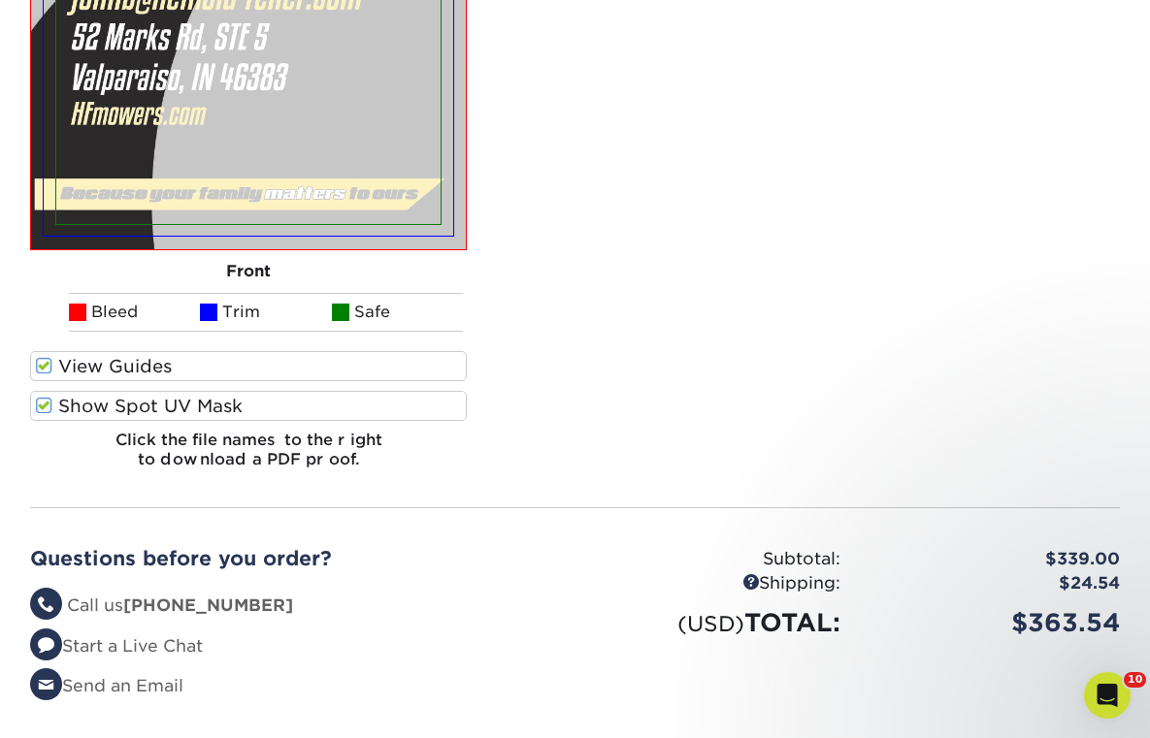
scroll to position [5463, 0]
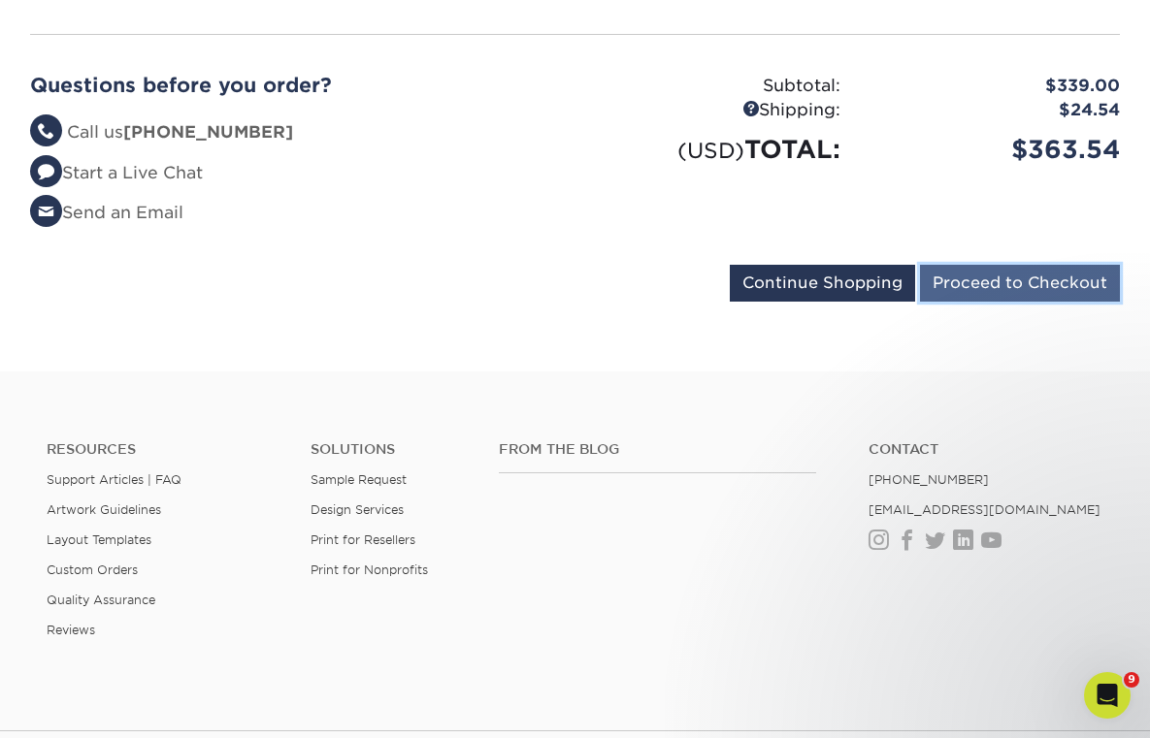
click at [1040, 265] on input "Proceed to Checkout" at bounding box center [1020, 283] width 200 height 37
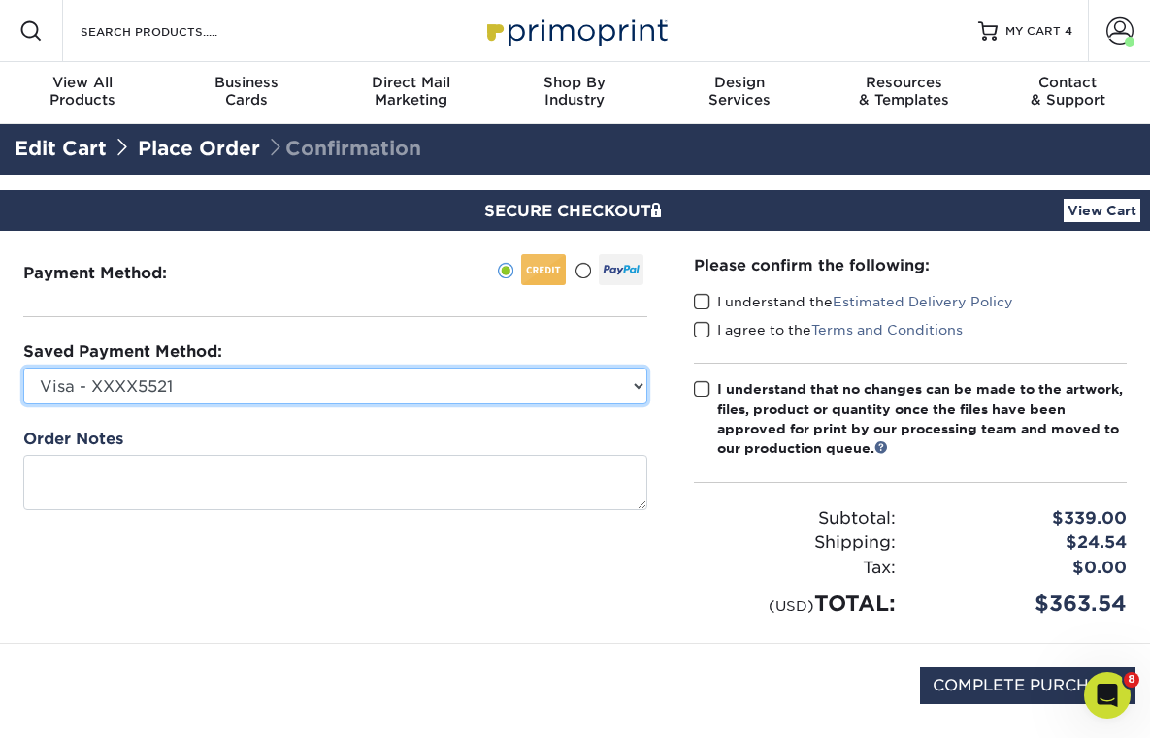
click at [634, 394] on select "Visa - XXXX5521 MasterCard - XXXX0318 American Express - XXXX3029 Visa - XXXX67…" at bounding box center [335, 386] width 624 height 37
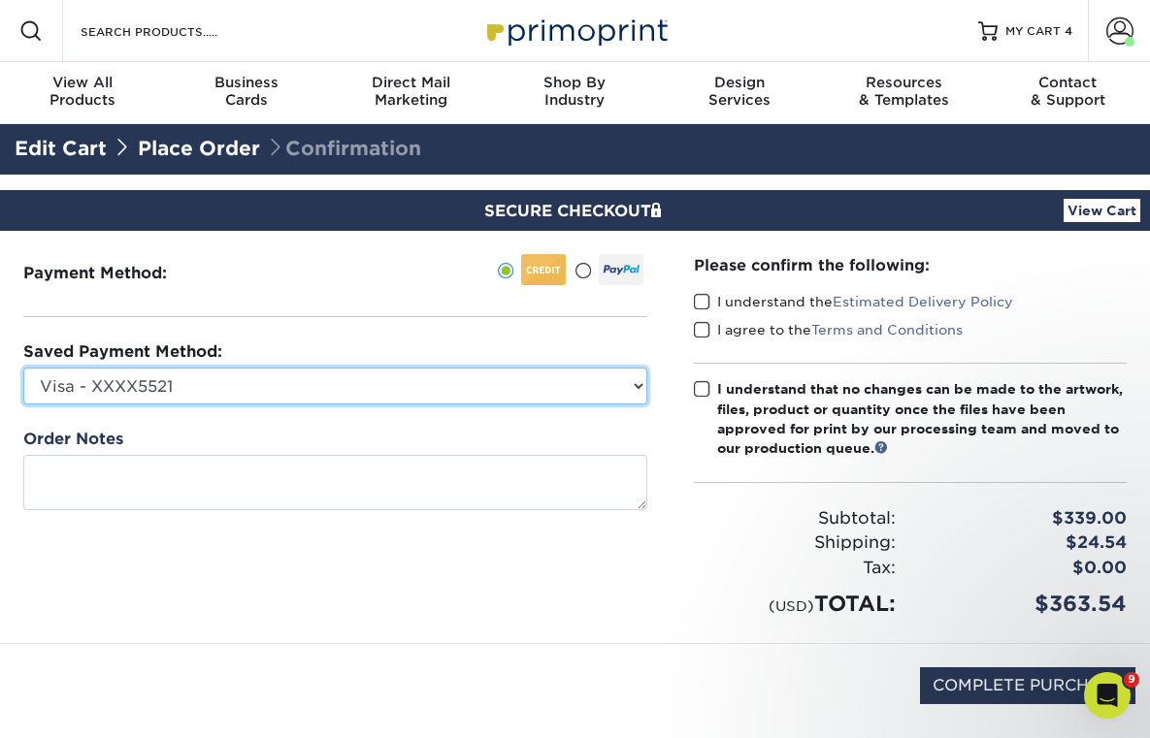
click at [316, 391] on select "Visa - XXXX5521 MasterCard - XXXX0318 American Express - XXXX3029 Visa - XXXX67…" at bounding box center [335, 386] width 624 height 37
select select "74572"
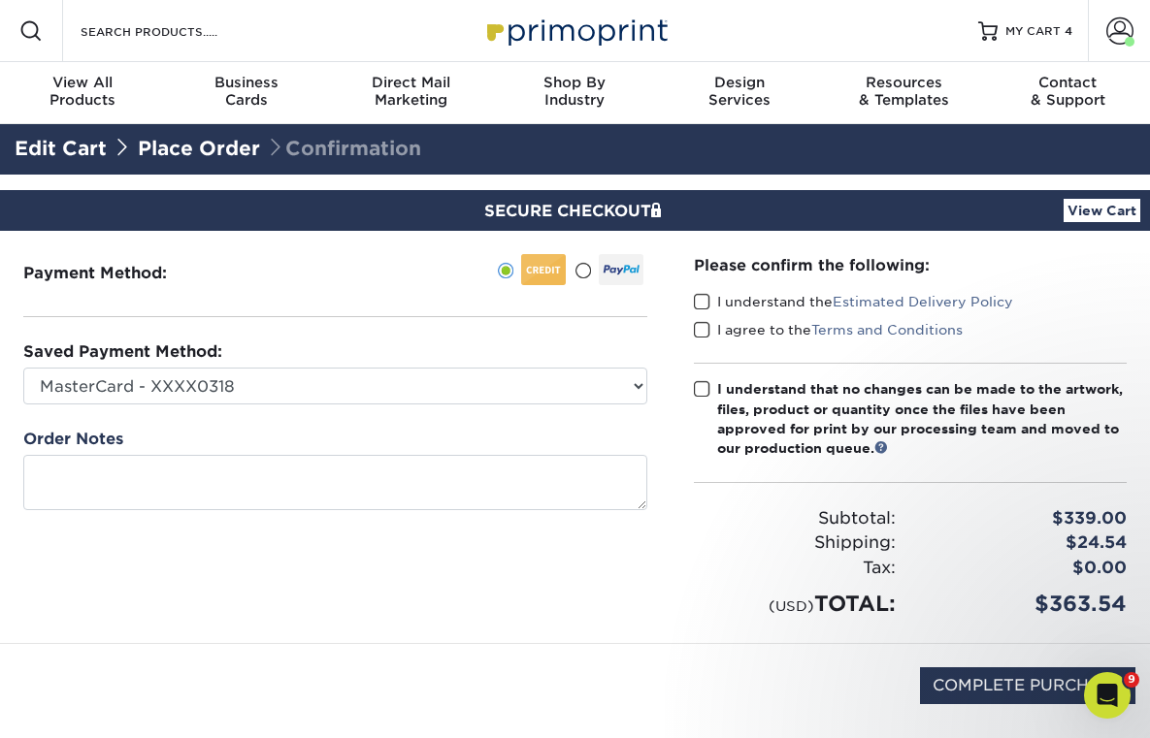
click at [702, 304] on span at bounding box center [702, 302] width 16 height 18
click at [0, 0] on input "I understand the Estimated Delivery Policy" at bounding box center [0, 0] width 0 height 0
click at [703, 325] on span at bounding box center [702, 330] width 16 height 18
click at [0, 0] on input "I agree to the Terms and Conditions" at bounding box center [0, 0] width 0 height 0
click at [702, 388] on span at bounding box center [702, 389] width 16 height 18
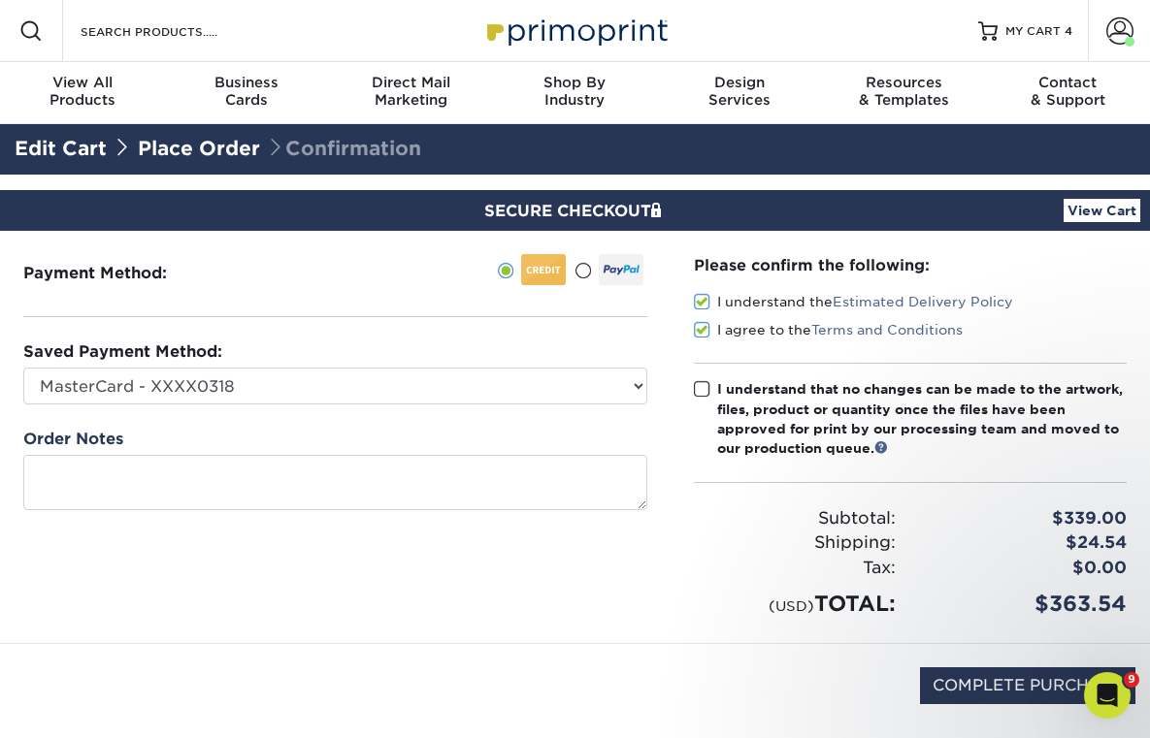
click at [0, 0] on input "I understand that no changes can be made to the artwork, files, product or quan…" at bounding box center [0, 0] width 0 height 0
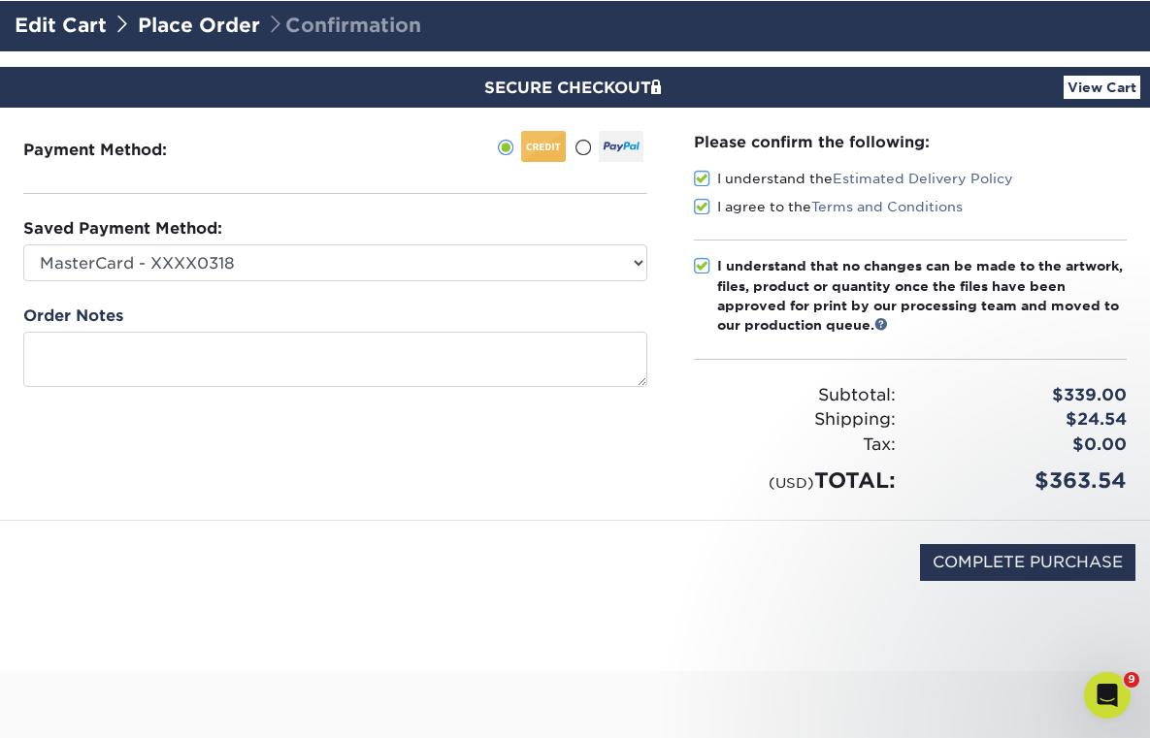
scroll to position [126, 0]
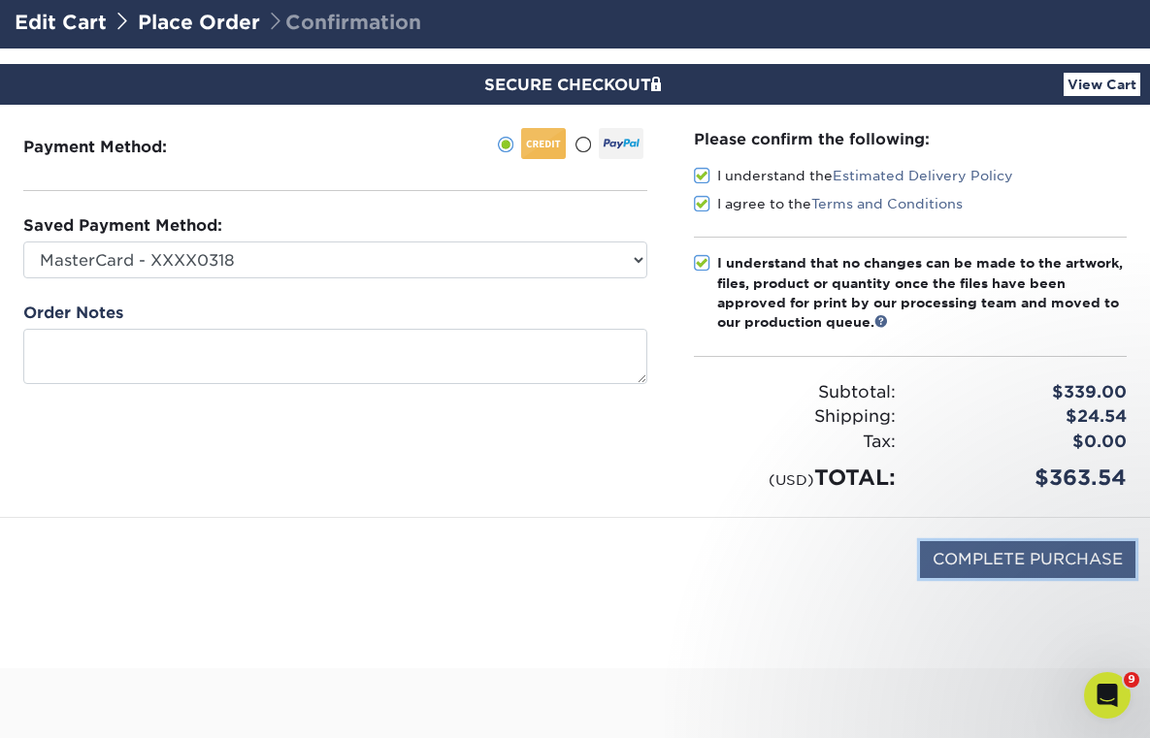
click at [1047, 561] on input "COMPLETE PURCHASE" at bounding box center [1027, 559] width 215 height 37
type input "PROCESSING, PLEASE WAIT..."
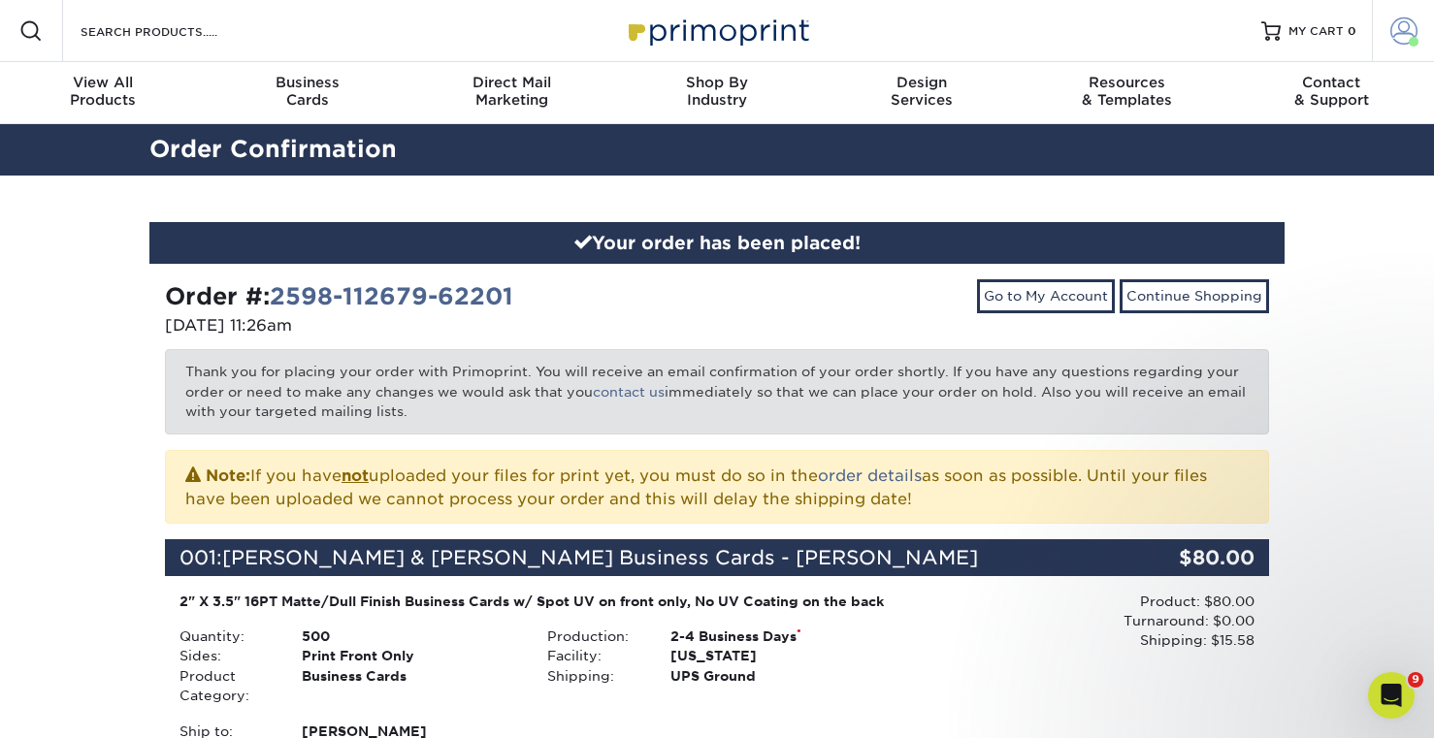
click at [1149, 31] on span at bounding box center [1404, 30] width 27 height 27
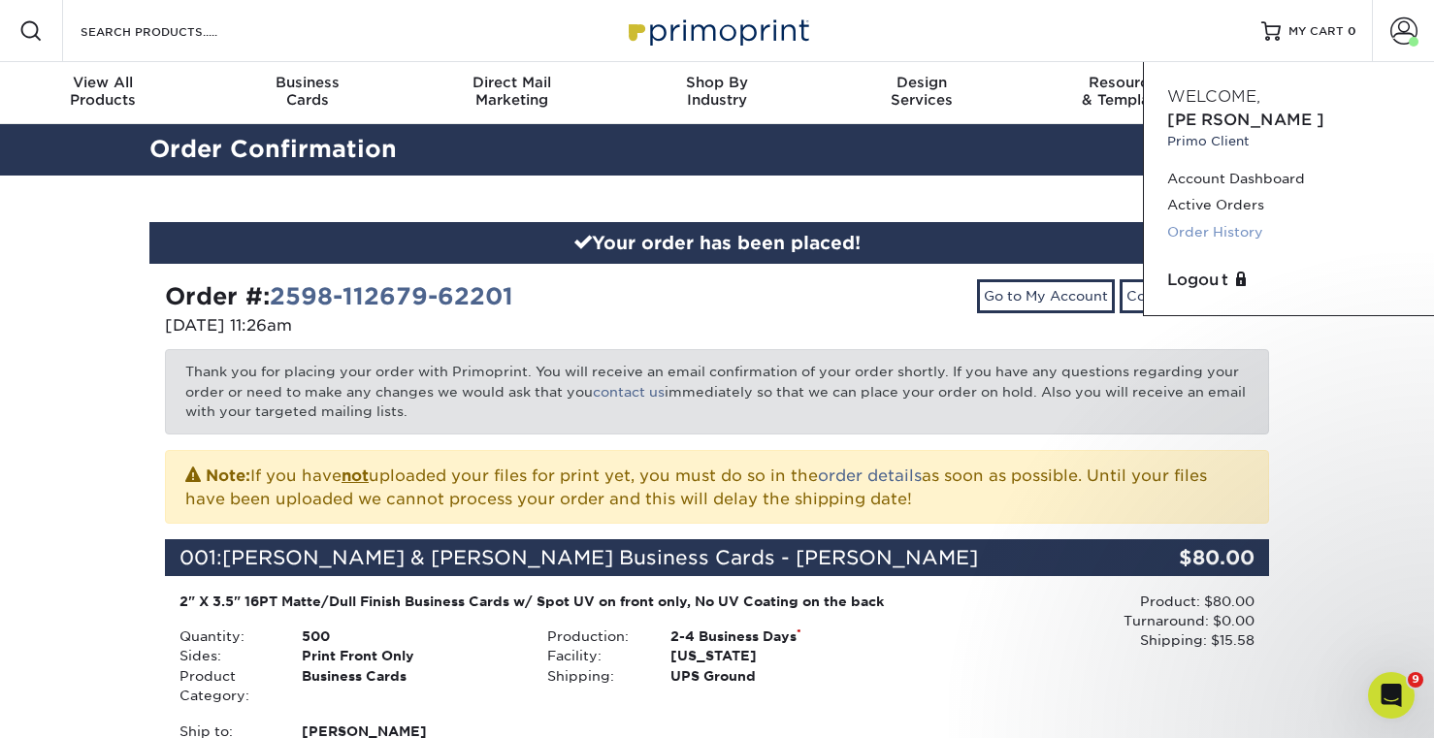
click at [1149, 219] on link "Order History" at bounding box center [1289, 232] width 244 height 26
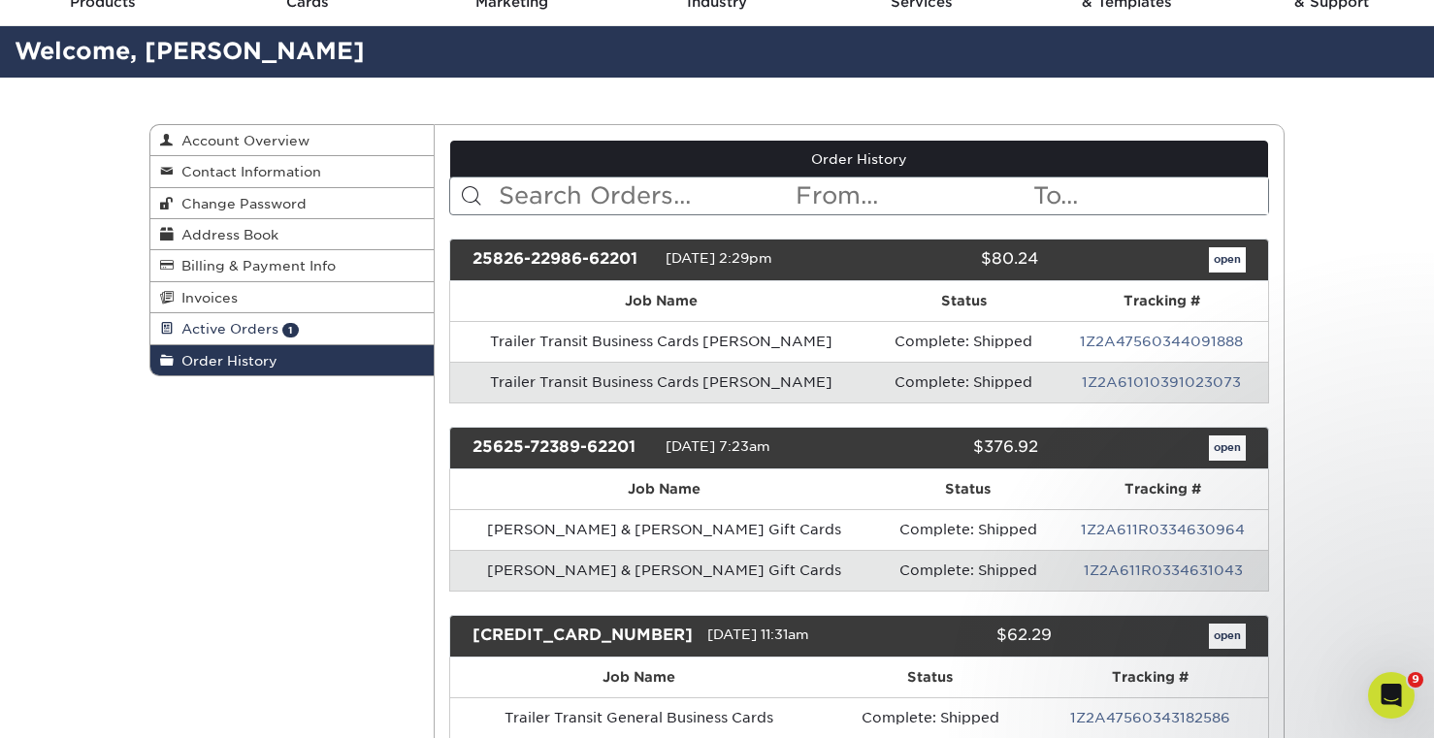
click at [344, 337] on link "Active Orders 1" at bounding box center [291, 328] width 283 height 31
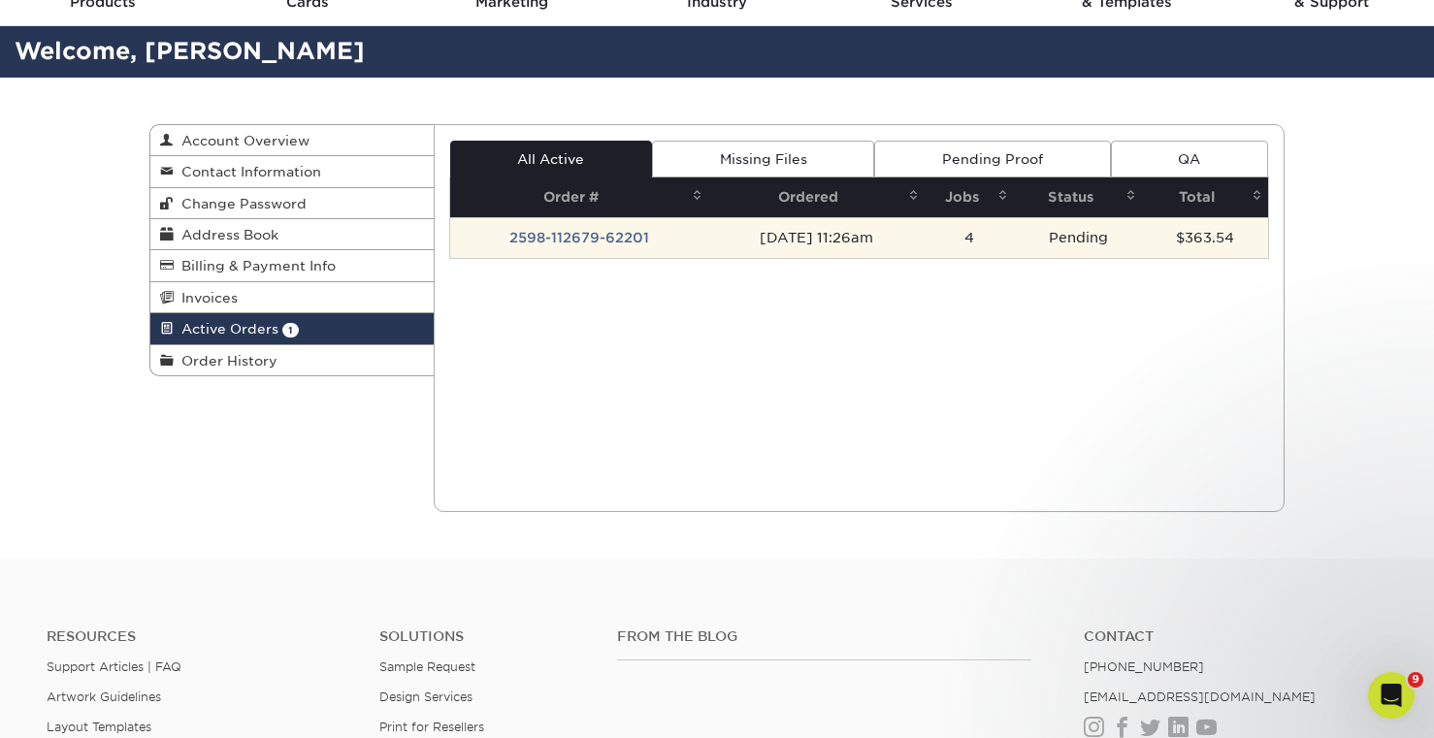
click at [613, 244] on td "2598-112679-62201" at bounding box center [579, 237] width 259 height 41
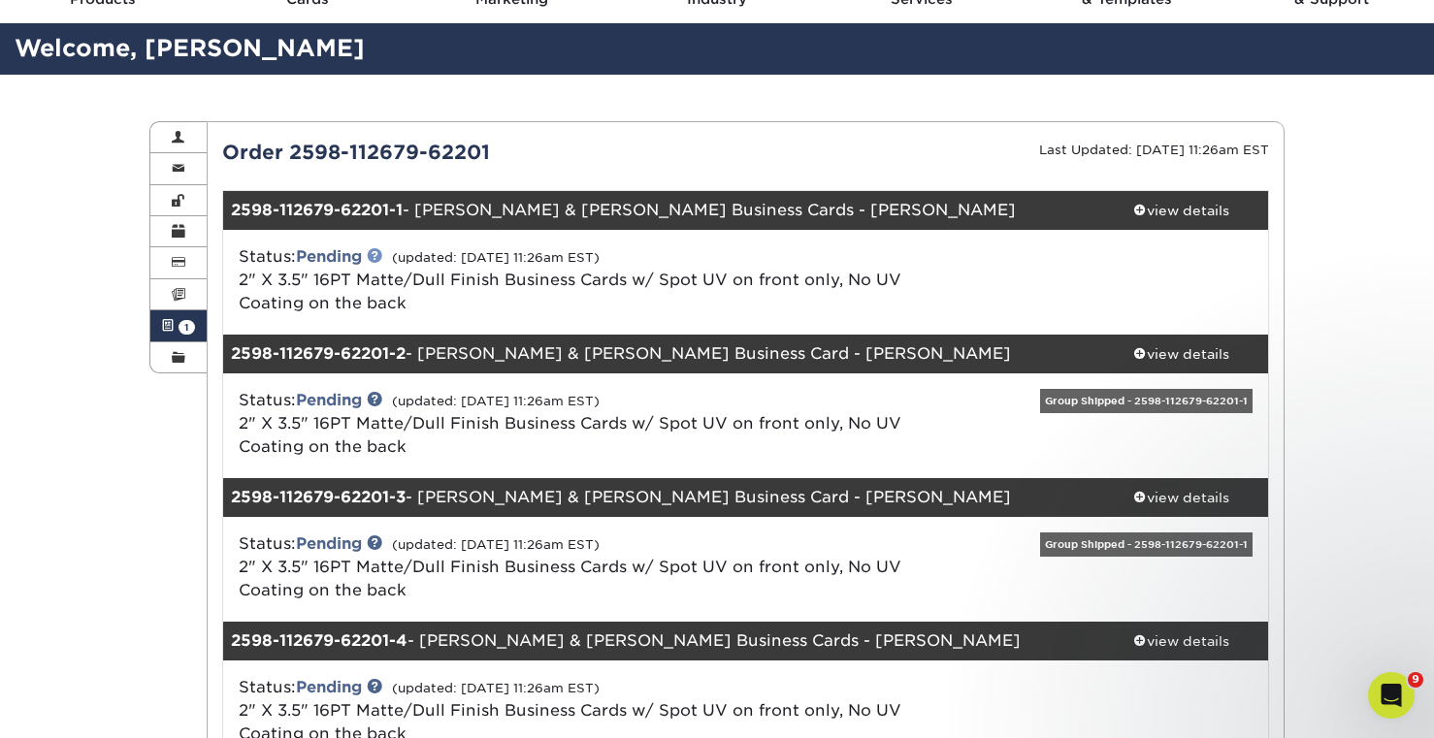
scroll to position [121, 0]
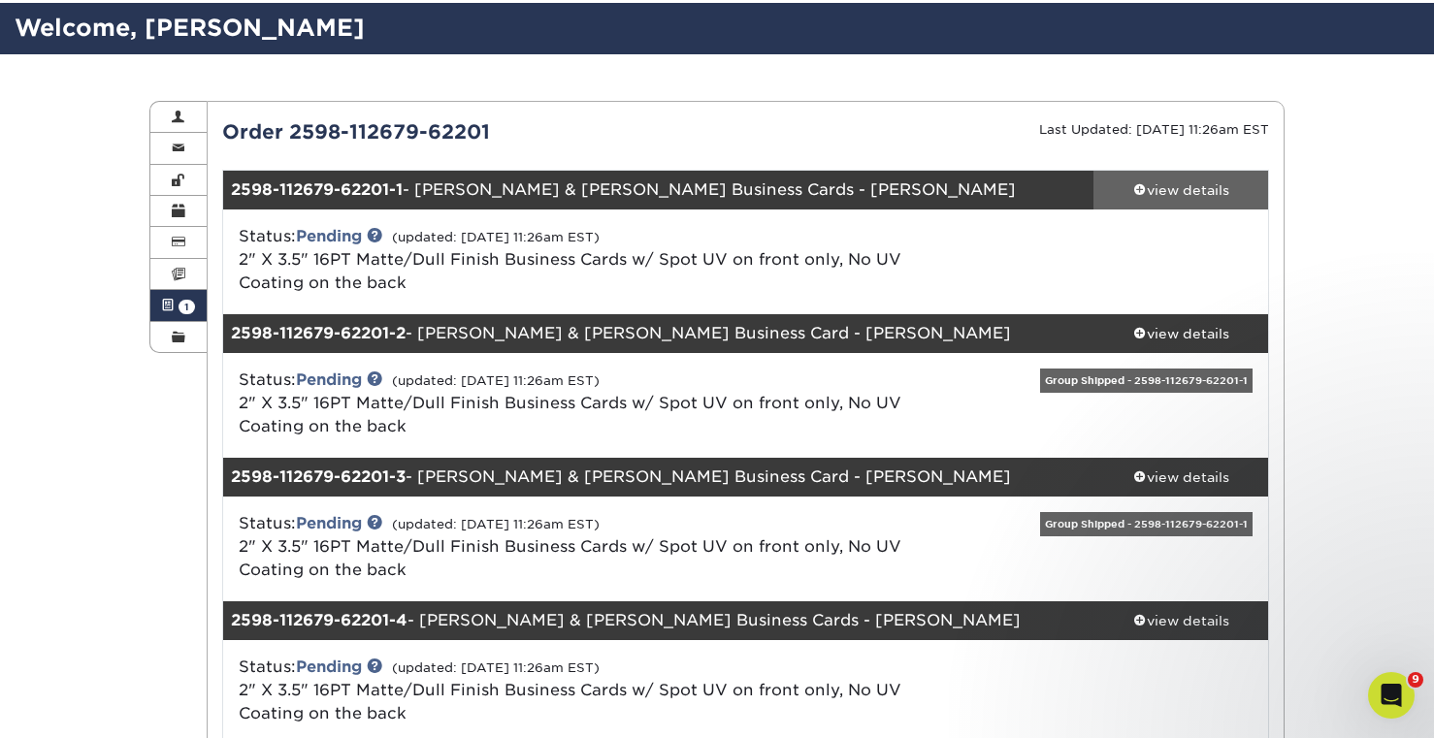
click at [1181, 178] on link "view details" at bounding box center [1181, 190] width 175 height 39
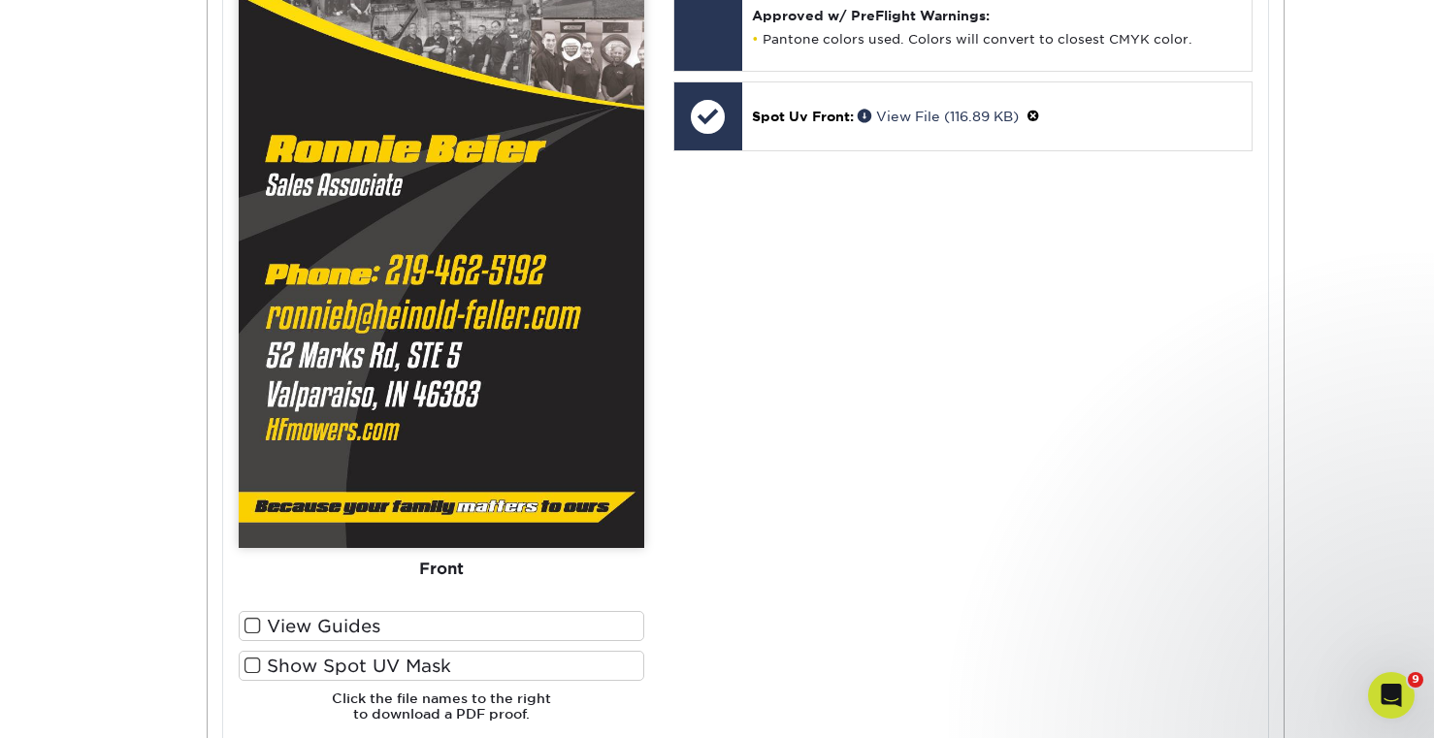
scroll to position [1146, 0]
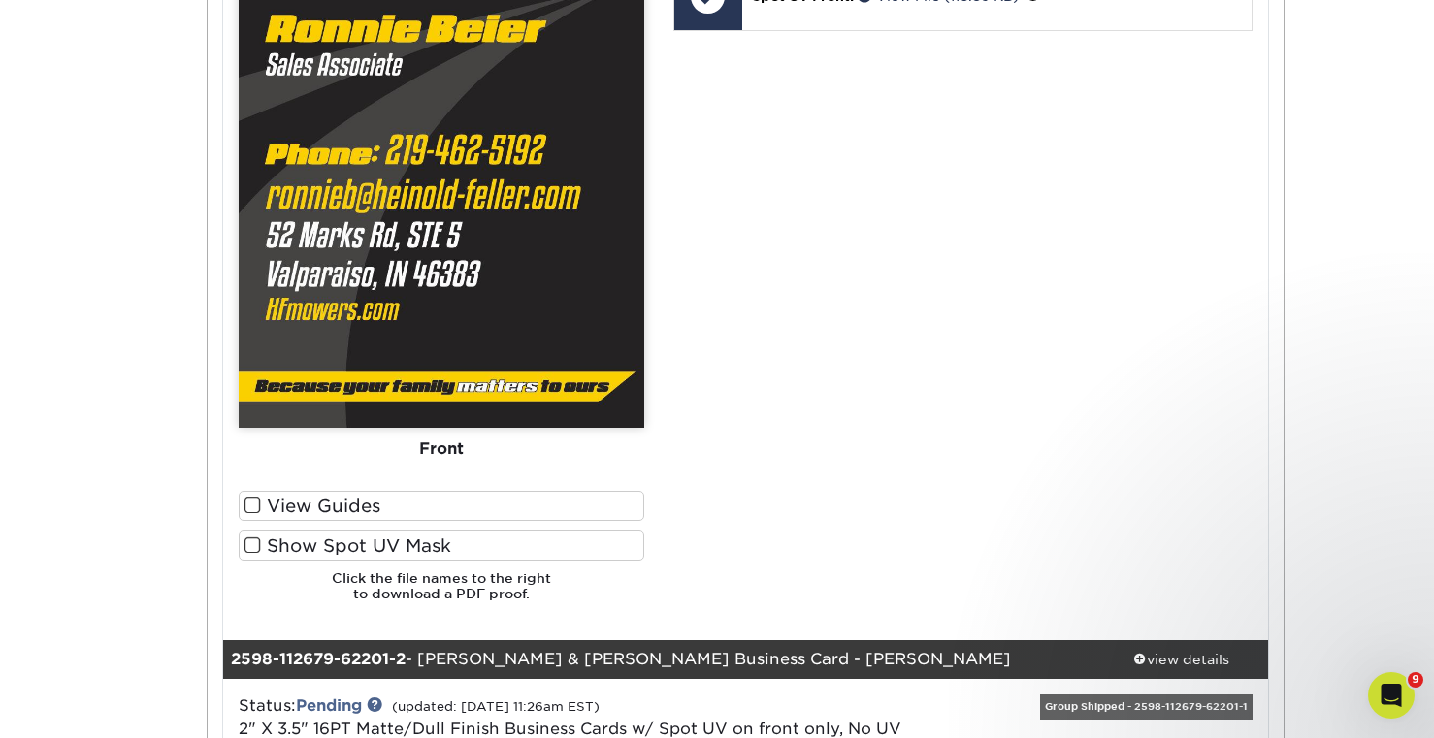
click at [461, 516] on label "View Guides" at bounding box center [442, 506] width 406 height 30
click at [0, 0] on input "View Guides" at bounding box center [0, 0] width 0 height 0
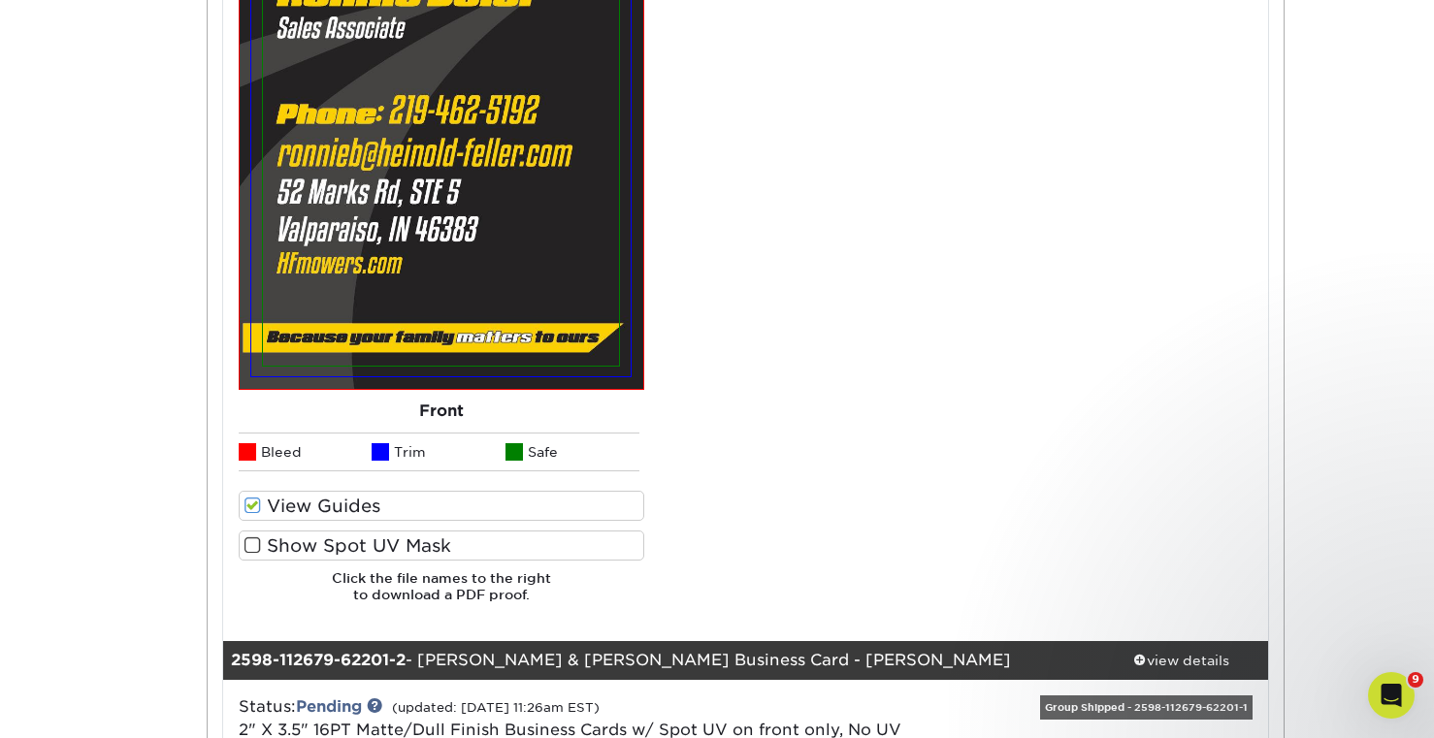
click at [455, 544] on label "Show Spot UV Mask" at bounding box center [442, 546] width 406 height 30
click at [0, 0] on input "Show Spot UV Mask" at bounding box center [0, 0] width 0 height 0
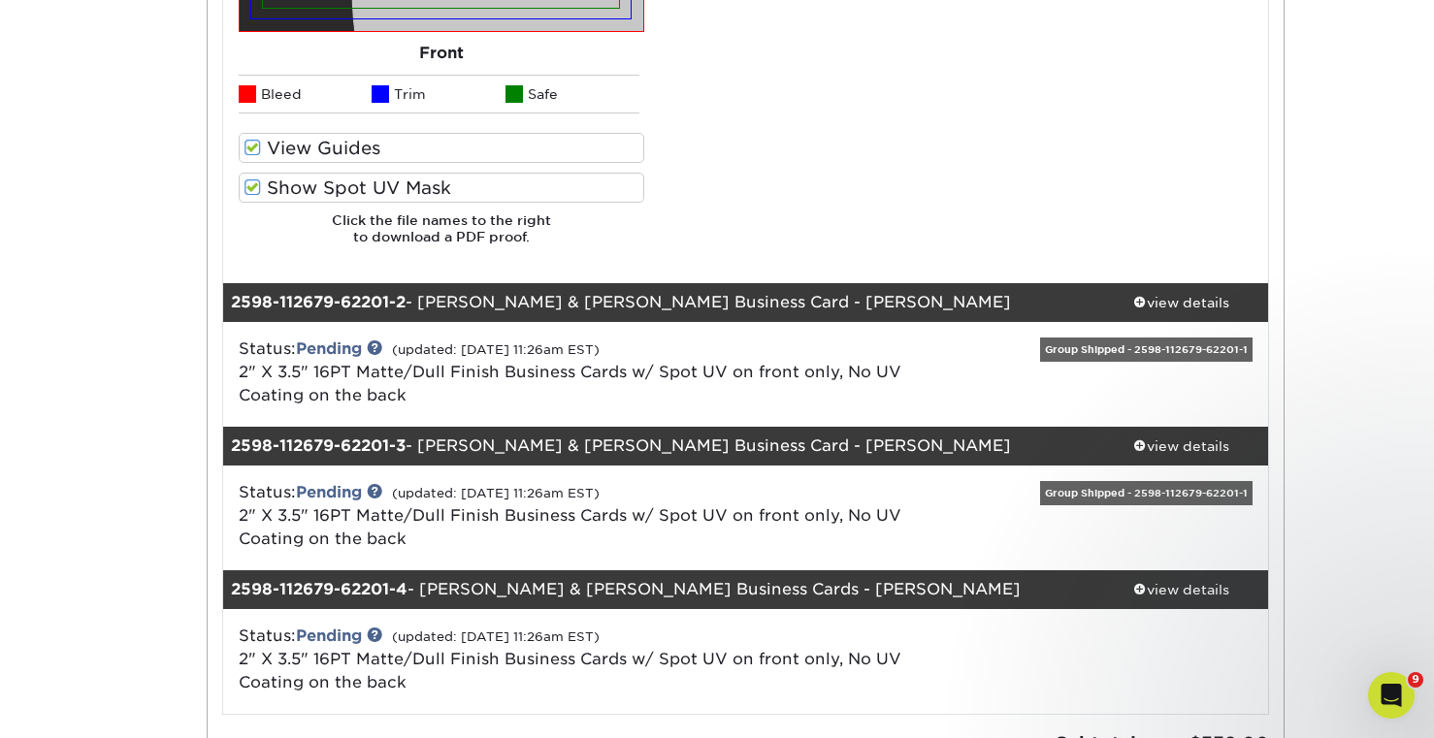
scroll to position [1570, 0]
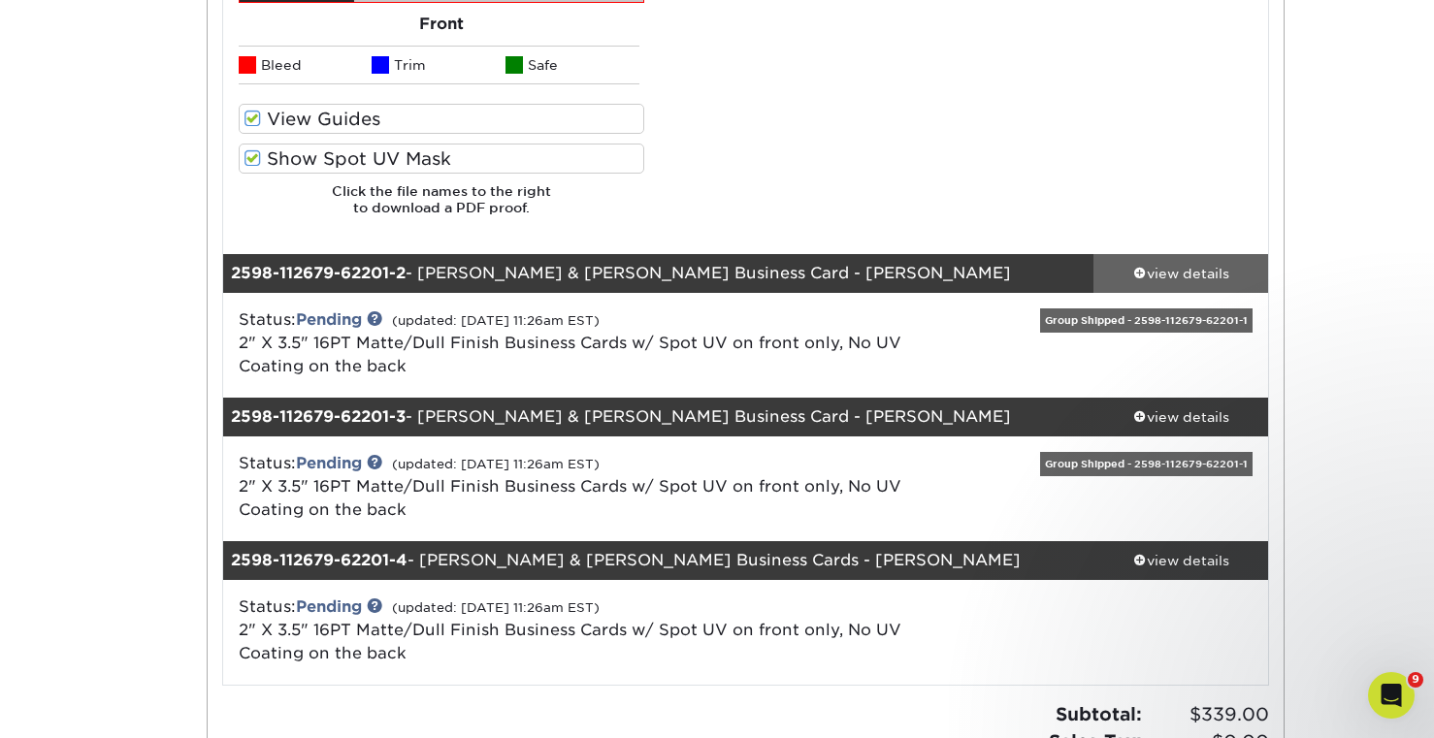
click at [1172, 258] on link "view details" at bounding box center [1181, 273] width 175 height 39
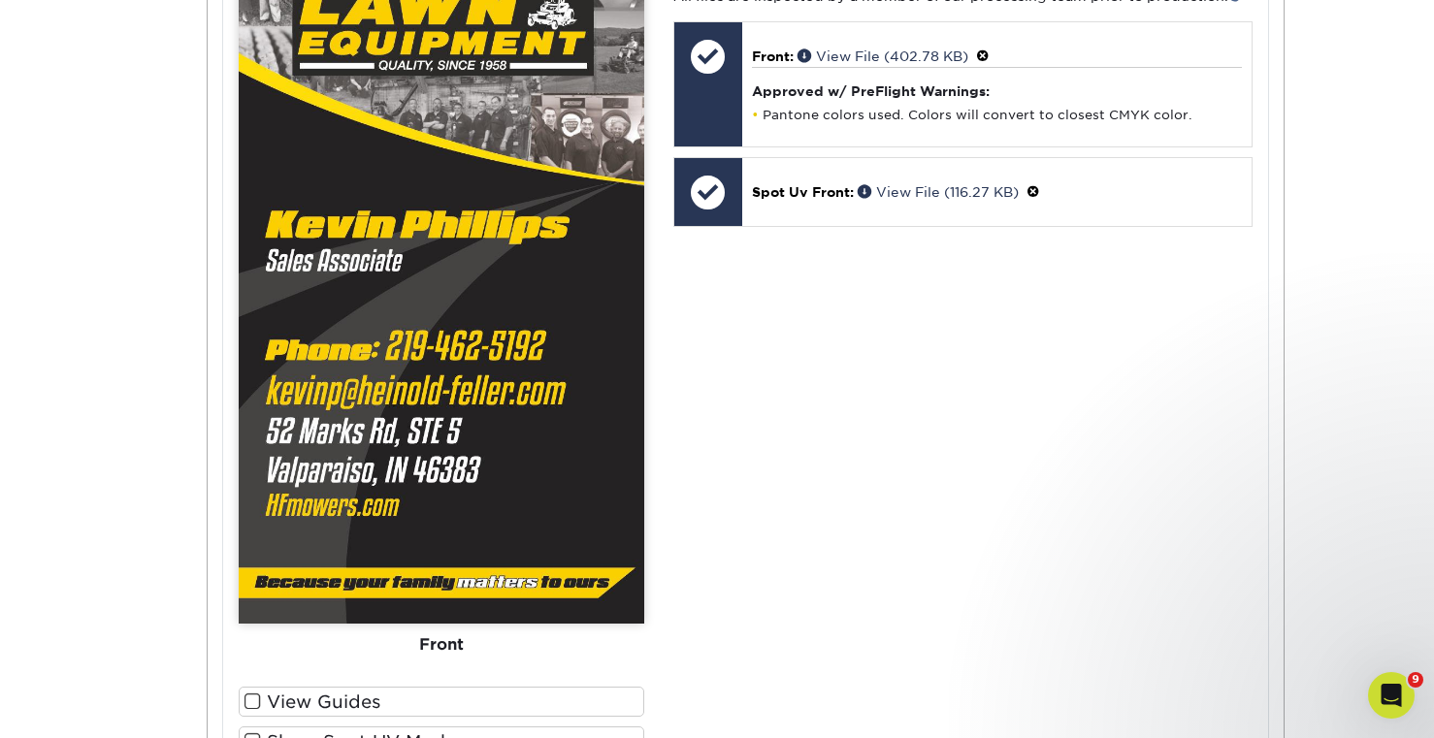
scroll to position [2449, 0]
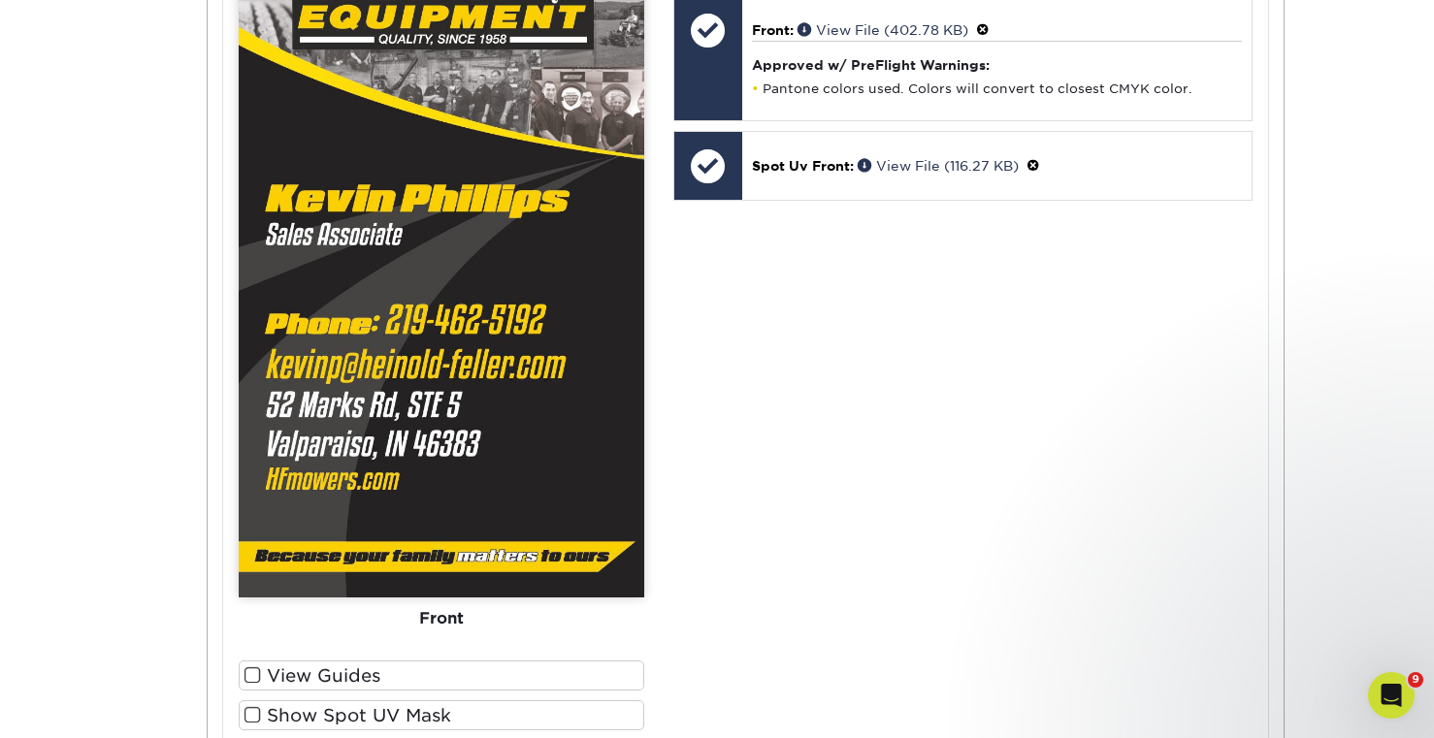
click at [339, 671] on label "View Guides" at bounding box center [442, 676] width 406 height 30
click at [0, 0] on input "View Guides" at bounding box center [0, 0] width 0 height 0
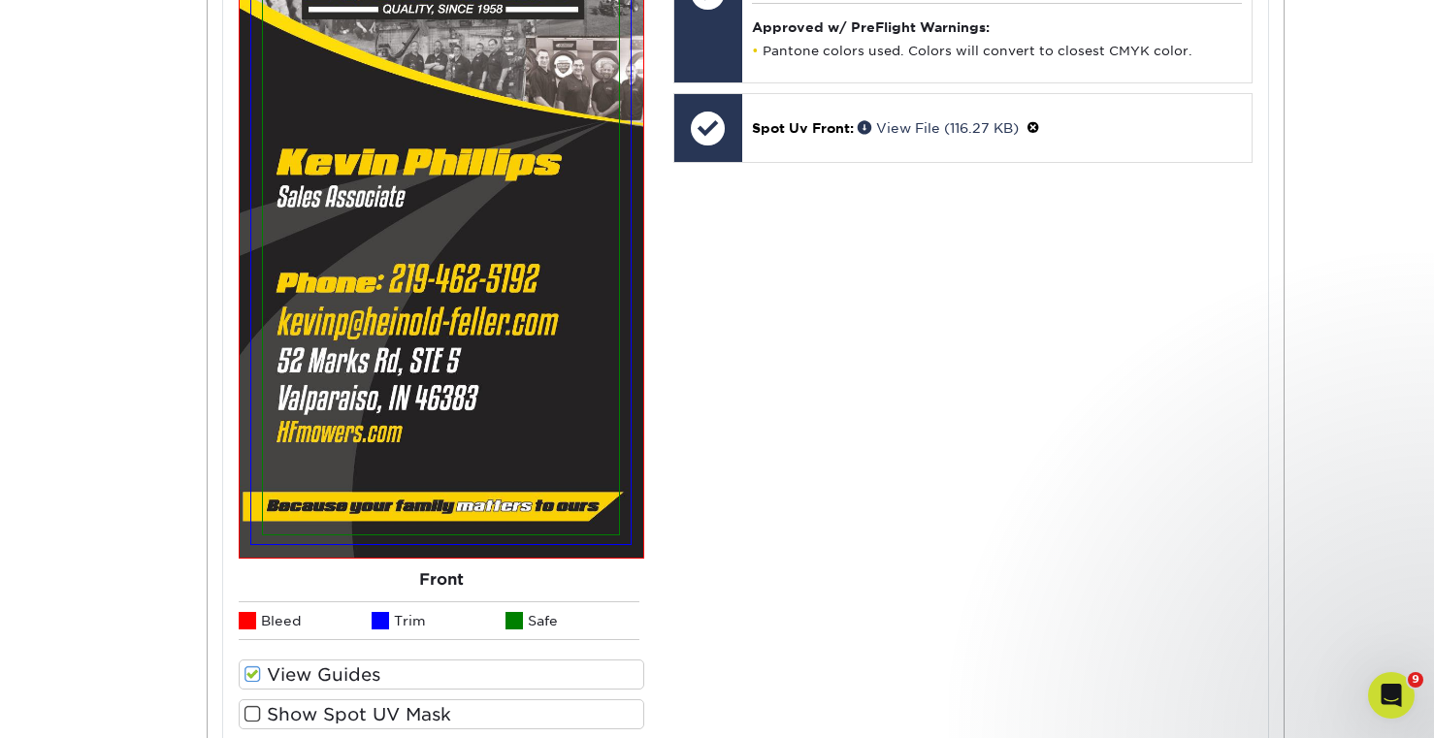
click at [255, 712] on span at bounding box center [253, 714] width 16 height 18
click at [0, 0] on input "Show Spot UV Mask" at bounding box center [0, 0] width 0 height 0
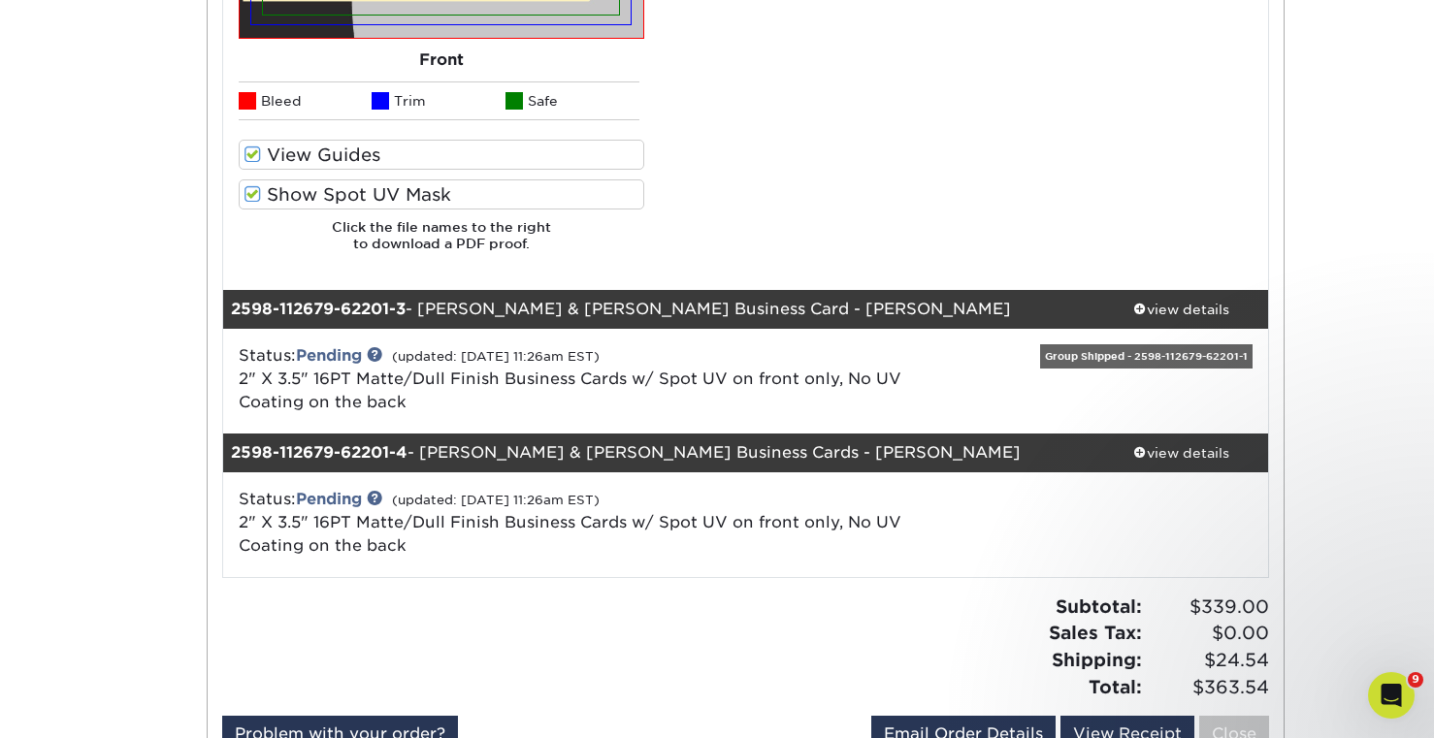
scroll to position [3009, 0]
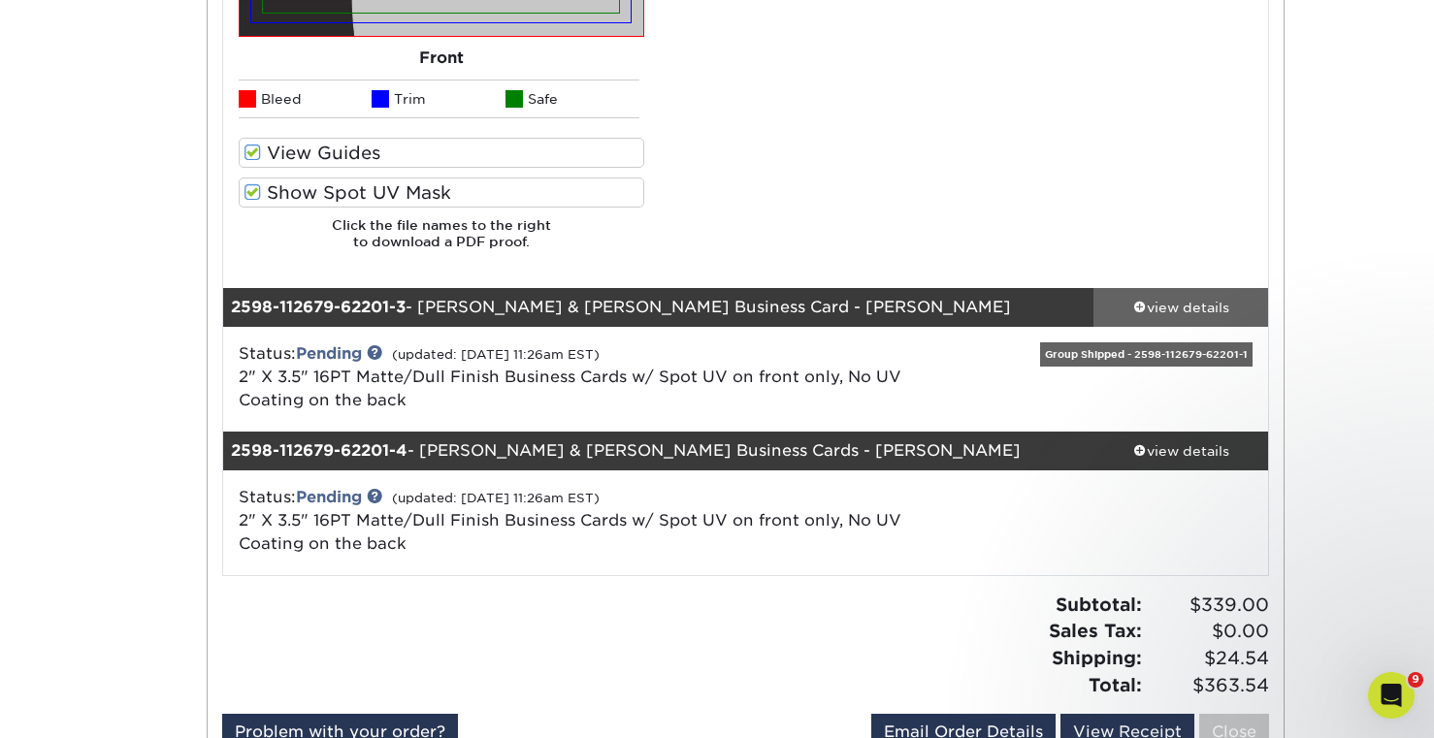
click at [1174, 303] on div "view details" at bounding box center [1181, 307] width 175 height 19
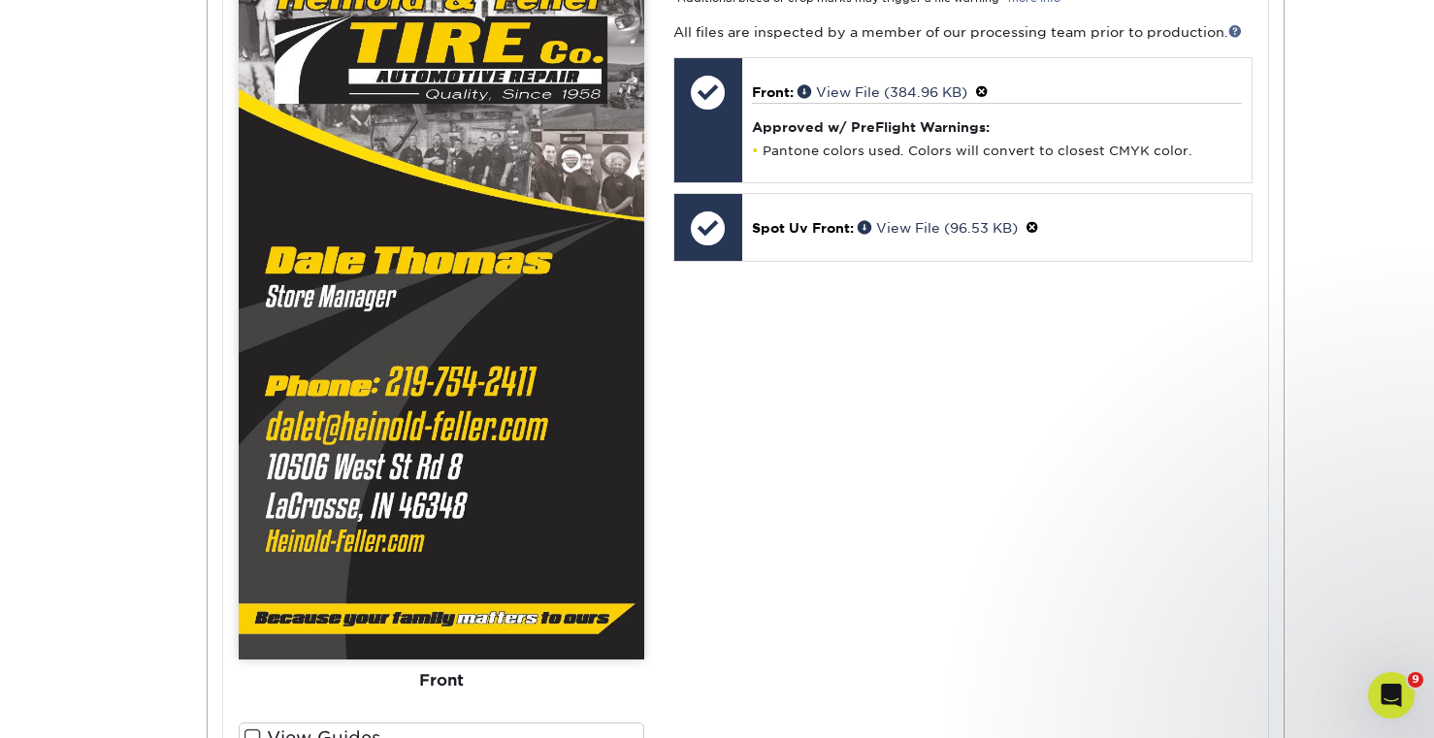
scroll to position [3891, 0]
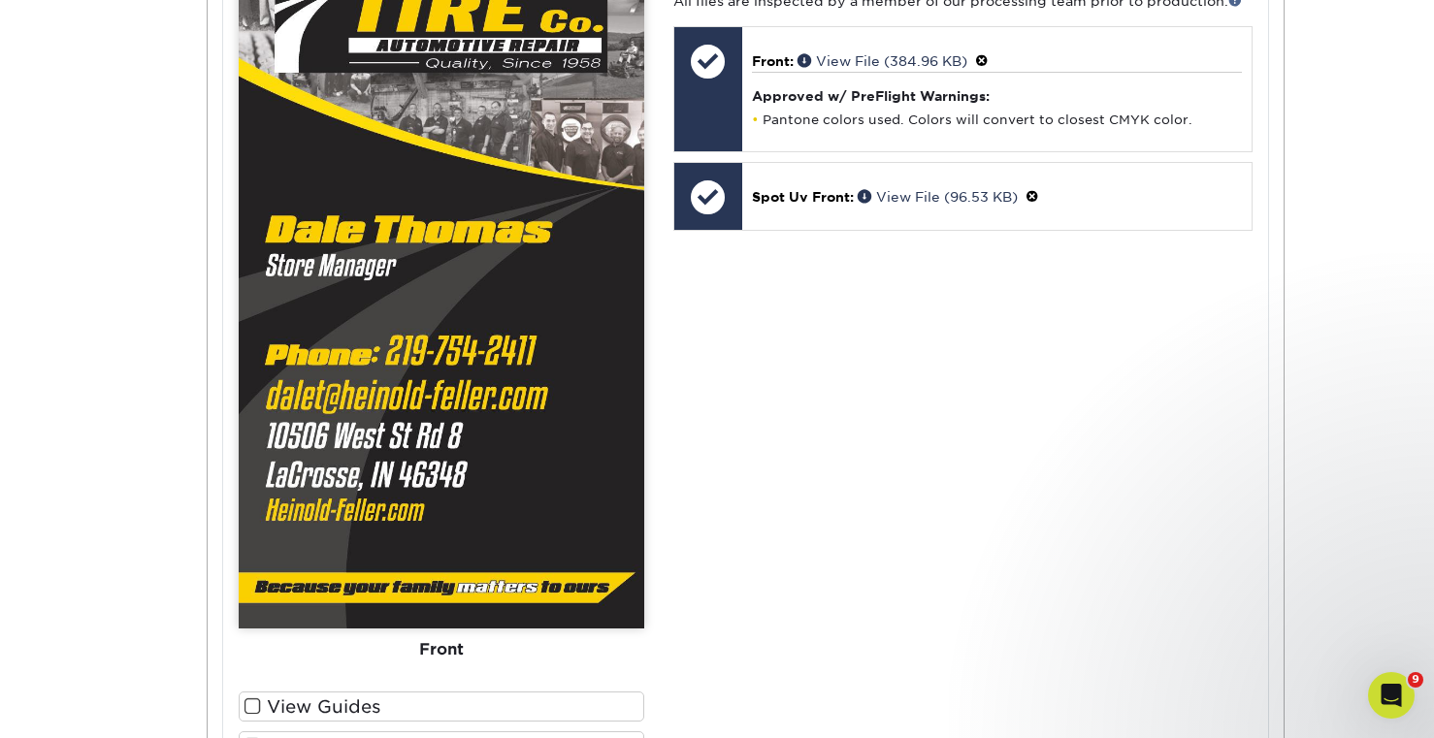
click at [258, 700] on span at bounding box center [253, 707] width 16 height 18
click at [0, 0] on input "View Guides" at bounding box center [0, 0] width 0 height 0
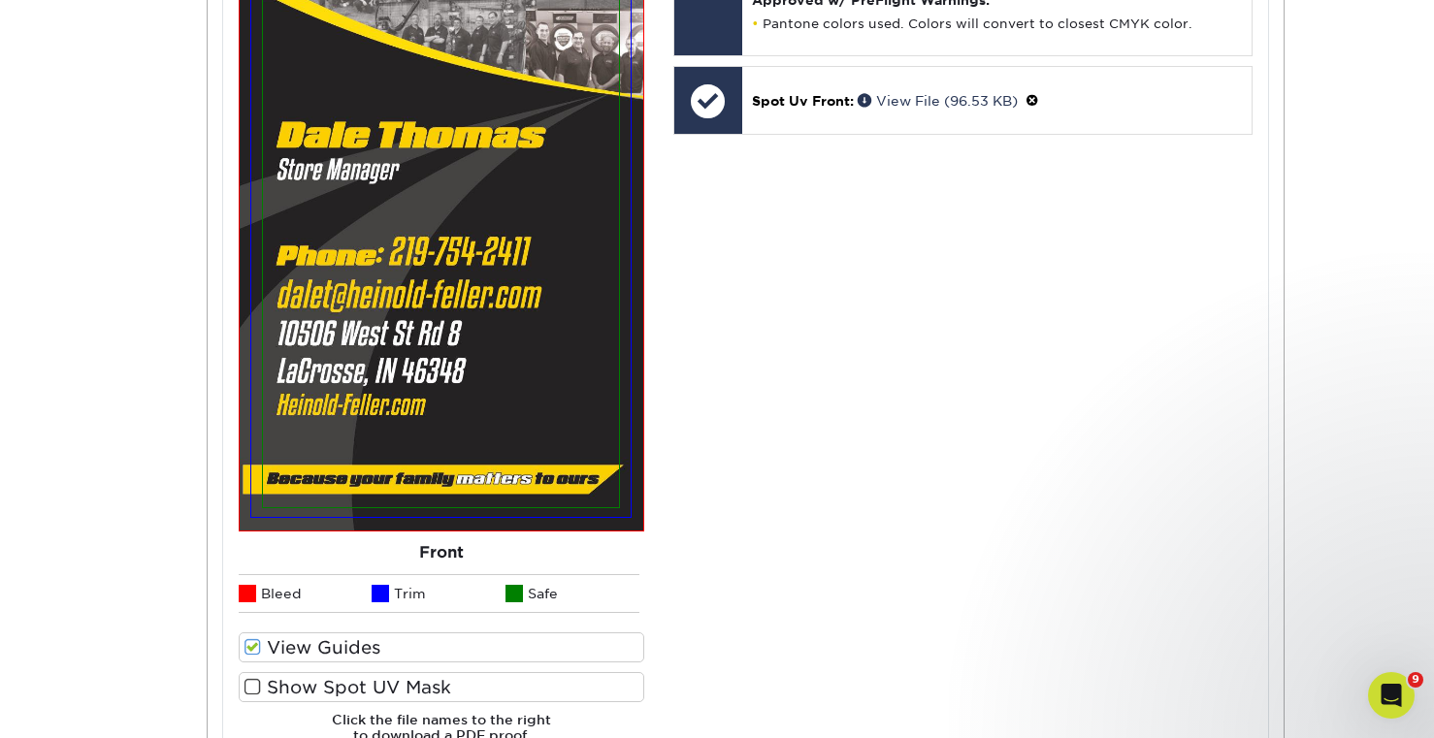
scroll to position [3996, 0]
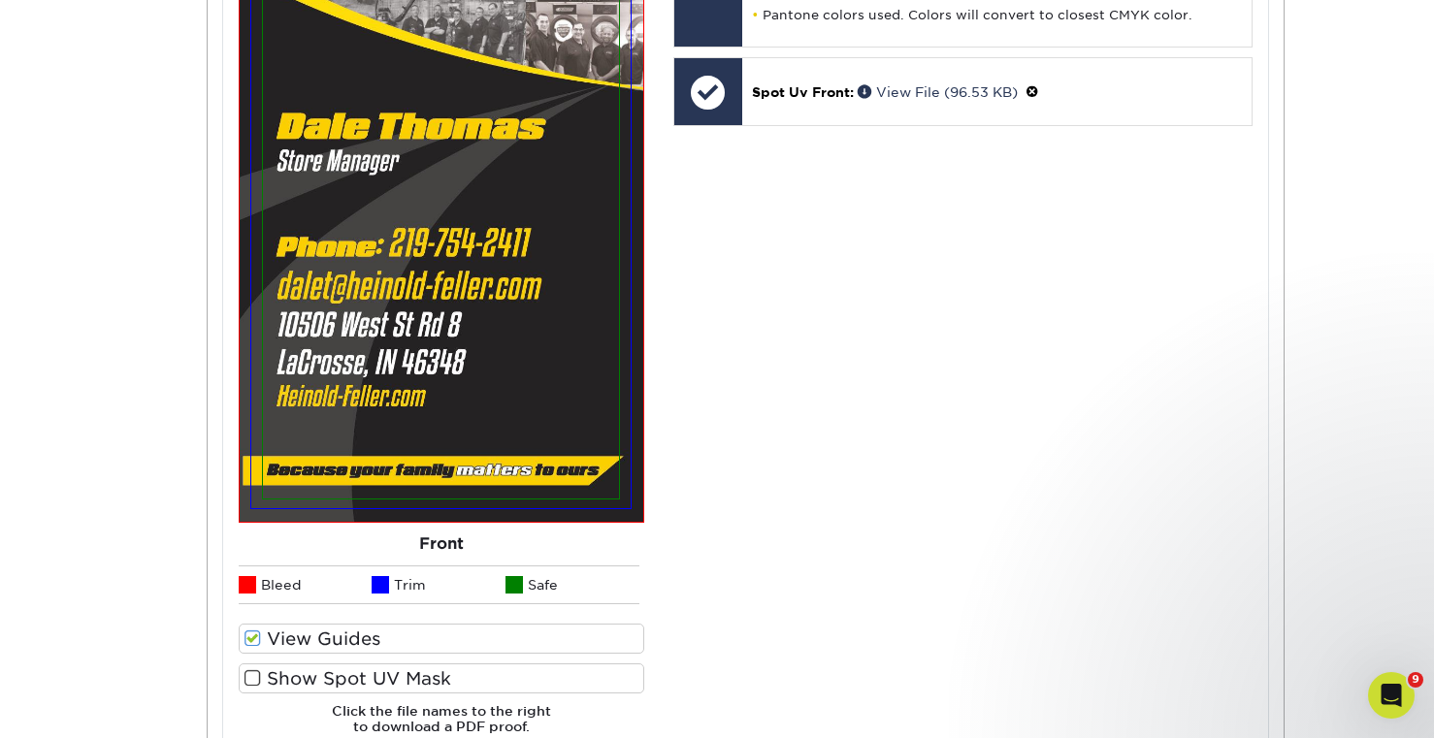
click at [246, 679] on span at bounding box center [253, 679] width 16 height 18
click at [0, 0] on input "Show Spot UV Mask" at bounding box center [0, 0] width 0 height 0
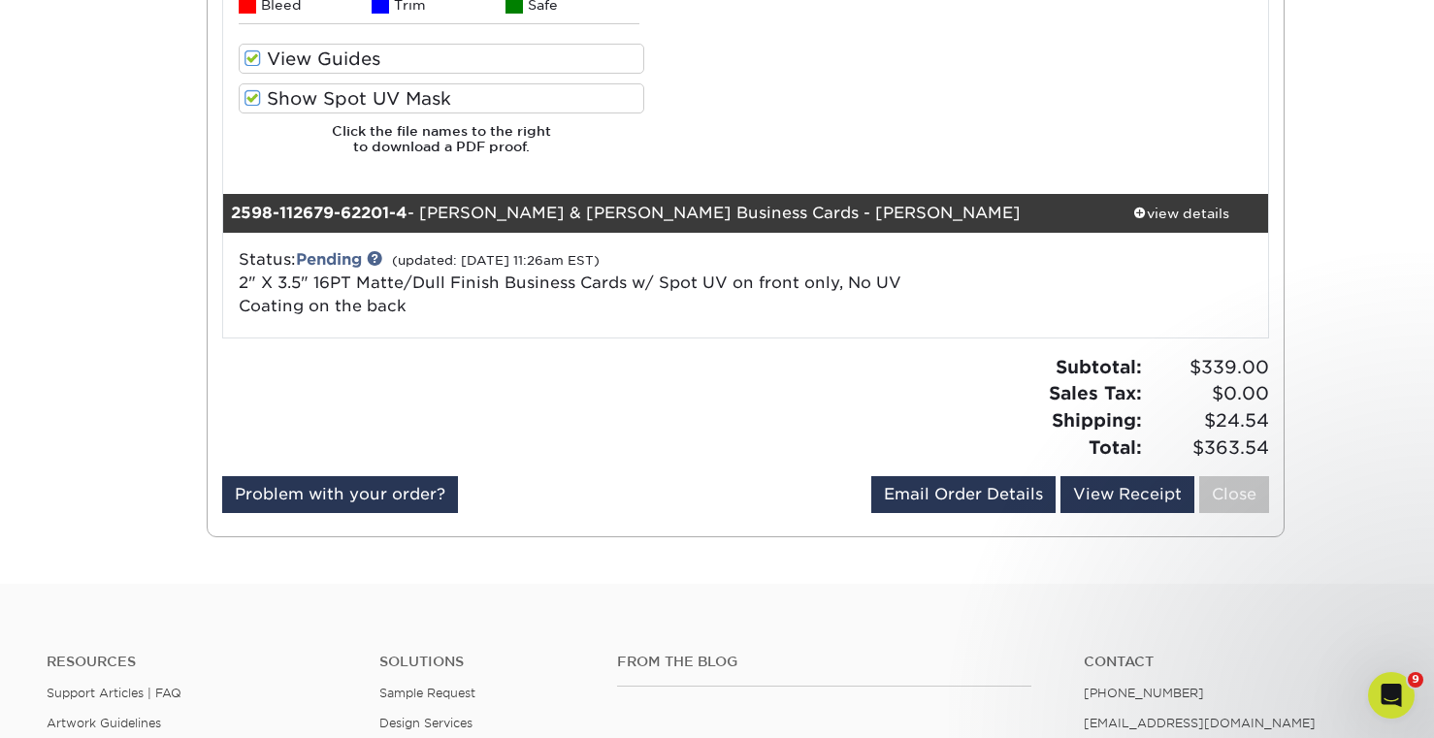
scroll to position [4704, 0]
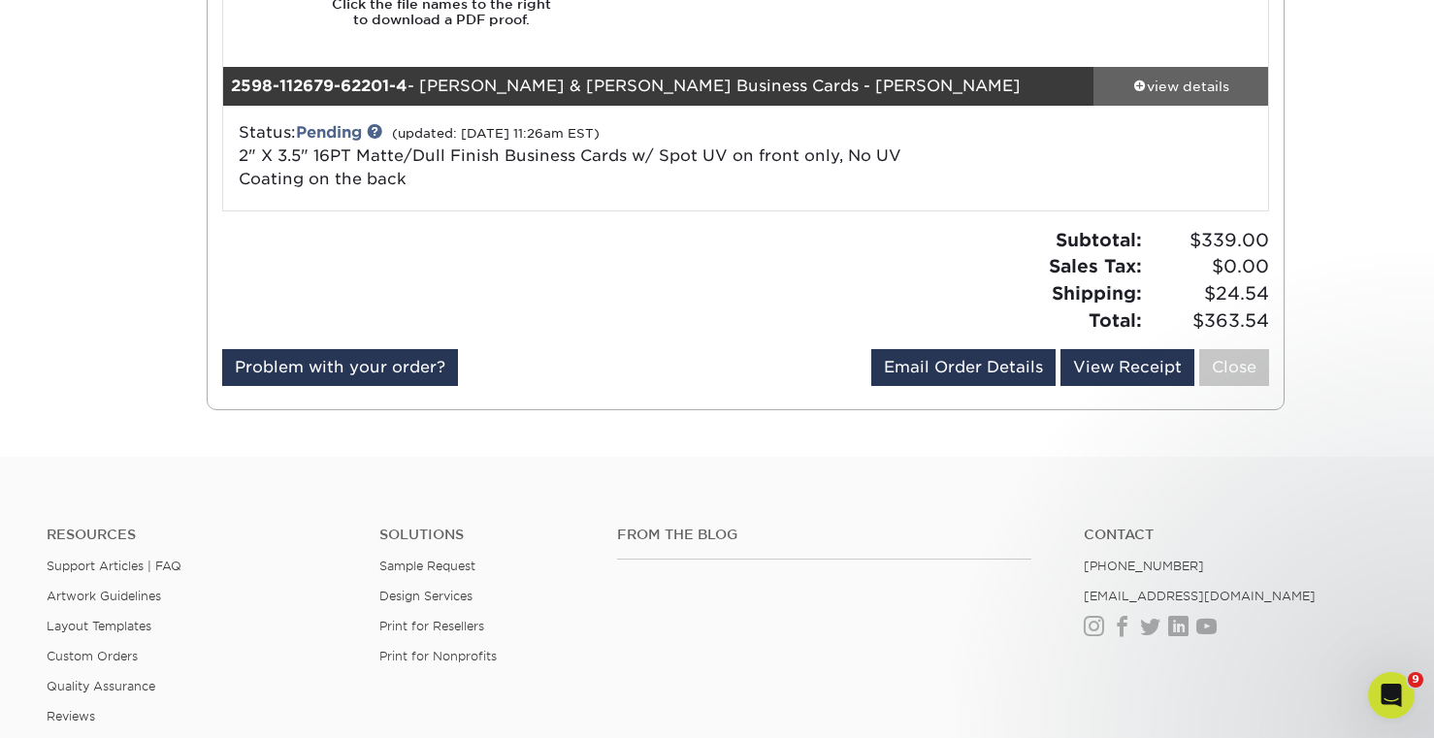
click at [1170, 87] on div "view details" at bounding box center [1181, 86] width 175 height 19
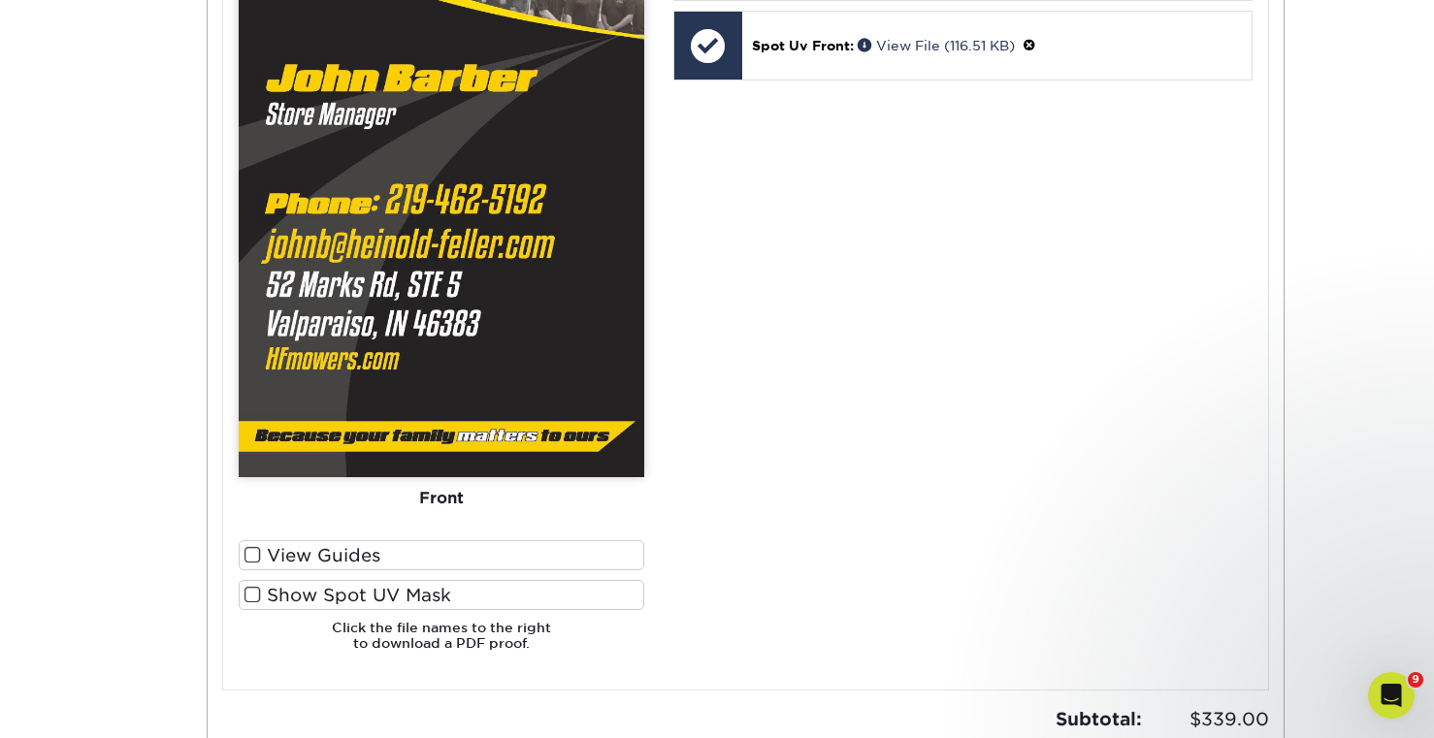
click at [433, 554] on label "View Guides" at bounding box center [442, 556] width 406 height 30
click at [0, 0] on input "View Guides" at bounding box center [0, 0] width 0 height 0
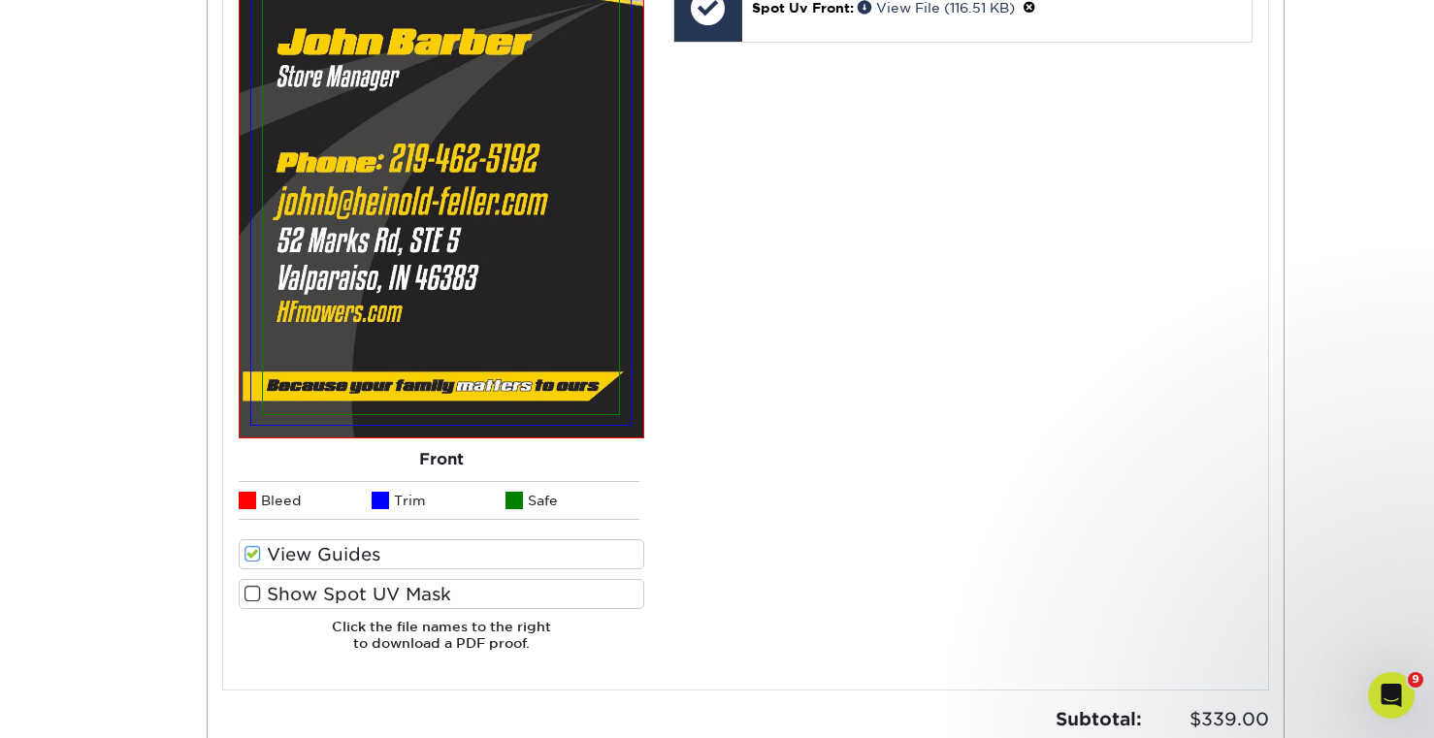
click at [425, 593] on label "Show Spot UV Mask" at bounding box center [442, 594] width 406 height 30
click at [0, 0] on input "Show Spot UV Mask" at bounding box center [0, 0] width 0 height 0
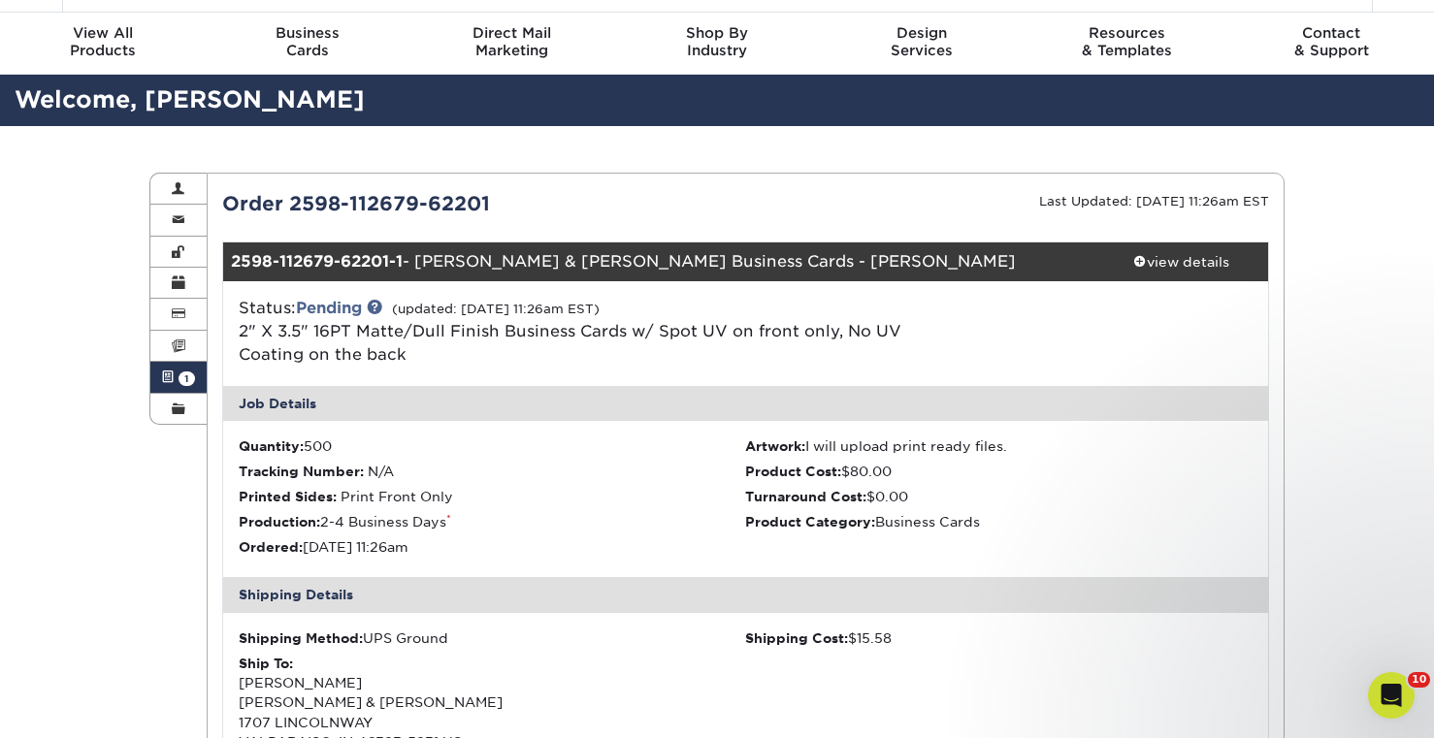
scroll to position [0, 0]
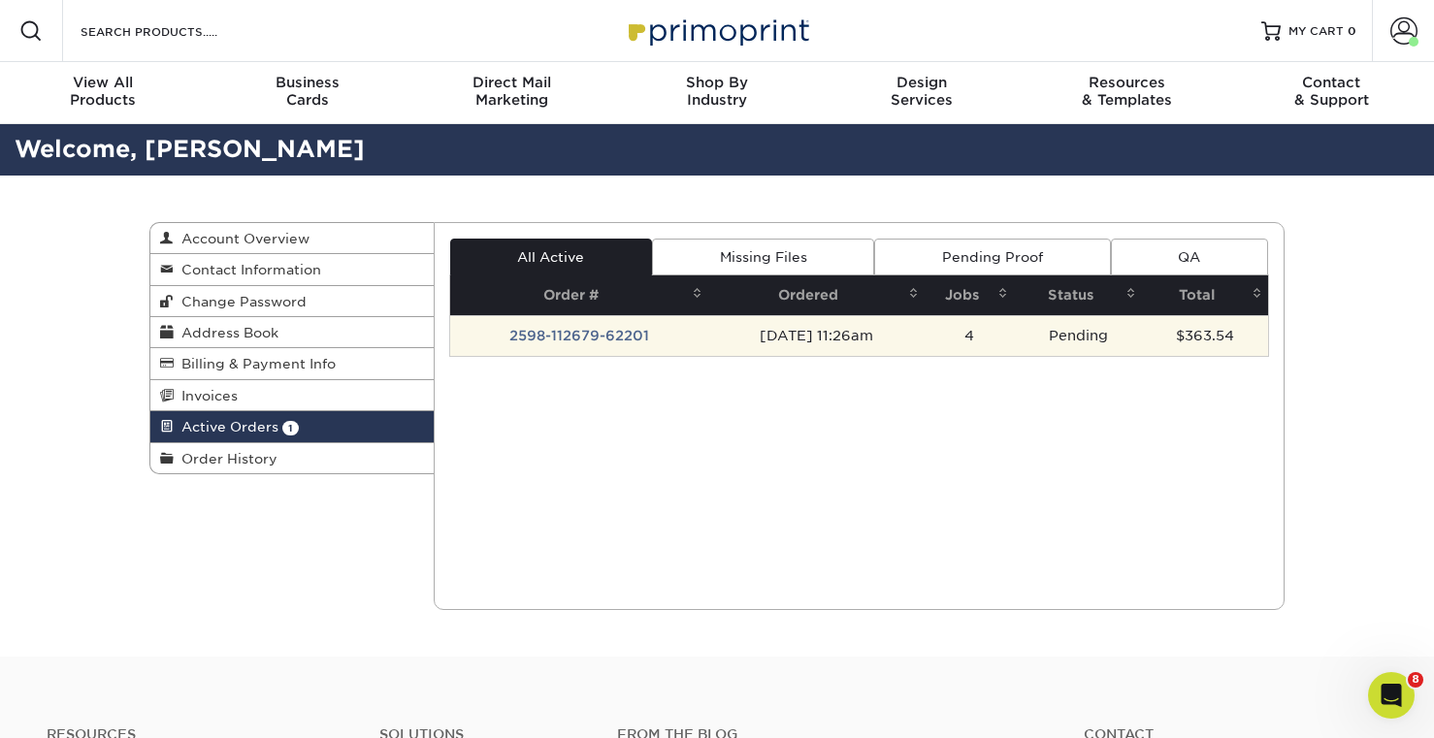
click at [536, 335] on td "2598-112679-62201" at bounding box center [579, 335] width 259 height 41
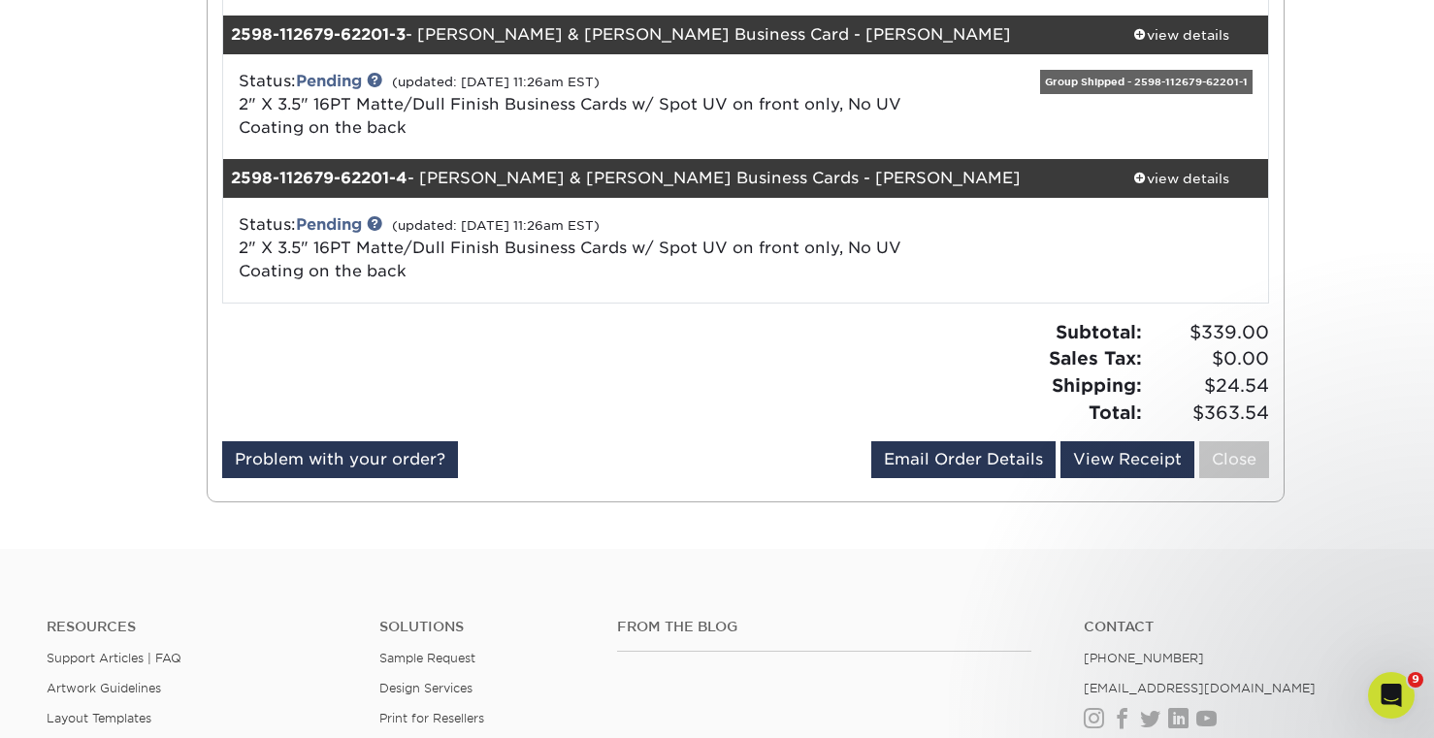
scroll to position [665, 0]
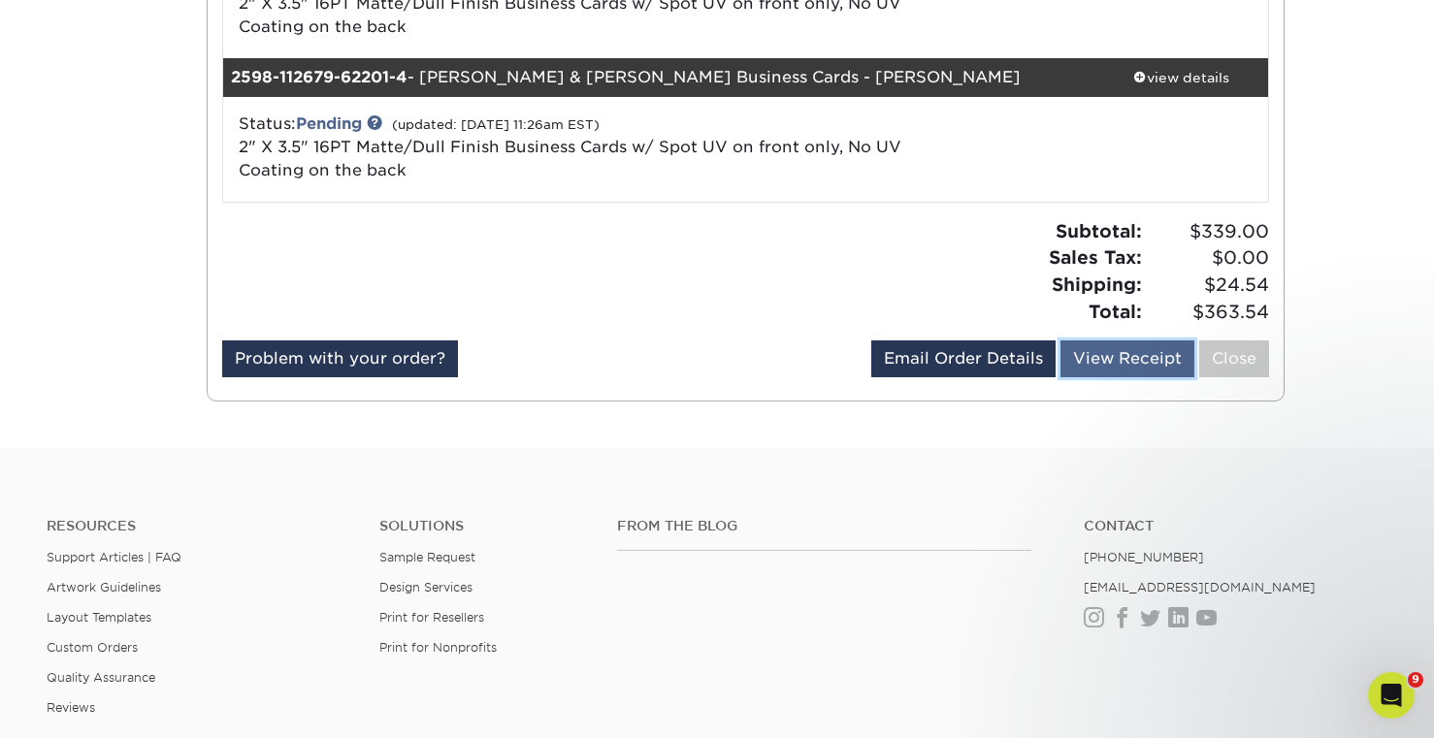
click at [1146, 354] on link "View Receipt" at bounding box center [1128, 359] width 134 height 37
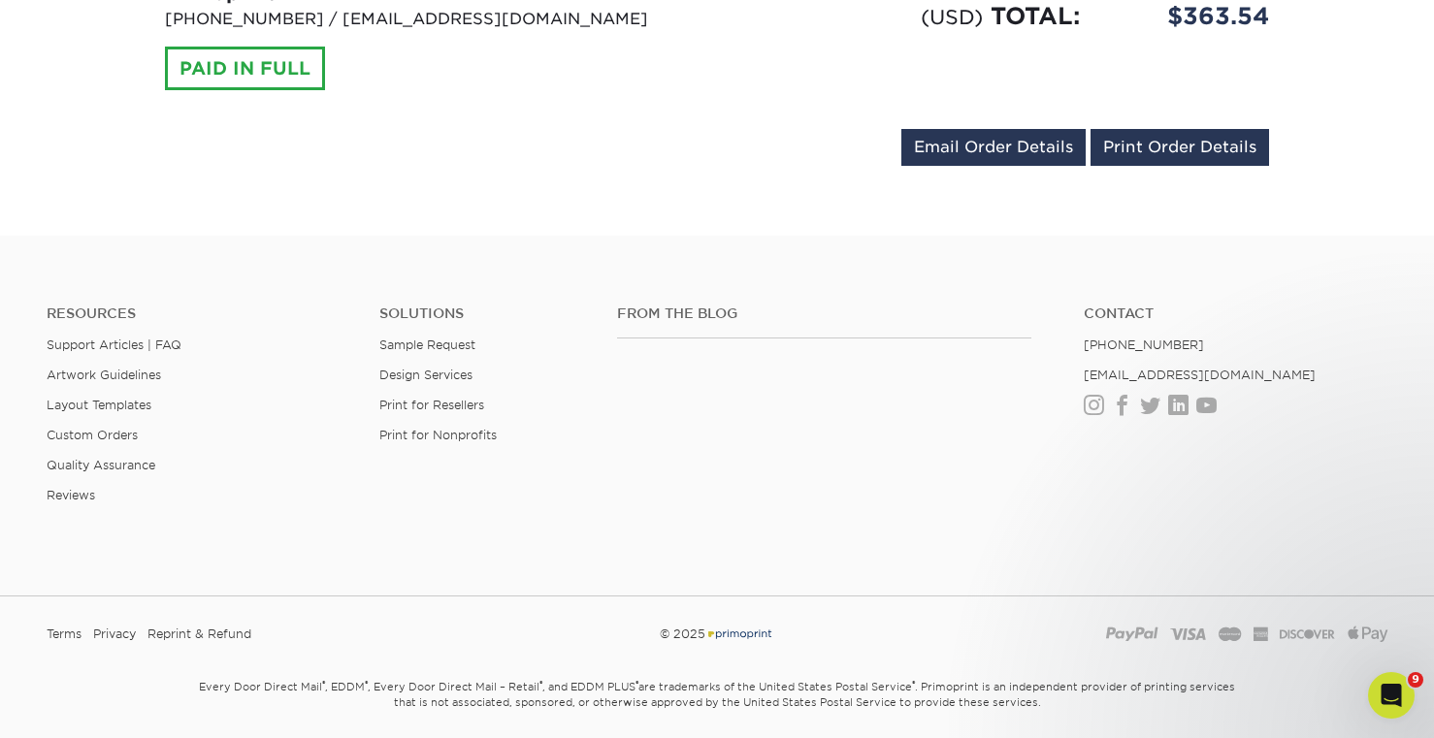
scroll to position [1714, 0]
